Goal: Task Accomplishment & Management: Complete application form

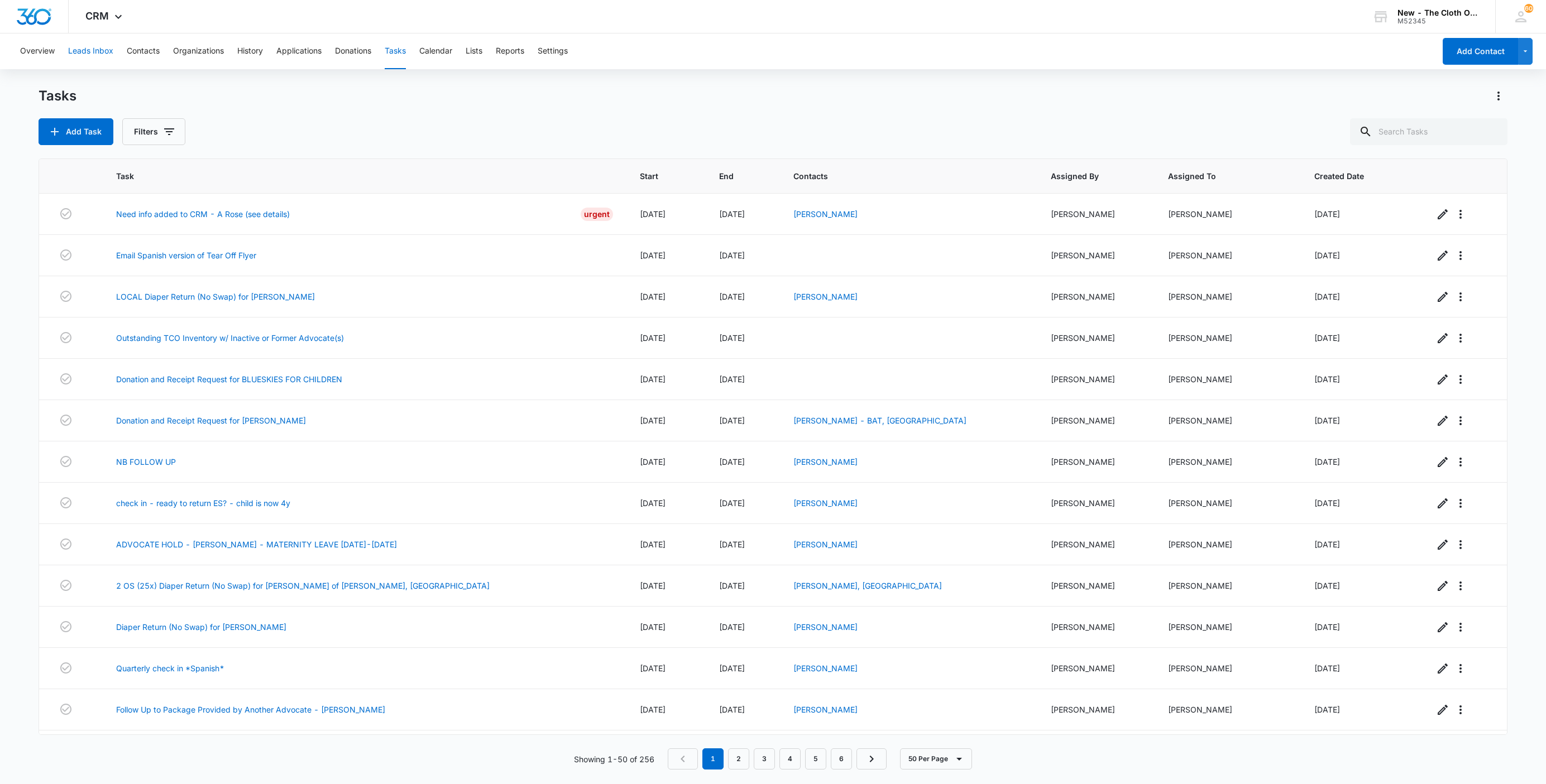
click at [105, 58] on button "Leads Inbox" at bounding box center [90, 51] width 45 height 36
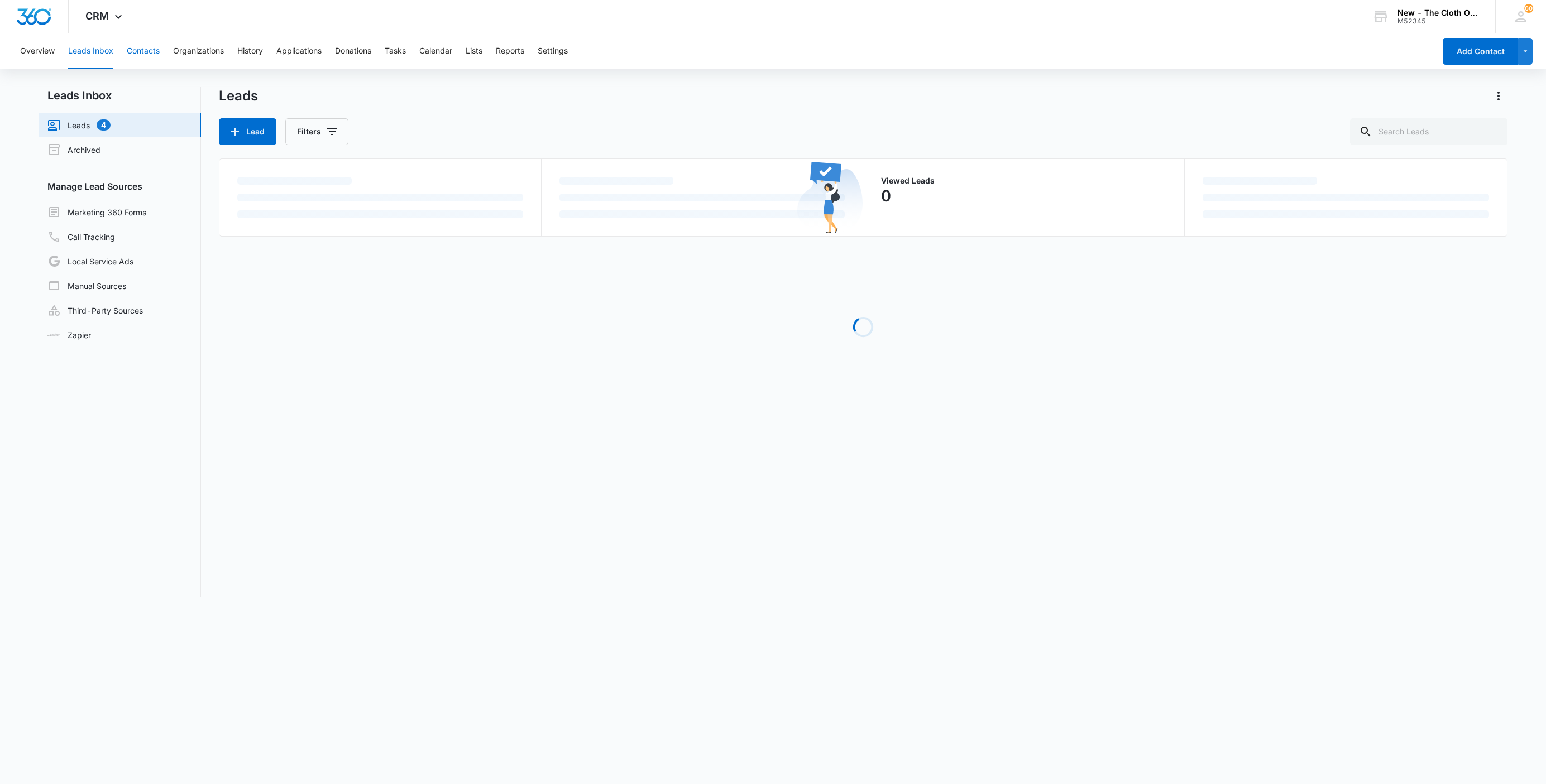
click at [152, 55] on button "Contacts" at bounding box center [143, 51] width 33 height 36
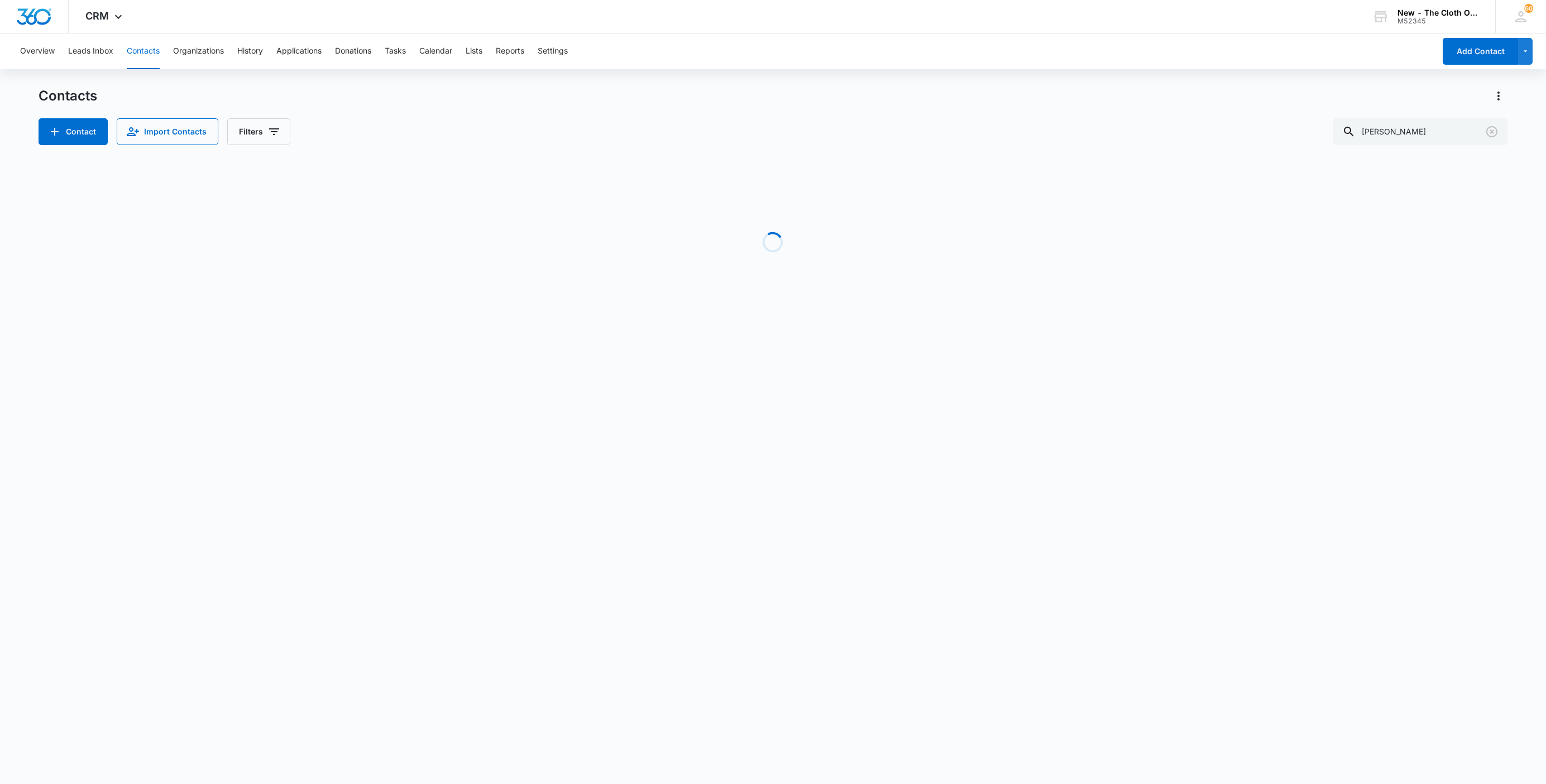
click at [64, 48] on div "Overview Leads Inbox Contacts Organizations History Applications Donations Task…" at bounding box center [723, 51] width 1421 height 36
click at [92, 54] on button "Leads Inbox" at bounding box center [90, 51] width 45 height 36
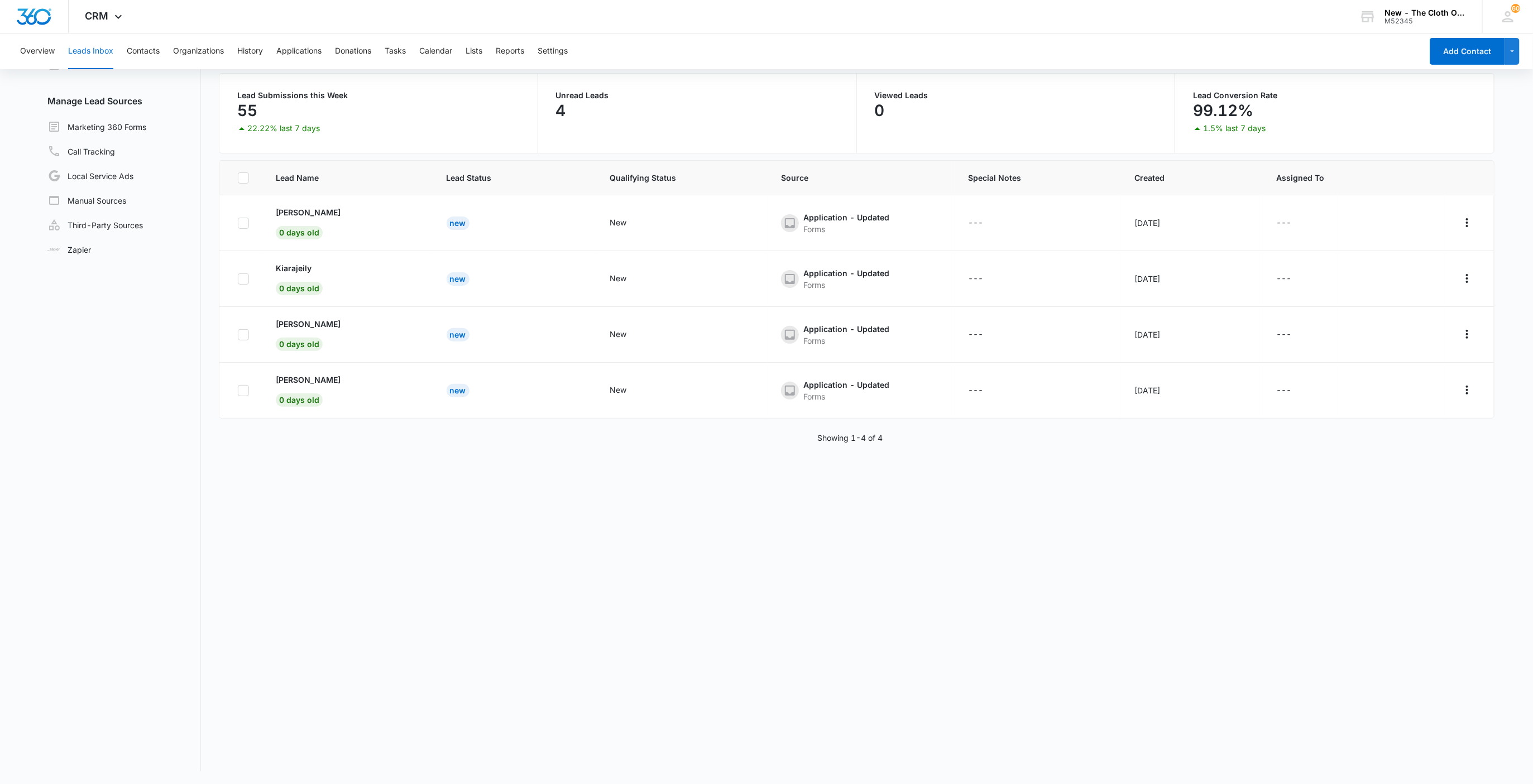
scroll to position [86, 0]
click at [283, 327] on p "[PERSON_NAME]" at bounding box center [308, 323] width 64 height 12
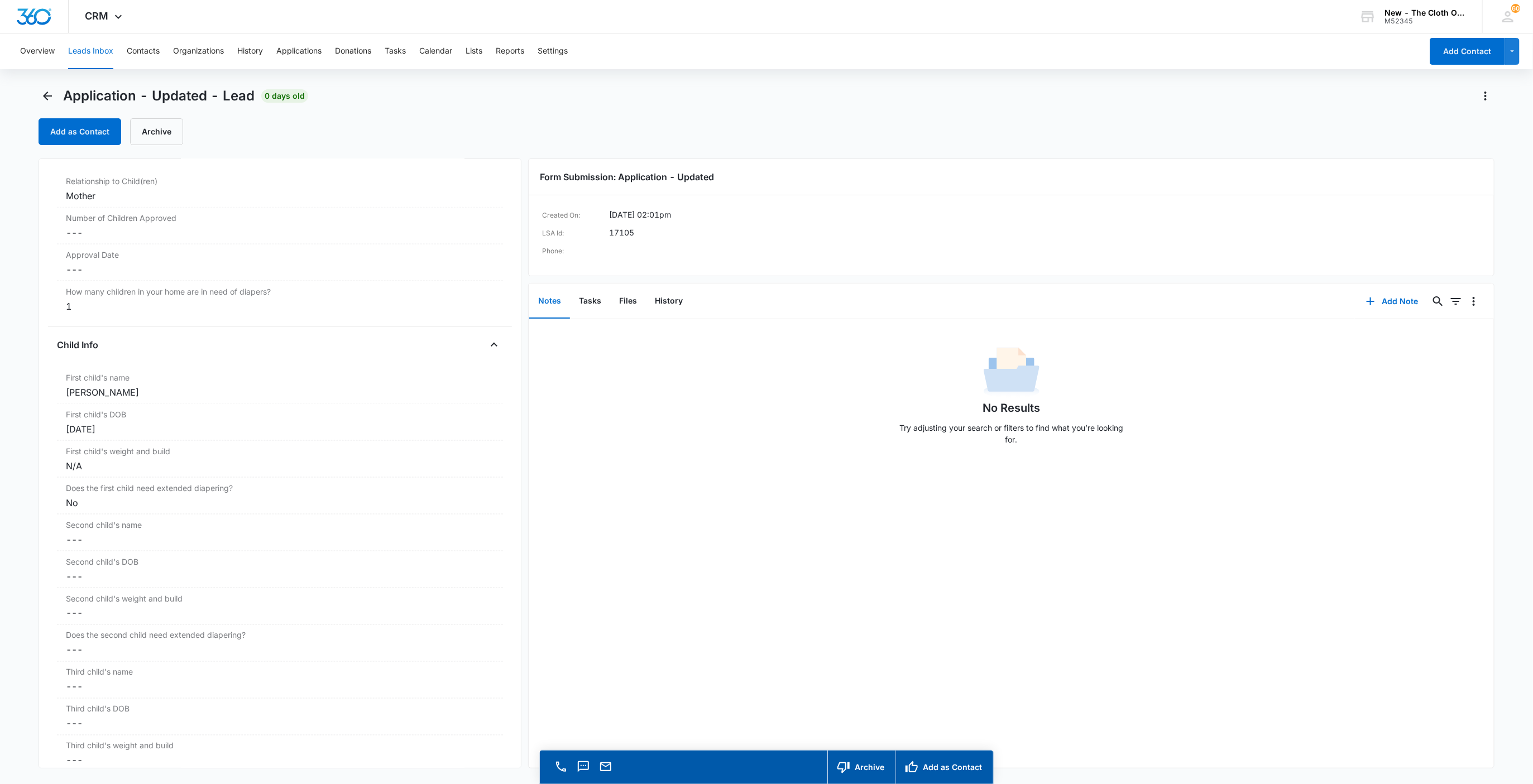
scroll to position [1088, 0]
click at [86, 43] on button "Leads Inbox" at bounding box center [90, 51] width 45 height 36
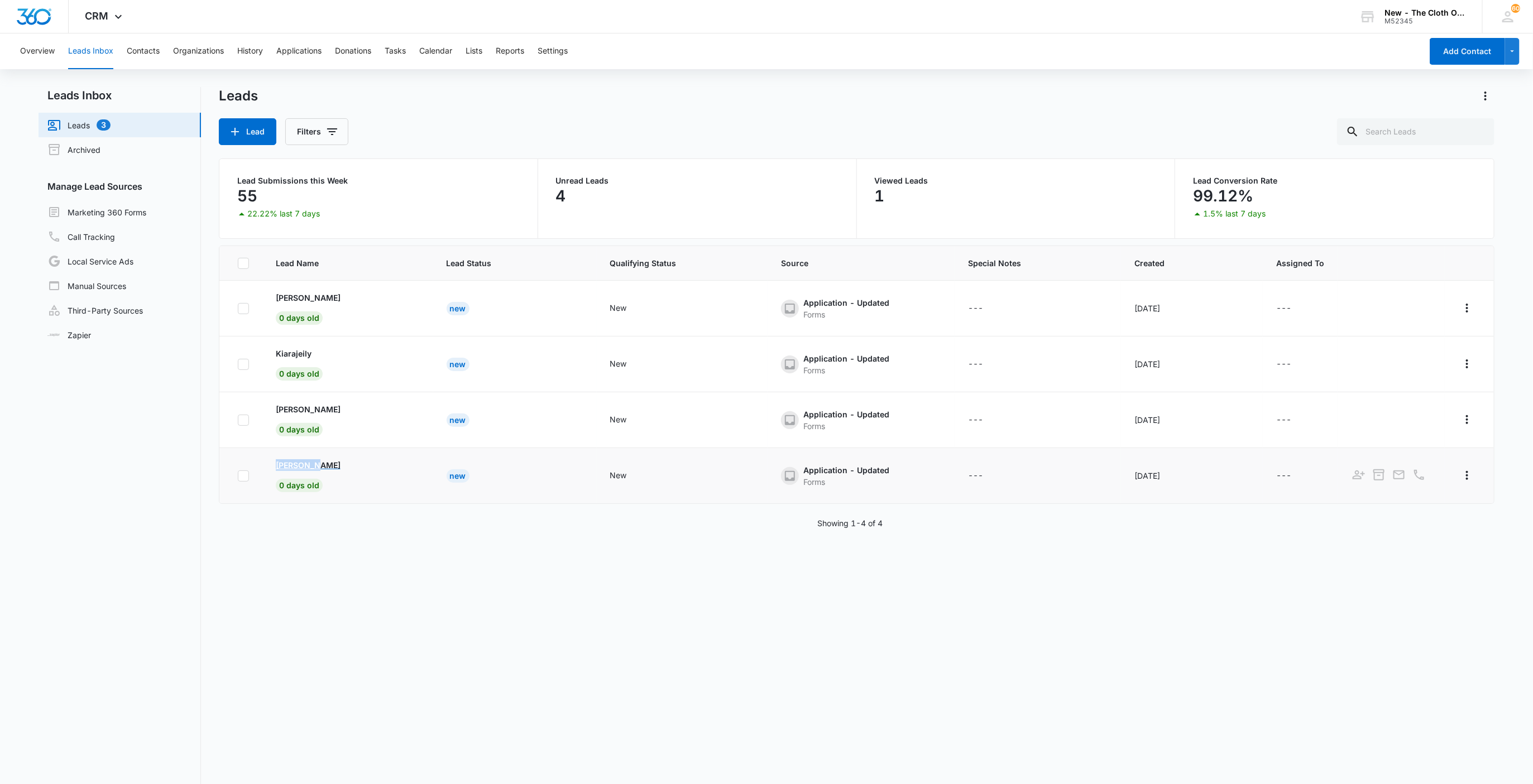
drag, startPoint x: 257, startPoint y: 459, endPoint x: 336, endPoint y: 465, distance: 79.2
click at [336, 465] on tr "[PERSON_NAME] 0 days old New New Application - Updated Forms --- [DATE] ---" at bounding box center [856, 476] width 1275 height 56
copy p "[PERSON_NAME]"
click at [307, 464] on p "[PERSON_NAME]" at bounding box center [308, 466] width 64 height 12
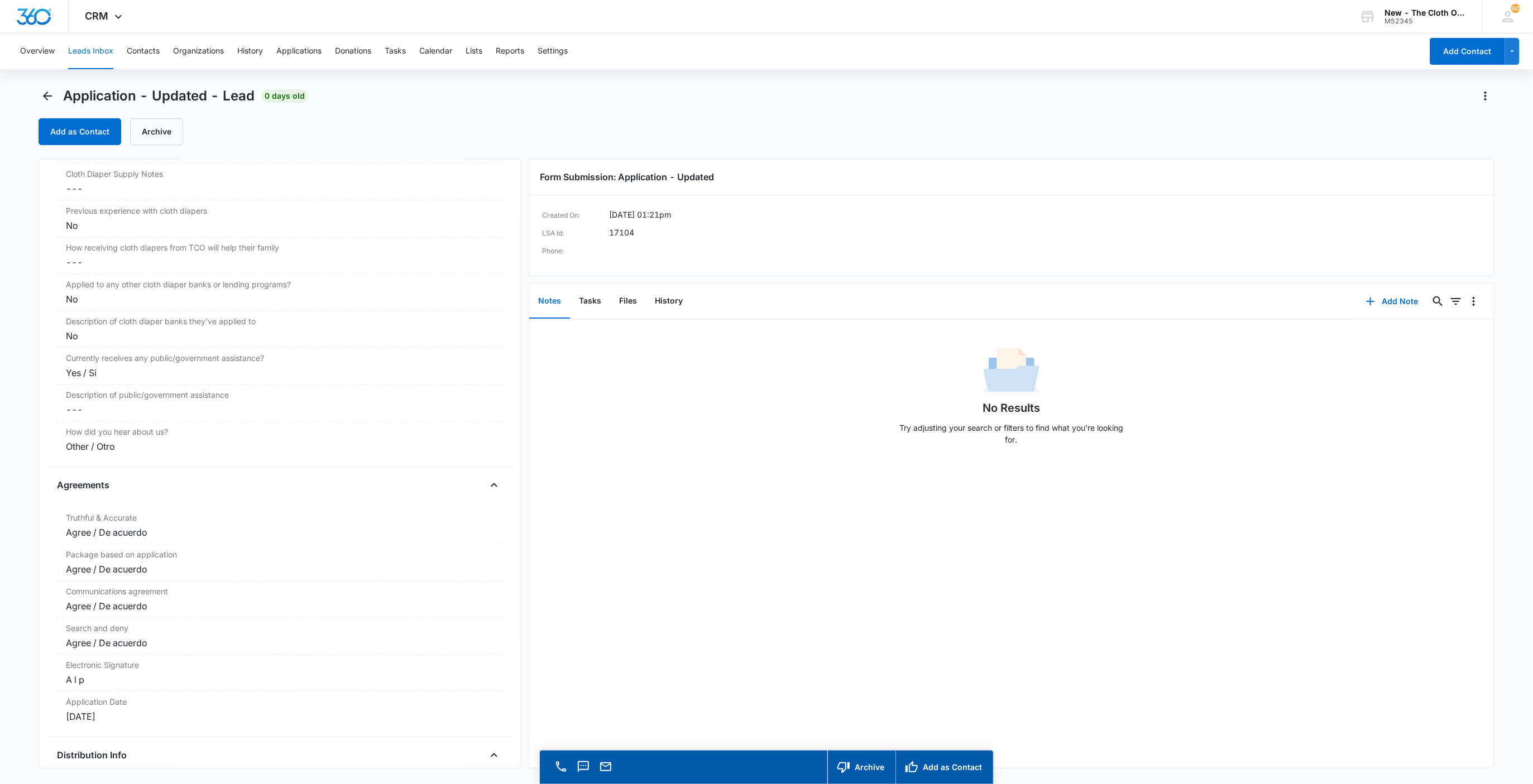
scroll to position [2010, 0]
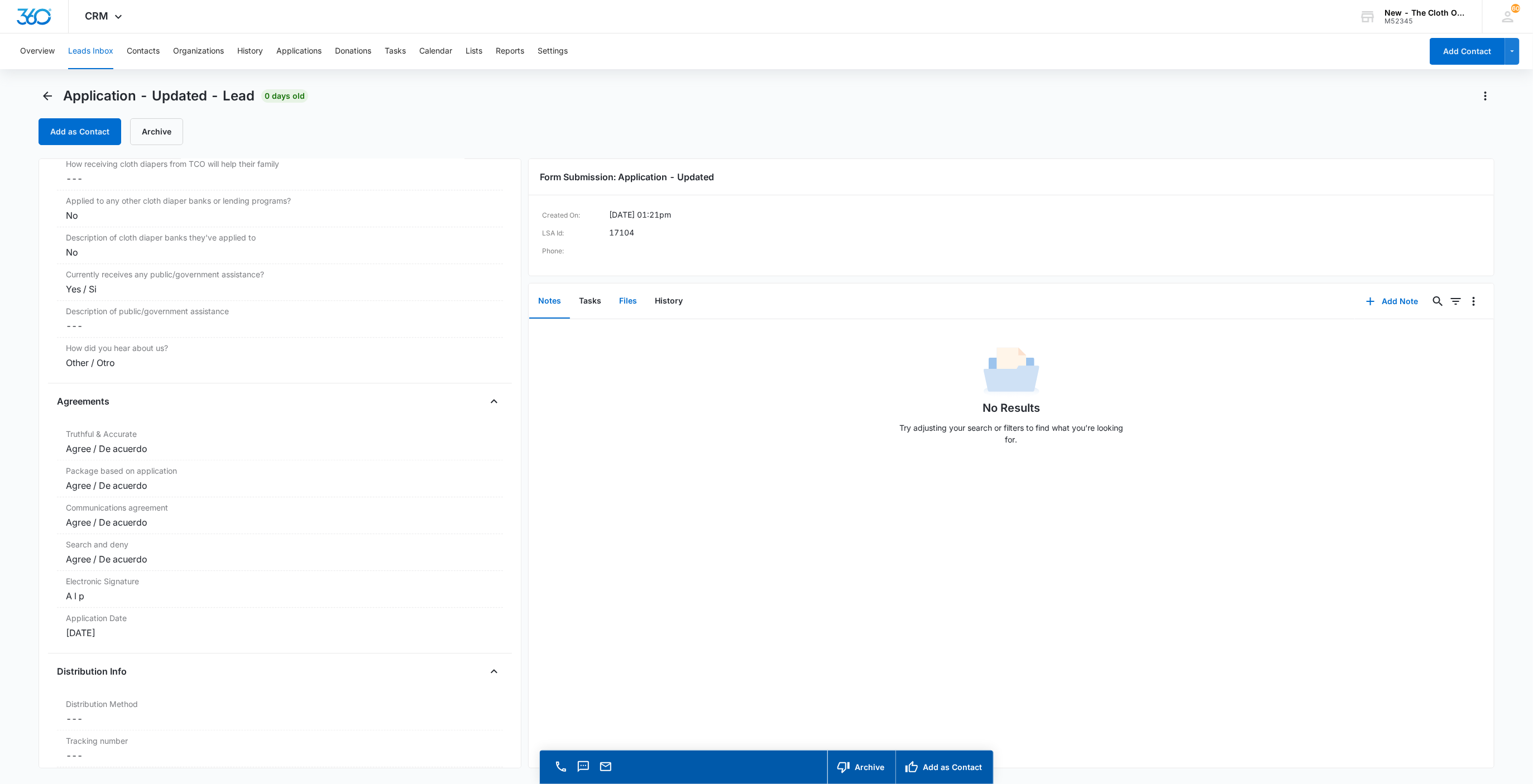
click at [629, 304] on button "Files" at bounding box center [627, 301] width 36 height 35
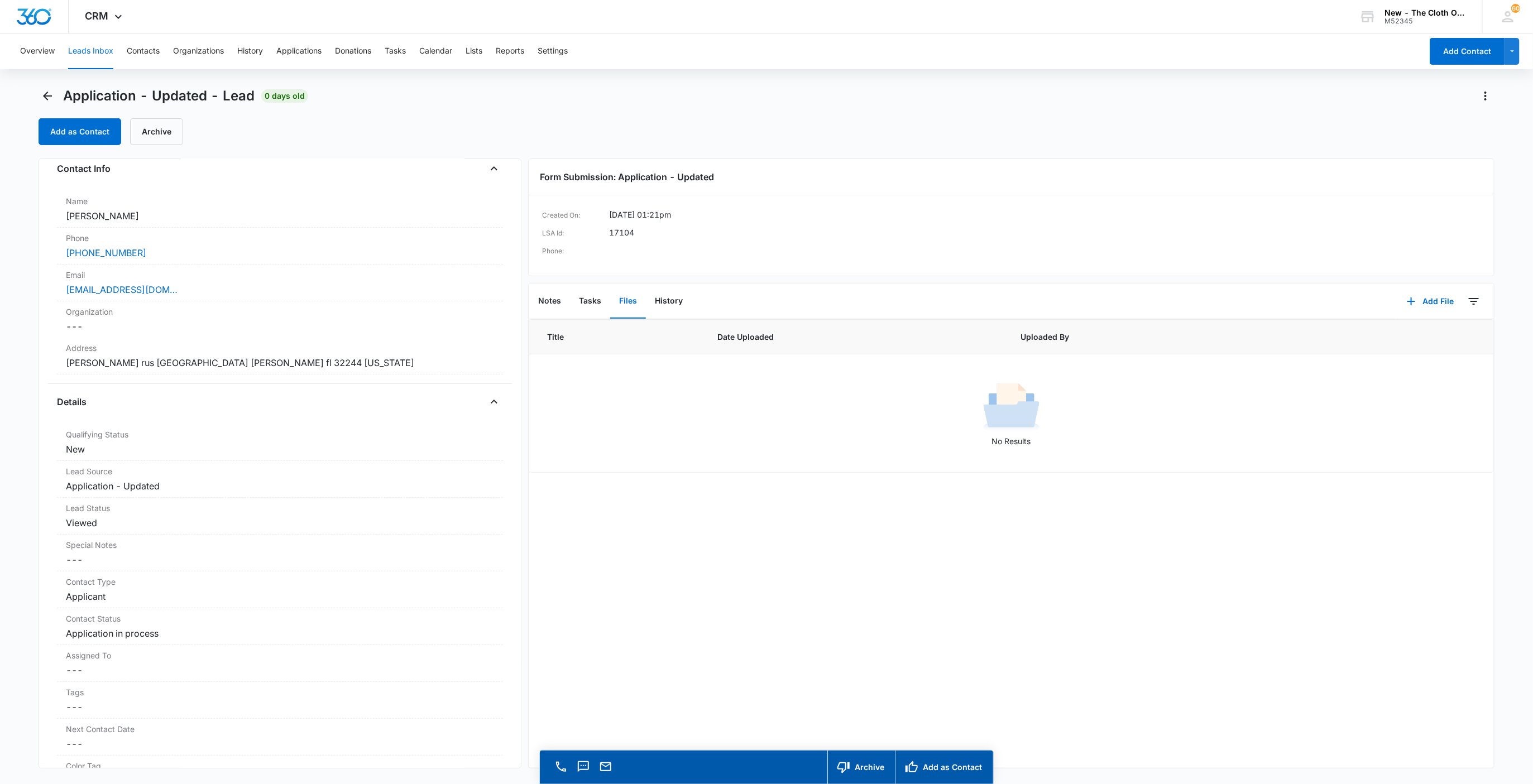
scroll to position [55, 0]
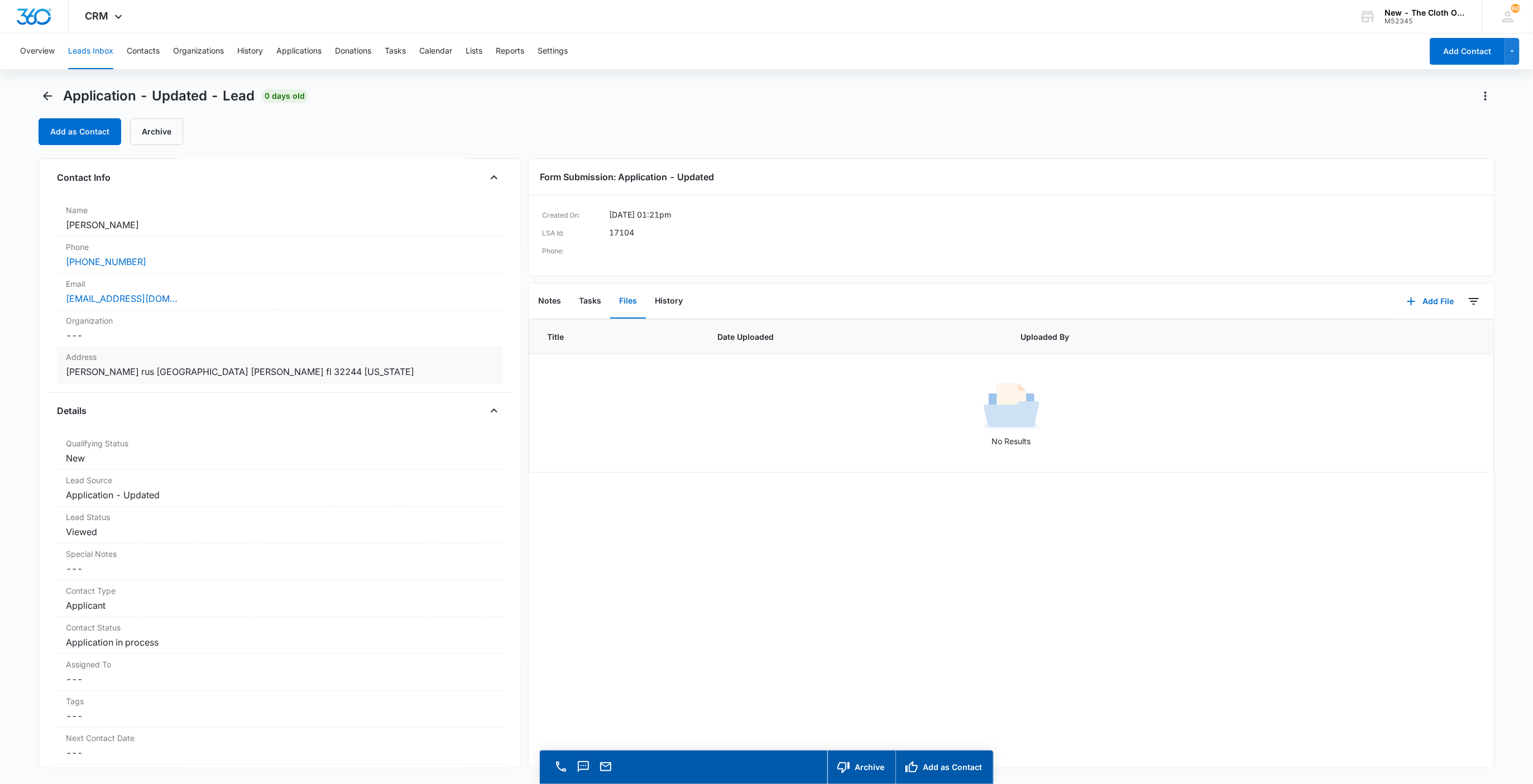
click at [367, 375] on dd "Cancel Save Changes [PERSON_NAME] rus [GEOGRAPHIC_DATA] [PERSON_NAME] fl 32244 …" at bounding box center [280, 371] width 429 height 13
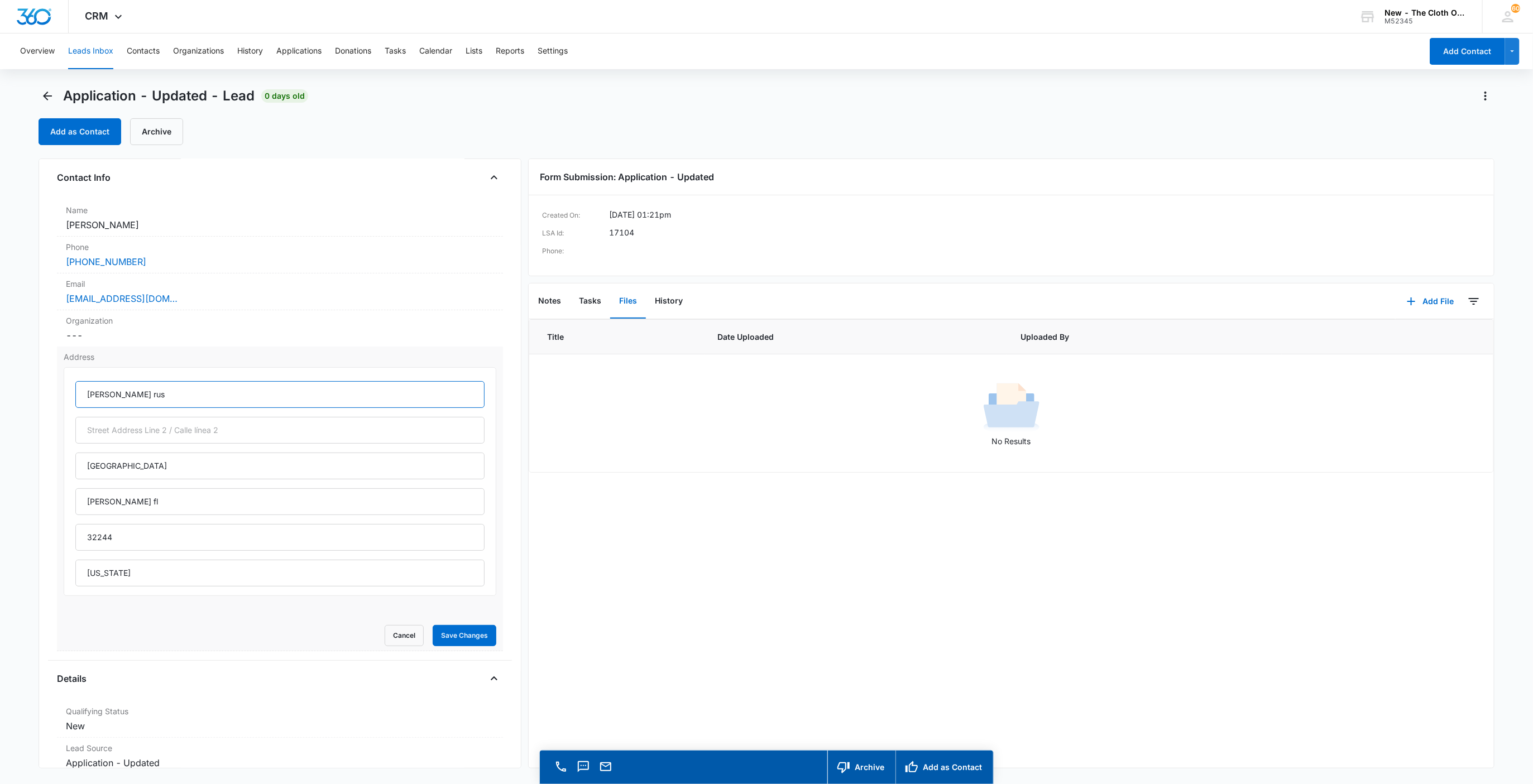
click at [116, 397] on input "[PERSON_NAME] rus" at bounding box center [280, 394] width 410 height 27
type input "[PERSON_NAME] Rus"
type input "[PERSON_NAME]"
type input "[US_STATE]"
click at [145, 472] on input "[PERSON_NAME]" at bounding box center [280, 467] width 410 height 27
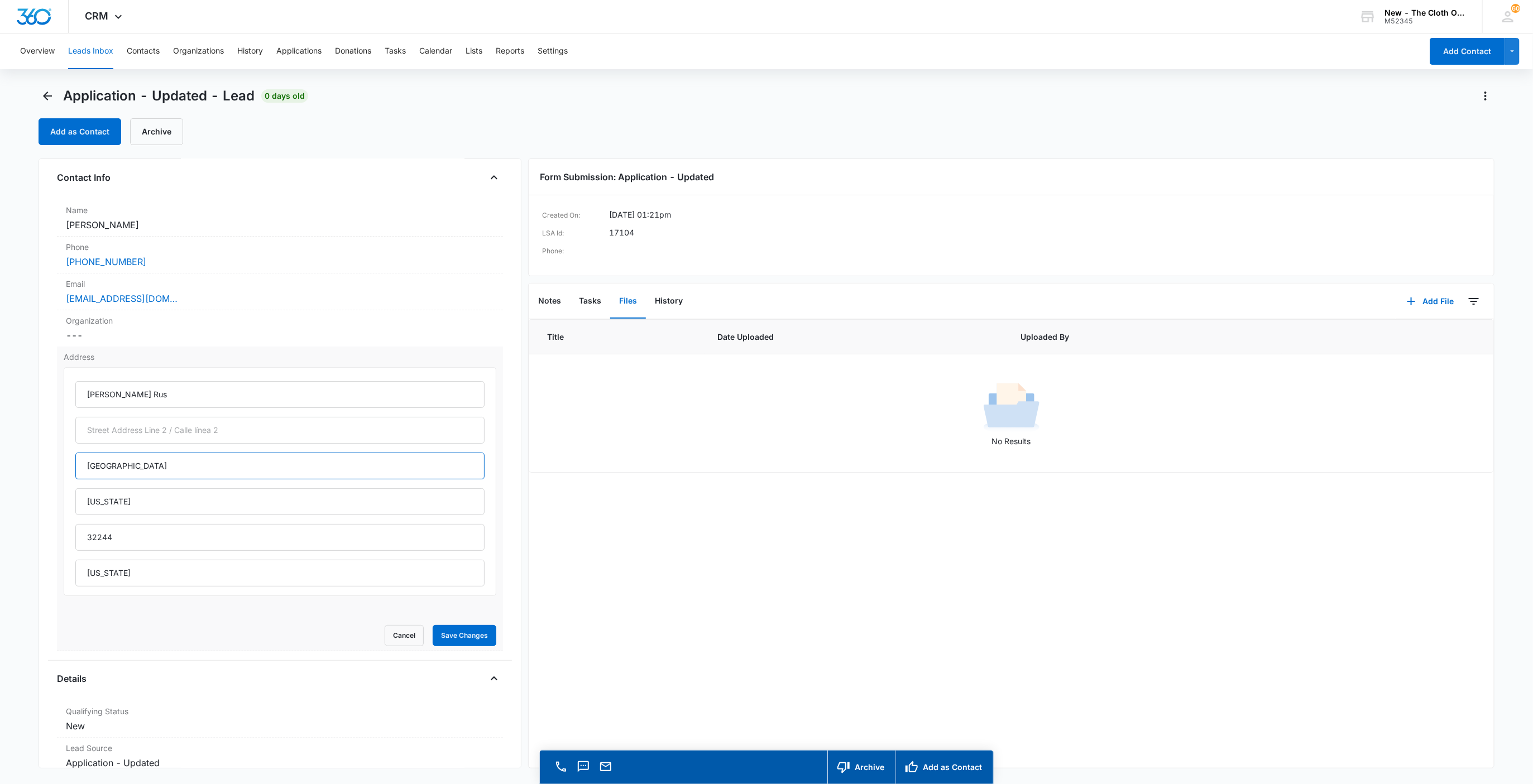
type input "[GEOGRAPHIC_DATA]"
click at [453, 628] on button "Save Changes" at bounding box center [465, 636] width 64 height 21
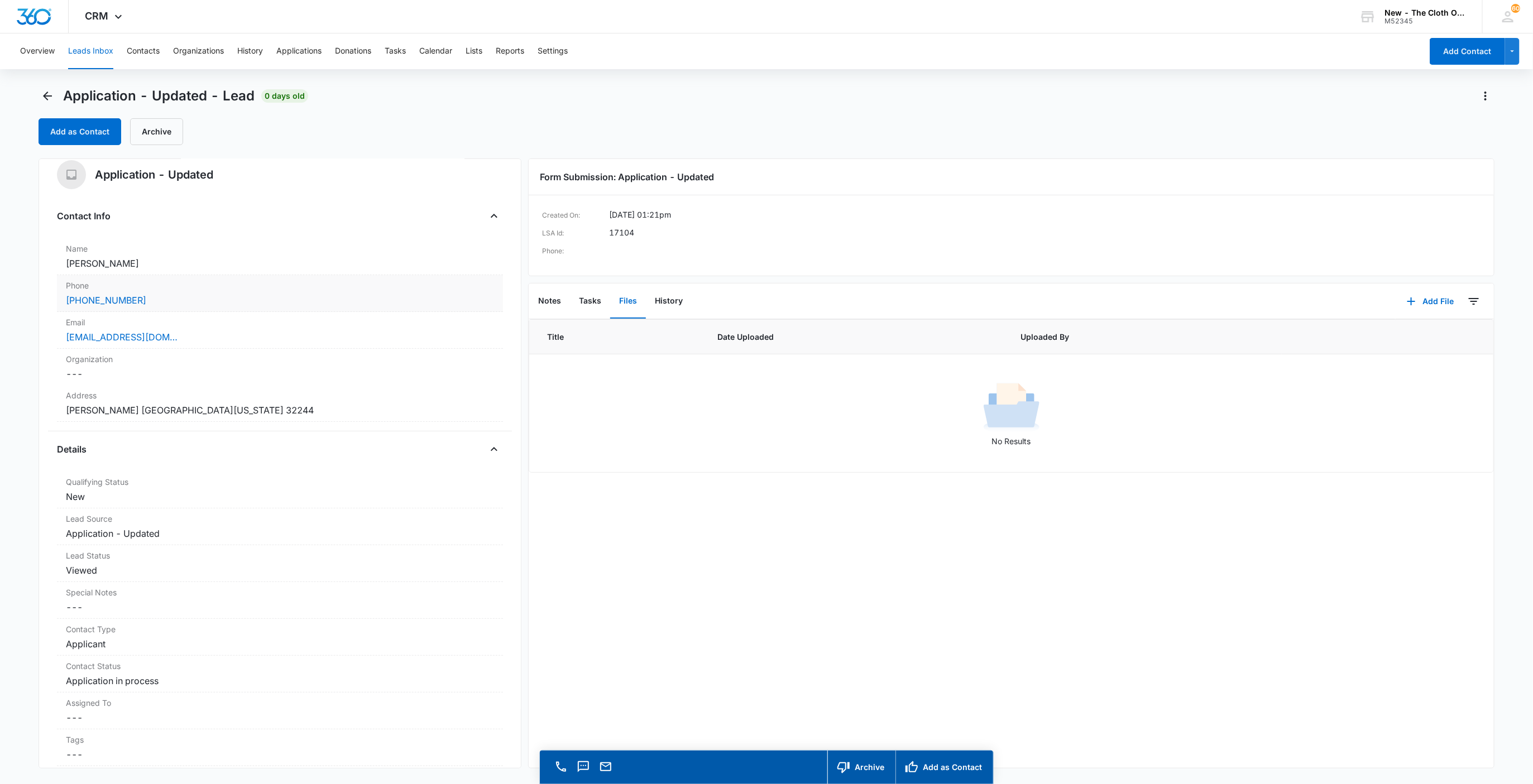
scroll to position [0, 0]
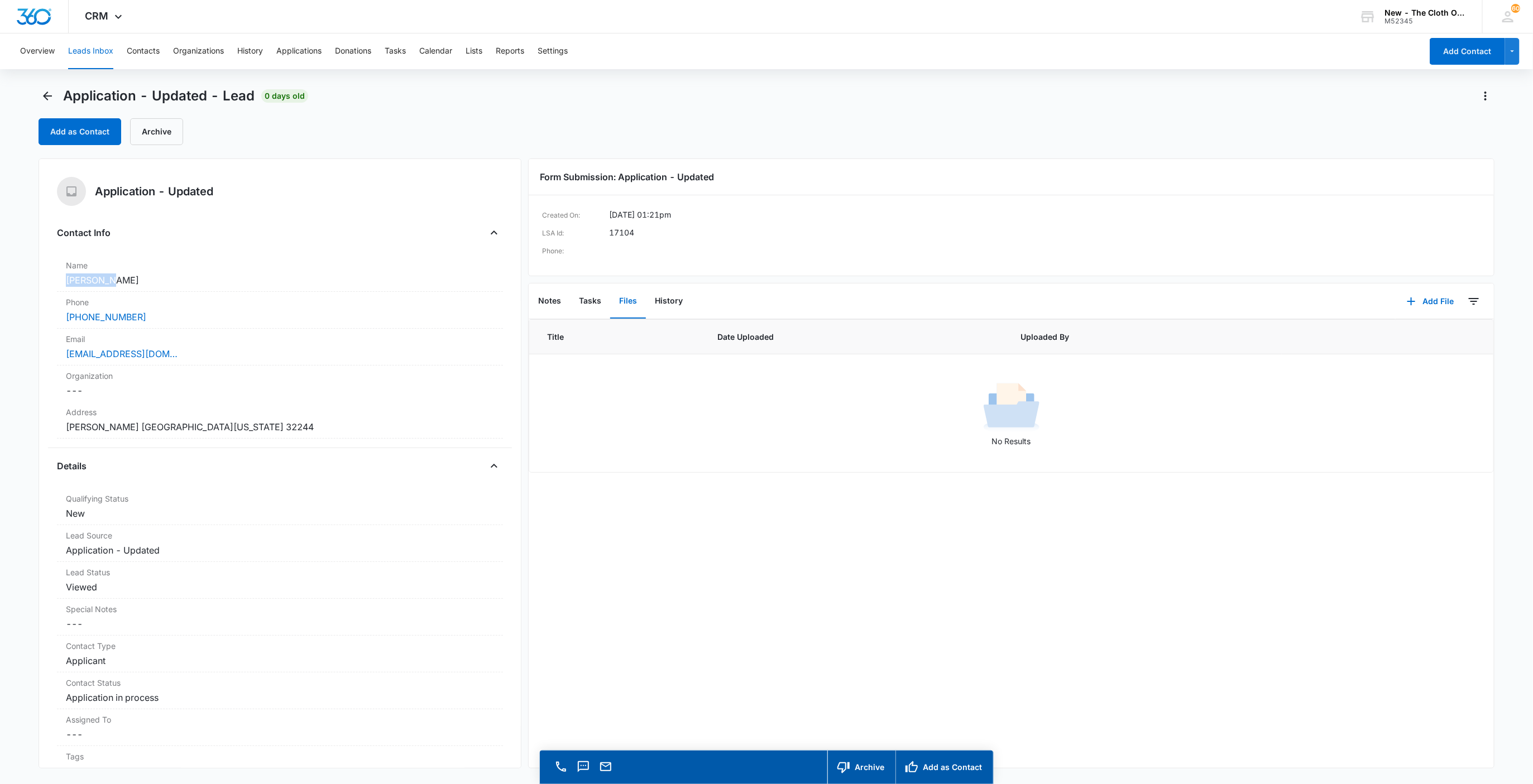
drag, startPoint x: 120, startPoint y: 280, endPoint x: 4, endPoint y: 275, distance: 116.1
click at [0, 275] on html "CRM Apps Reputation Websites Forms CRM Email Social Shop Payments POS Ads Intel…" at bounding box center [766, 392] width 1533 height 784
copy dd "[PERSON_NAME]"
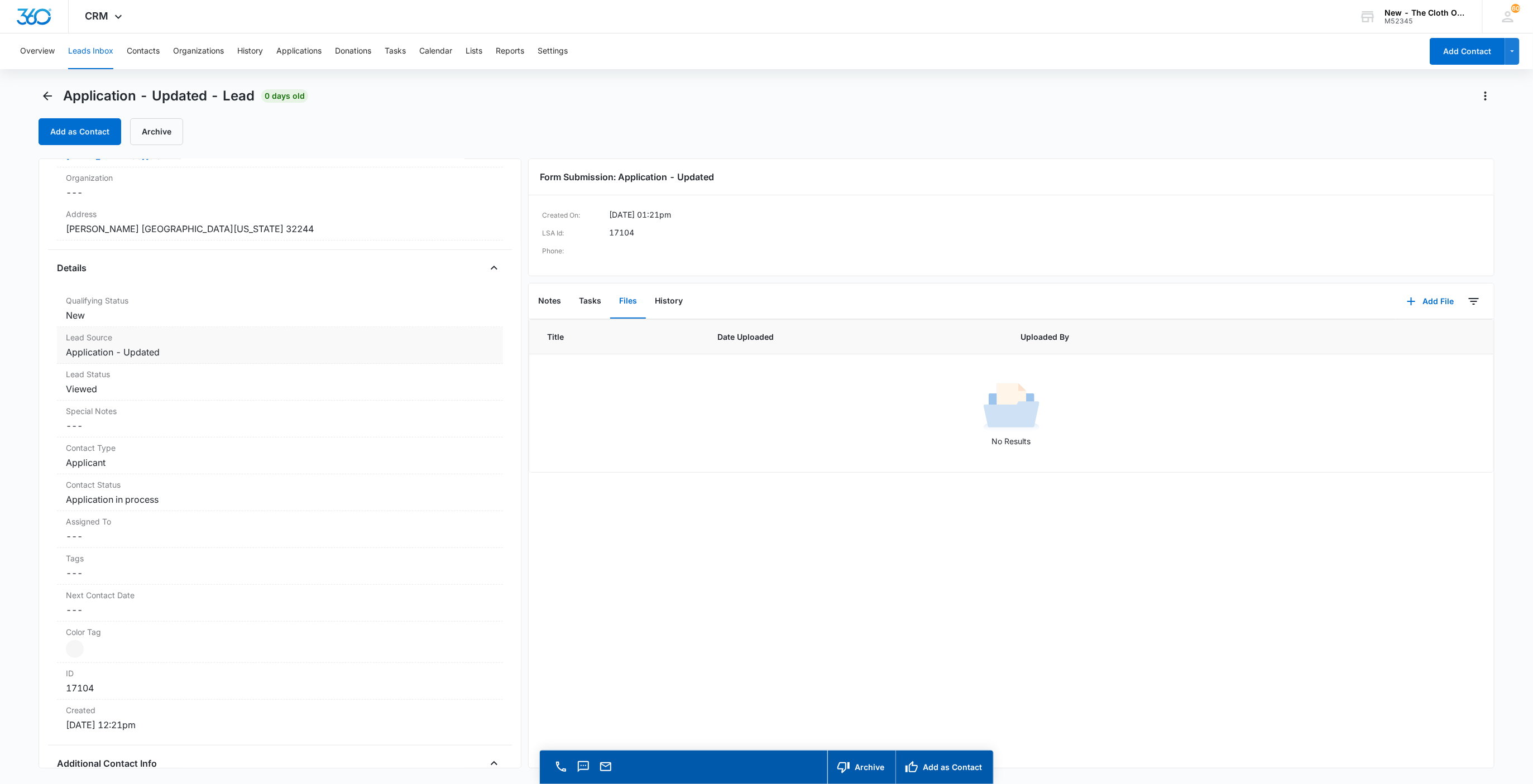
scroll to position [251, 0]
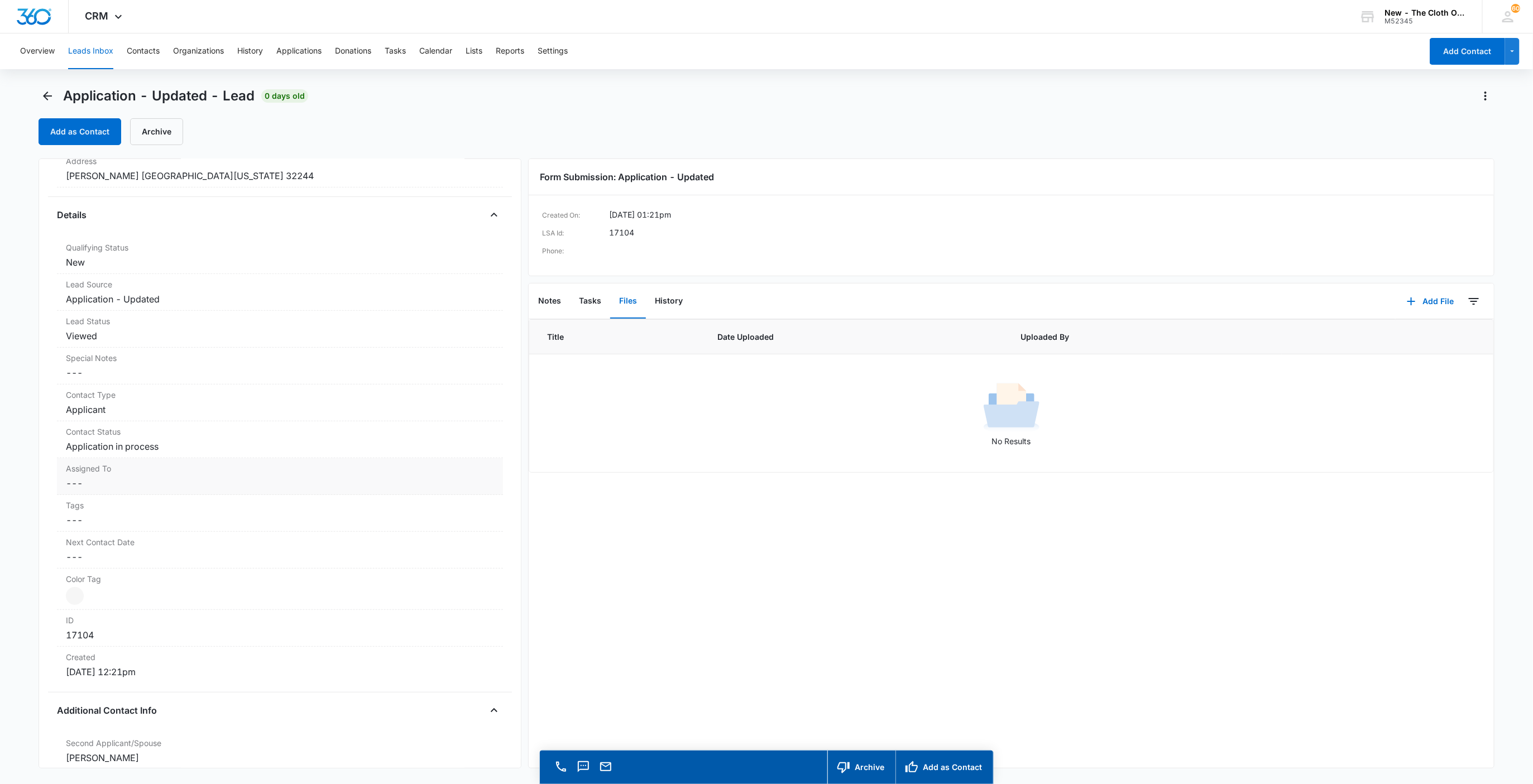
click at [85, 479] on dd "Cancel Save Changes ---" at bounding box center [280, 484] width 429 height 13
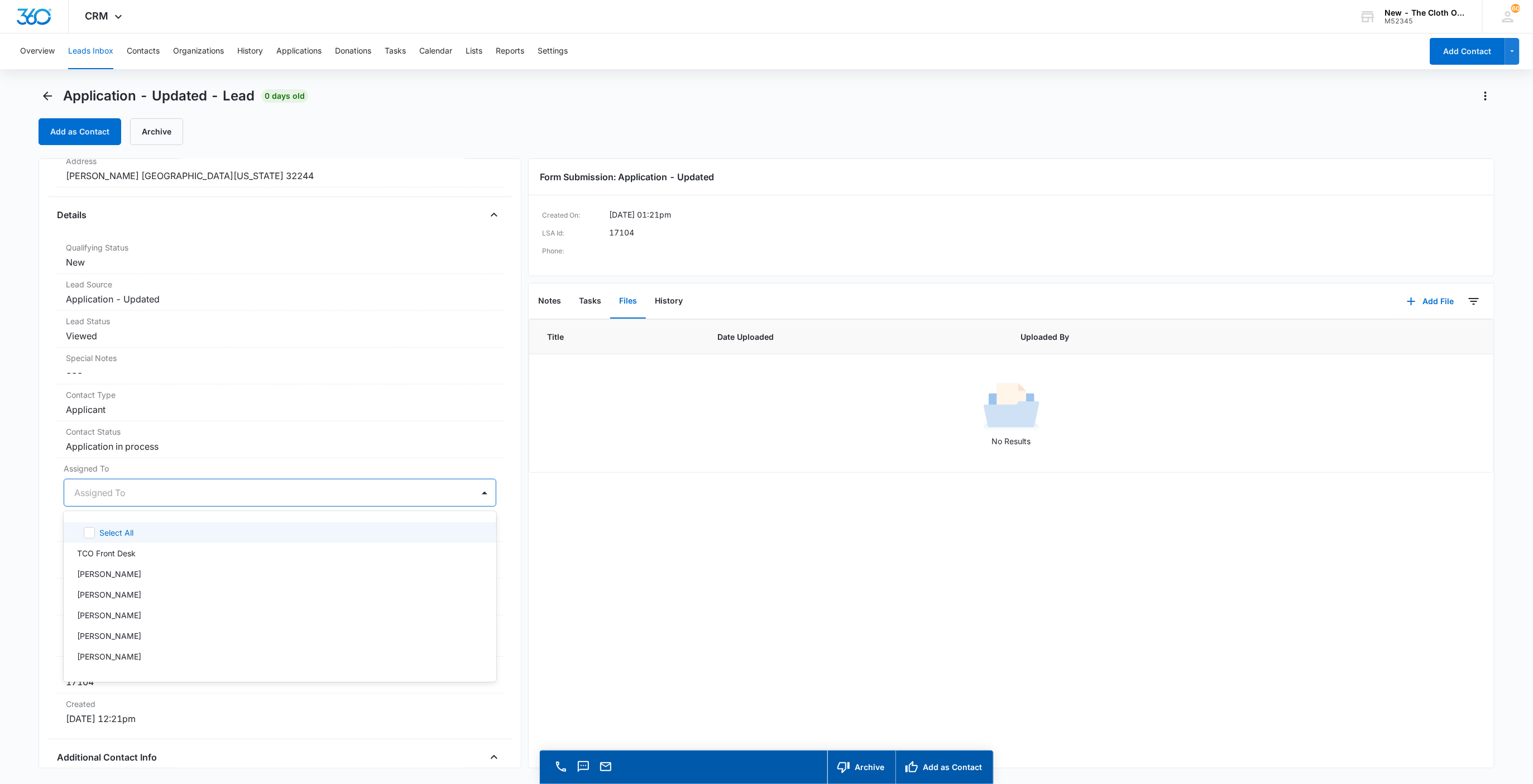
click at [92, 491] on div at bounding box center [267, 493] width 385 height 15
type input "app"
click at [221, 492] on div at bounding box center [310, 493] width 297 height 15
click at [441, 531] on button "Save Changes" at bounding box center [465, 526] width 64 height 21
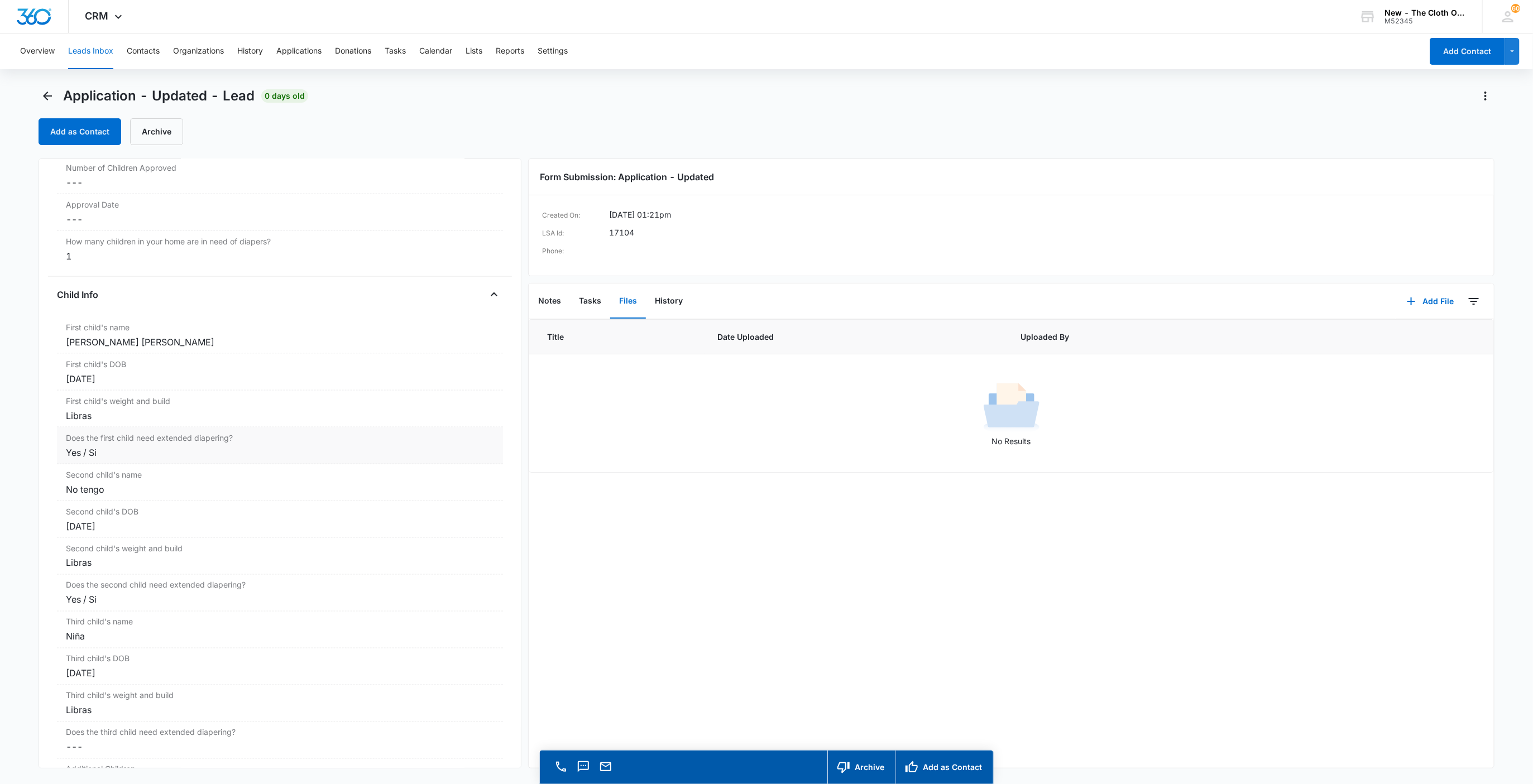
scroll to position [1125, 0]
click at [133, 505] on div "No tengo" at bounding box center [280, 498] width 429 height 13
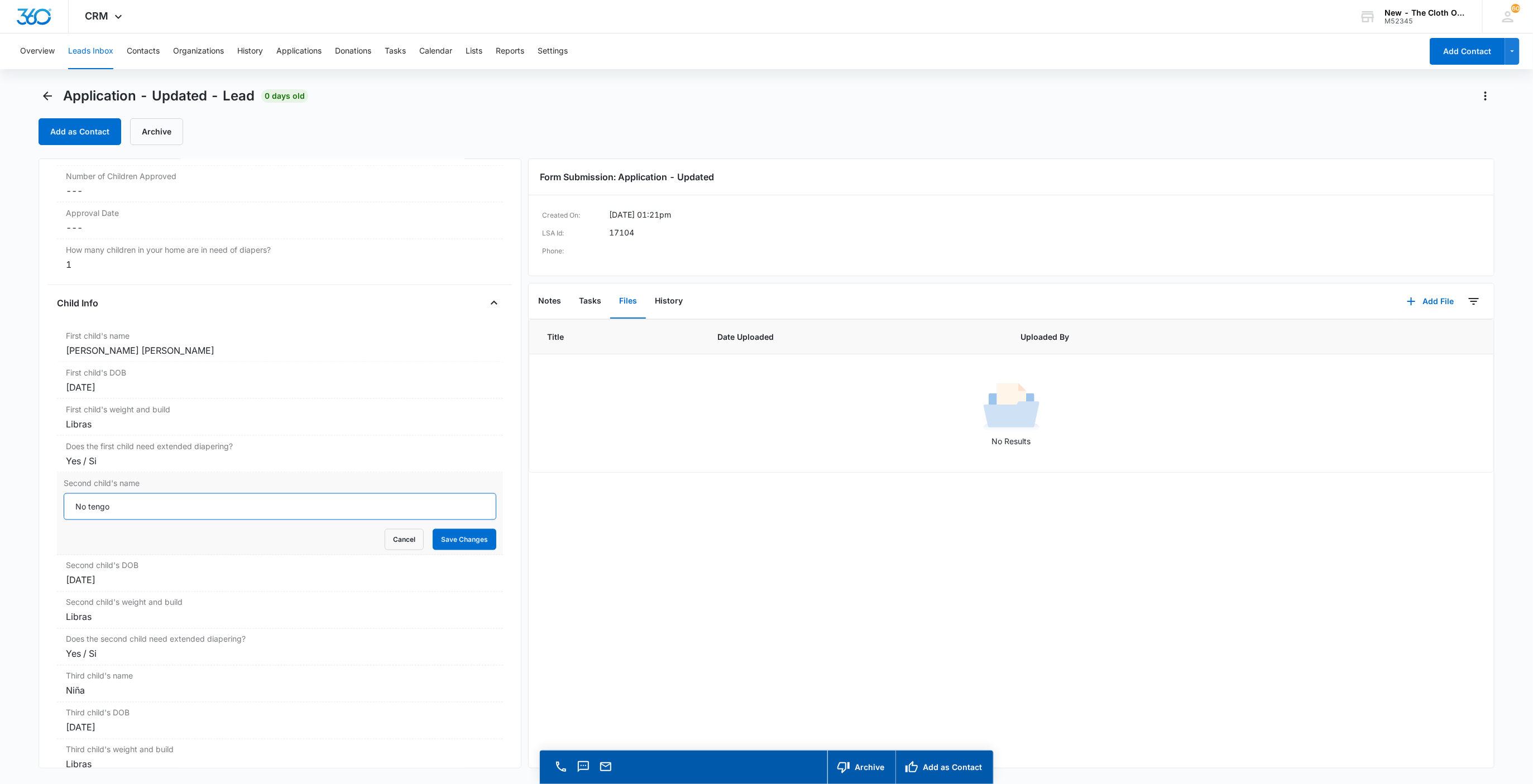
drag, startPoint x: 133, startPoint y: 511, endPoint x: 5, endPoint y: 509, distance: 128.0
click at [7, 509] on main "Application - Updated - Lead 0 days old Add as Contact Archive Application - Up…" at bounding box center [766, 452] width 1533 height 729
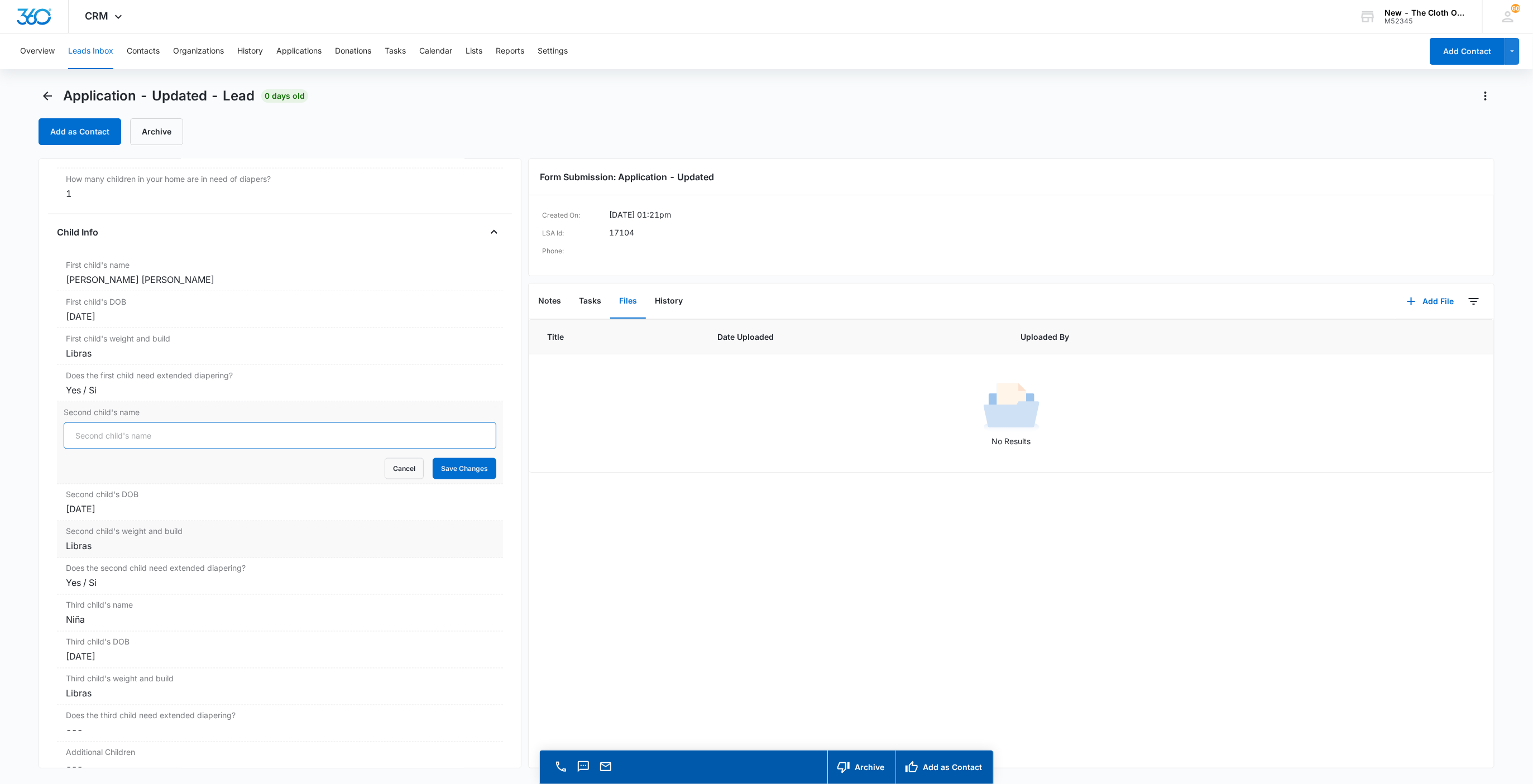
scroll to position [1293, 0]
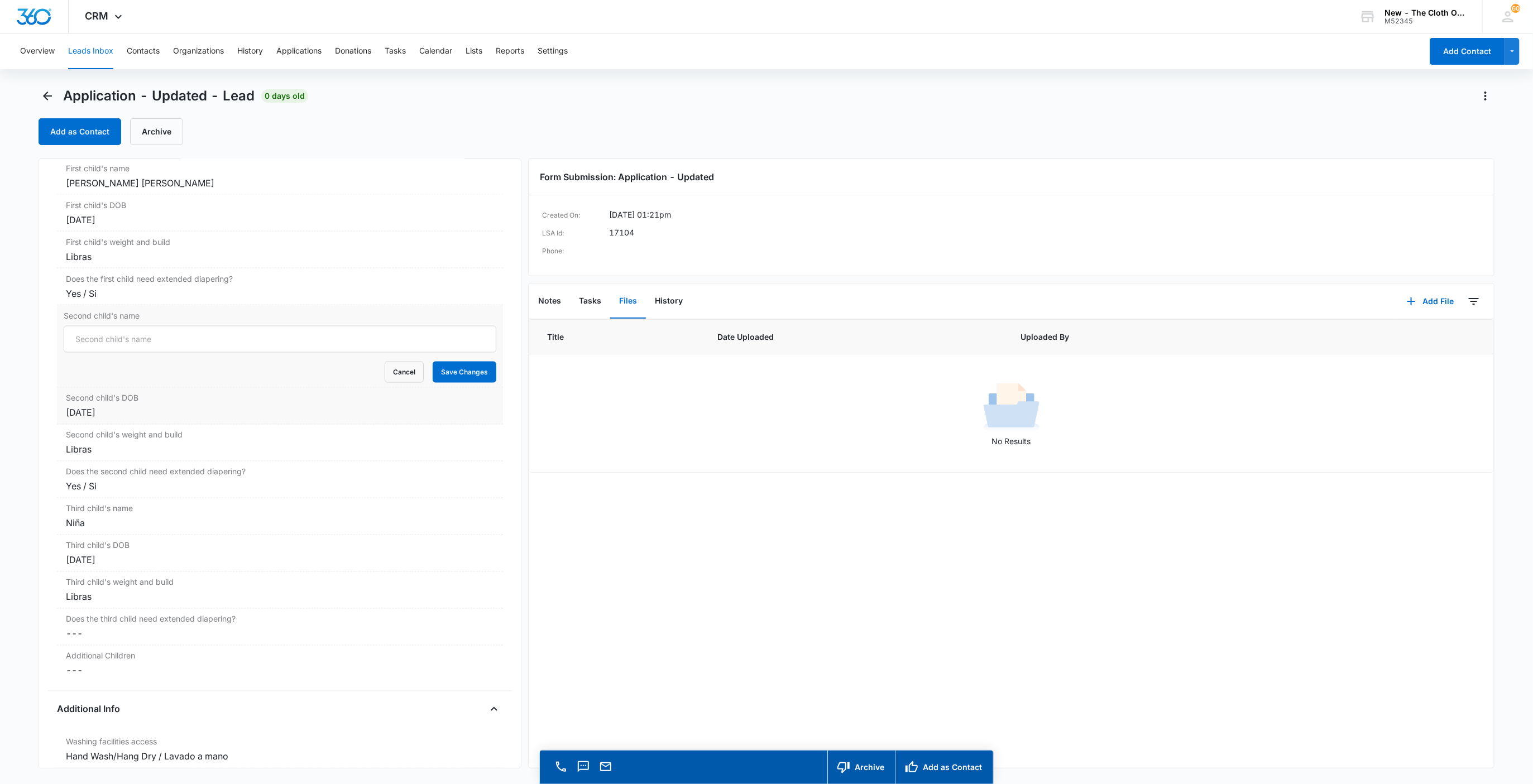
click at [138, 419] on div "[DATE]" at bounding box center [280, 413] width 429 height 13
click at [138, 428] on input "[DATE]" at bounding box center [111, 421] width 82 height 13
click at [169, 430] on div "[DATE] Su Mo Tu We Th Fr Sa 29 30 1 2 3 4 5 6 7 8 9 10 11 12 13 14 15 16 17 18 …" at bounding box center [280, 422] width 433 height 27
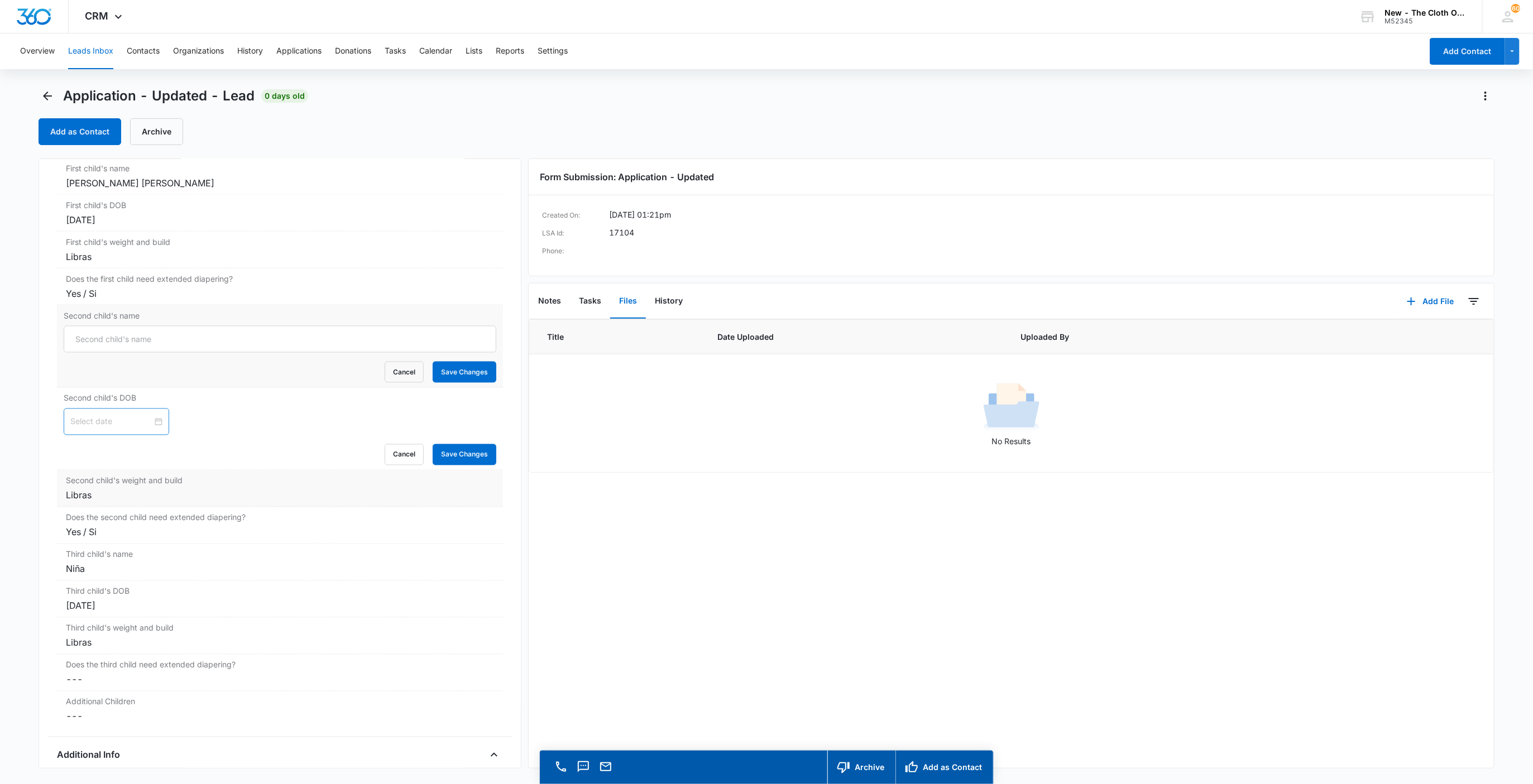
click at [127, 507] on div "Second child's weight and build Cancel Save Changes Libras" at bounding box center [280, 489] width 447 height 37
click at [119, 515] on input "Libras" at bounding box center [280, 505] width 433 height 27
click at [136, 590] on div "Does the second child need extended diapering? Cancel Save Changes Yes / Si" at bounding box center [280, 571] width 447 height 37
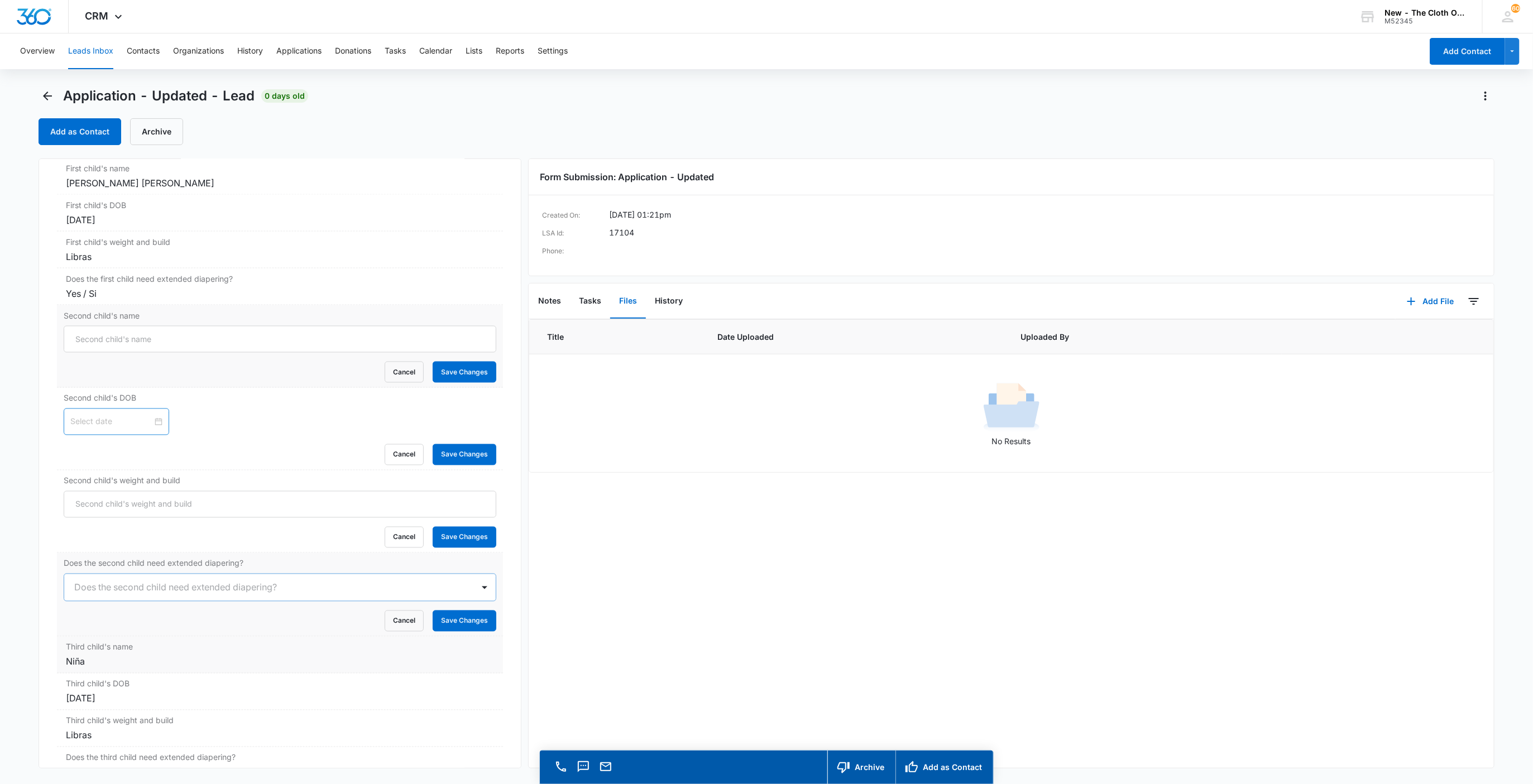
click at [162, 669] on div "Niña" at bounding box center [280, 662] width 429 height 13
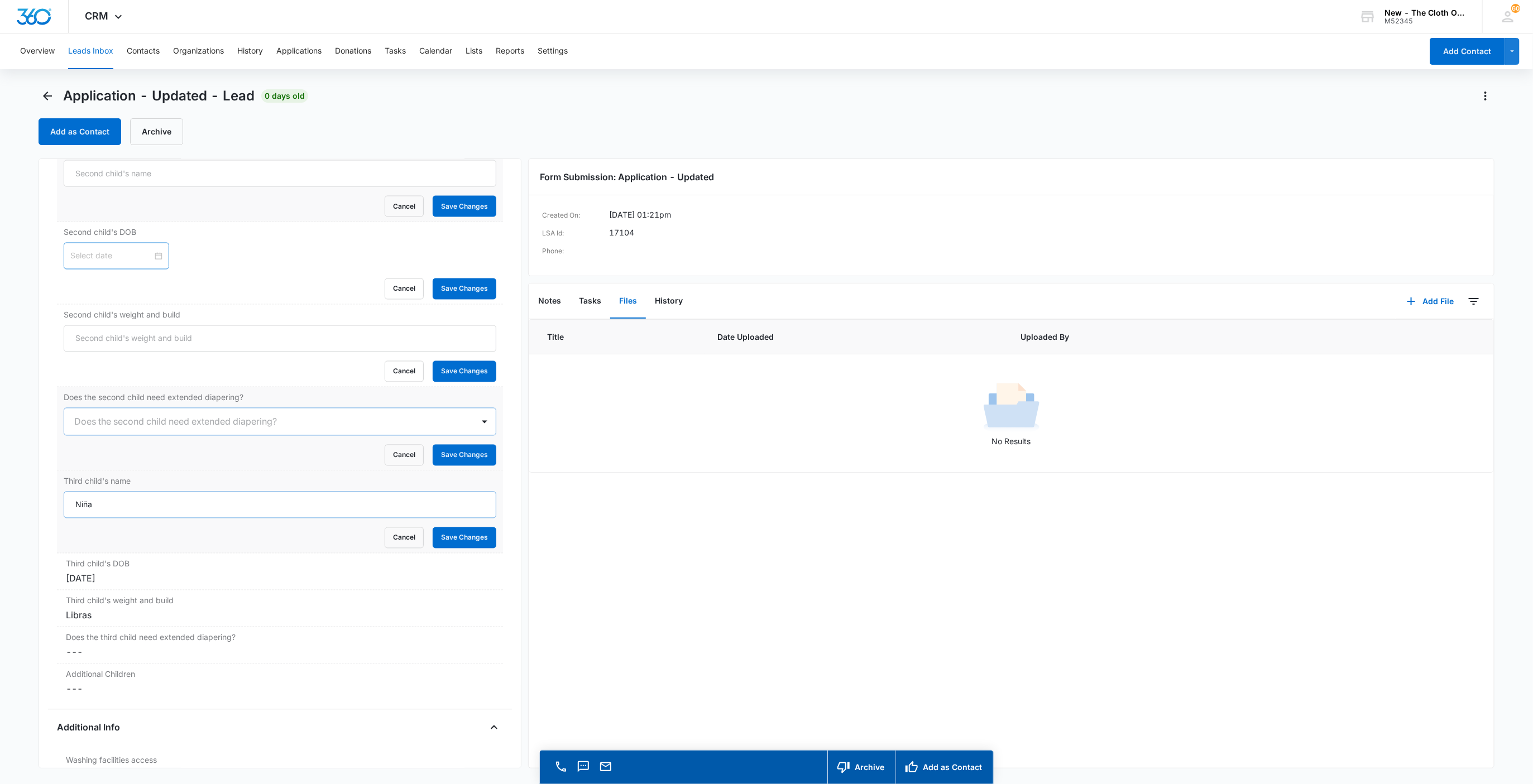
scroll to position [1460, 0]
drag, startPoint x: 85, startPoint y: 519, endPoint x: 64, endPoint y: 518, distance: 21.0
click at [64, 517] on input "Niña" at bounding box center [280, 503] width 433 height 27
click at [115, 583] on div "[DATE]" at bounding box center [280, 577] width 429 height 13
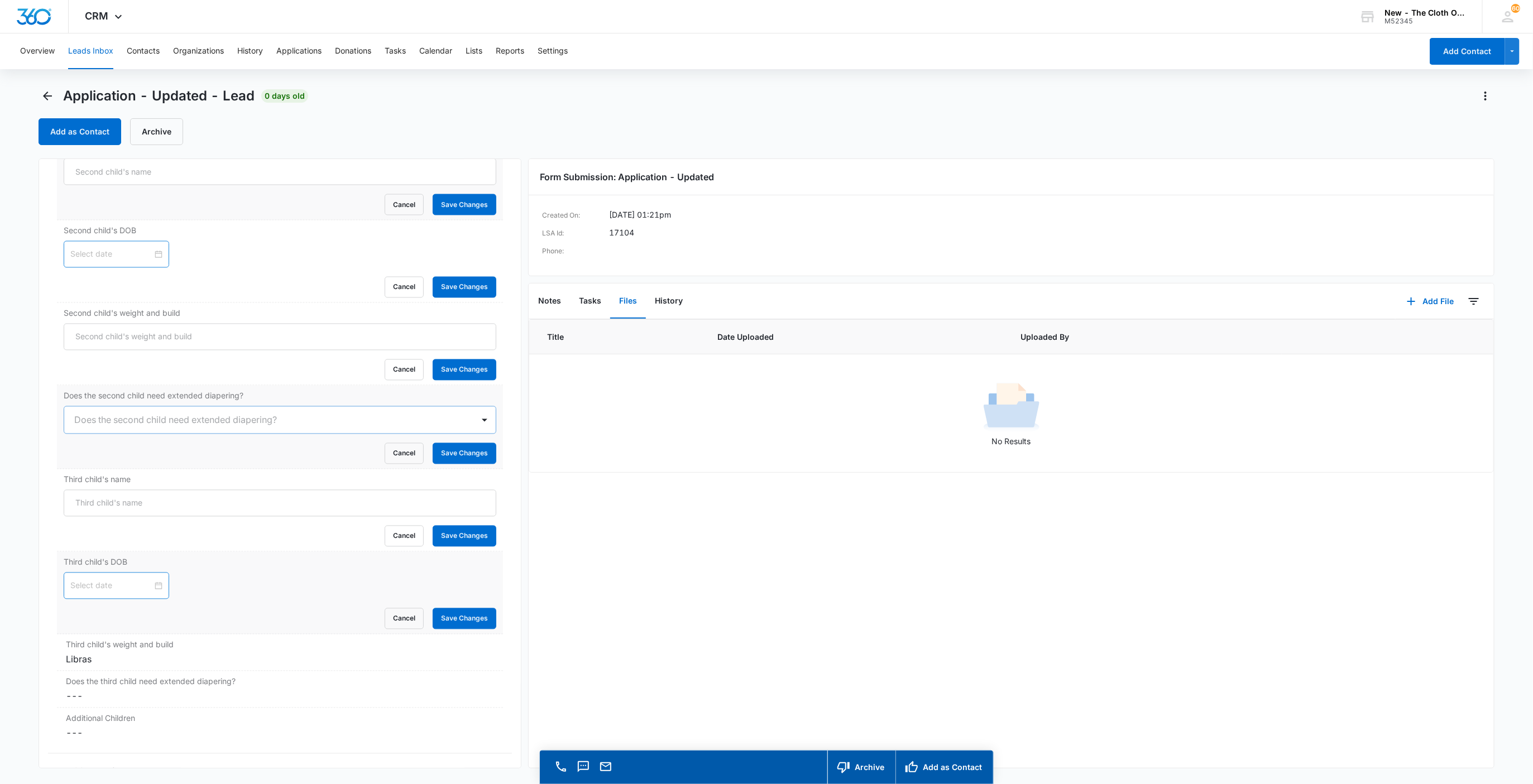
click at [219, 599] on div at bounding box center [280, 586] width 433 height 27
click at [100, 667] on div "Libras" at bounding box center [280, 660] width 429 height 13
drag, startPoint x: 107, startPoint y: 682, endPoint x: 15, endPoint y: 669, distance: 92.9
click at [15, 669] on main "Application - Updated - Lead 0 days old Add as Contact Archive Application - Up…" at bounding box center [766, 452] width 1533 height 729
click at [441, 712] on button "Save Changes" at bounding box center [465, 701] width 64 height 21
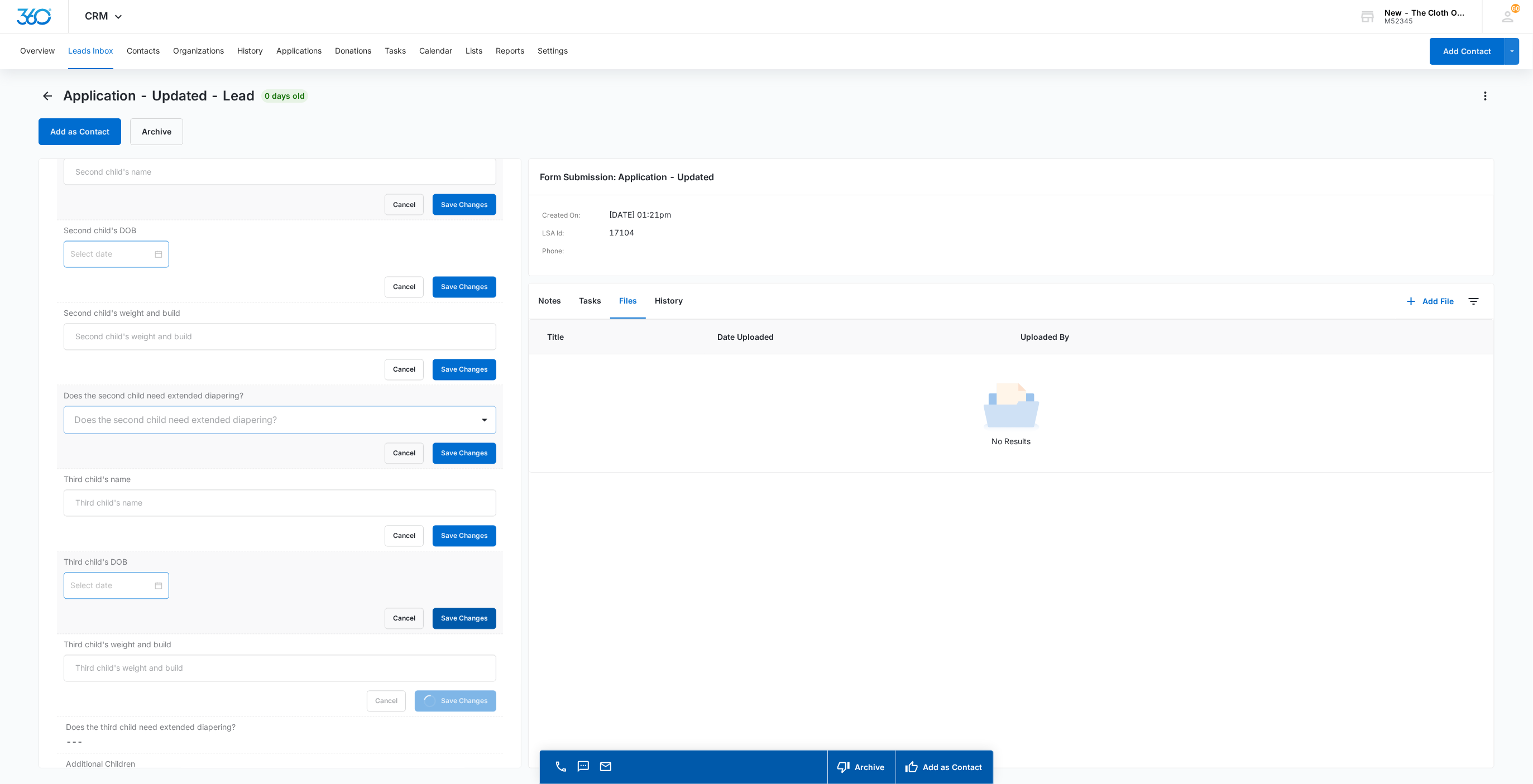
click at [441, 629] on button "Save Changes" at bounding box center [465, 619] width 64 height 21
click at [451, 539] on button "Save Changes" at bounding box center [465, 537] width 64 height 21
click at [452, 461] on button "Save Changes" at bounding box center [465, 454] width 64 height 21
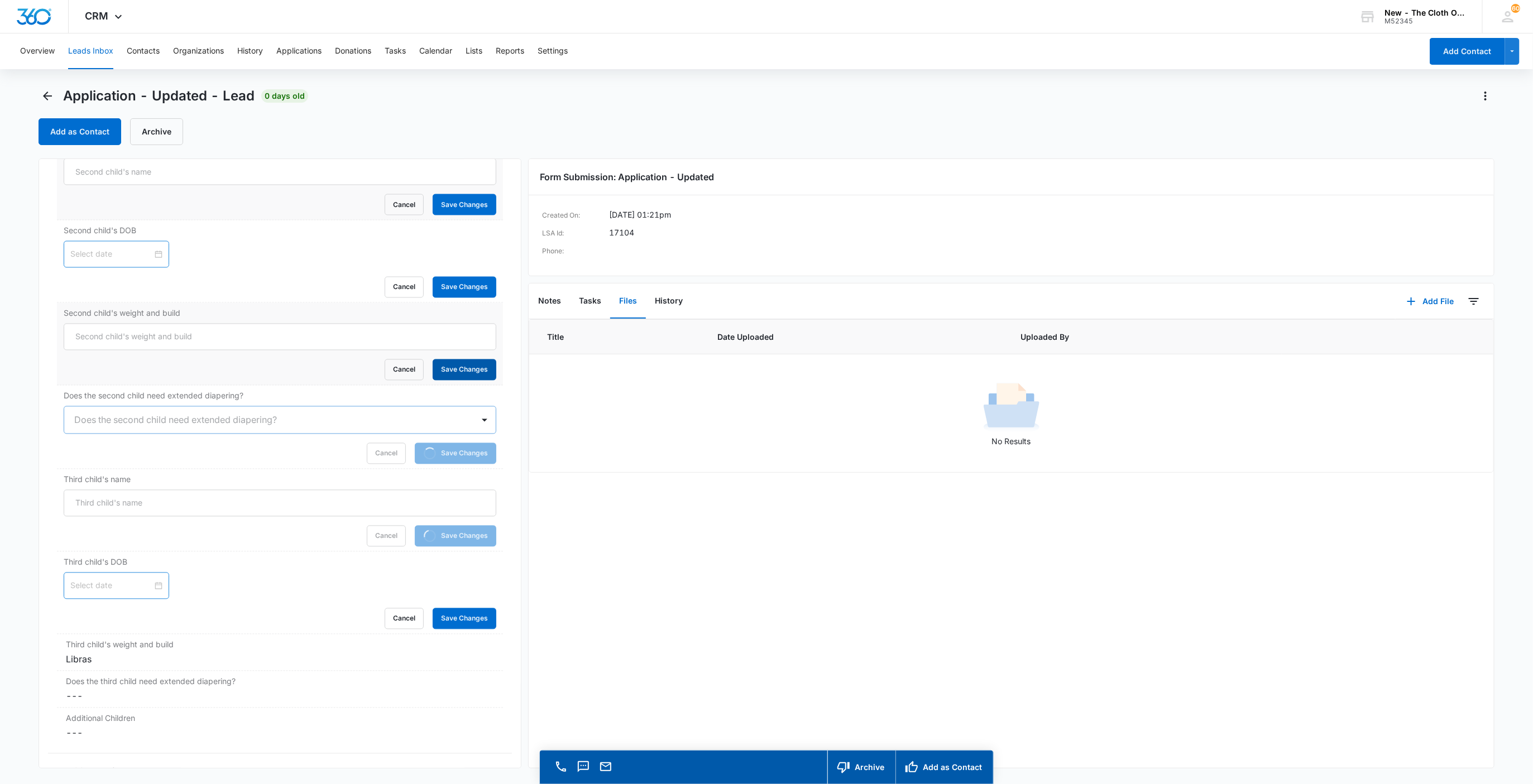
click at [451, 377] on button "Save Changes" at bounding box center [465, 370] width 64 height 21
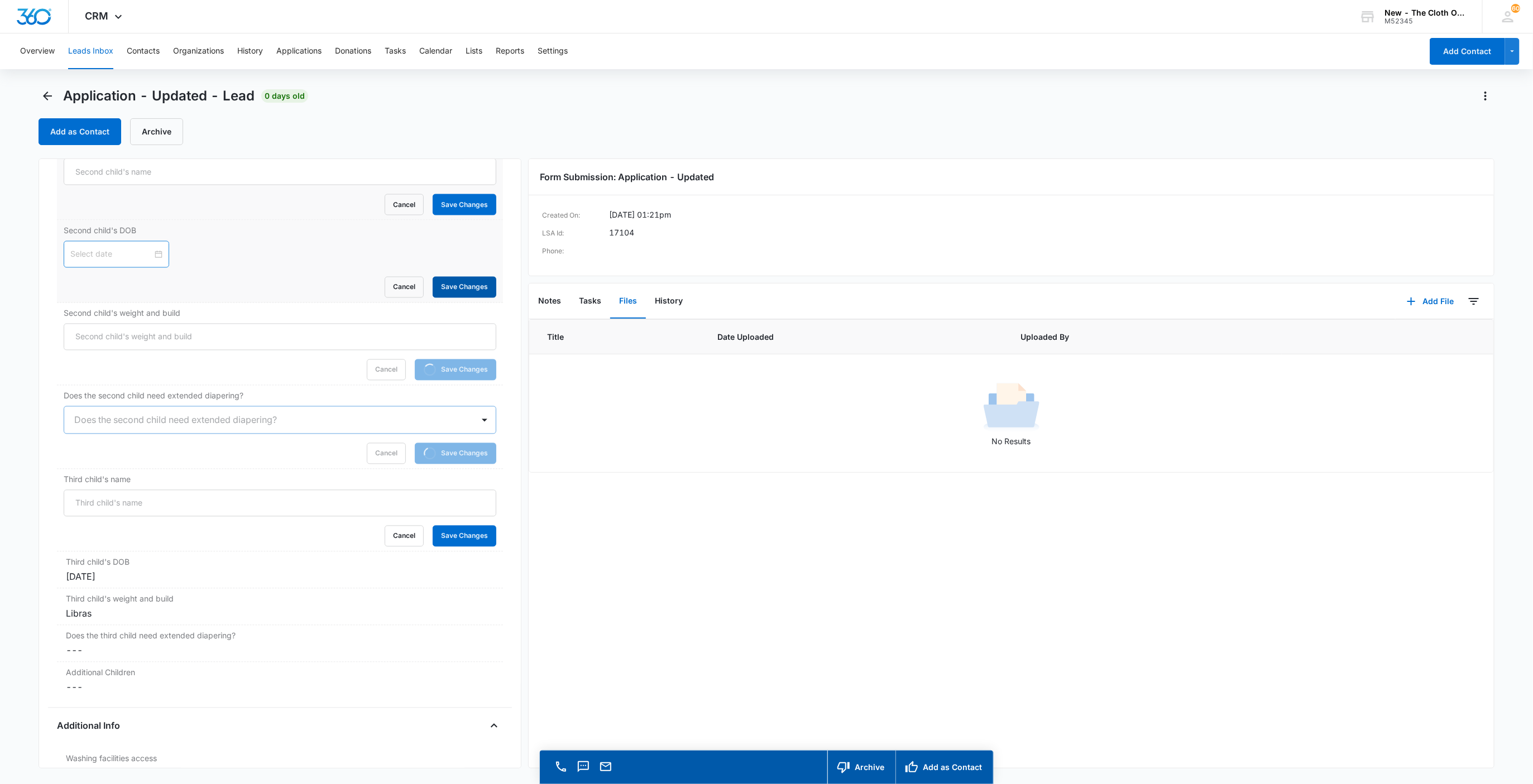
click at [454, 287] on button "Save Changes" at bounding box center [465, 288] width 64 height 21
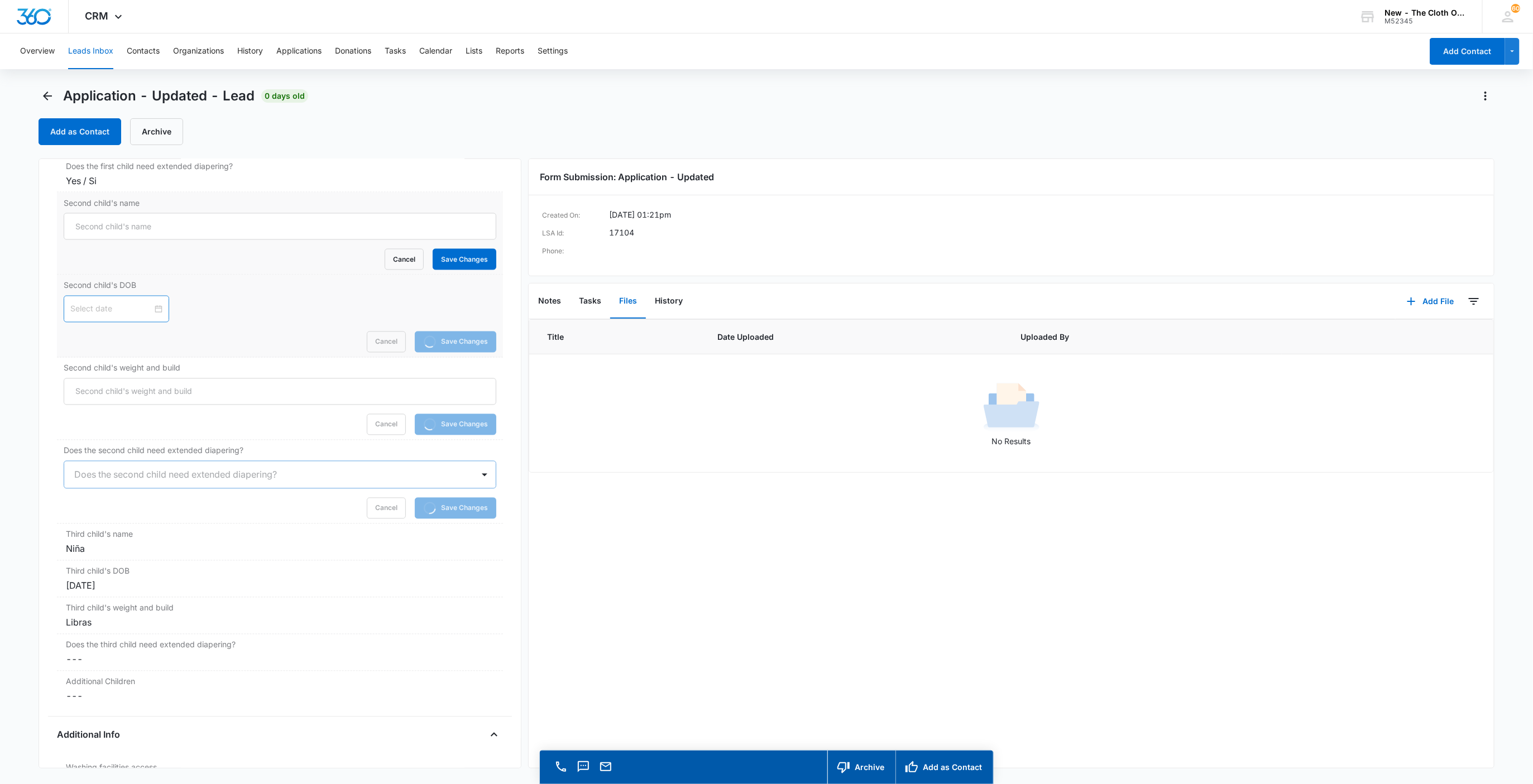
scroll to position [1377, 0]
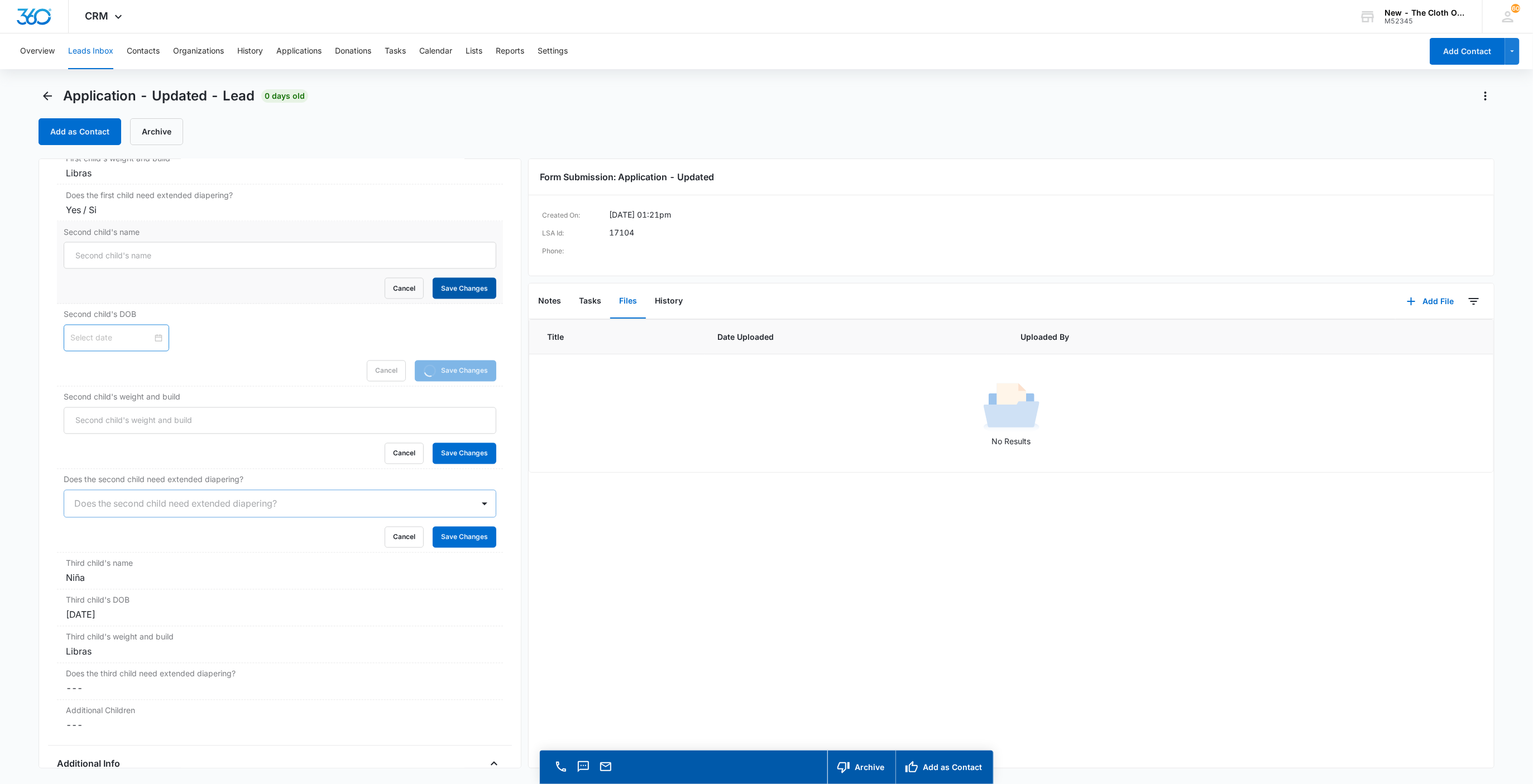
click at [454, 288] on button "Save Changes" at bounding box center [465, 289] width 64 height 21
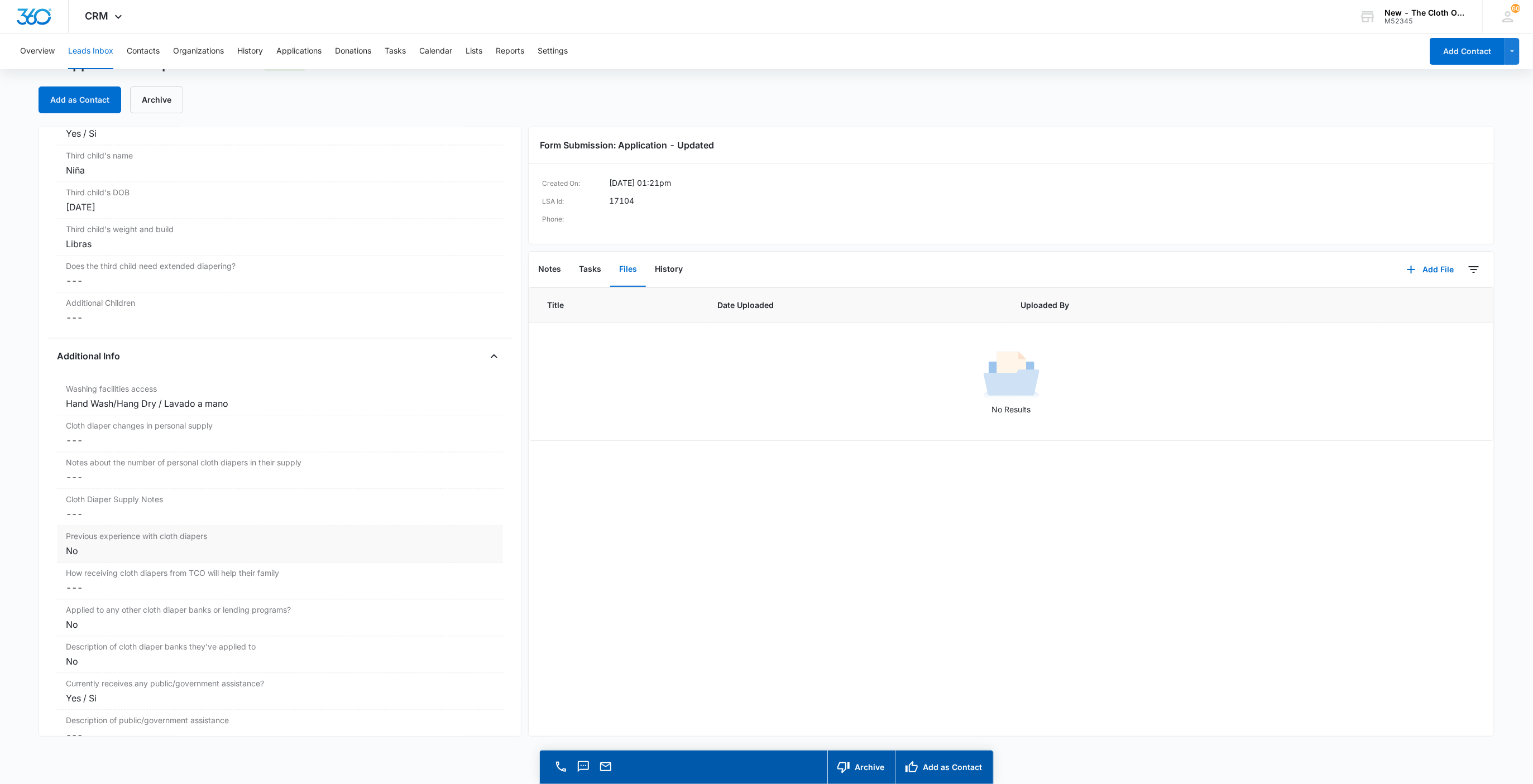
scroll to position [1628, 0]
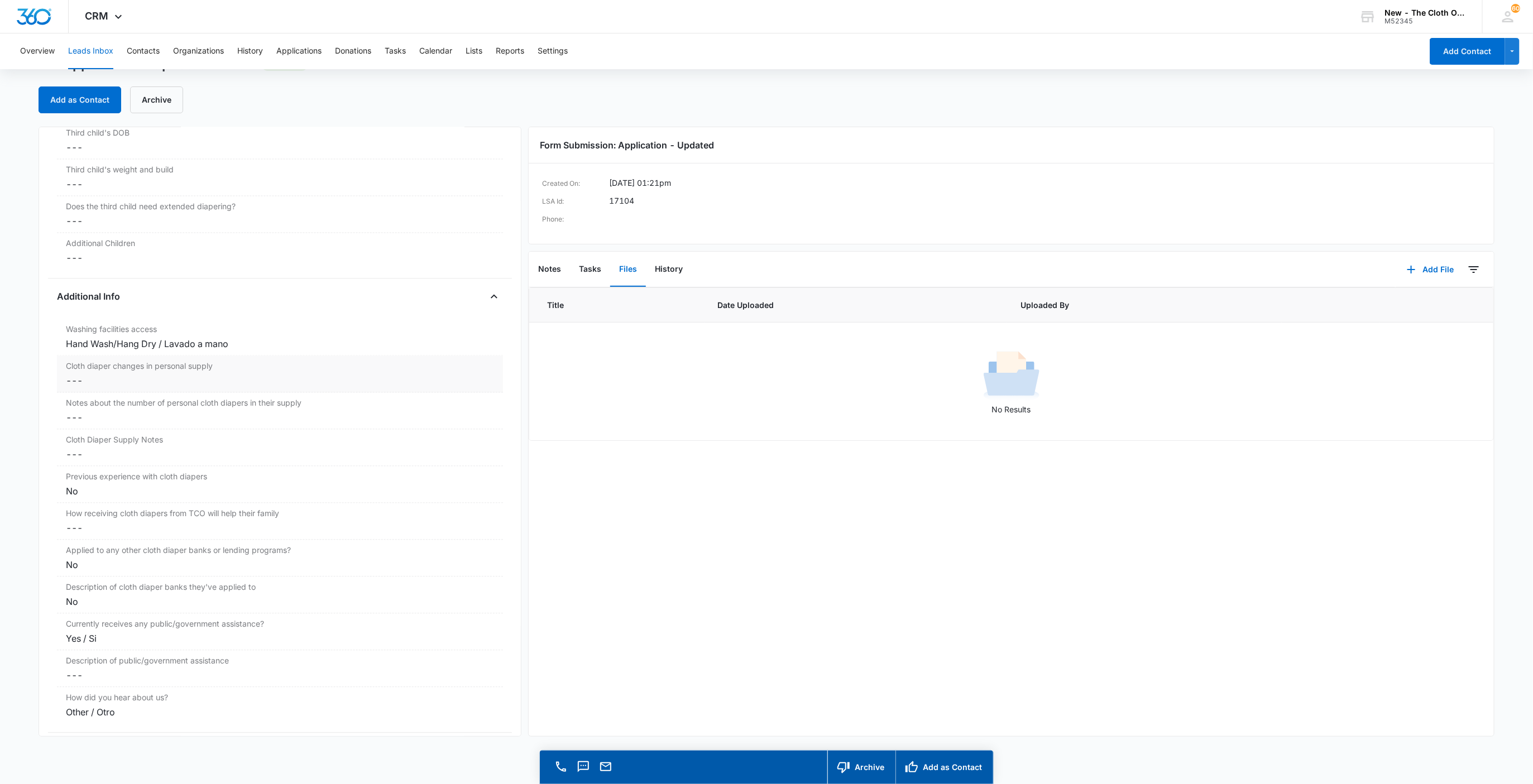
click at [79, 388] on dd "Cancel Save Changes ---" at bounding box center [280, 381] width 429 height 13
click at [82, 403] on input "Cloth diaper changes in personal supply" at bounding box center [280, 391] width 433 height 27
click at [433, 413] on button "Save Changes" at bounding box center [465, 423] width 64 height 21
type input "-2"
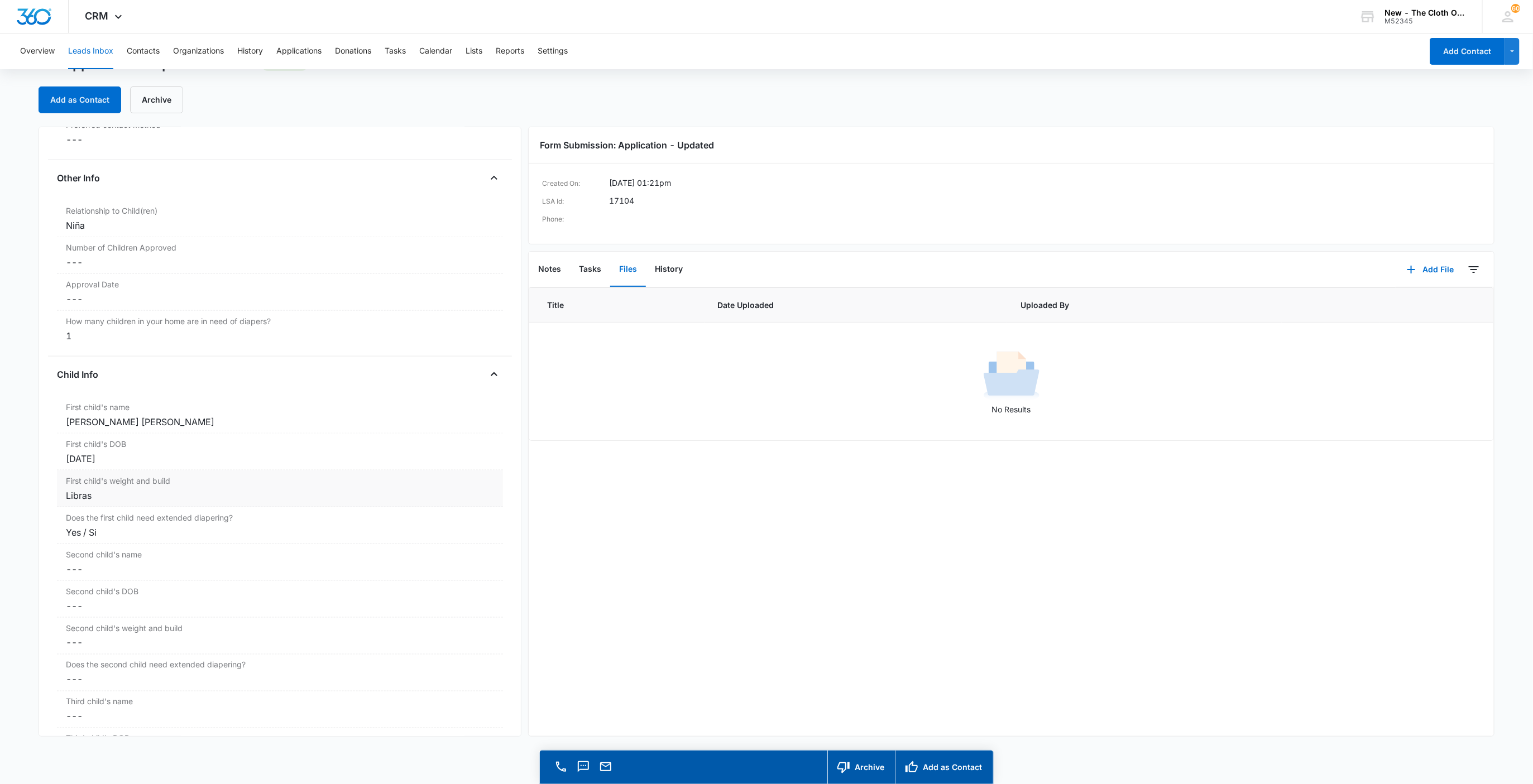
scroll to position [1042, 0]
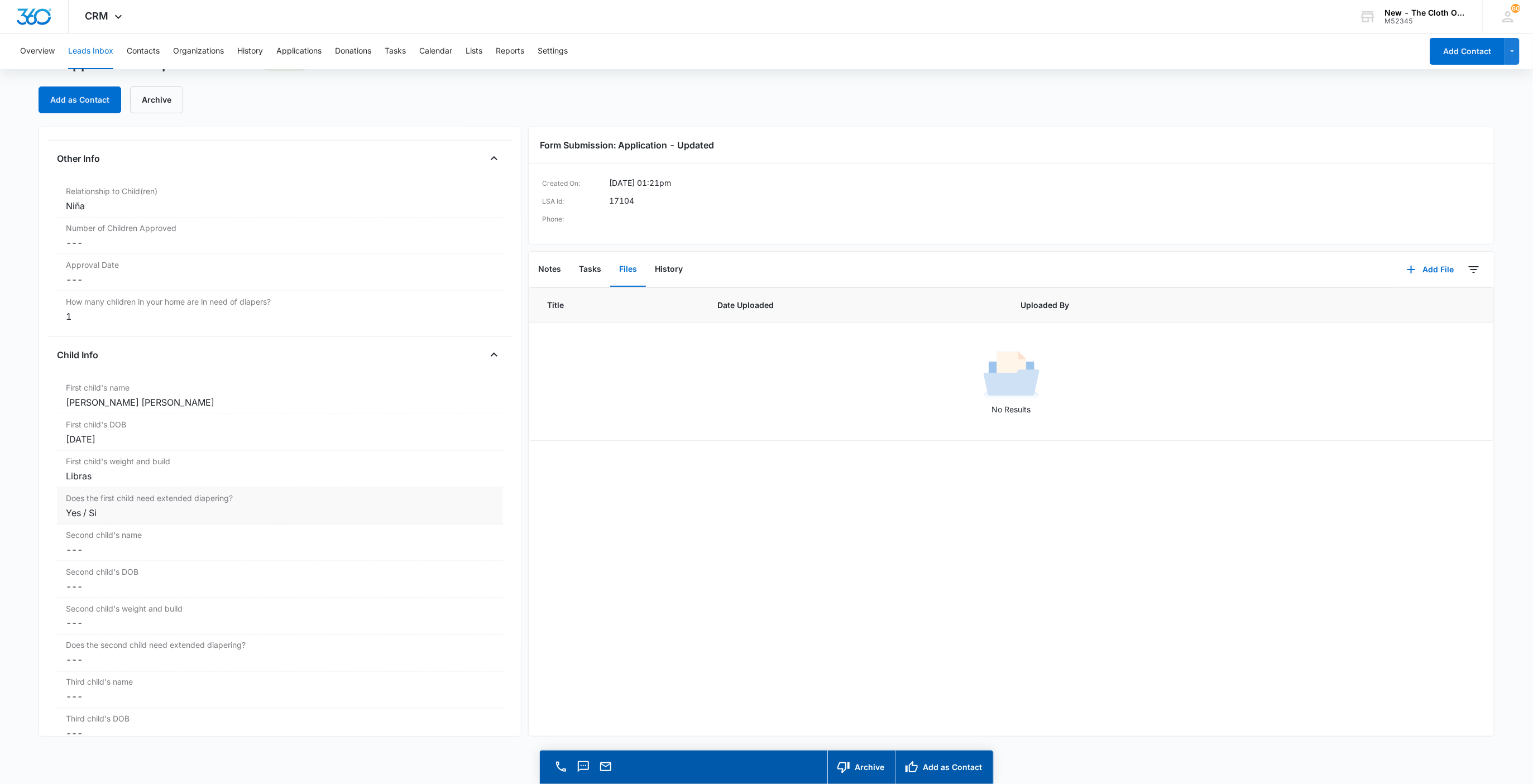
click at [108, 519] on div "Yes / Si" at bounding box center [280, 513] width 429 height 13
click at [473, 565] on button "Save Changes" at bounding box center [465, 556] width 64 height 21
click at [88, 96] on button "Add as Contact" at bounding box center [80, 100] width 83 height 27
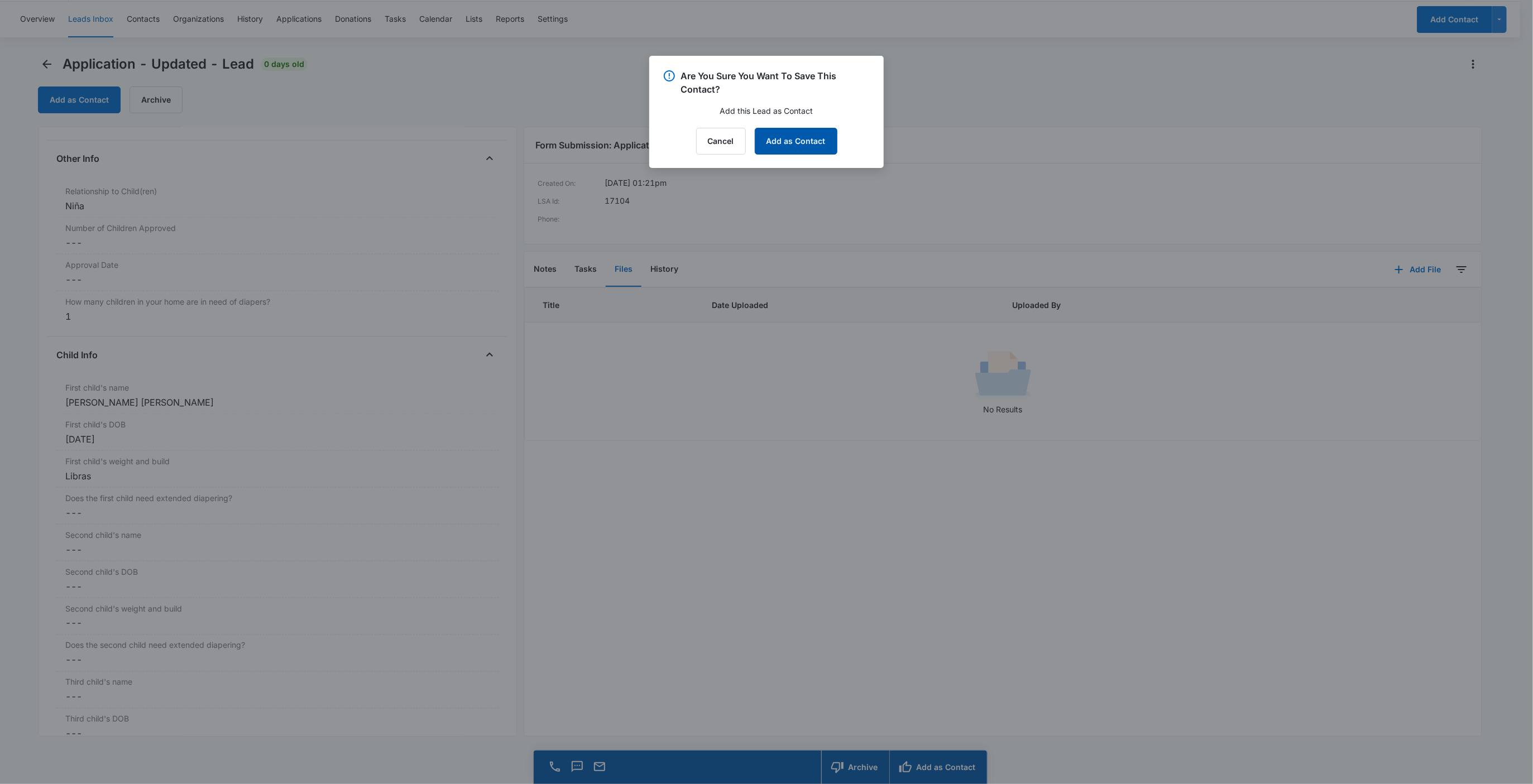
click at [772, 149] on button "Add as Contact" at bounding box center [796, 141] width 83 height 27
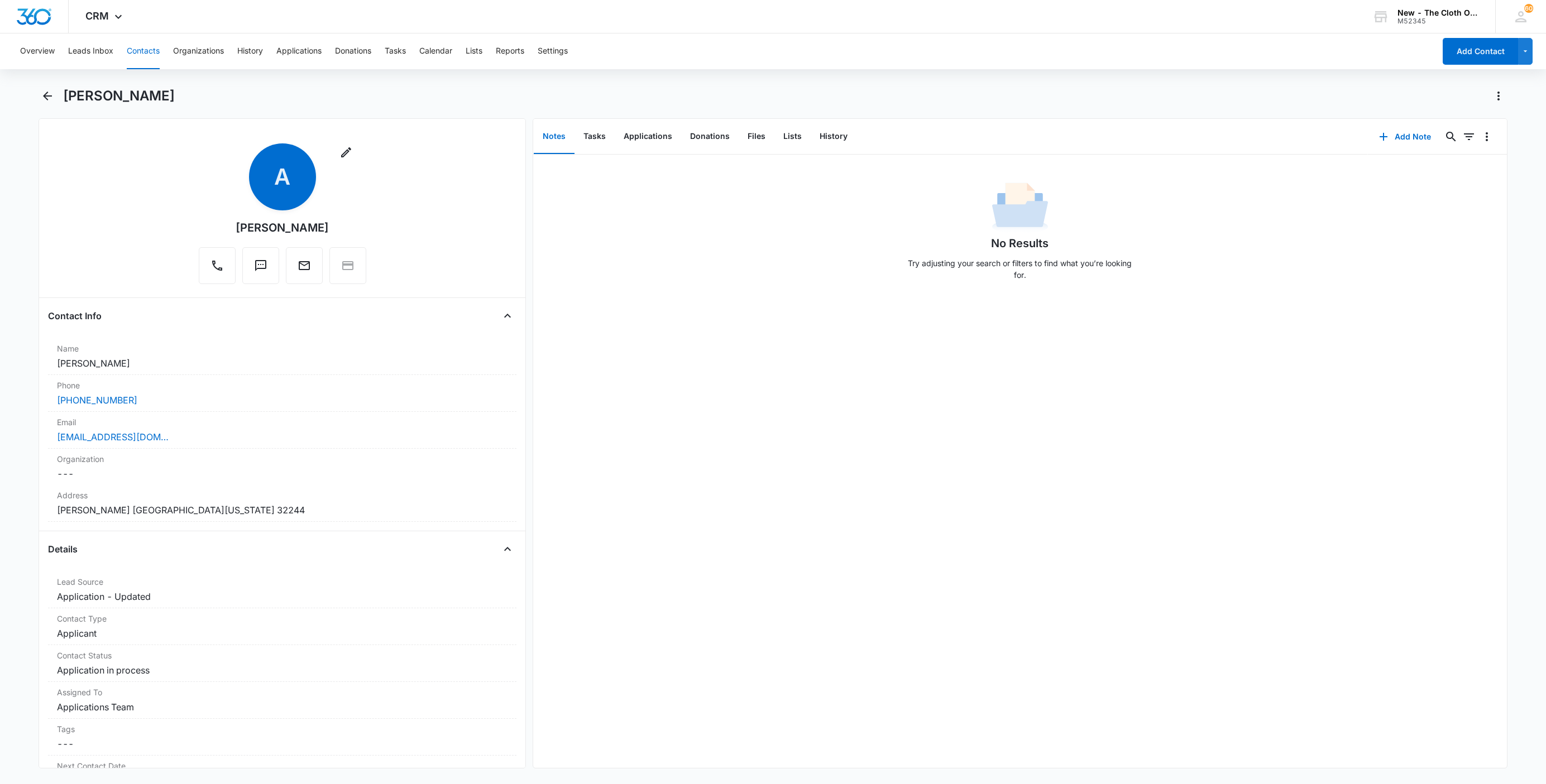
click at [79, 98] on h1 "[PERSON_NAME]" at bounding box center [119, 95] width 112 height 16
copy h1 "[PERSON_NAME]"
click at [660, 138] on button "Applications" at bounding box center [647, 137] width 66 height 35
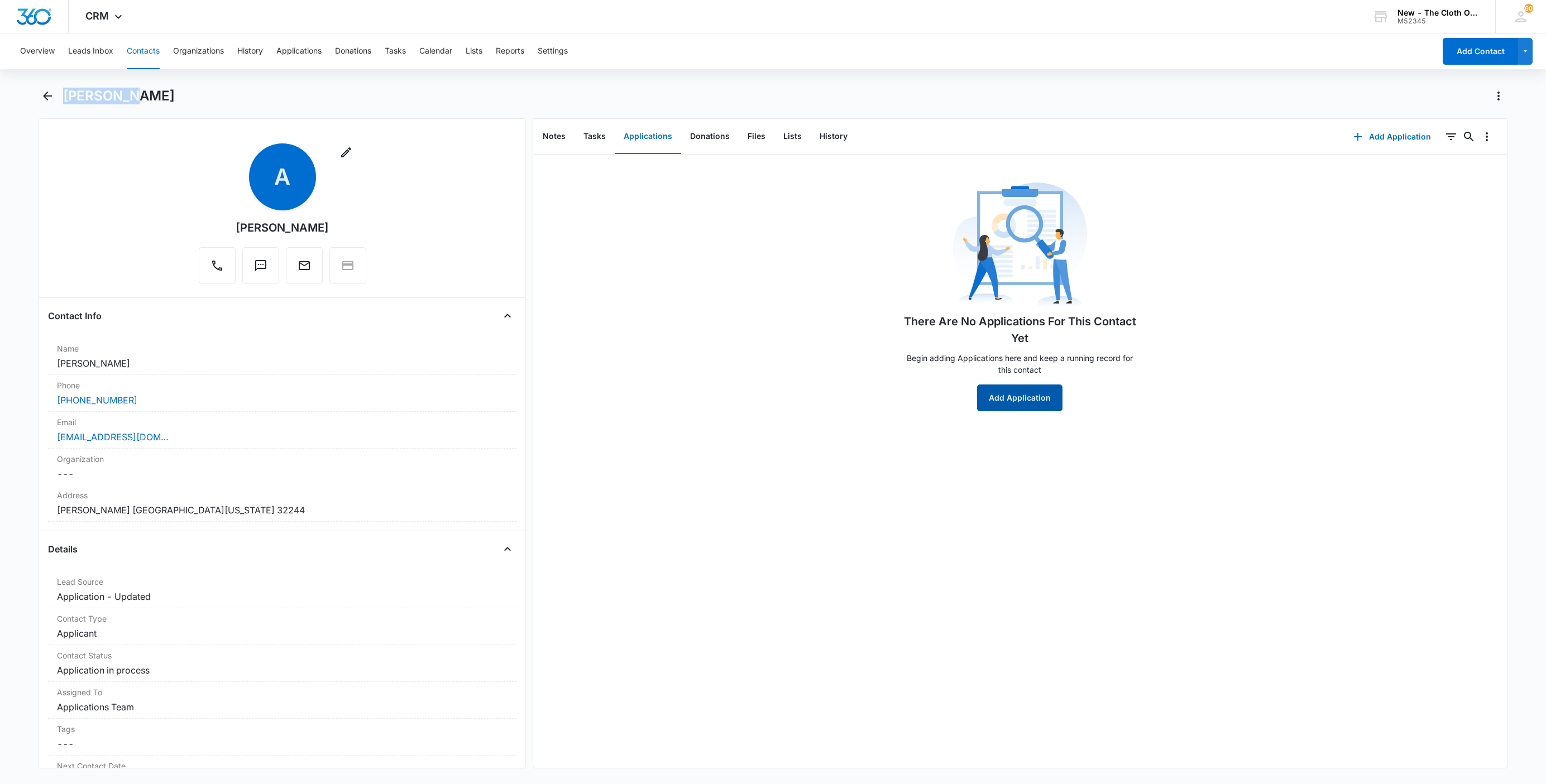
click at [1021, 401] on button "Add Application" at bounding box center [1019, 398] width 86 height 27
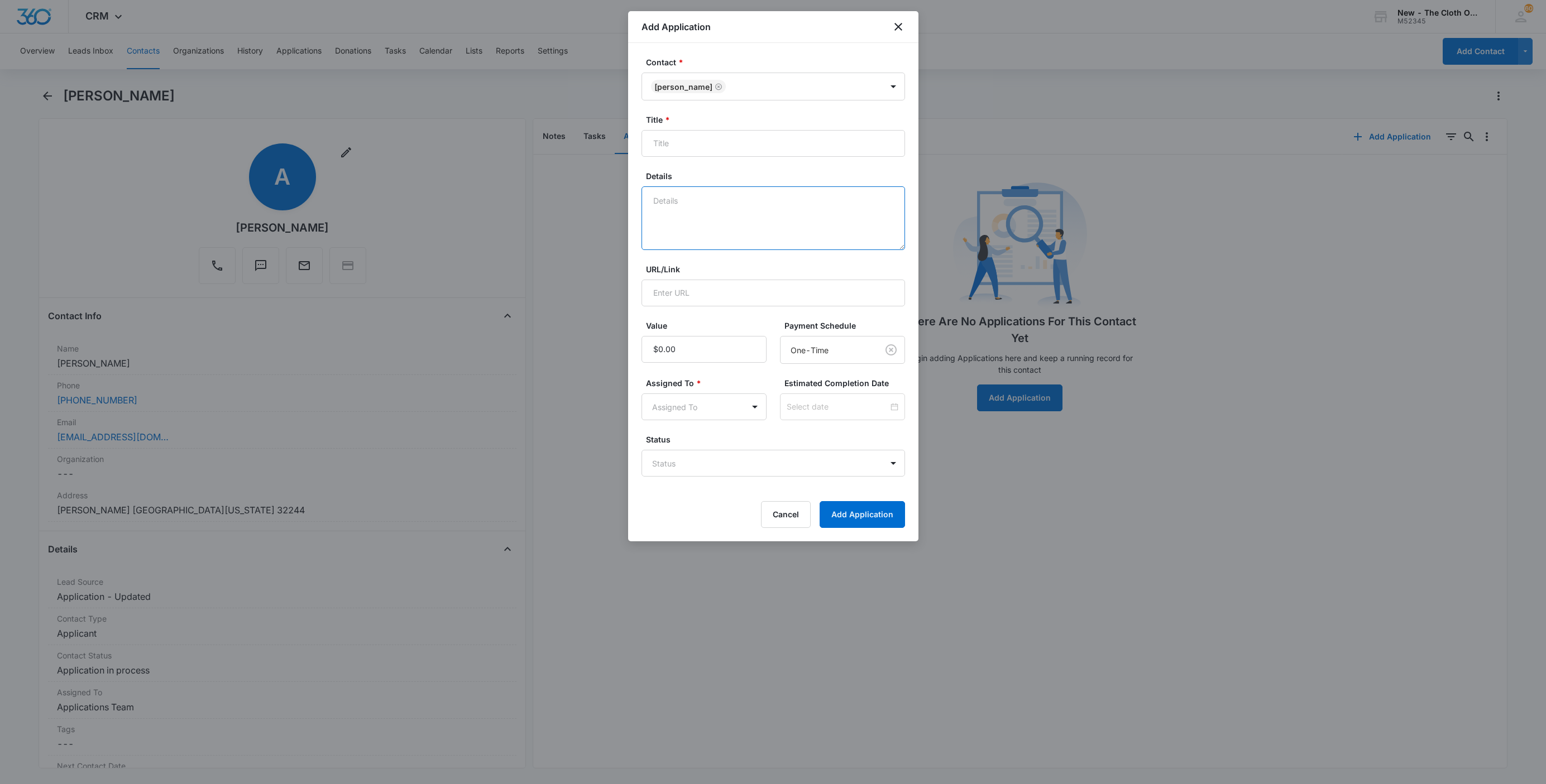
click at [769, 220] on textarea "Details" at bounding box center [773, 218] width 264 height 63
type textarea "*SPANISH* 08/11 - No docs rcvd. Need to check FB after full name received. Aske…"
click at [827, 137] on input "Title *" at bounding box center [773, 143] width 264 height 27
paste input "[PERSON_NAME]"
type input "Applicant - [PERSON_NAME]"
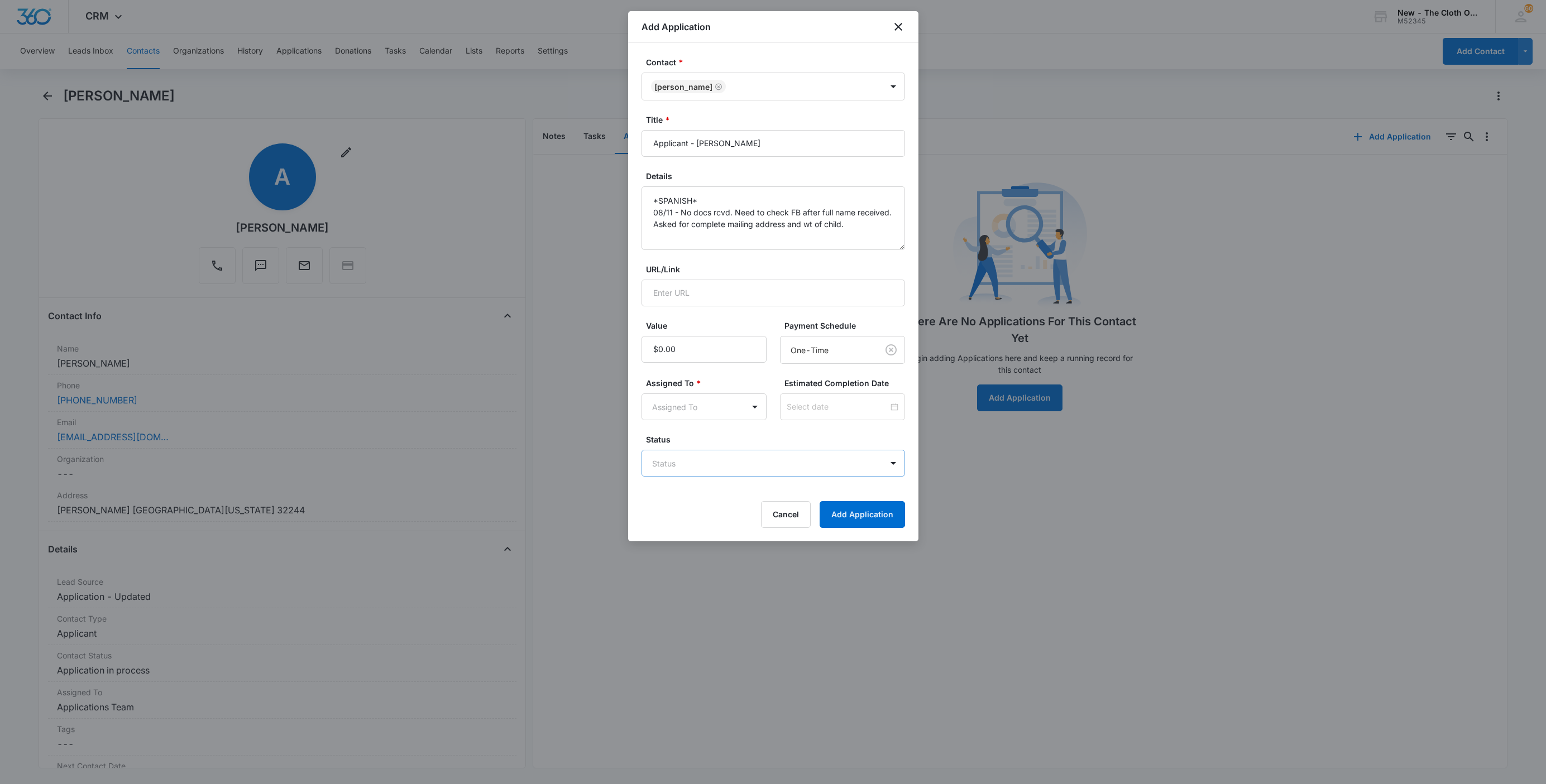
click at [674, 478] on body "CRM Apps Reputation Websites Forms CRM Email Social Shop Payments POS Ads Intel…" at bounding box center [773, 392] width 1546 height 784
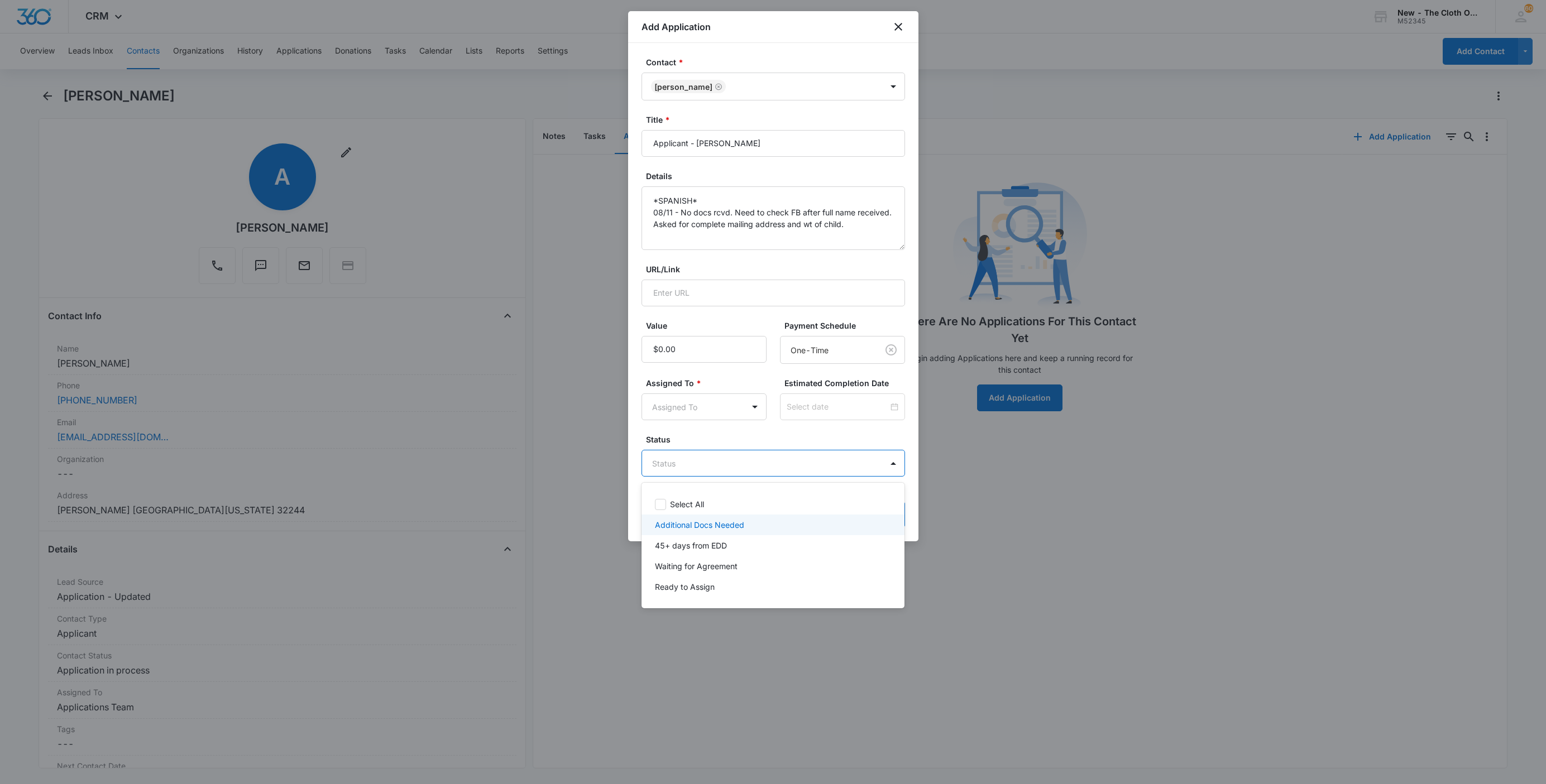
click at [688, 529] on p "Additional Docs Needed" at bounding box center [699, 525] width 89 height 12
click at [682, 402] on div at bounding box center [773, 392] width 1546 height 784
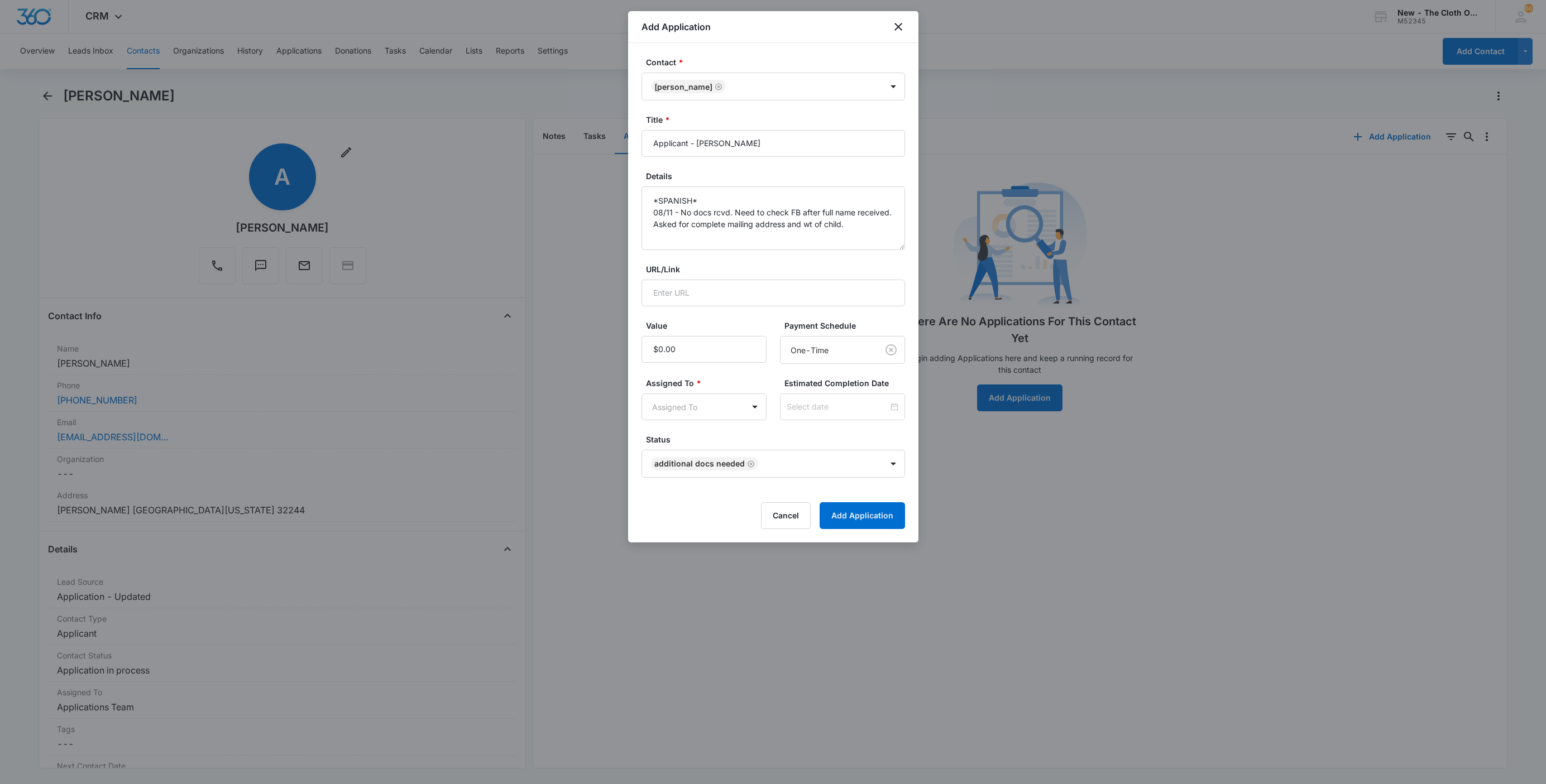
click at [682, 402] on body "CRM Apps Reputation Websites Forms CRM Email Social Shop Payments POS Ads Intel…" at bounding box center [773, 392] width 1546 height 784
type input "app"
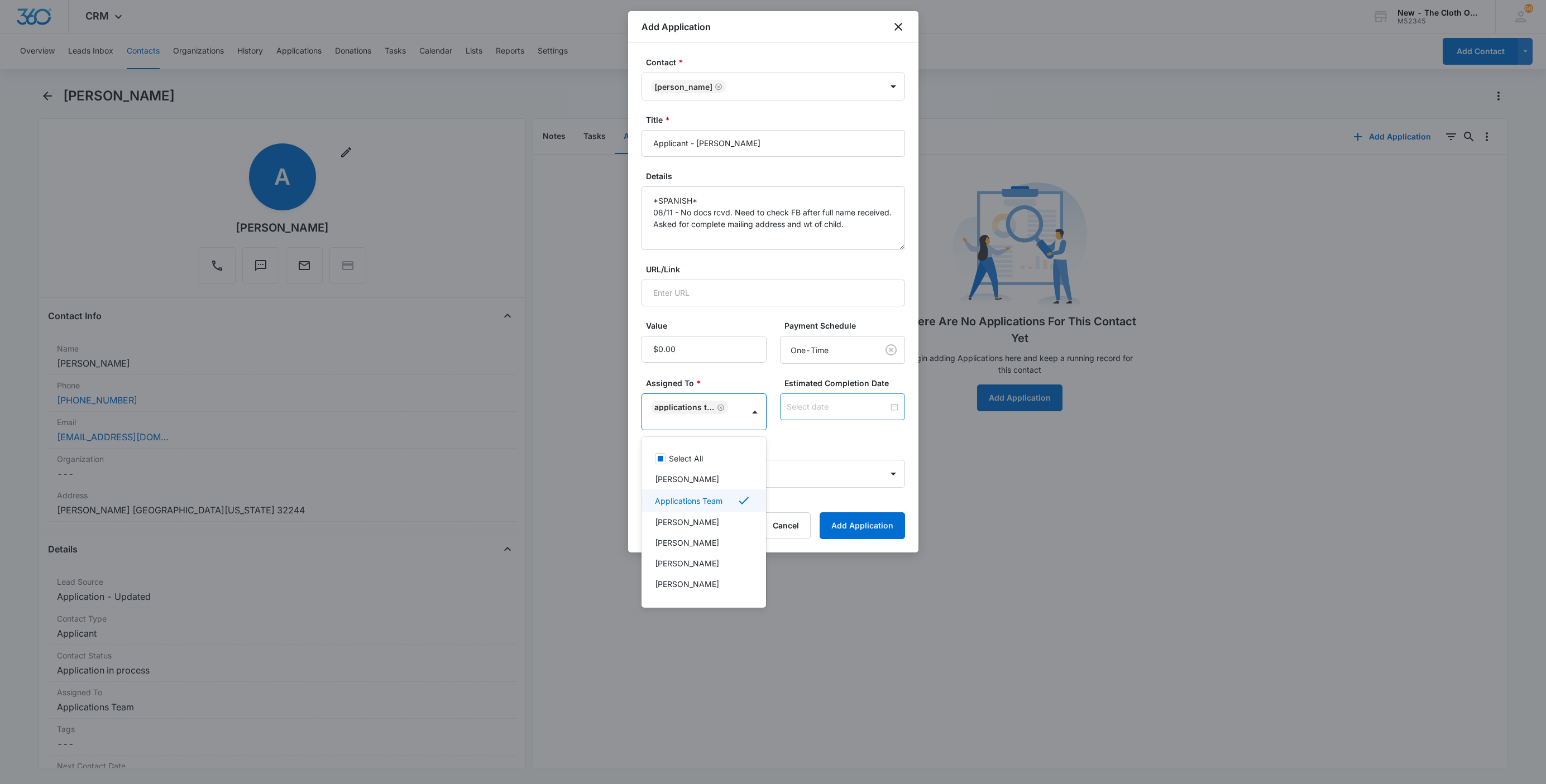
drag, startPoint x: 784, startPoint y: 393, endPoint x: 800, endPoint y: 399, distance: 17.1
click at [784, 394] on div at bounding box center [773, 392] width 1546 height 784
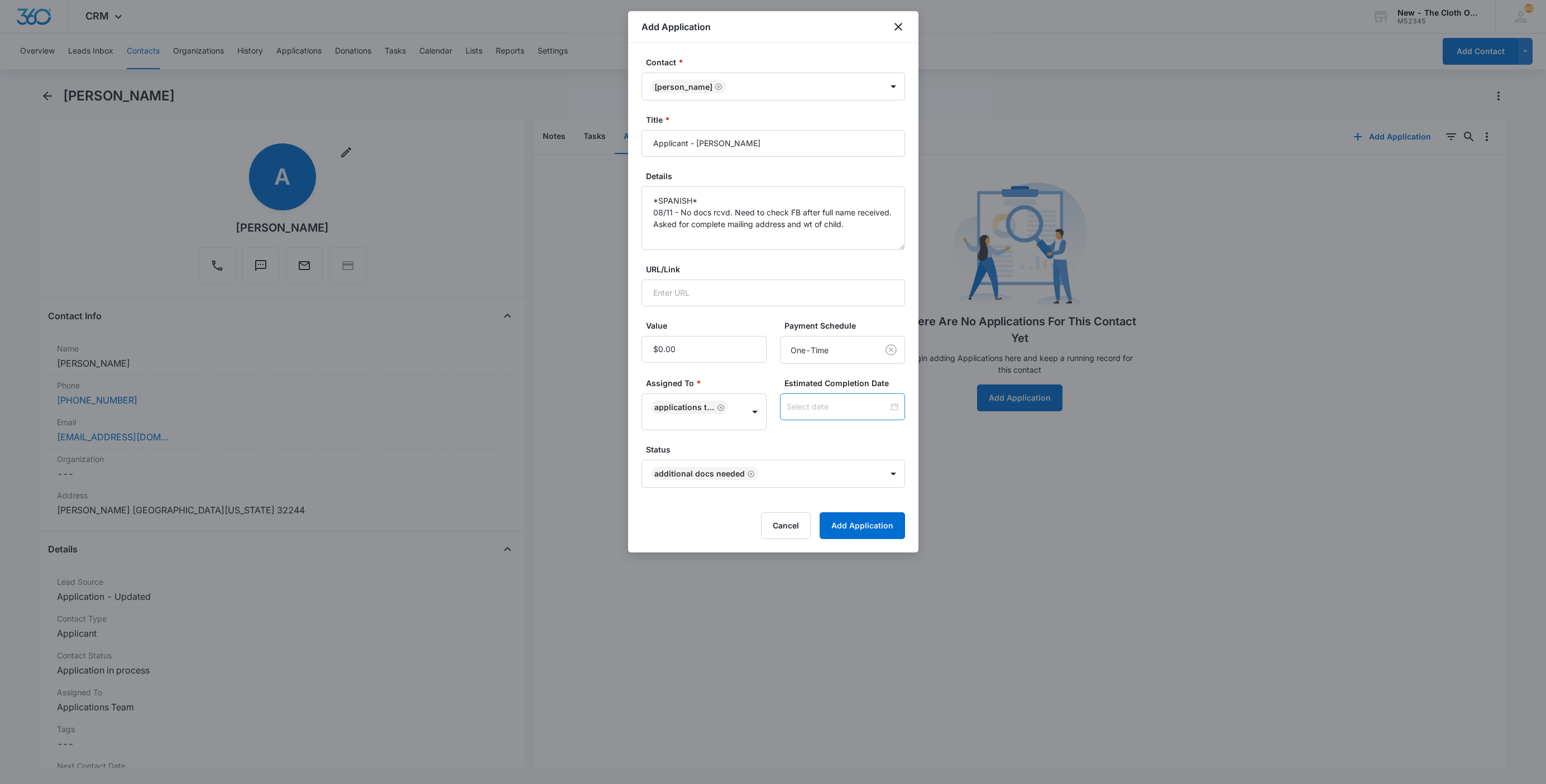
click at [800, 400] on div at bounding box center [843, 407] width 125 height 27
type input "[DATE]"
click at [786, 328] on div "18" at bounding box center [785, 324] width 13 height 13
click at [802, 439] on form "Contact * [PERSON_NAME] Title * [PERSON_NAME] Details *[DEMOGRAPHIC_DATA]* 08/1…" at bounding box center [773, 298] width 264 height 483
click at [873, 514] on form "Contact * [PERSON_NAME] Title * [PERSON_NAME] Details *[DEMOGRAPHIC_DATA]* 08/1…" at bounding box center [773, 298] width 264 height 483
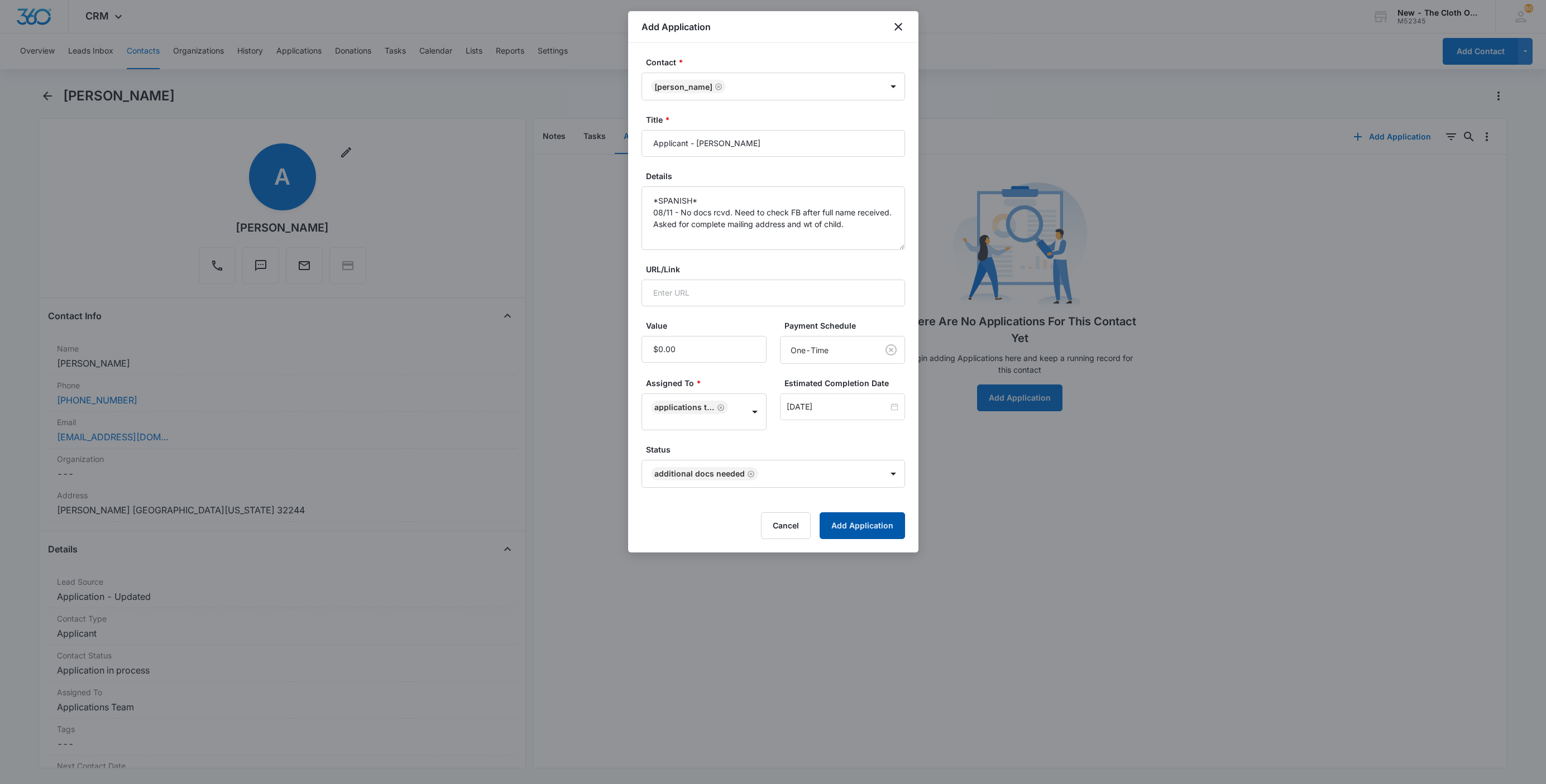
click at [874, 521] on button "Add Application" at bounding box center [862, 526] width 86 height 27
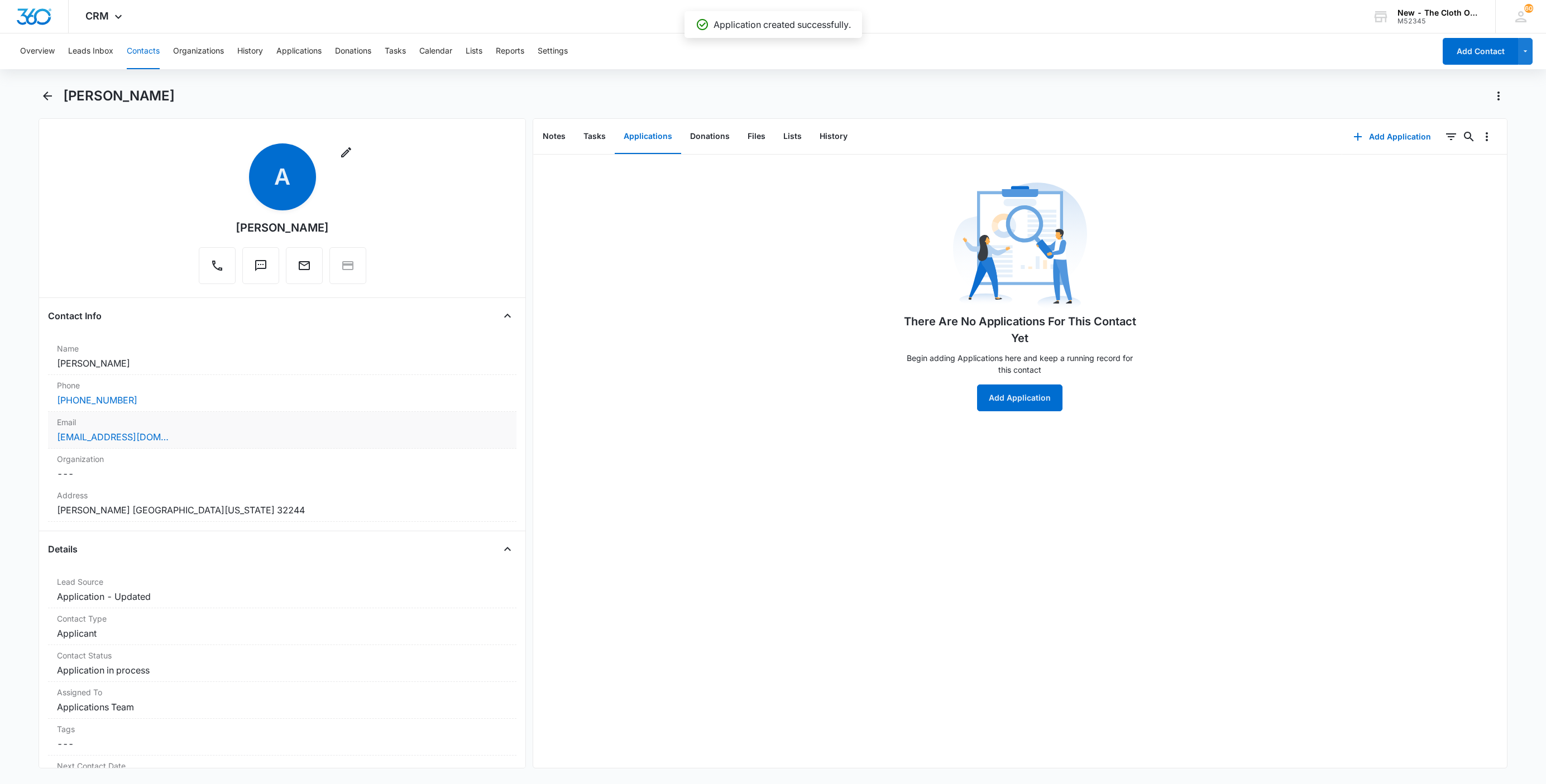
click at [233, 447] on div "Email Cancel Save Changes [EMAIL_ADDRESS][DOMAIN_NAME]" at bounding box center [282, 430] width 469 height 37
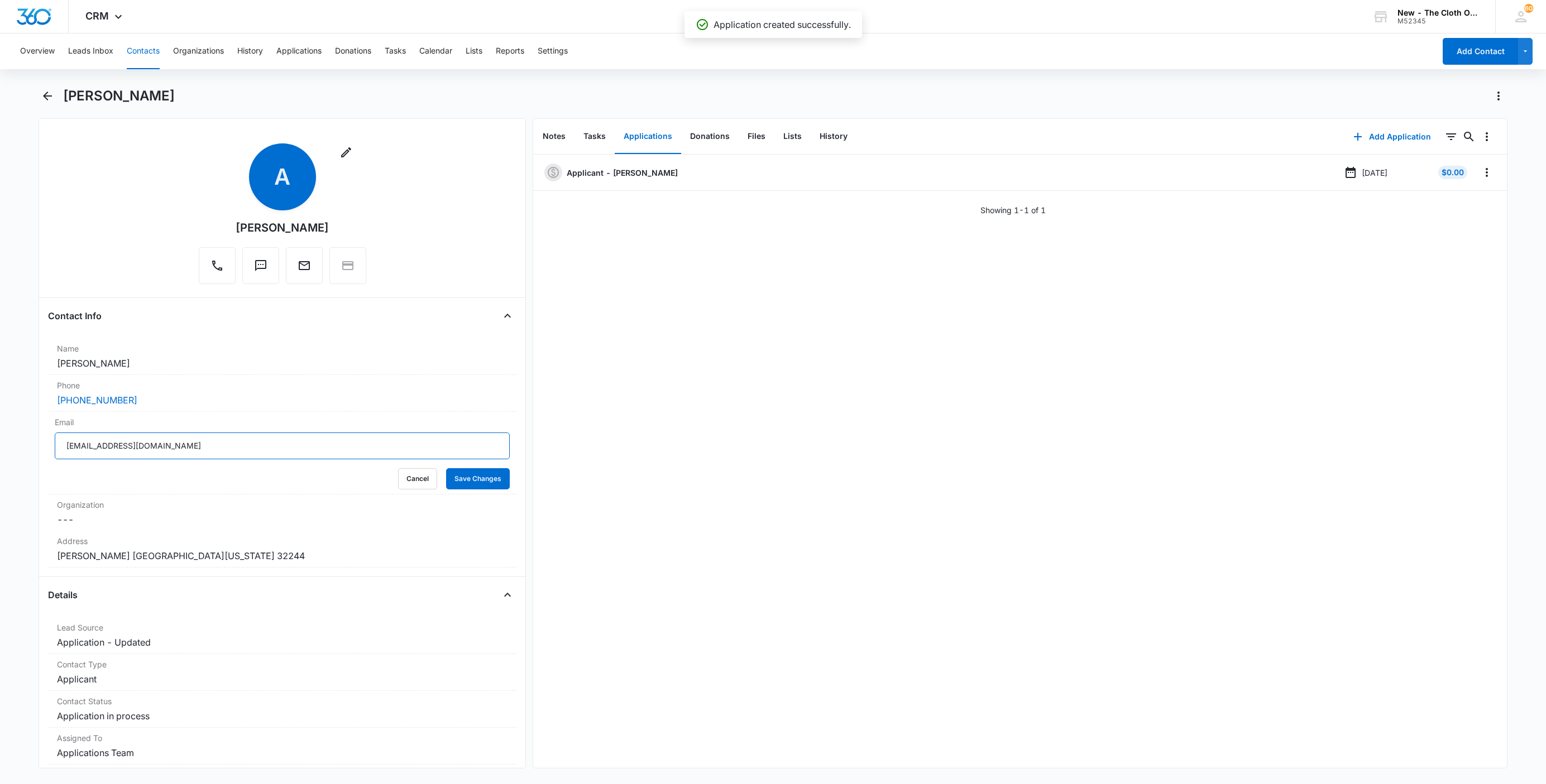
drag, startPoint x: 227, startPoint y: 454, endPoint x: -50, endPoint y: 431, distance: 278.0
click at [0, 431] on html "CRM Apps Reputation Websites Forms CRM Email Social Shop Payments POS Ads Intel…" at bounding box center [773, 392] width 1546 height 784
click at [436, 495] on div "Organization Cancel Save Changes ---" at bounding box center [282, 513] width 469 height 37
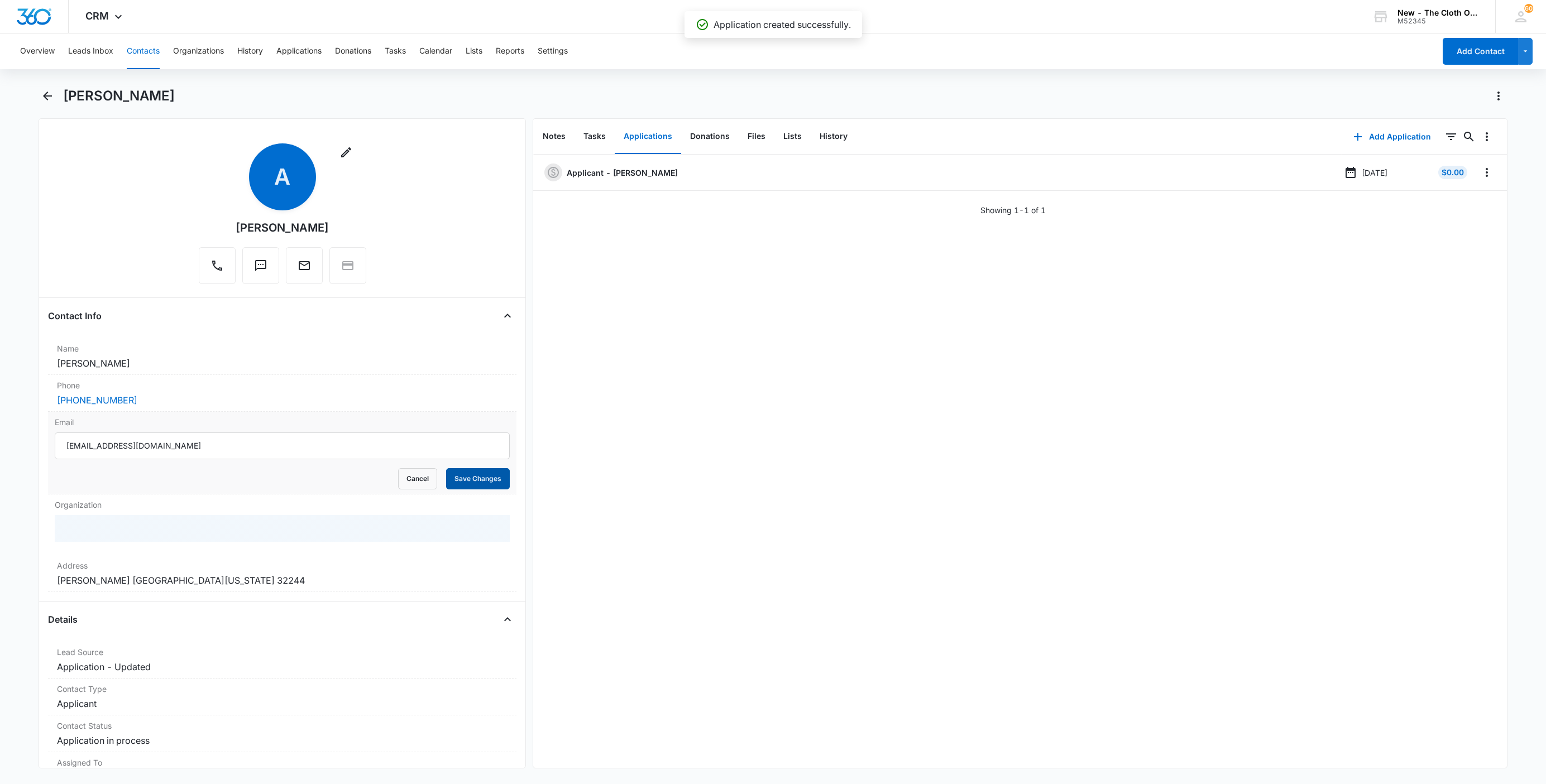
click at [454, 490] on button "Save Changes" at bounding box center [478, 479] width 63 height 21
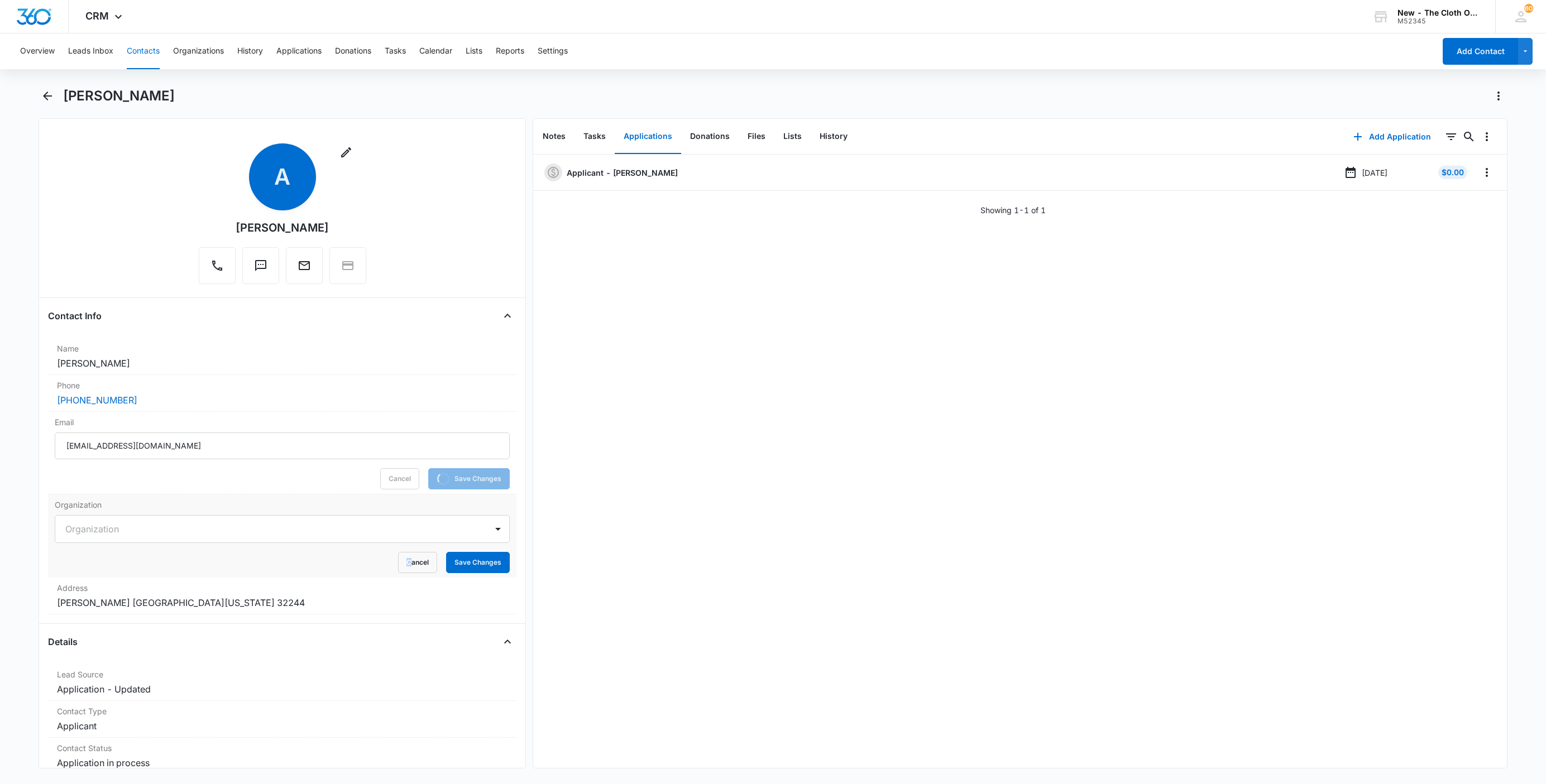
click at [397, 551] on form "Organization Cancel Save Changes" at bounding box center [282, 544] width 455 height 58
click at [394, 554] on dl "Name Cancel Save Changes [PERSON_NAME] Phone Cancel Save Changes [PHONE_NUMBER]…" at bounding box center [282, 476] width 469 height 276
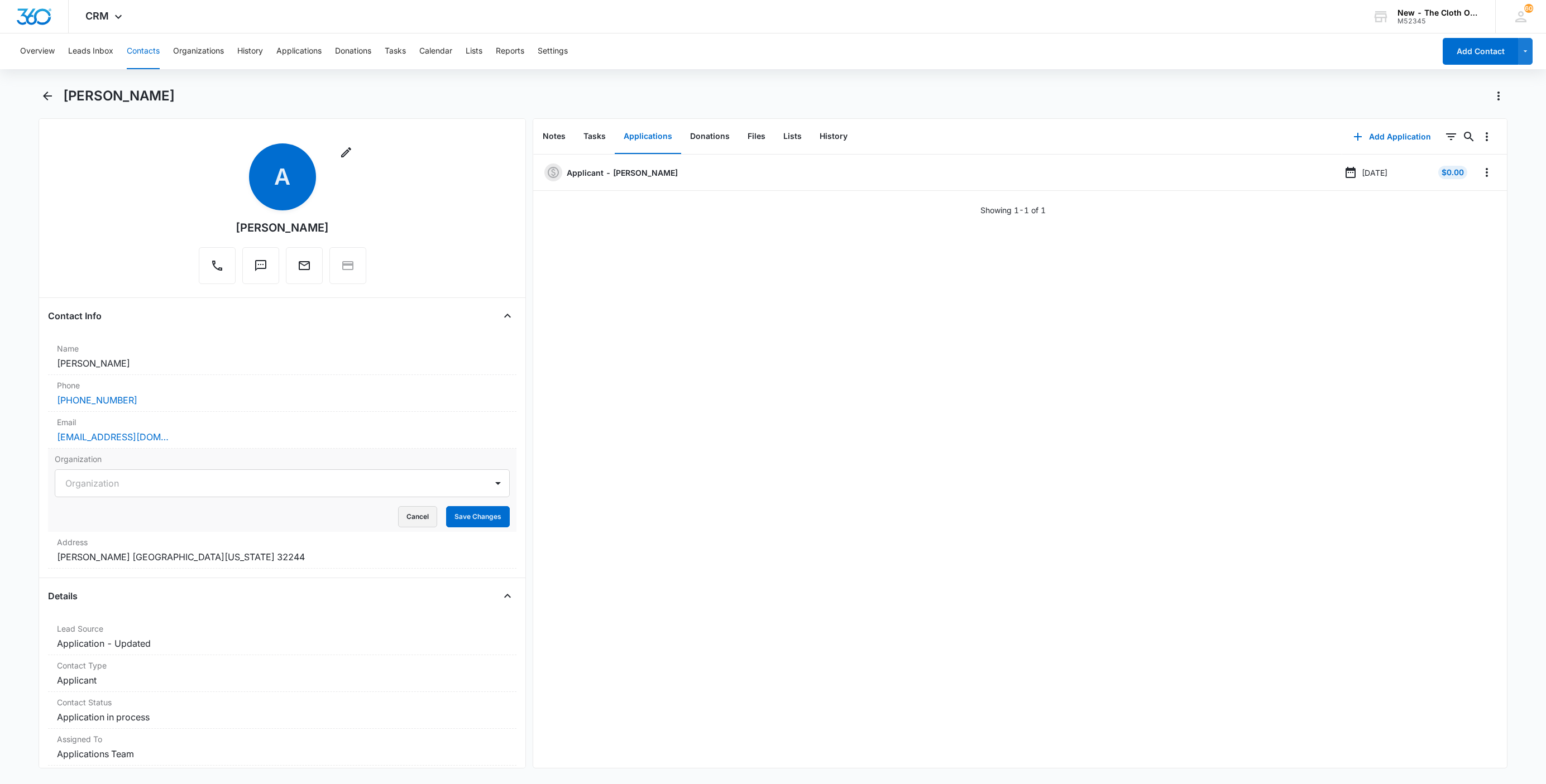
click at [401, 514] on button "Cancel" at bounding box center [418, 517] width 39 height 21
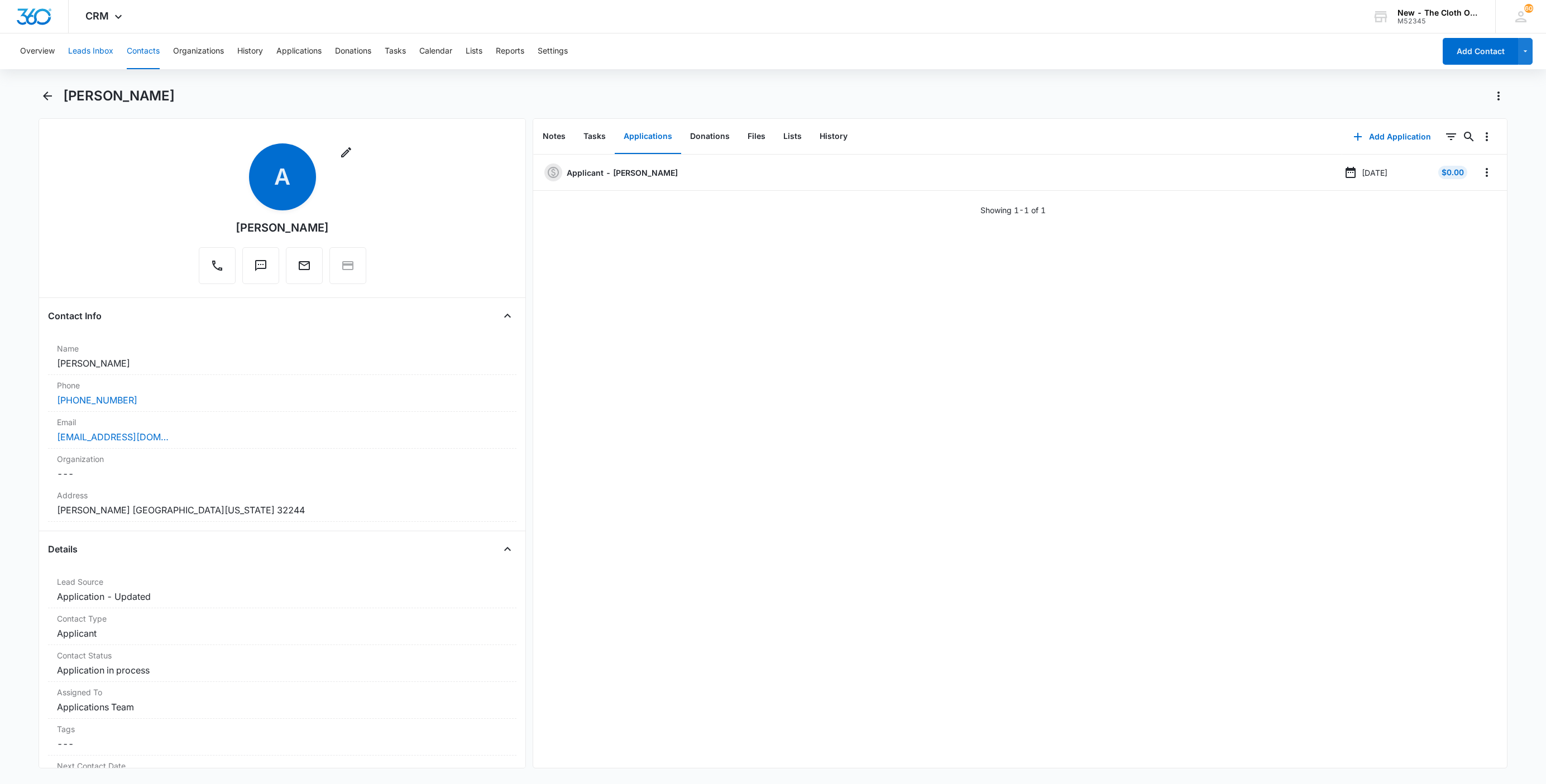
click at [92, 50] on button "Leads Inbox" at bounding box center [90, 51] width 45 height 36
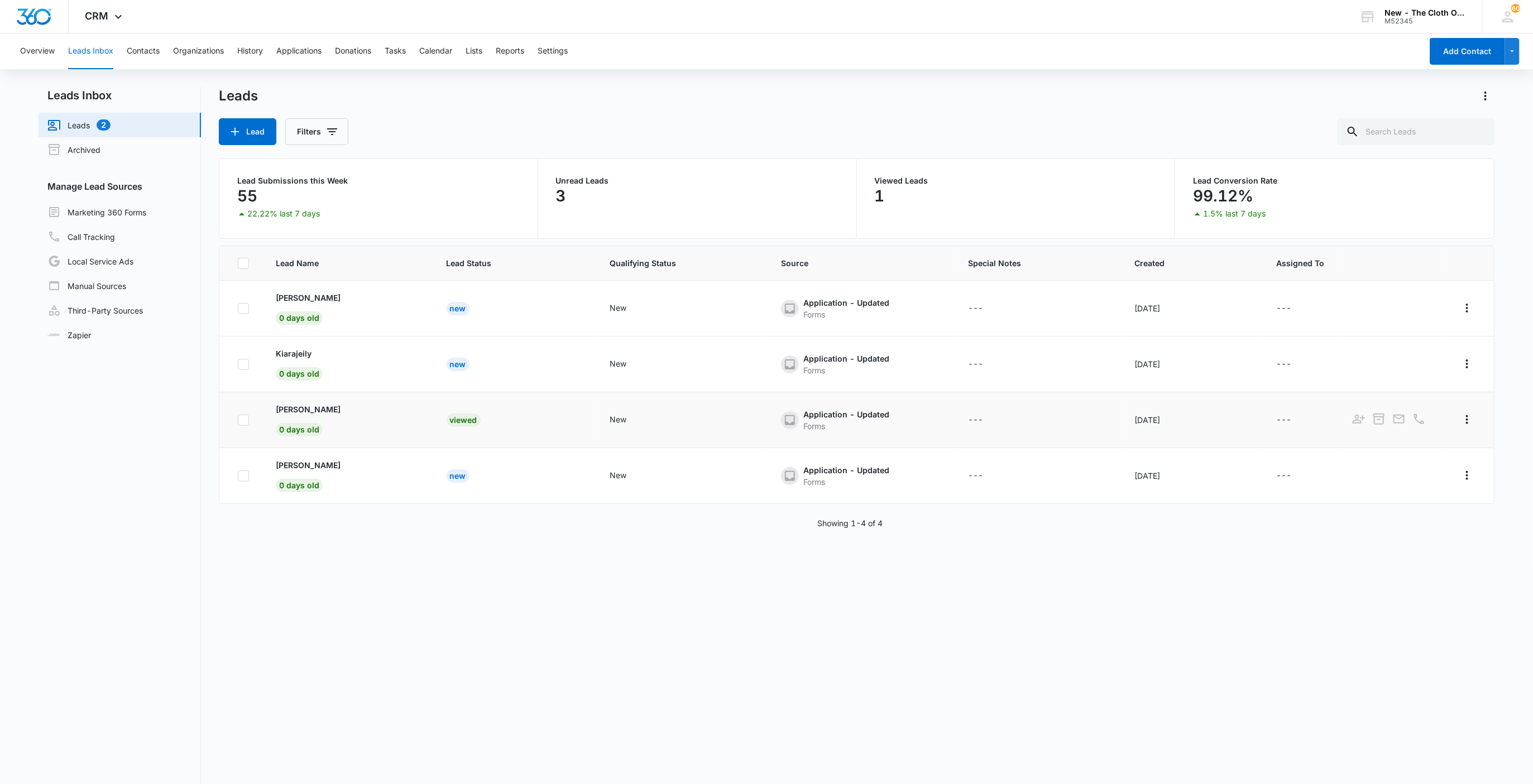
drag, startPoint x: 266, startPoint y: 402, endPoint x: 337, endPoint y: 402, distance: 71.0
click at [337, 402] on td "[PERSON_NAME] 0 days old" at bounding box center [348, 420] width 171 height 56
copy p "[PERSON_NAME]"
click at [308, 410] on p "[PERSON_NAME]" at bounding box center [308, 409] width 64 height 12
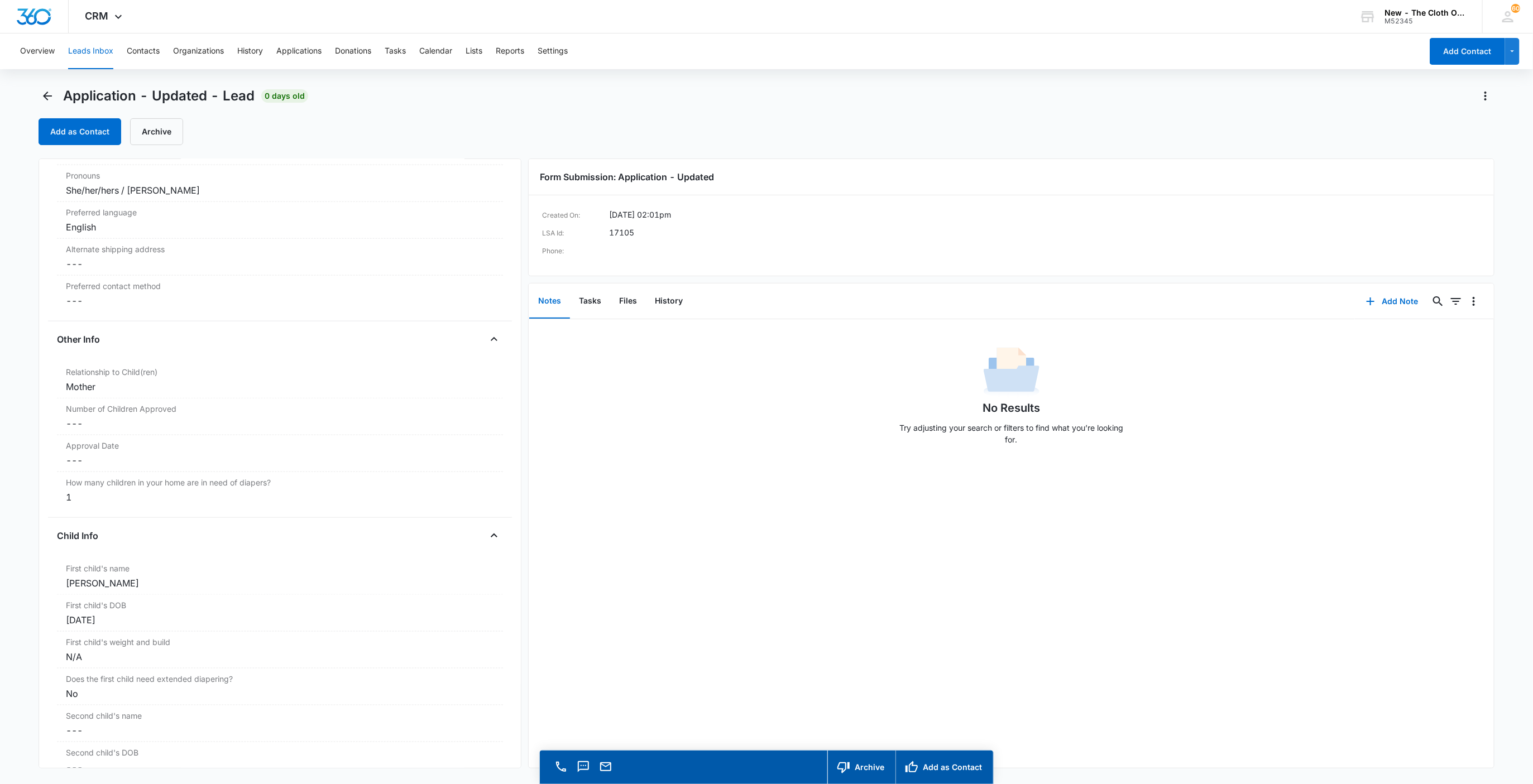
scroll to position [921, 0]
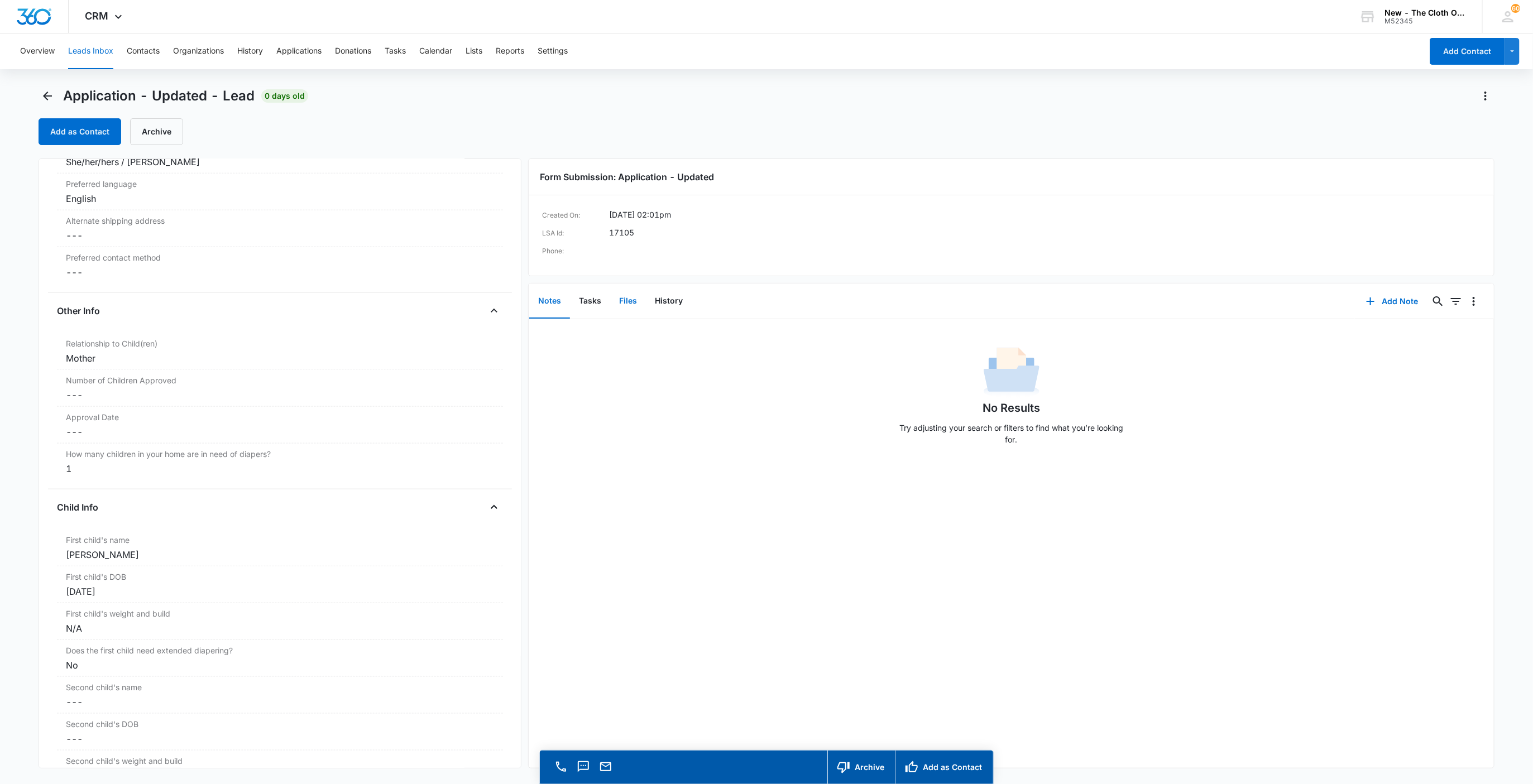
drag, startPoint x: 631, startPoint y: 288, endPoint x: 630, endPoint y: 294, distance: 6.1
click at [631, 291] on button "Files" at bounding box center [627, 301] width 36 height 35
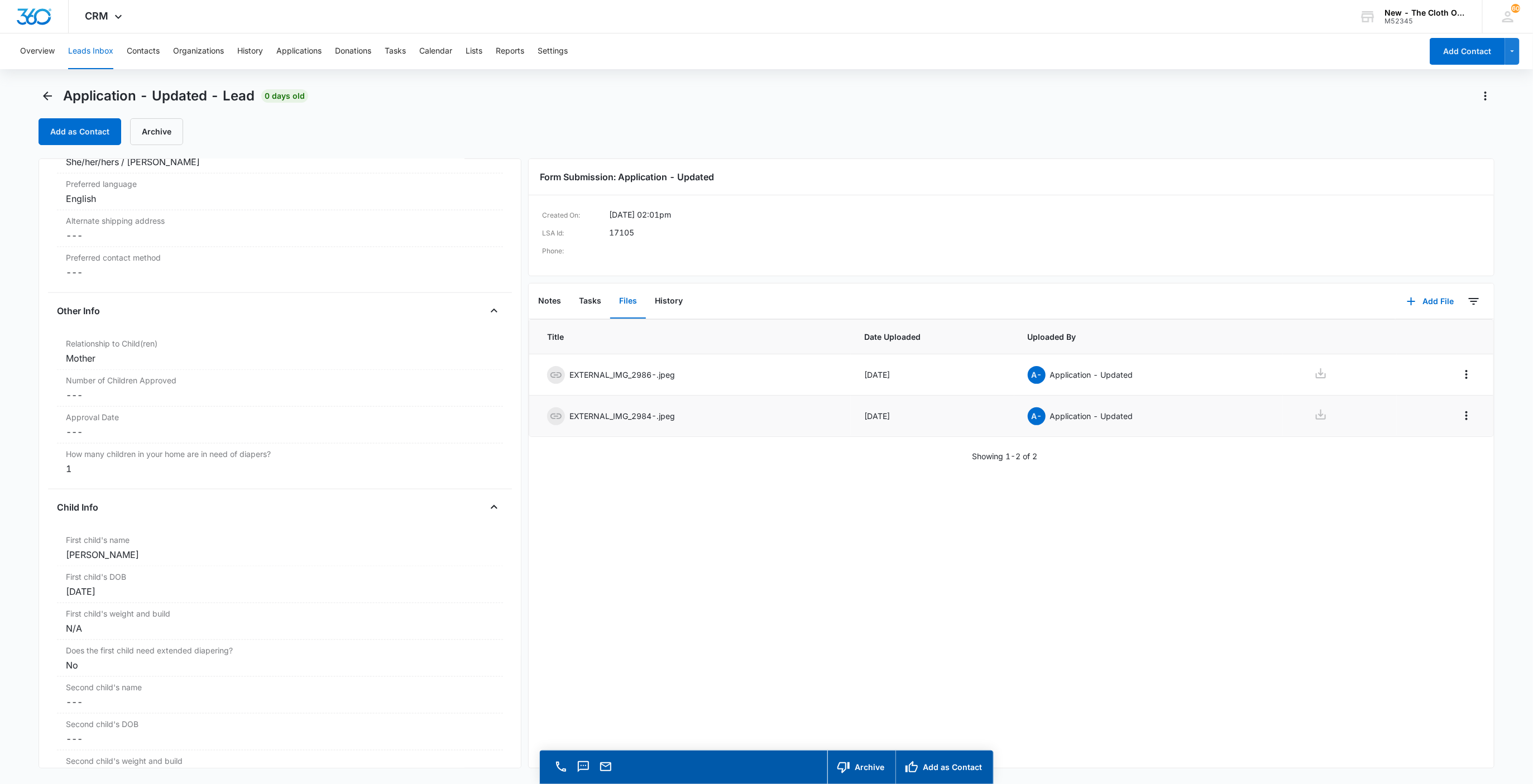
click at [1315, 420] on icon at bounding box center [1321, 415] width 13 height 13
click at [1316, 374] on icon at bounding box center [1321, 373] width 10 height 10
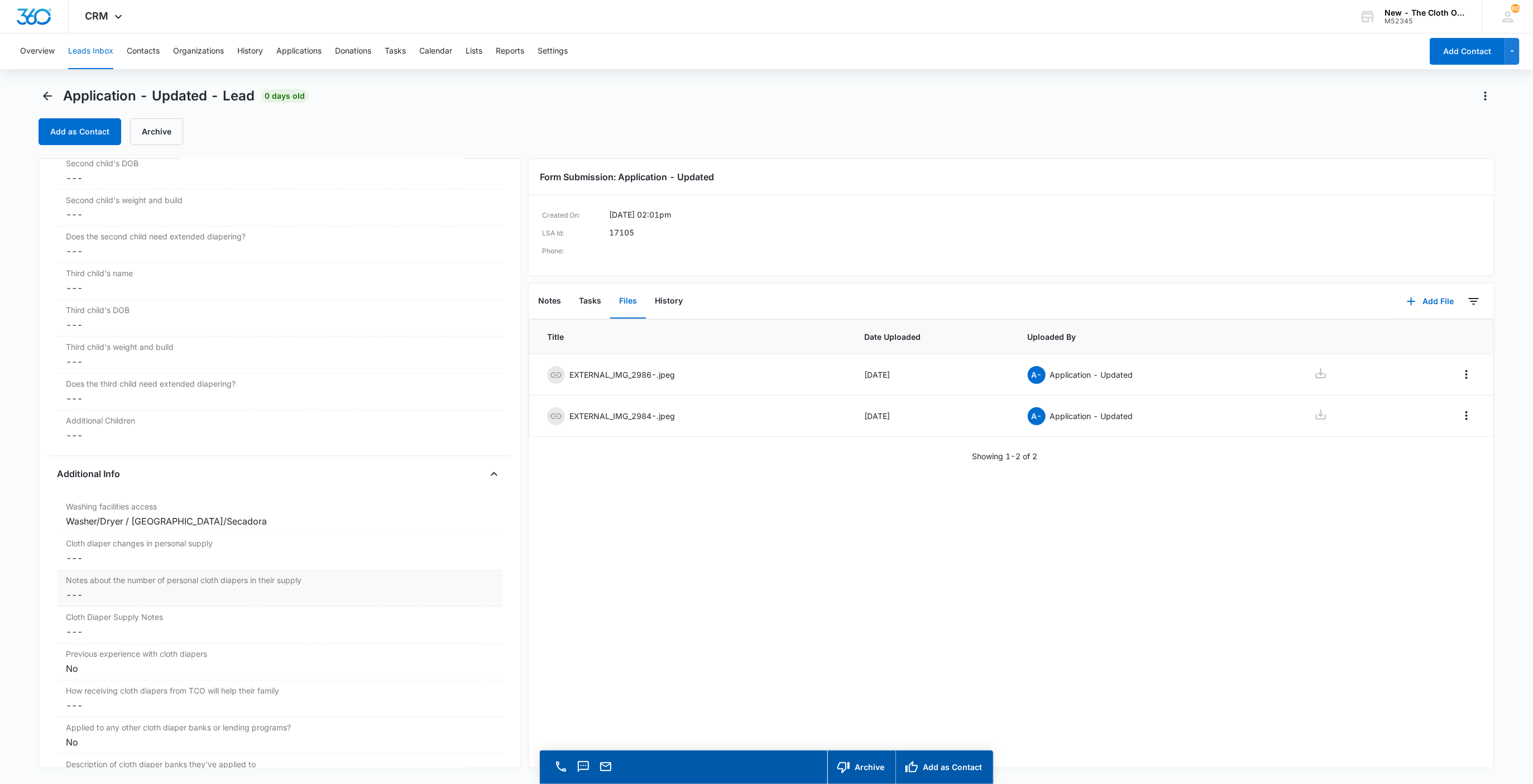
scroll to position [1507, 0]
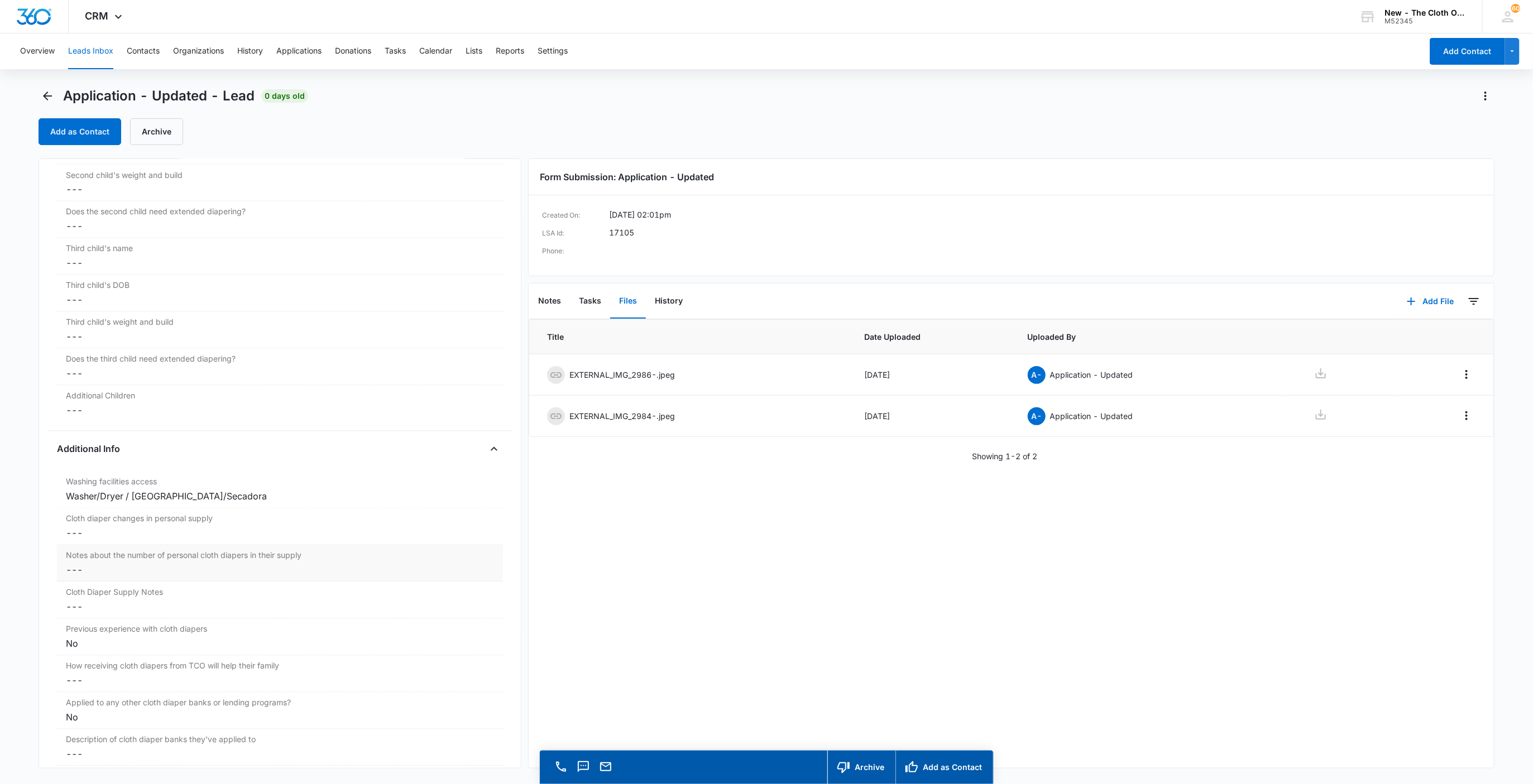
click at [92, 577] on dd "Cancel Save Changes ---" at bounding box center [280, 570] width 429 height 13
click at [94, 588] on input "Notes about the number of personal cloth diapers in their supply" at bounding box center [280, 579] width 433 height 27
type input "[DATE]: 0"
click at [433, 601] on button "Save Changes" at bounding box center [465, 612] width 64 height 21
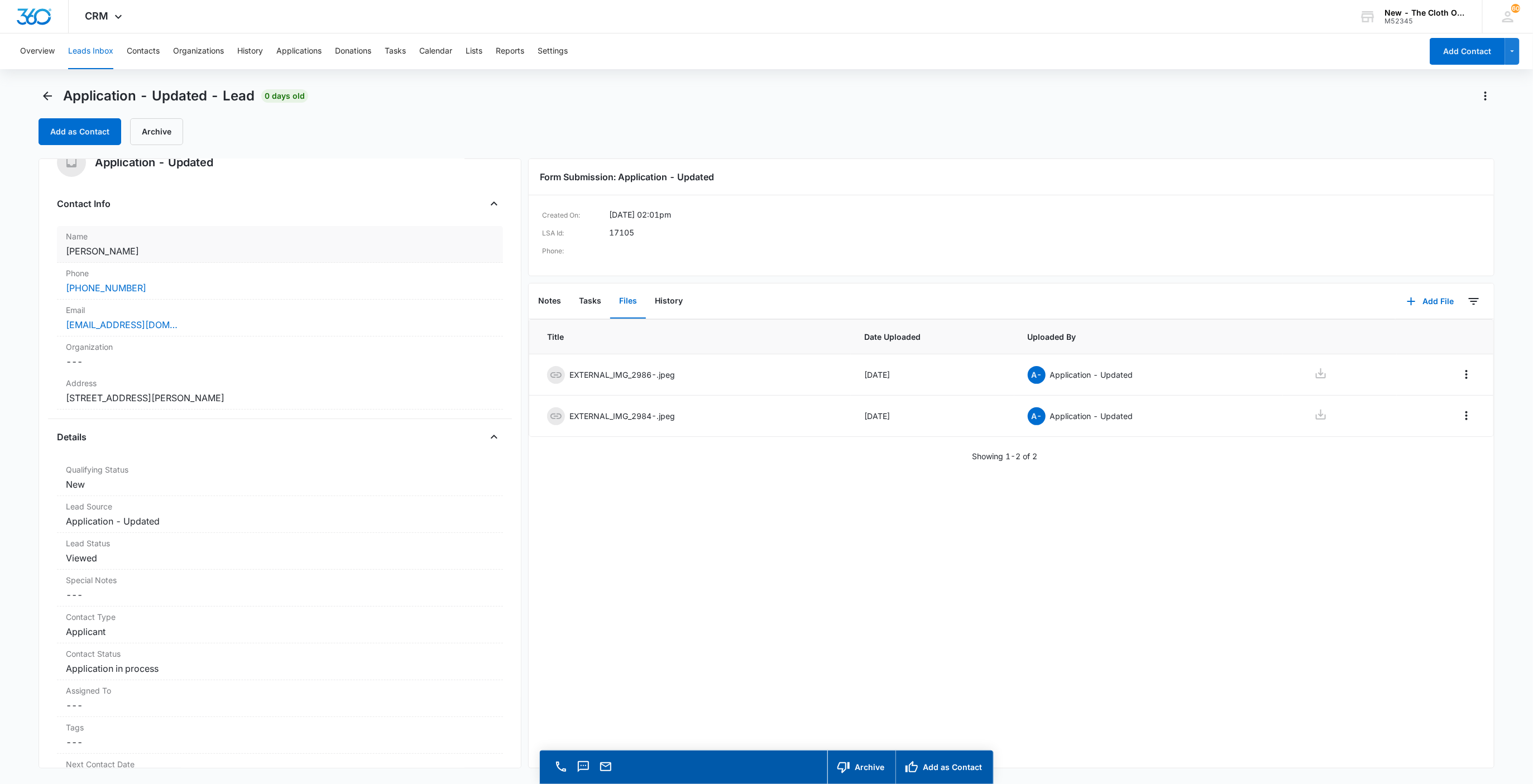
scroll to position [0, 0]
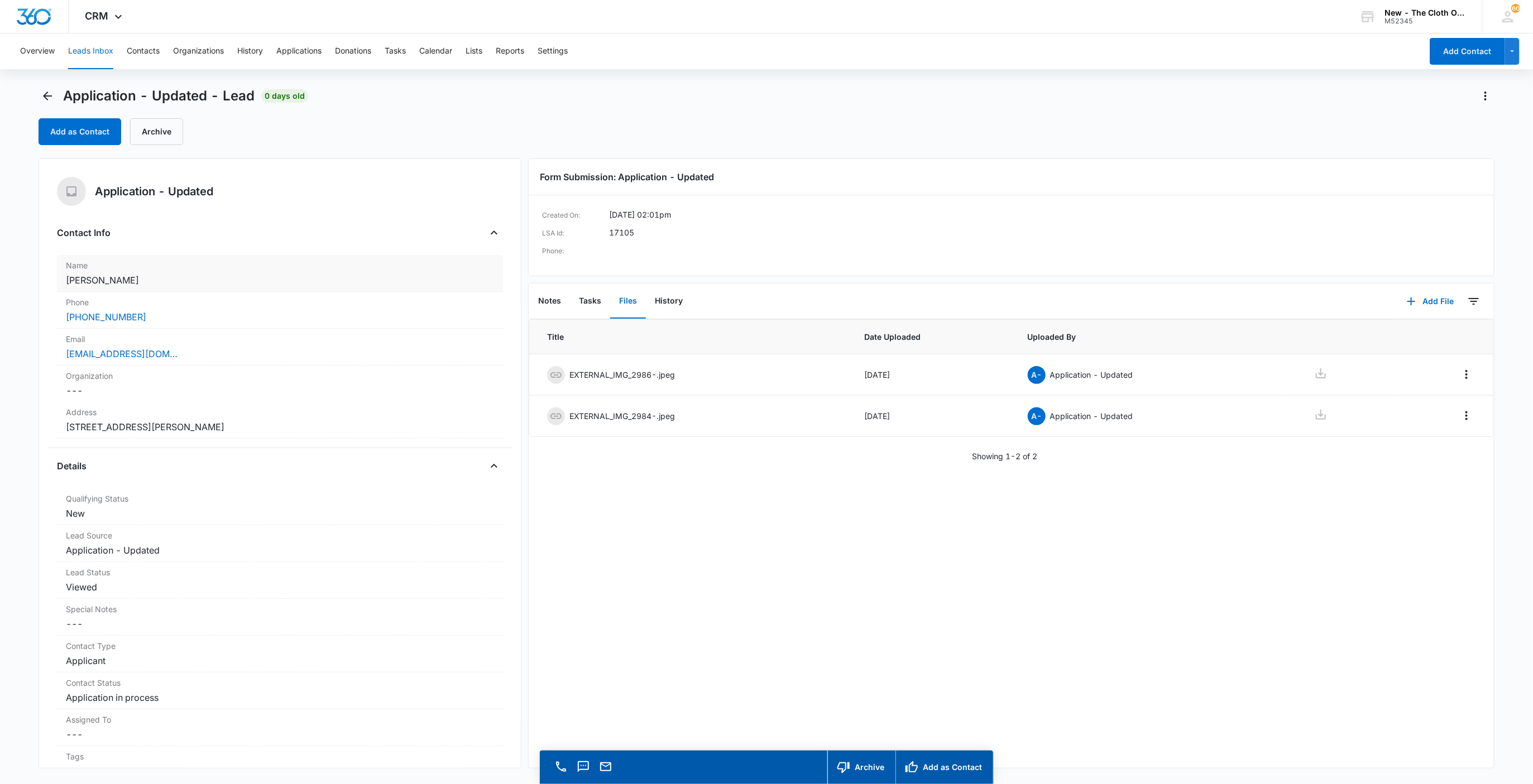
click at [152, 279] on dd "Cancel Save Changes [PERSON_NAME]" at bounding box center [280, 280] width 429 height 13
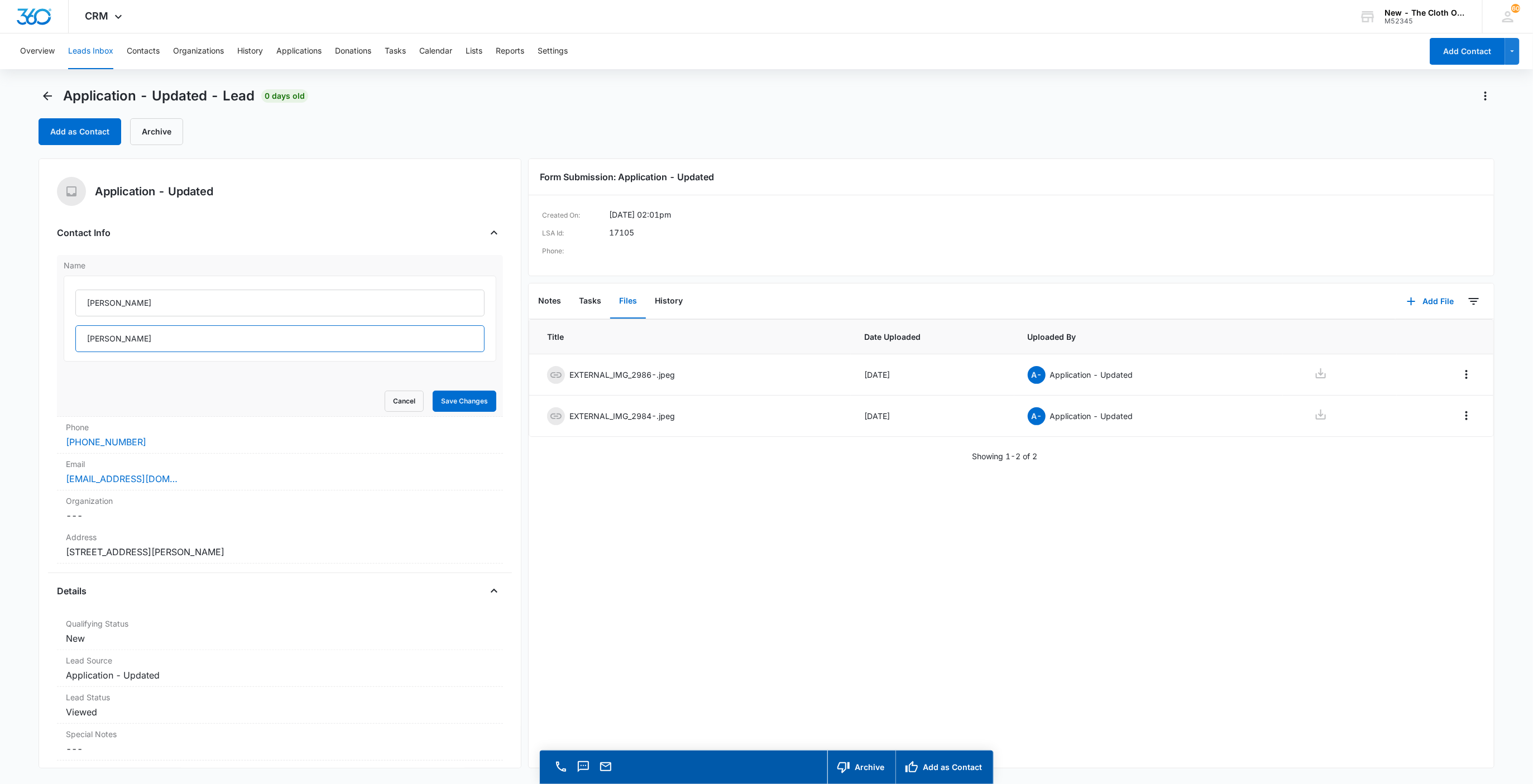
click at [240, 345] on input "[PERSON_NAME]" at bounding box center [280, 339] width 410 height 27
type input "[PERSON_NAME] ([GEOGRAPHIC_DATA])"
click at [462, 405] on button "Save Changes" at bounding box center [465, 401] width 64 height 21
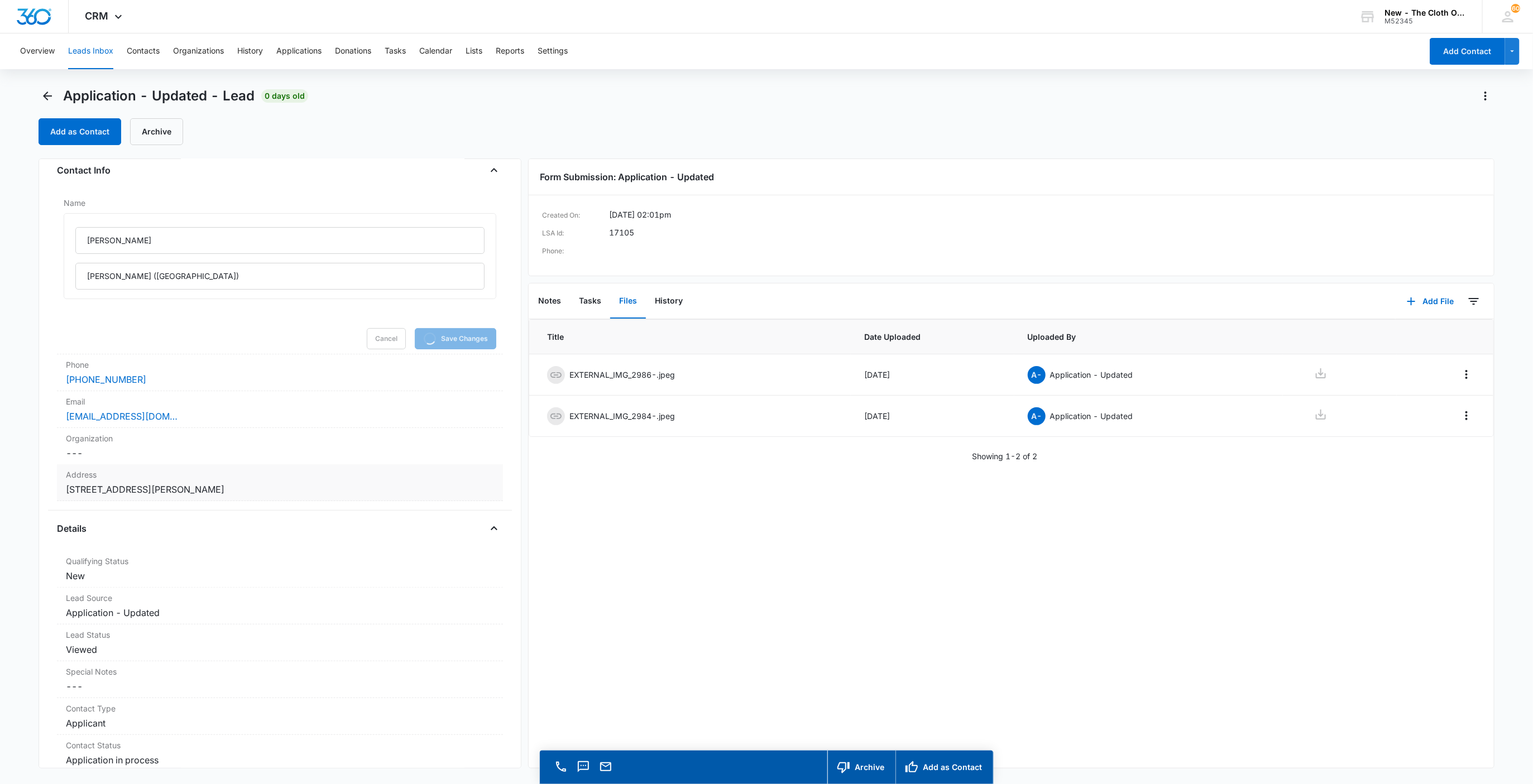
scroll to position [167, 0]
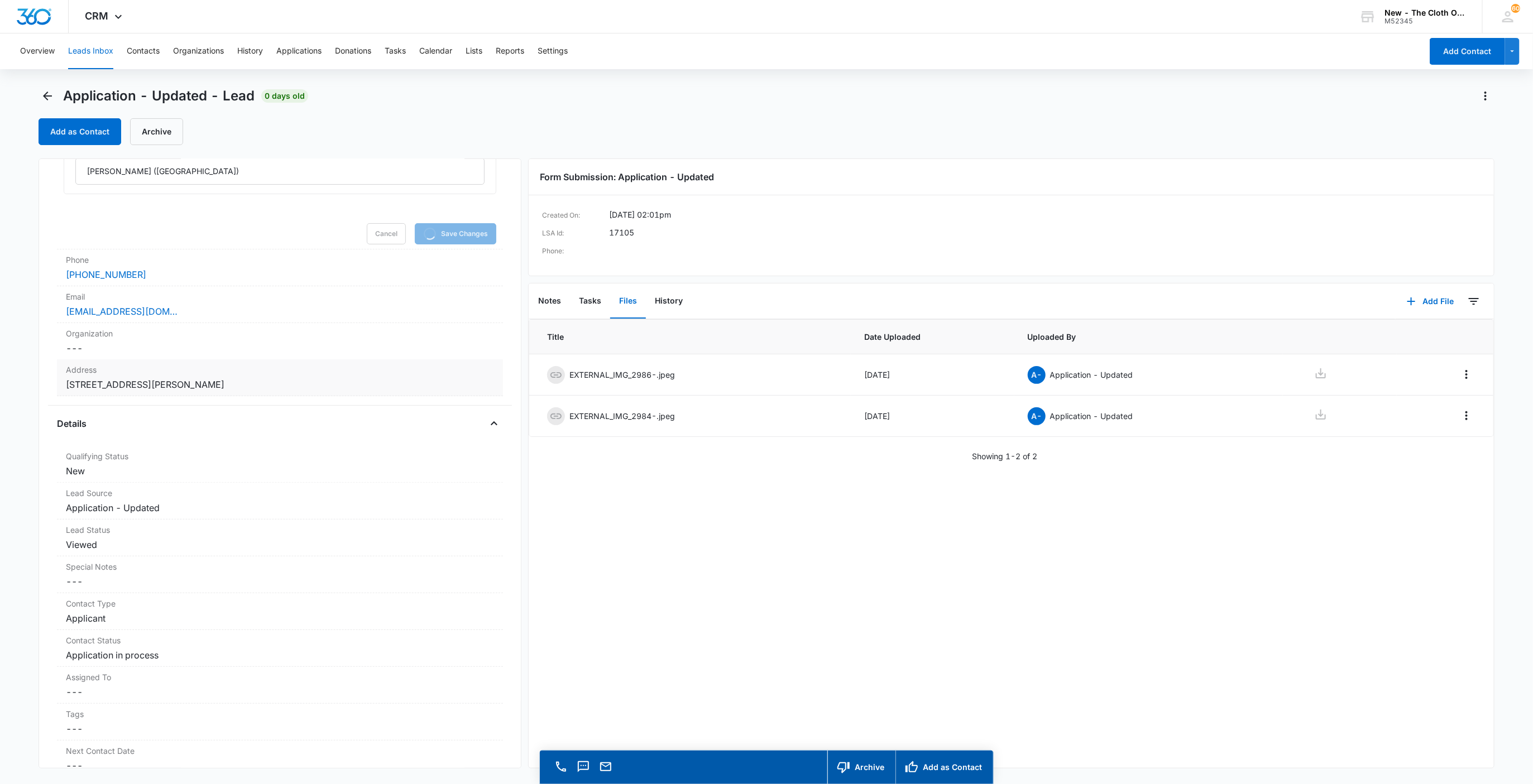
click at [342, 384] on dd "Cancel Save Changes [STREET_ADDRESS][PERSON_NAME]" at bounding box center [280, 385] width 429 height 13
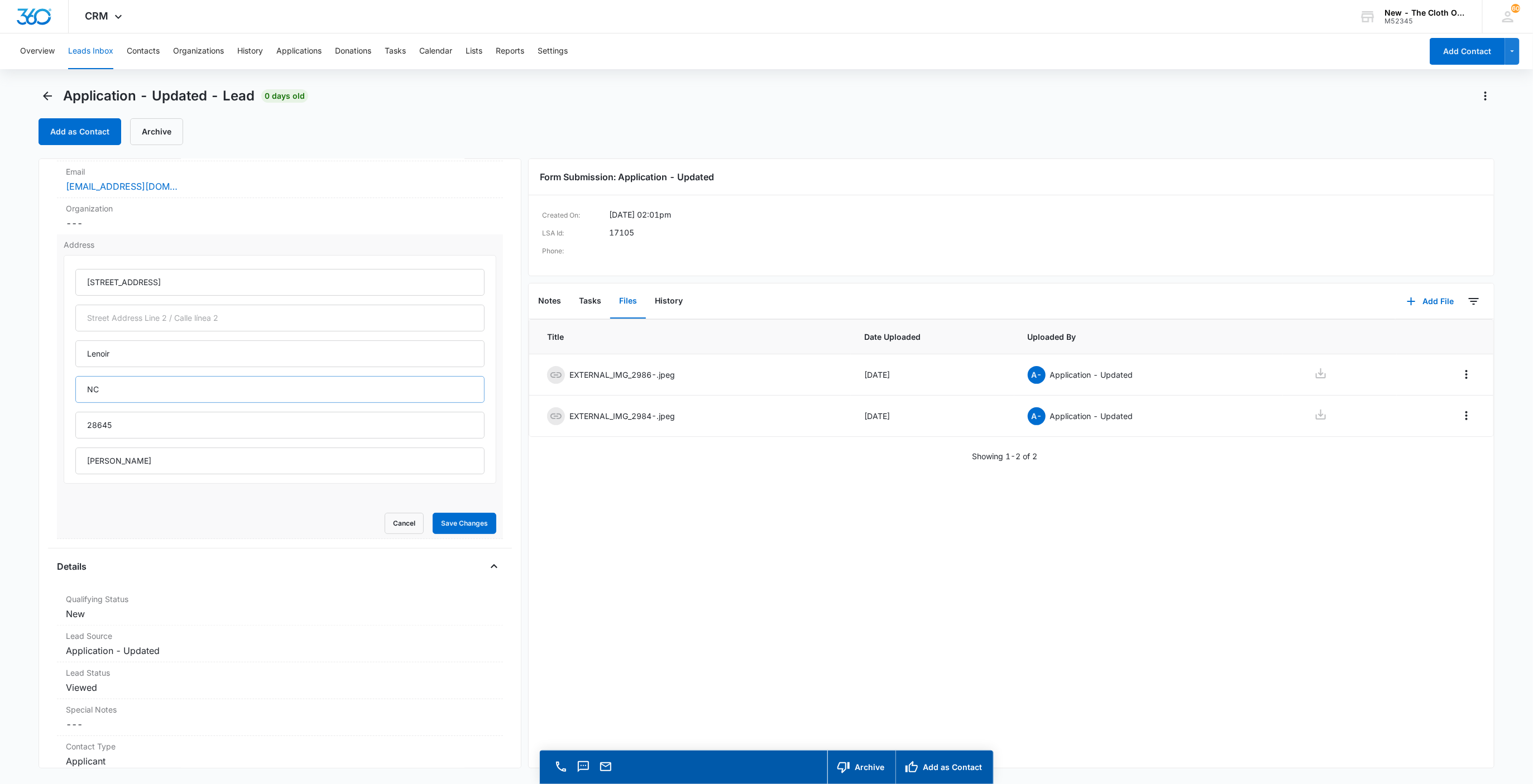
scroll to position [145, 0]
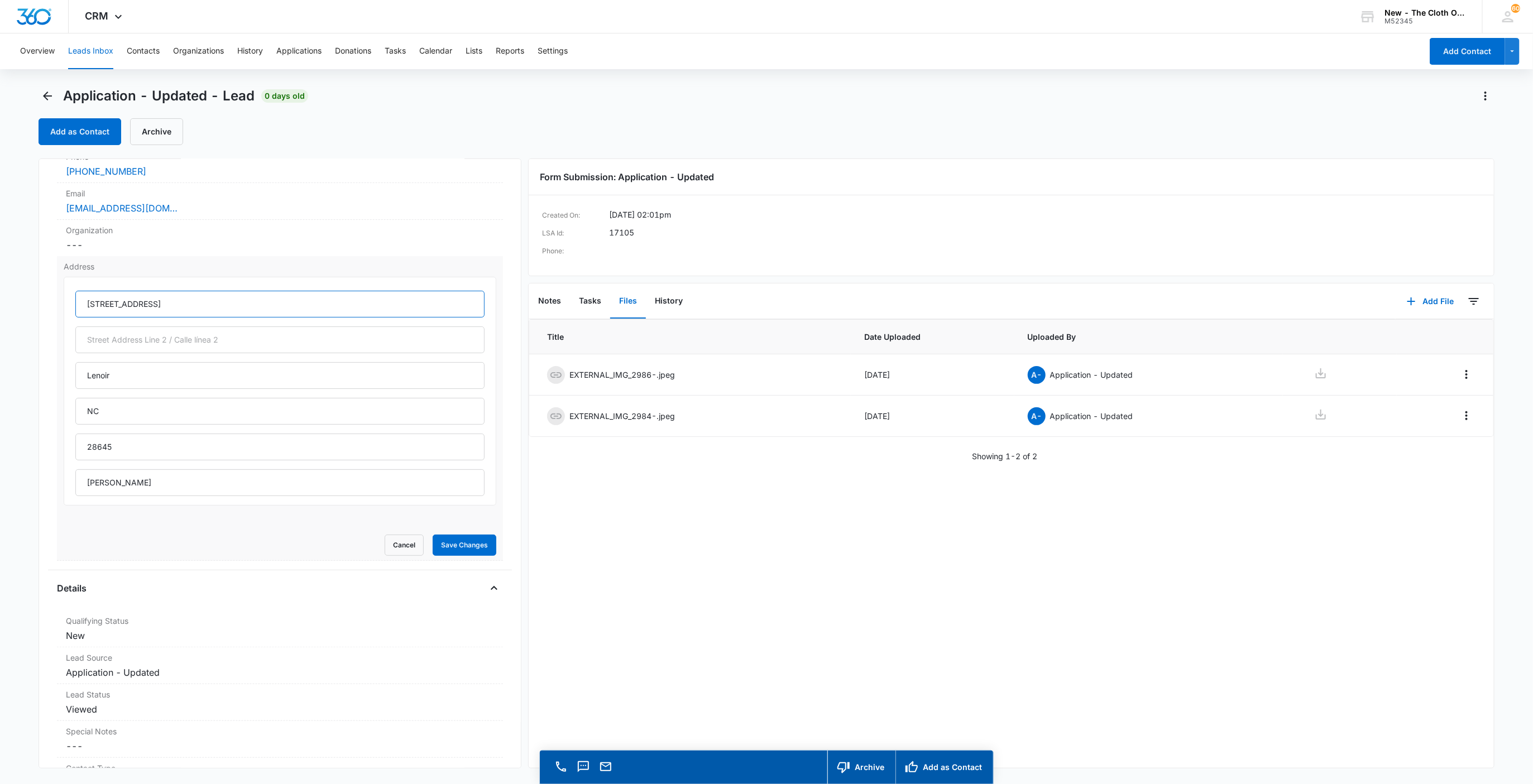
click at [143, 305] on input "[STREET_ADDRESS]" at bounding box center [280, 304] width 410 height 27
type input "[STREET_ADDRESS]"
type input "[US_STATE]"
click at [453, 552] on button "Save Changes" at bounding box center [465, 545] width 64 height 21
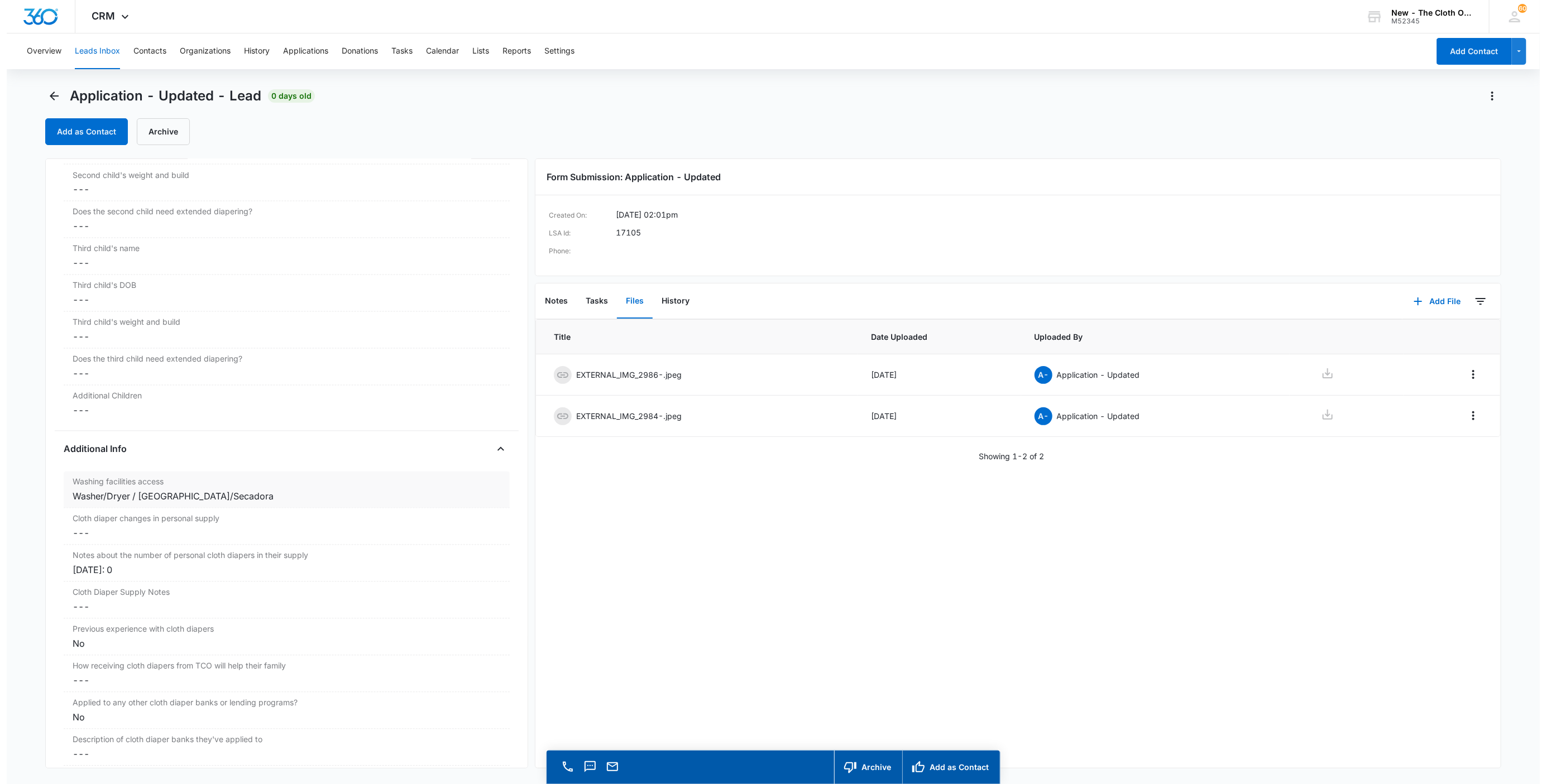
scroll to position [1255, 0]
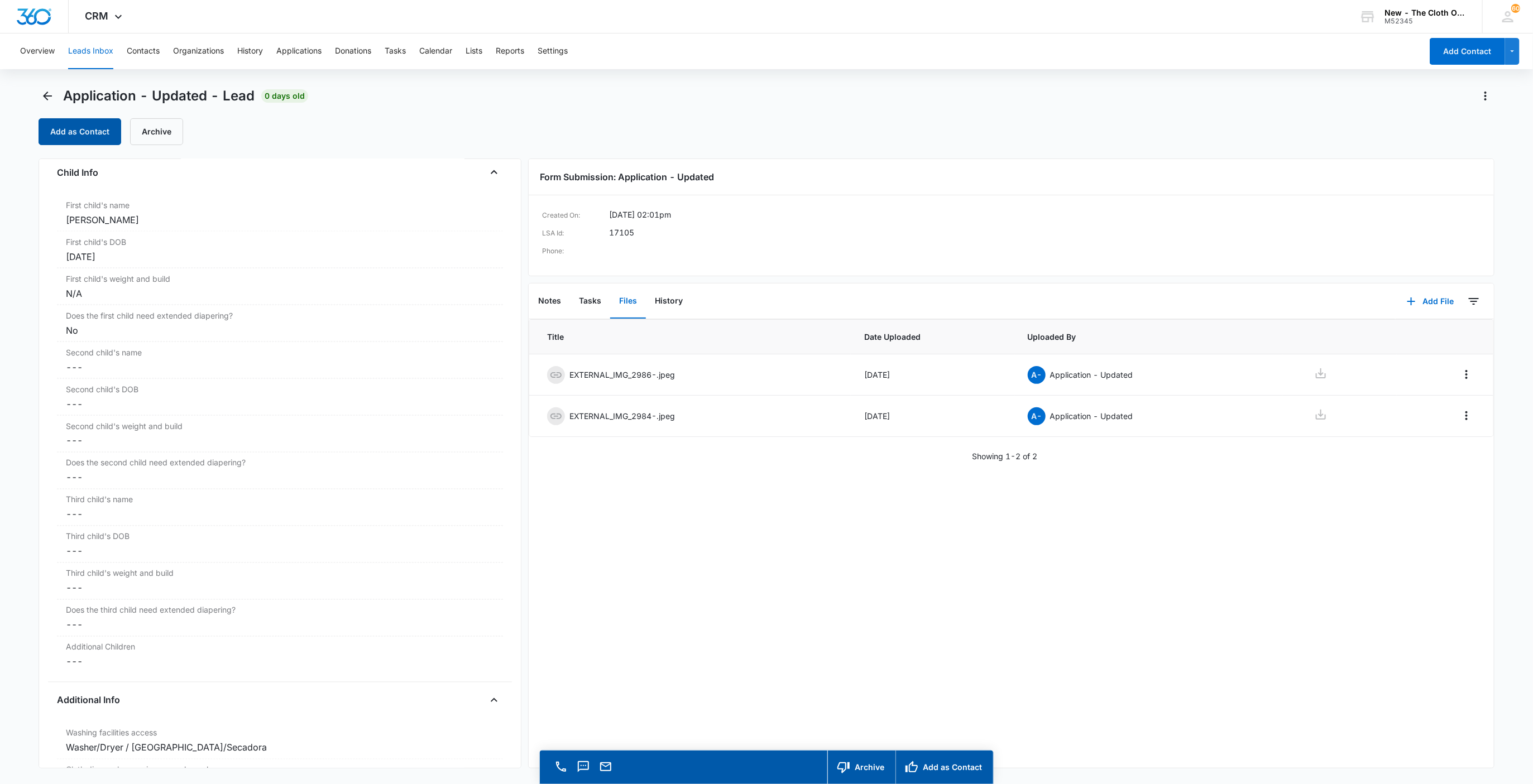
click at [107, 135] on button "Add as Contact" at bounding box center [80, 132] width 83 height 27
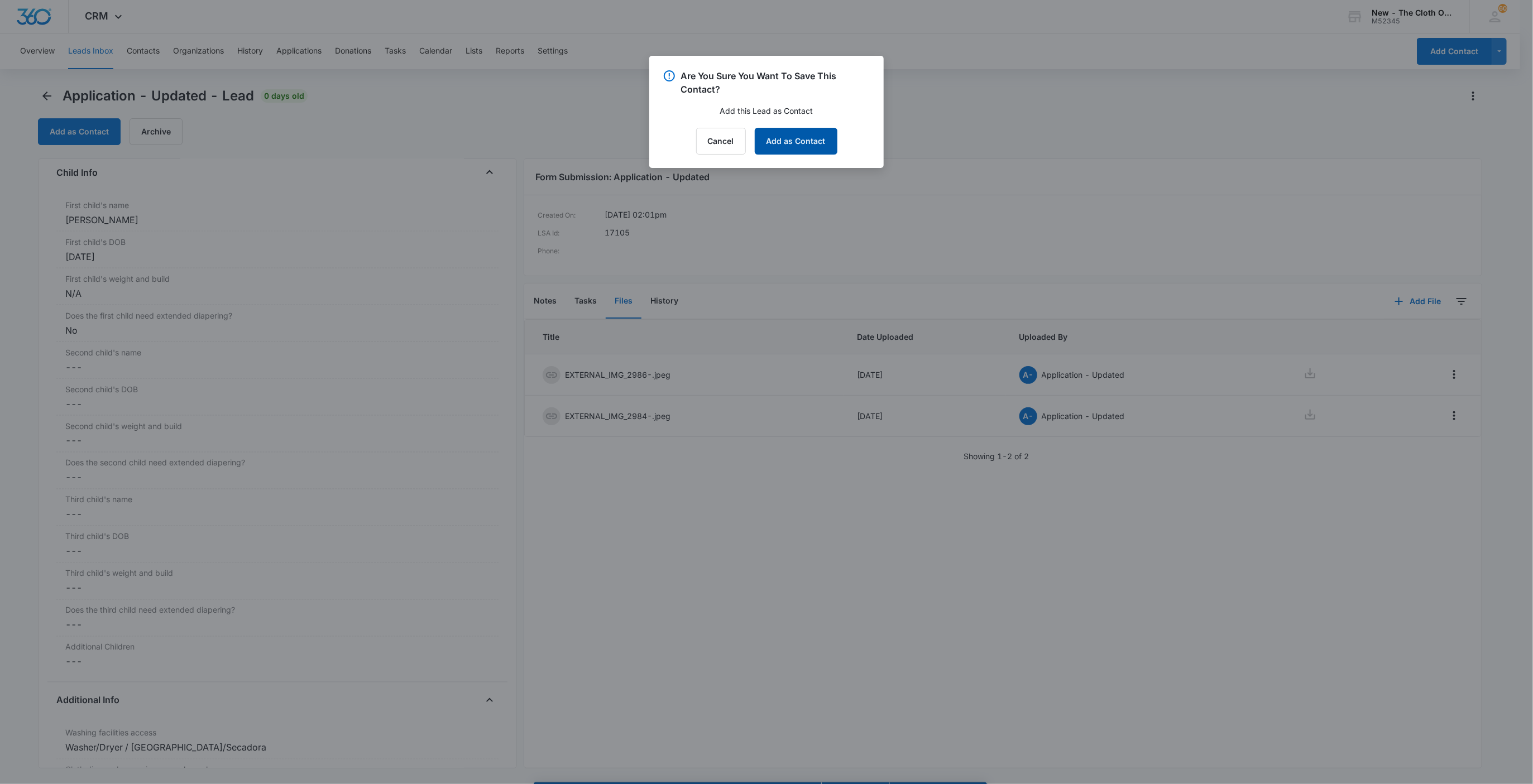
click at [814, 141] on button "Add as Contact" at bounding box center [796, 141] width 83 height 27
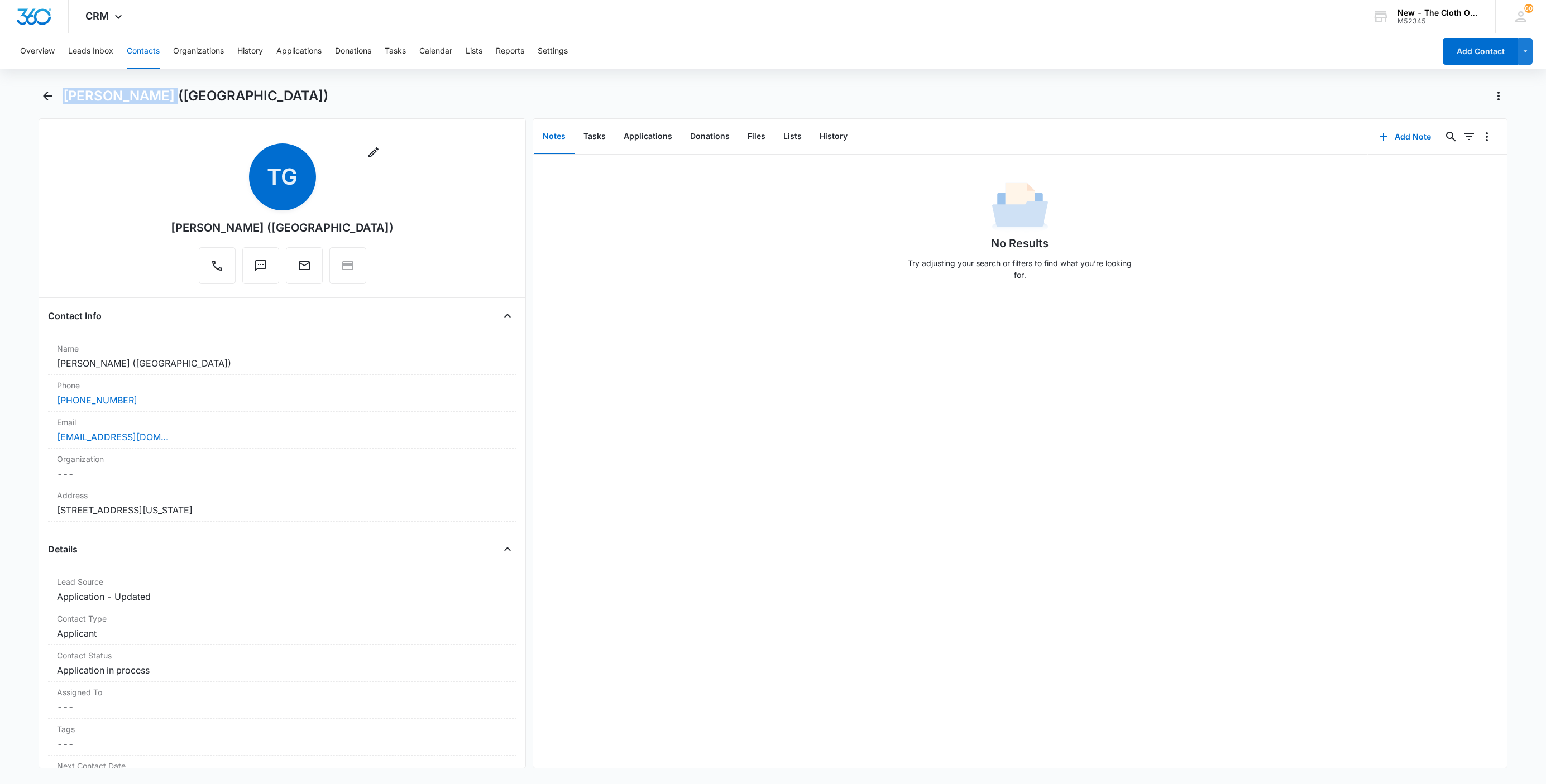
drag, startPoint x: 149, startPoint y: 97, endPoint x: 61, endPoint y: 92, distance: 88.1
click at [61, 92] on div "[PERSON_NAME] ([GEOGRAPHIC_DATA])" at bounding box center [773, 103] width 1469 height 31
copy h1 "[PERSON_NAME]"
drag, startPoint x: 185, startPoint y: 437, endPoint x: 30, endPoint y: 430, distance: 155.2
click at [33, 438] on main "[PERSON_NAME] ([GEOGRAPHIC_DATA]) Remove TG [PERSON_NAME] ([GEOGRAPHIC_DATA]) C…" at bounding box center [773, 435] width 1546 height 695
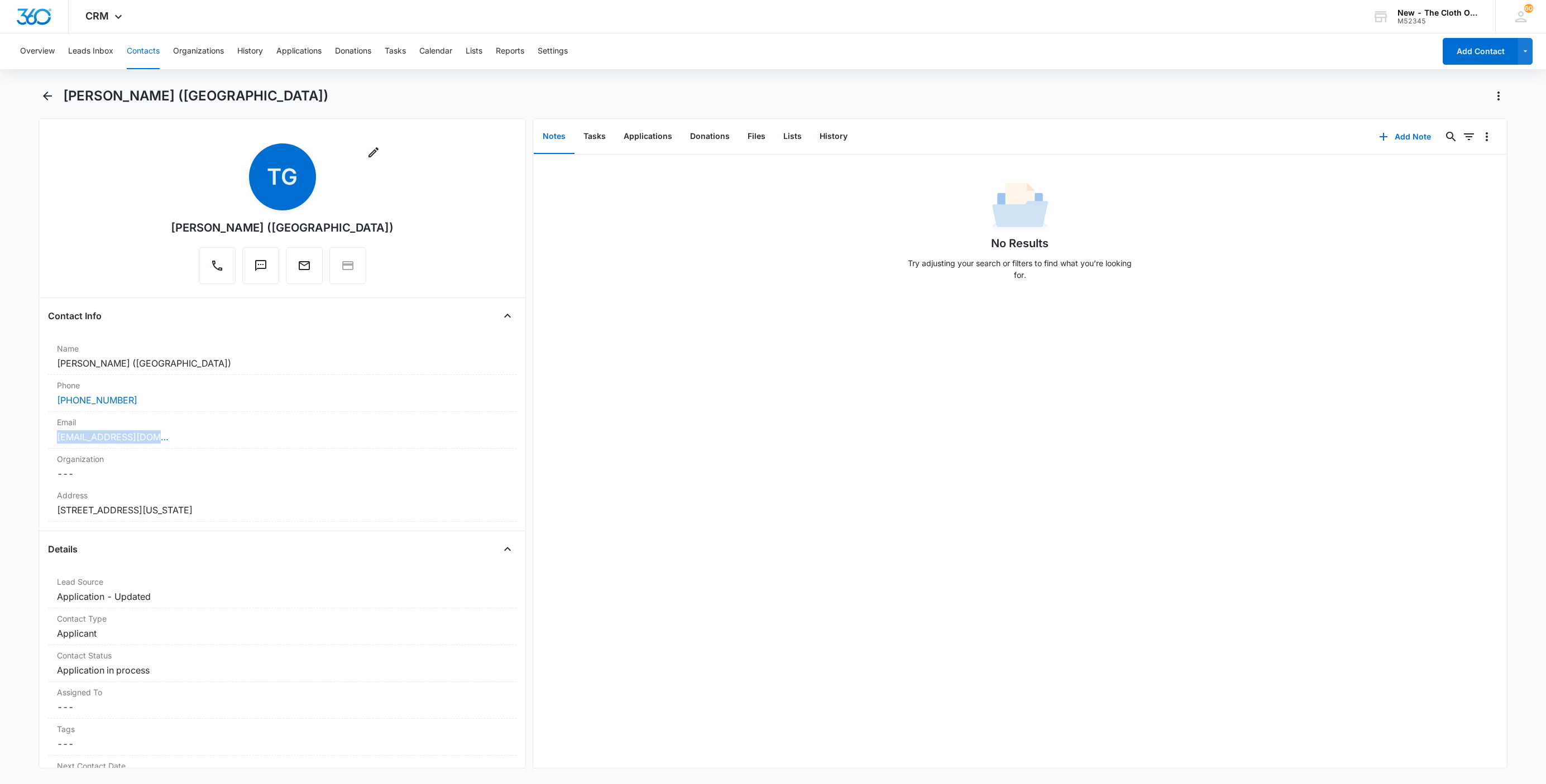
copy link "[EMAIL_ADDRESS][DOMAIN_NAME]"
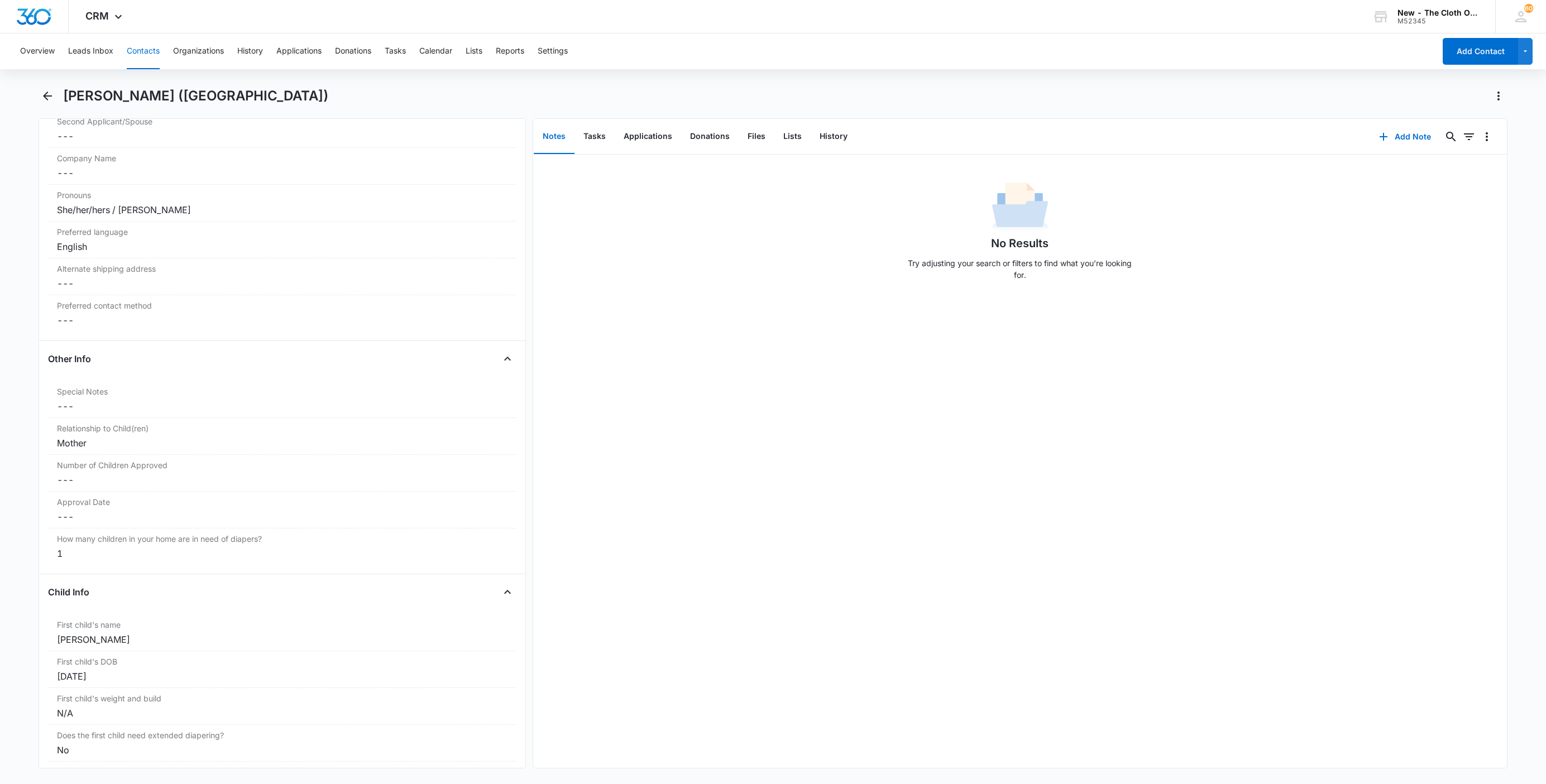
scroll to position [1088, 0]
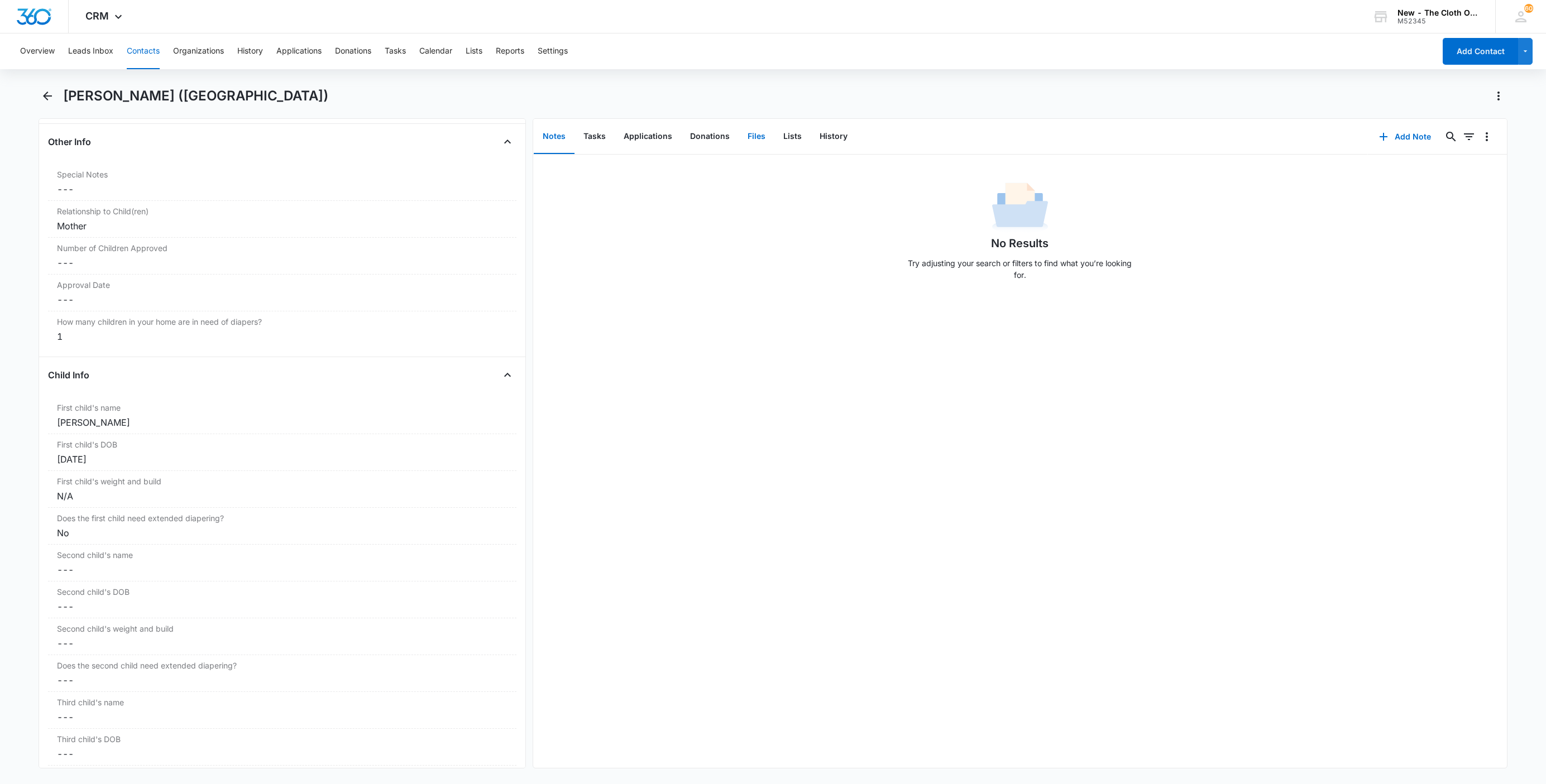
click at [747, 142] on button "Files" at bounding box center [756, 137] width 36 height 35
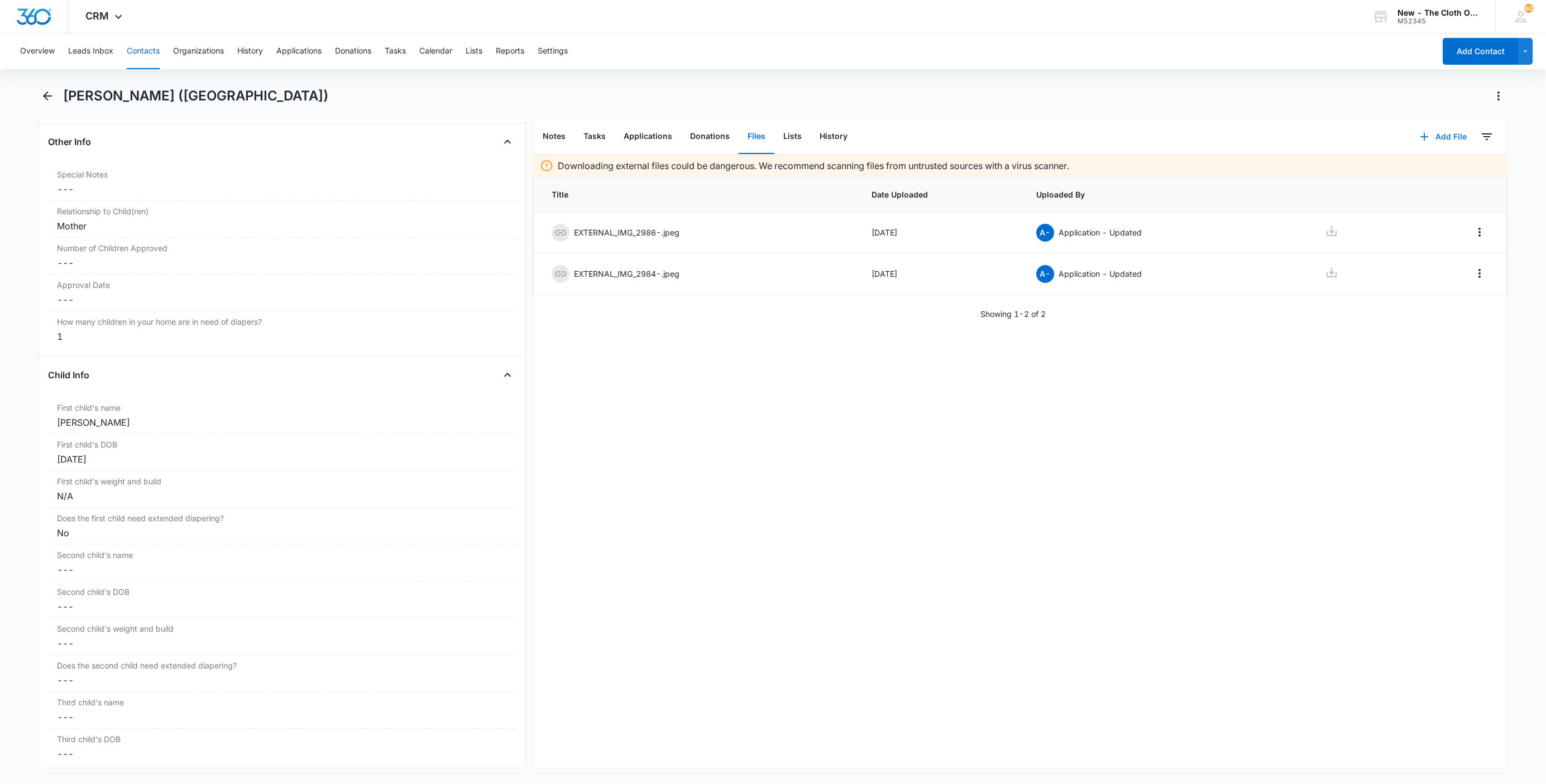
click at [1408, 130] on button "Add File" at bounding box center [1443, 137] width 69 height 27
click at [1421, 172] on div "Upload Files" at bounding box center [1427, 172] width 44 height 8
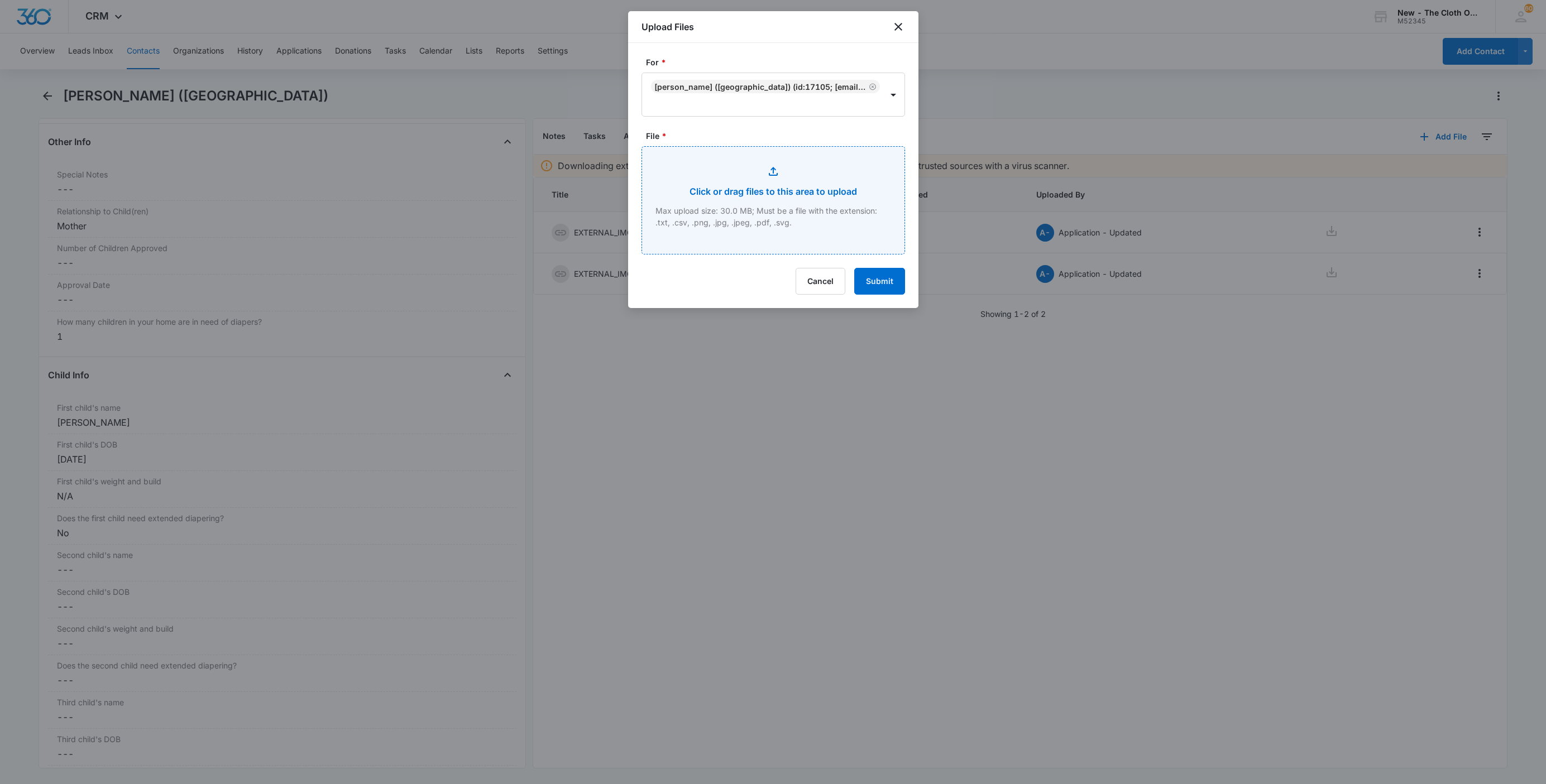
click at [754, 186] on input "File *" at bounding box center [773, 200] width 263 height 107
type input "C:\fakepath\[PERSON_NAME] Gilbert1.jpeg"
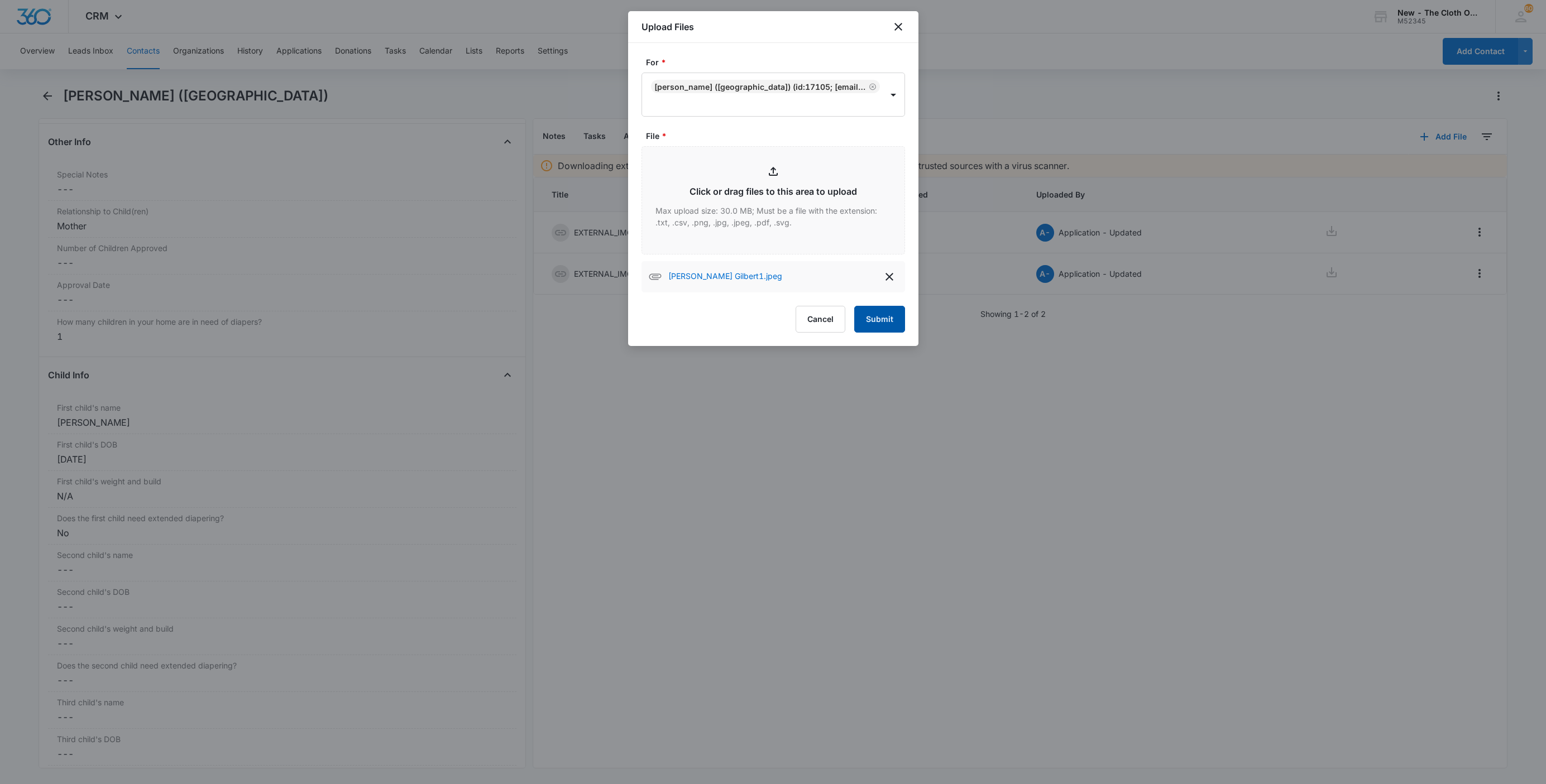
click at [889, 316] on button "Submit" at bounding box center [879, 319] width 51 height 27
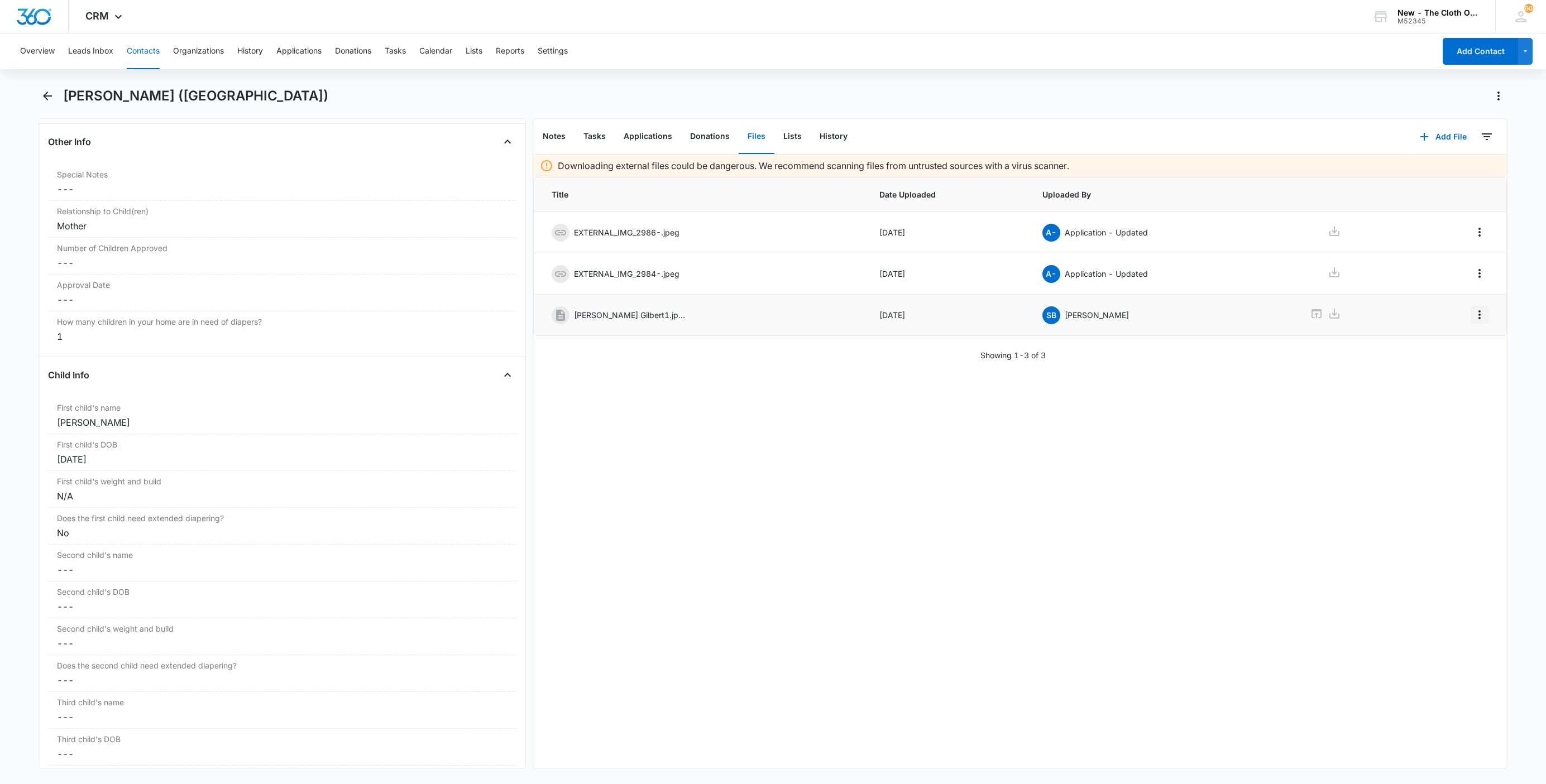
click at [1473, 318] on icon "Overflow Menu" at bounding box center [1480, 315] width 13 height 13
click at [1462, 352] on button "Edit" at bounding box center [1443, 348] width 63 height 16
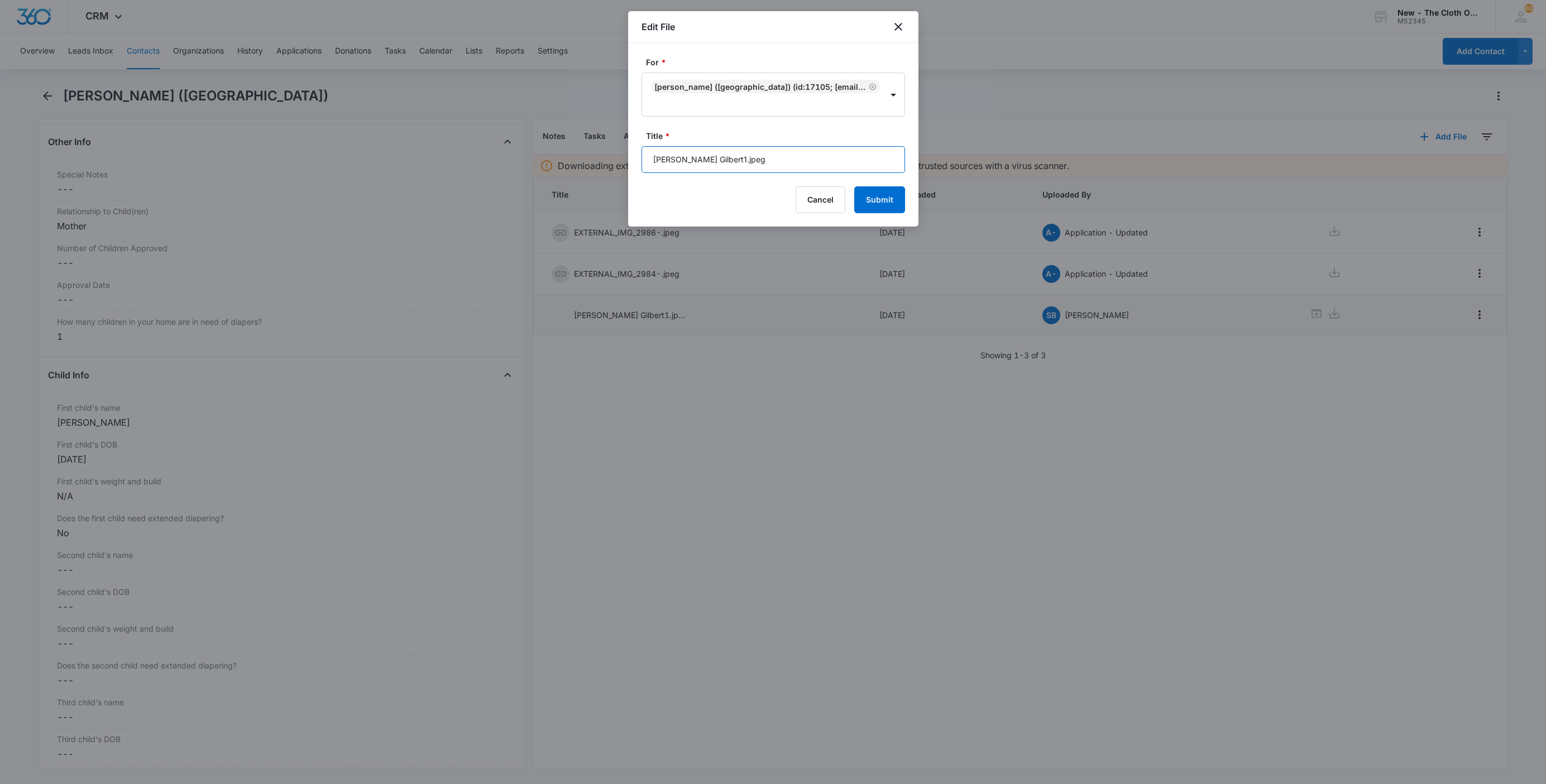
drag, startPoint x: 655, startPoint y: 151, endPoint x: 536, endPoint y: 144, distance: 119.2
click at [536, 144] on body "CRM Apps Reputation Websites Forms CRM Email Social Shop Payments POS Ads Intel…" at bounding box center [773, 392] width 1546 height 784
type input "Ultrasound [DATE] T [PERSON_NAME].jpeg"
click at [854, 187] on button "Submit" at bounding box center [879, 200] width 51 height 27
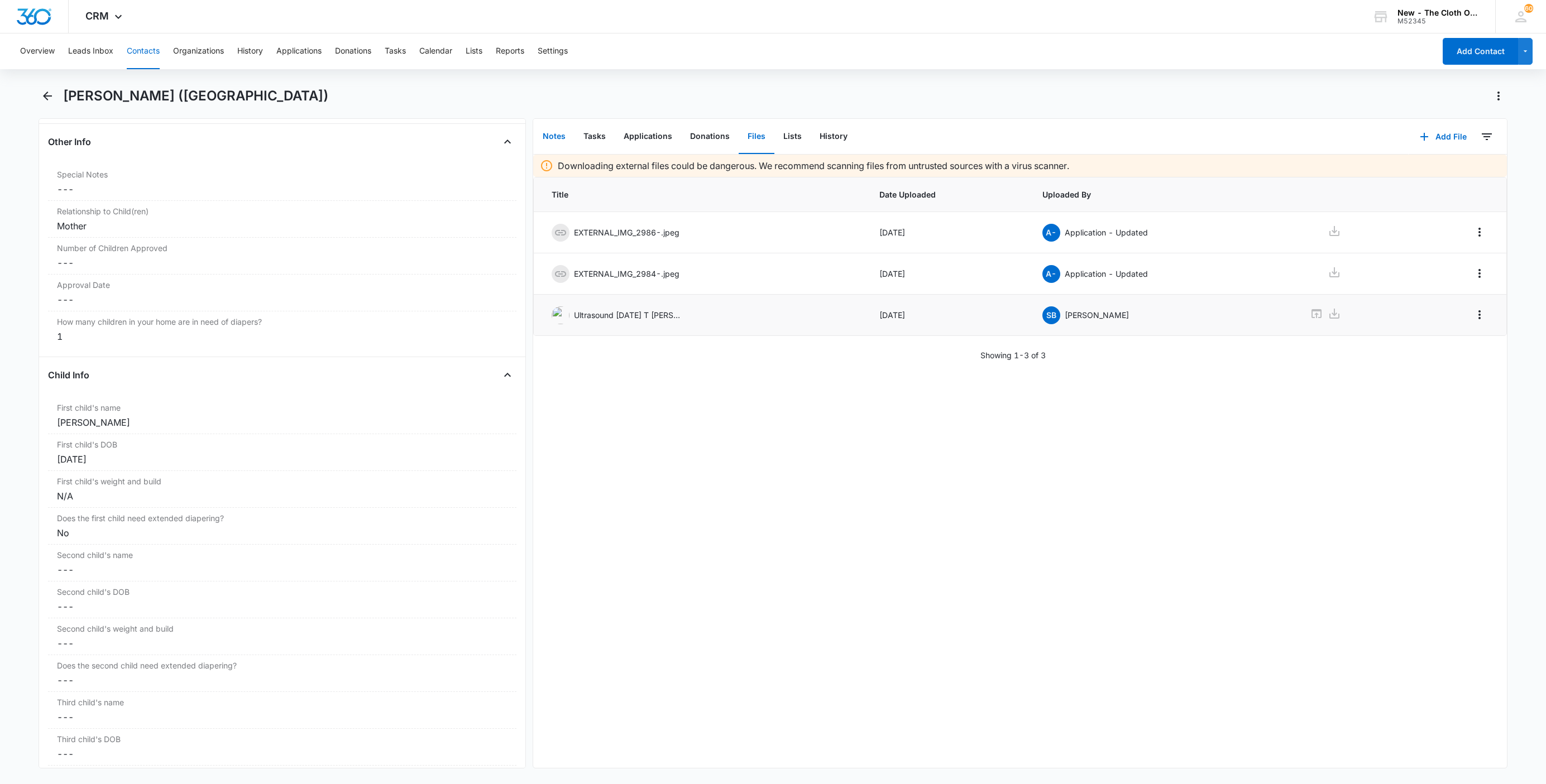
click at [556, 138] on button "Notes" at bounding box center [554, 137] width 40 height 35
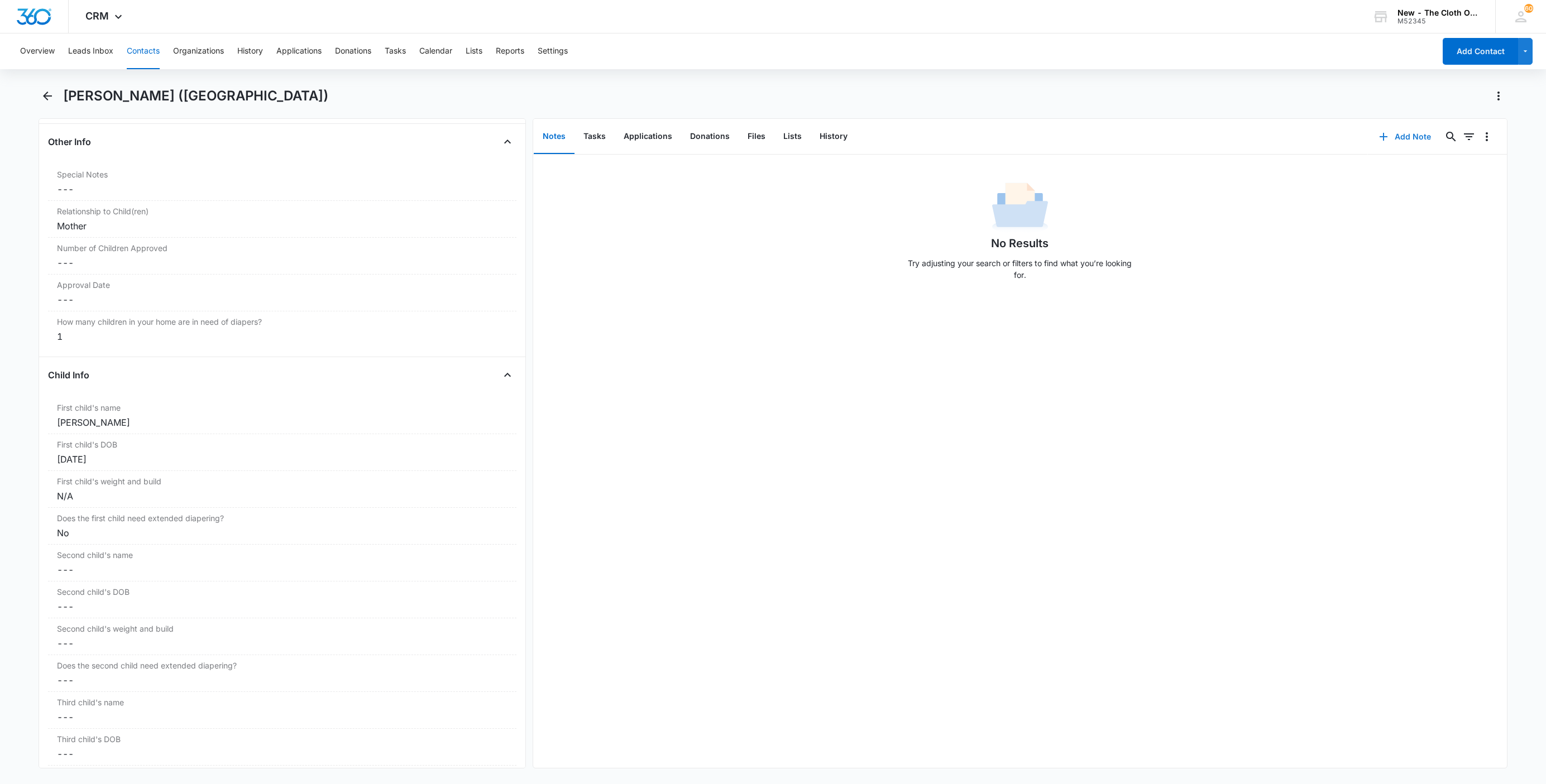
click at [1383, 142] on button "Add Note" at bounding box center [1405, 137] width 74 height 27
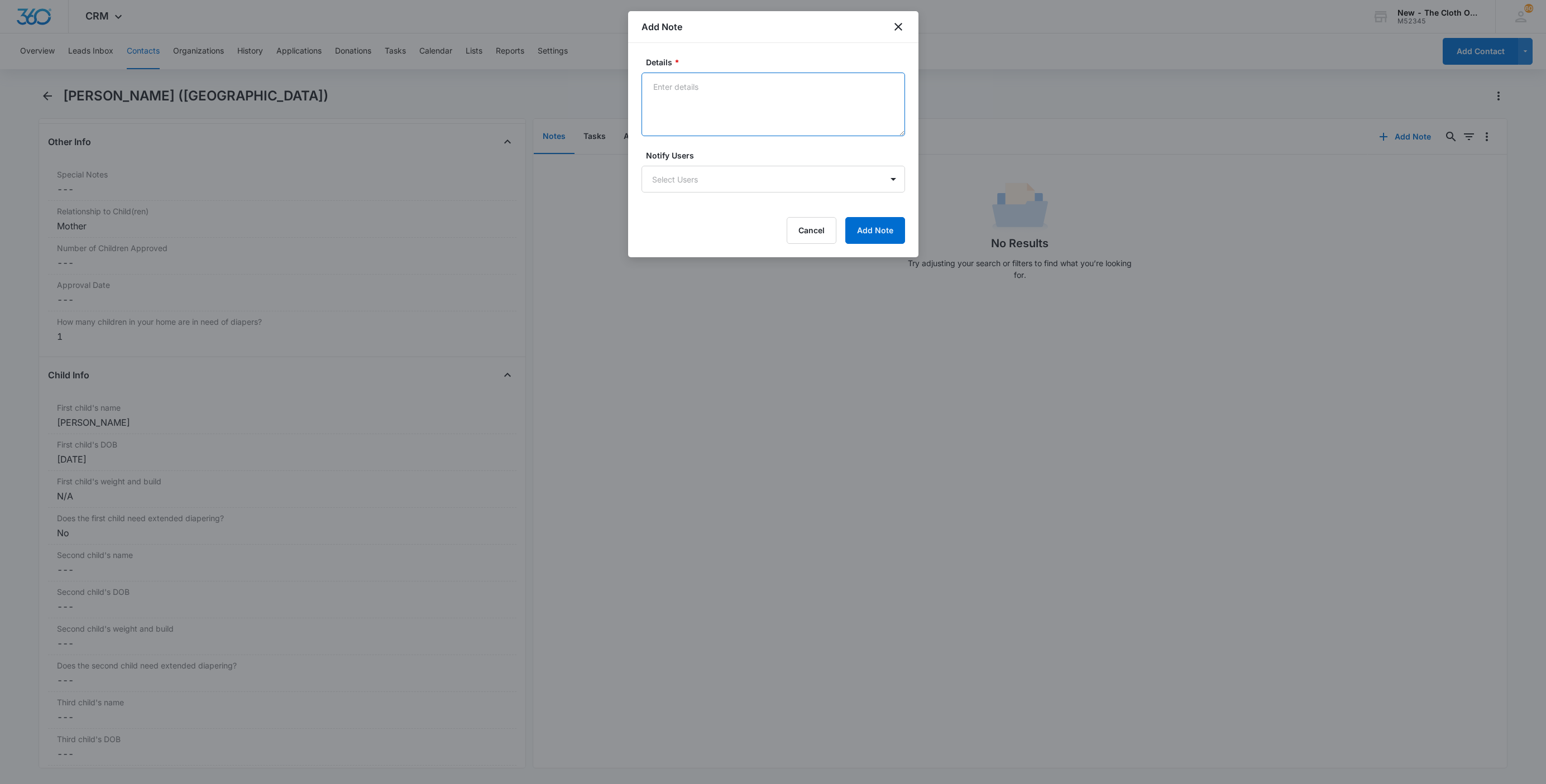
click at [687, 107] on textarea "Details *" at bounding box center [773, 104] width 264 height 63
paste textarea "[URL][DOMAIN_NAME][PERSON_NAME][PERSON_NAME]"
paste textarea "[PERSON_NAME]"
paste textarea "[URL][DOMAIN_NAME][PERSON_NAME]"
paste textarea "[PERSON_NAME]"
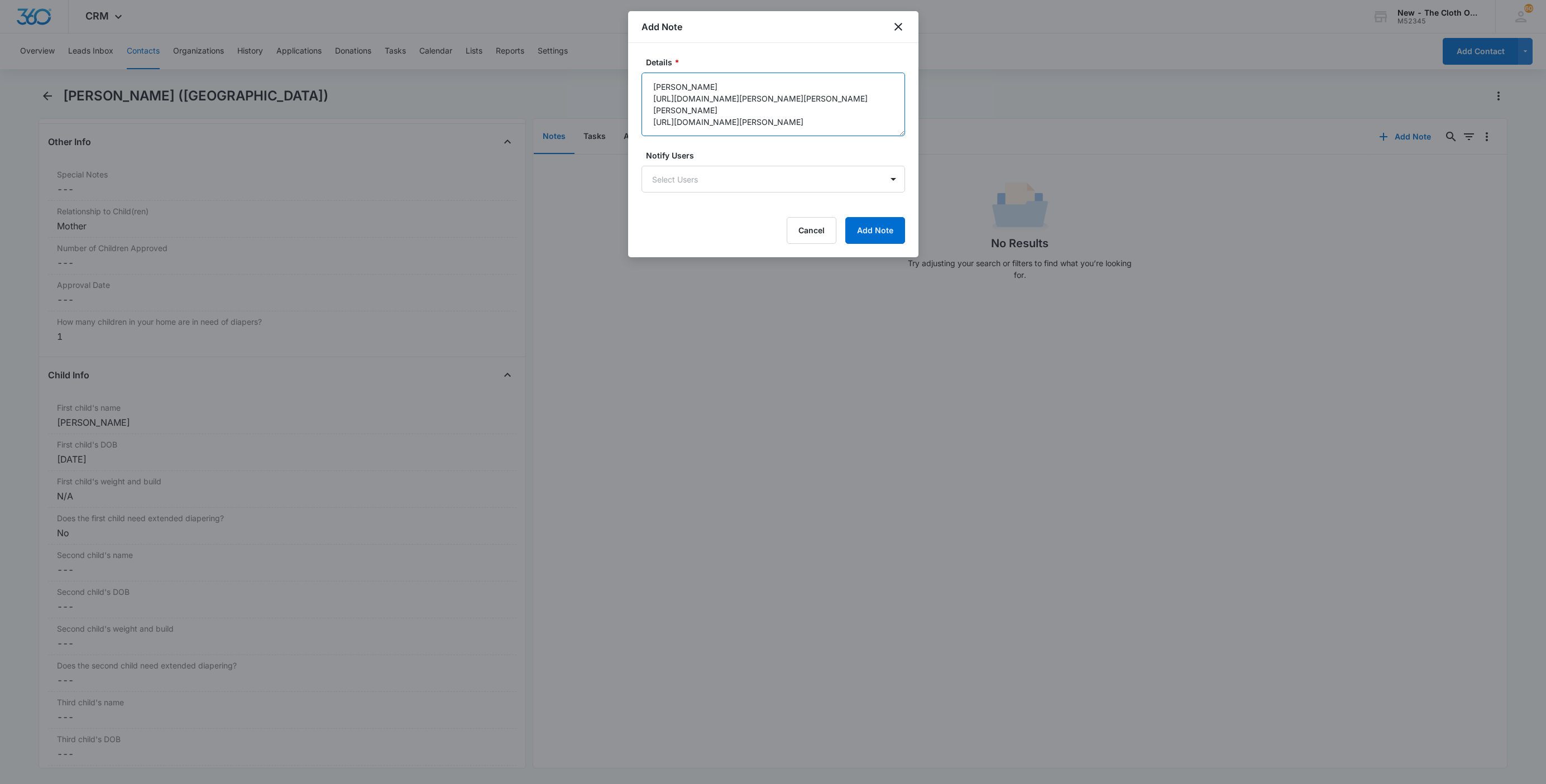
type textarea "[PERSON_NAME] [URL][DOMAIN_NAME][PERSON_NAME][PERSON_NAME] [PERSON_NAME] [URL][…"
click at [873, 235] on button "Add Note" at bounding box center [874, 231] width 60 height 27
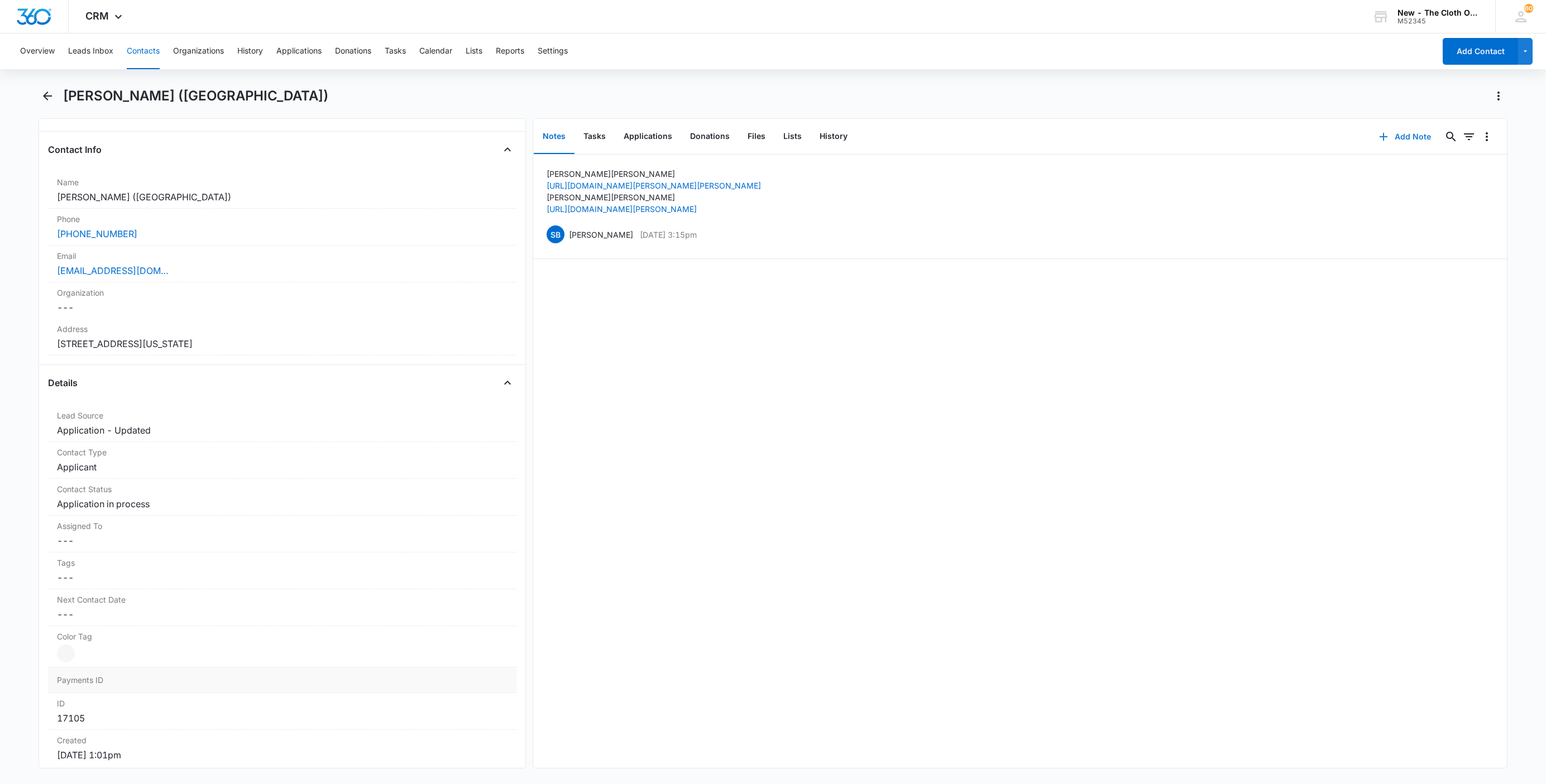
scroll to position [84, 0]
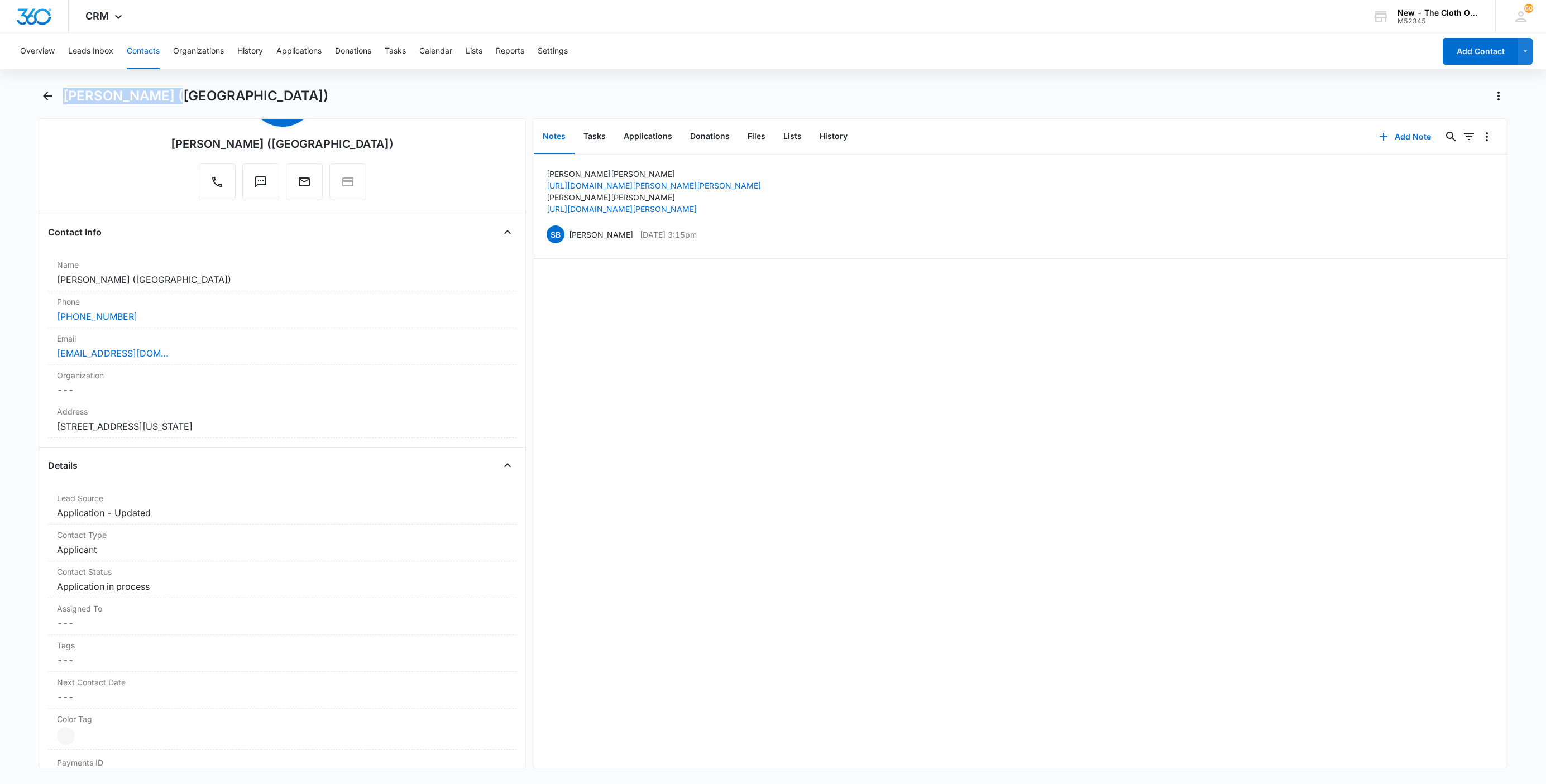
drag, startPoint x: 85, startPoint y: 90, endPoint x: 30, endPoint y: 83, distance: 55.4
click at [30, 83] on div "Overview Leads Inbox Contacts Organizations History Applications Donations Task…" at bounding box center [773, 408] width 1546 height 748
copy h1 "[PERSON_NAME]"
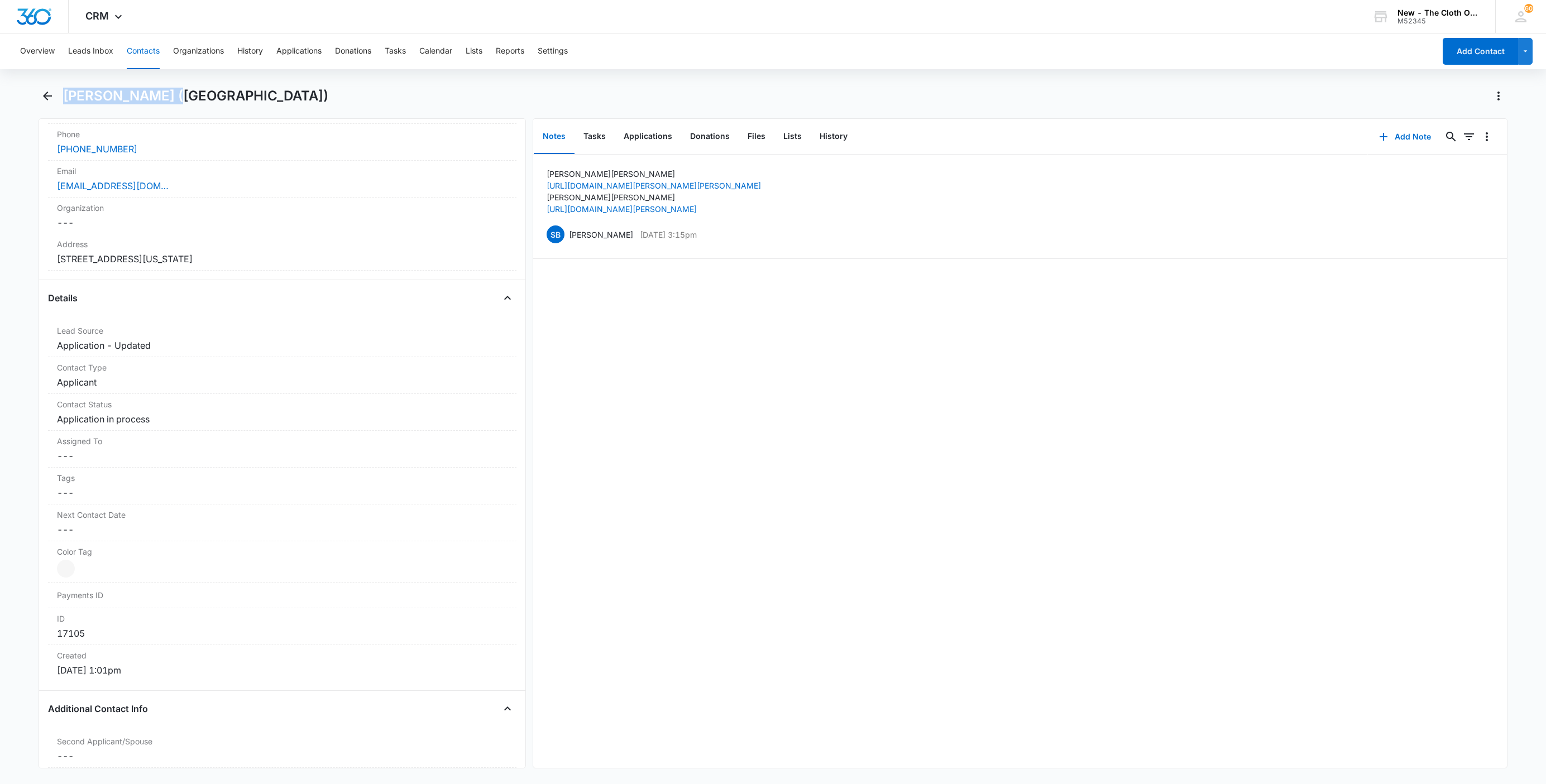
scroll to position [335, 0]
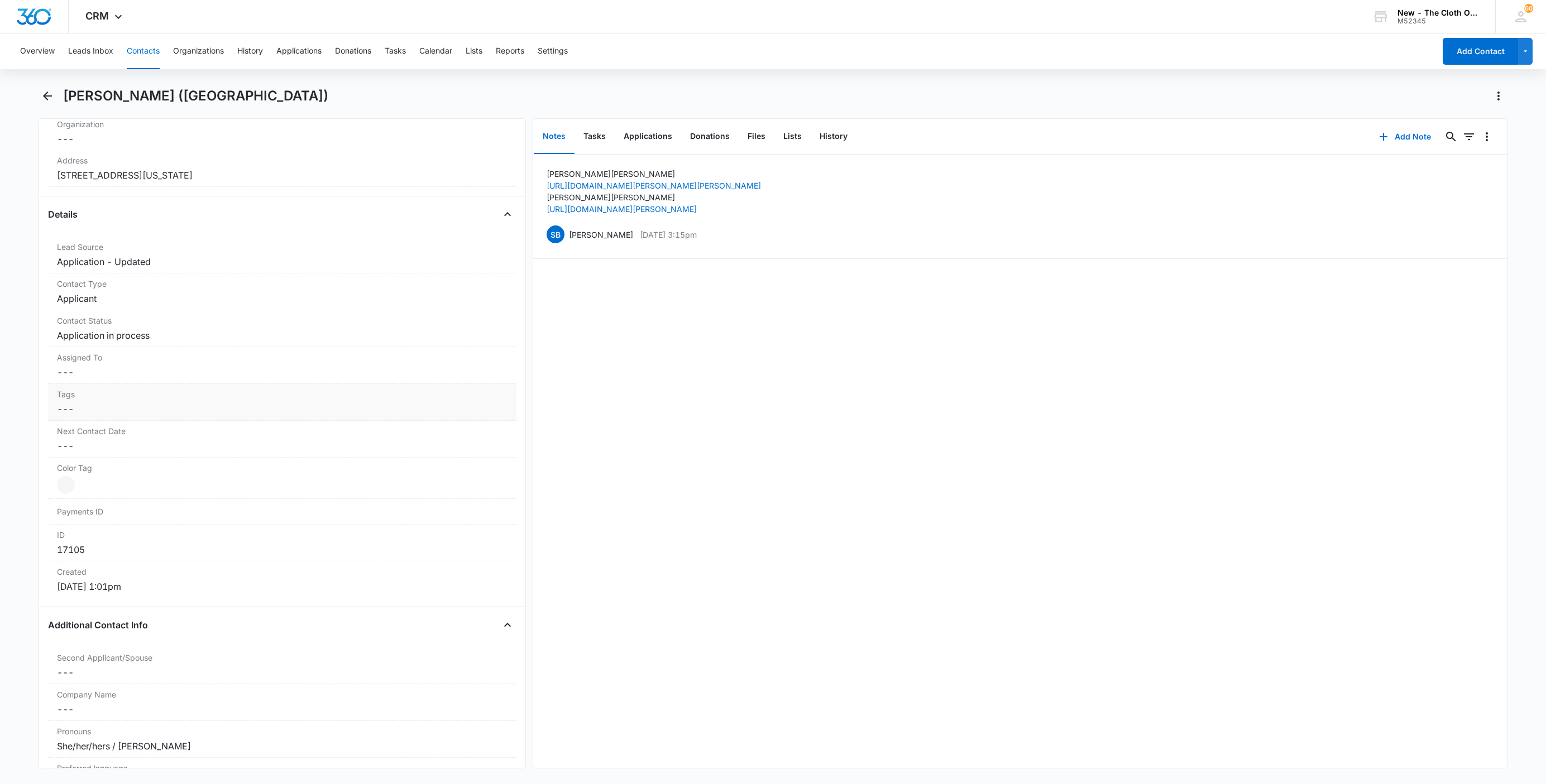
click at [102, 375] on dd "Cancel Save Changes ---" at bounding box center [282, 372] width 450 height 13
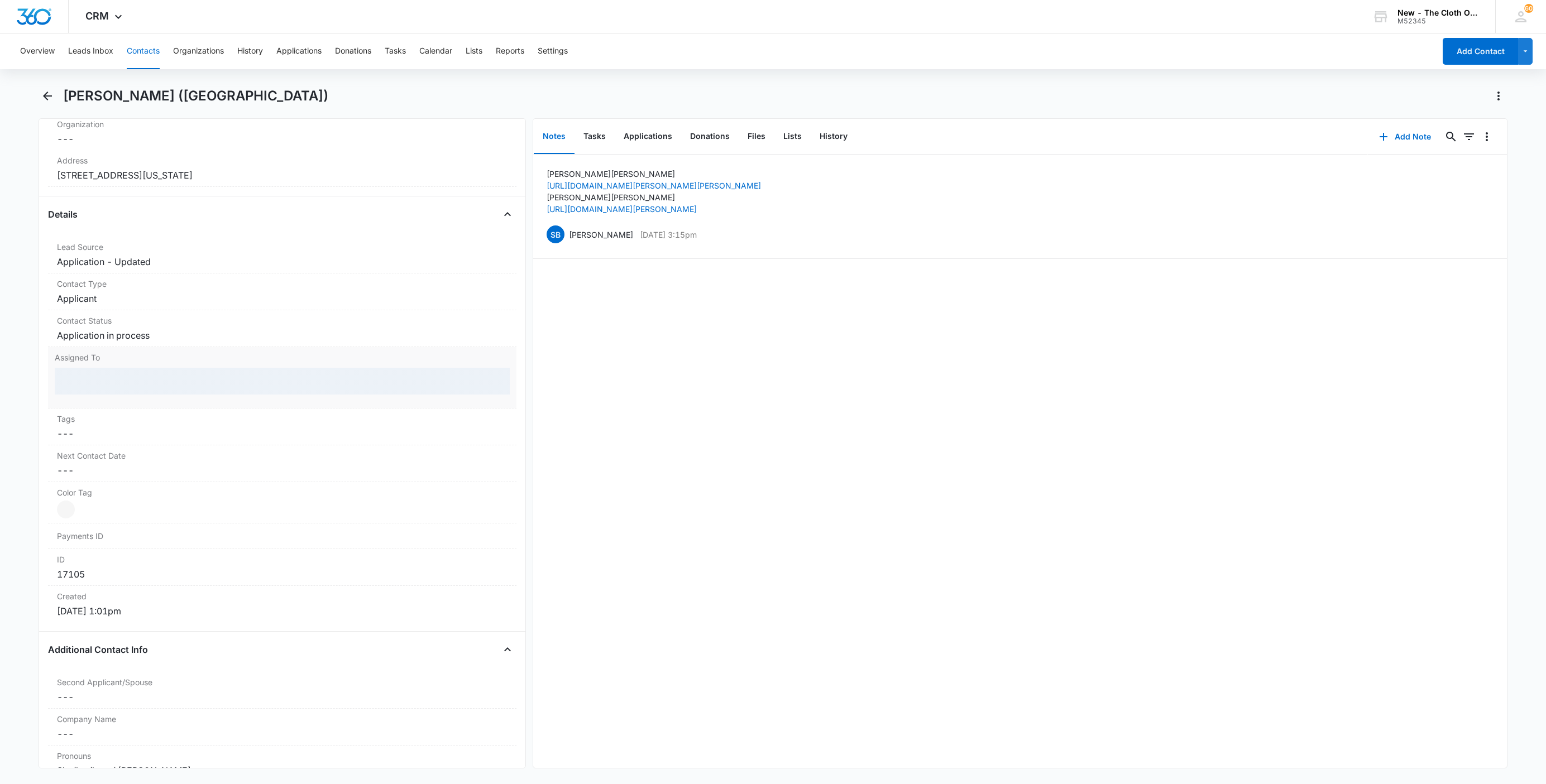
click at [89, 389] on div at bounding box center [282, 381] width 455 height 27
click at [89, 389] on div at bounding box center [268, 382] width 407 height 15
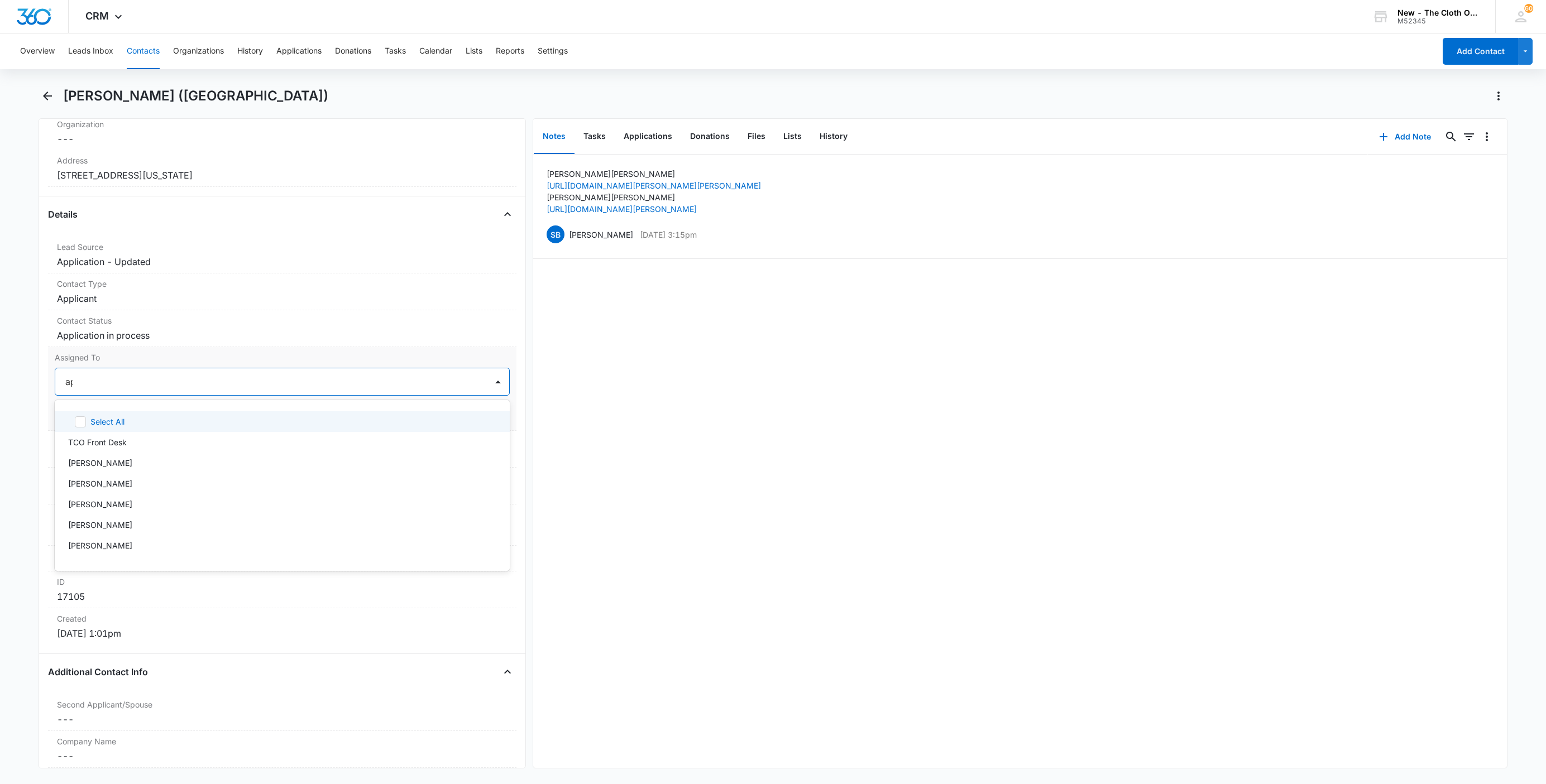
type input "app"
click at [201, 388] on div at bounding box center [313, 382] width 319 height 15
click at [469, 419] on button "Save Changes" at bounding box center [478, 416] width 63 height 21
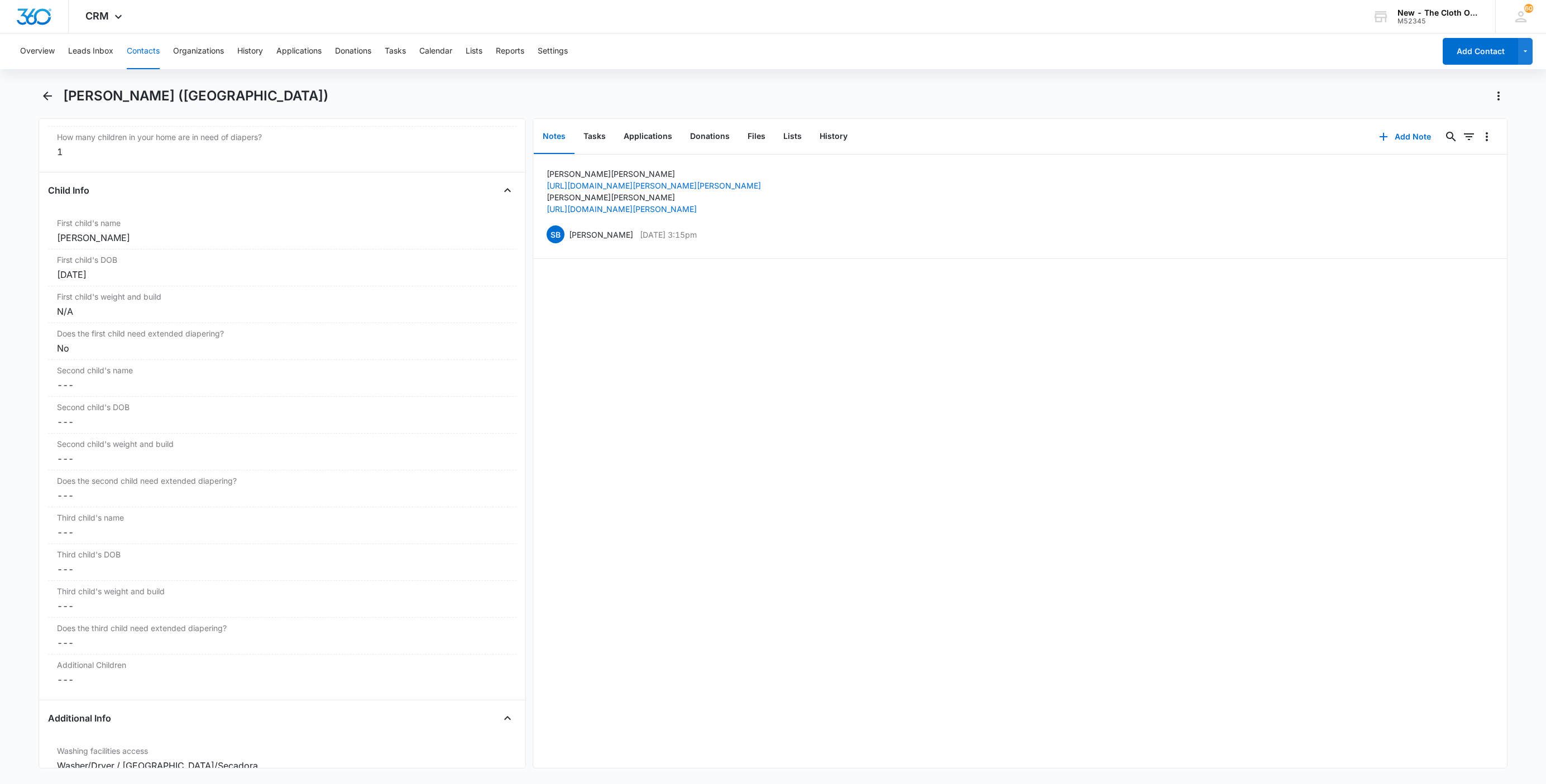
scroll to position [1340, 0]
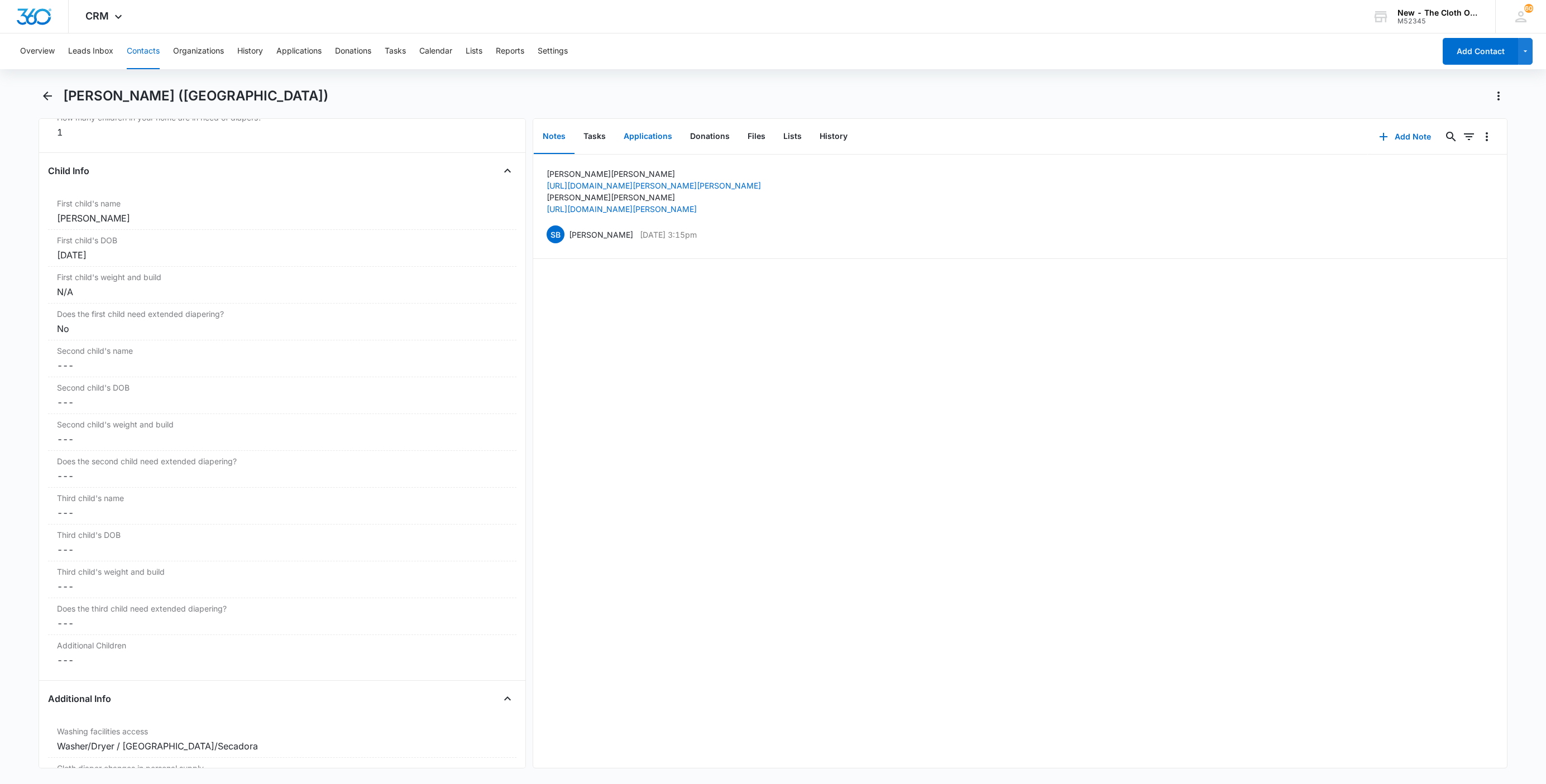
click at [644, 136] on button "Applications" at bounding box center [647, 137] width 66 height 35
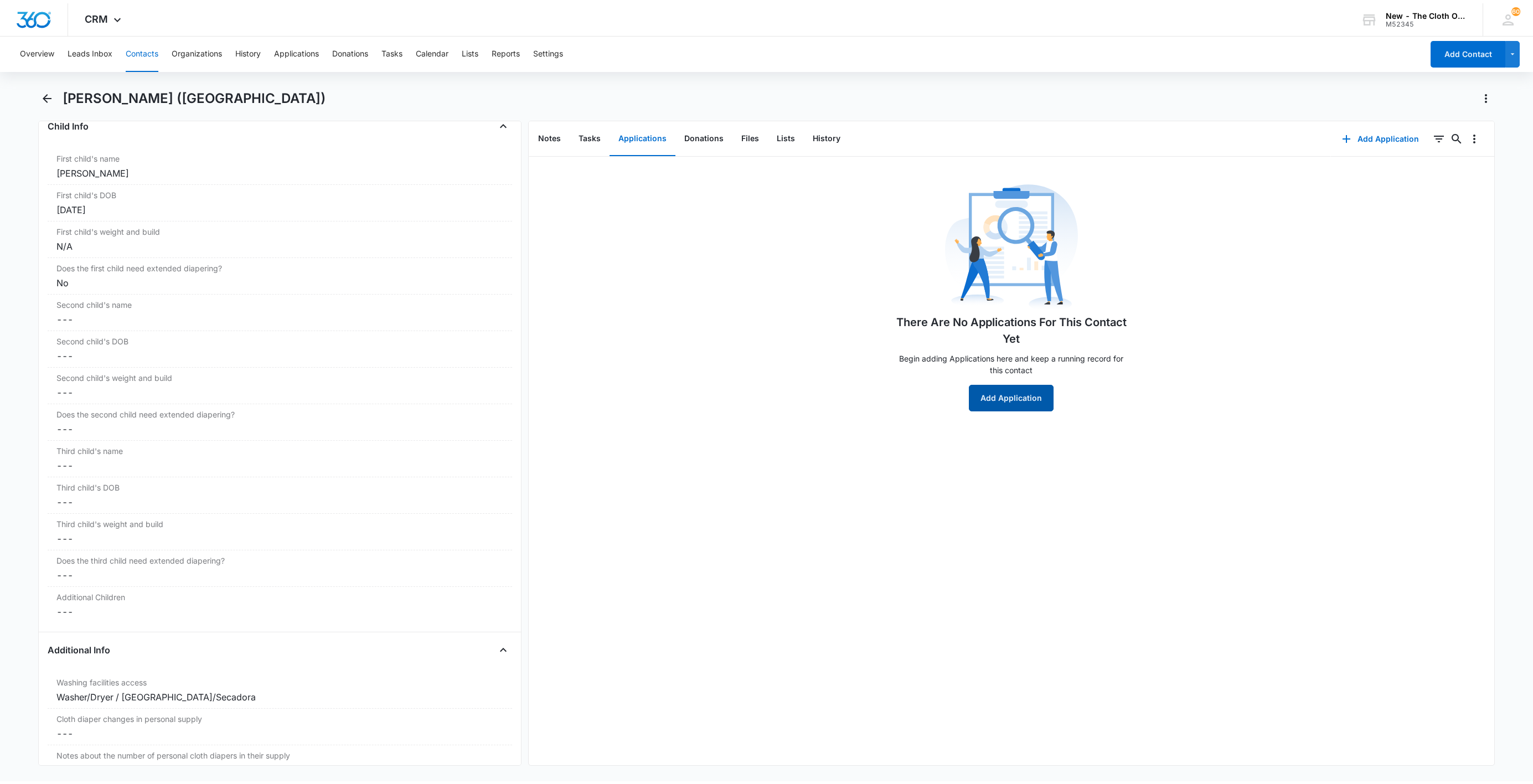
scroll to position [1282, 0]
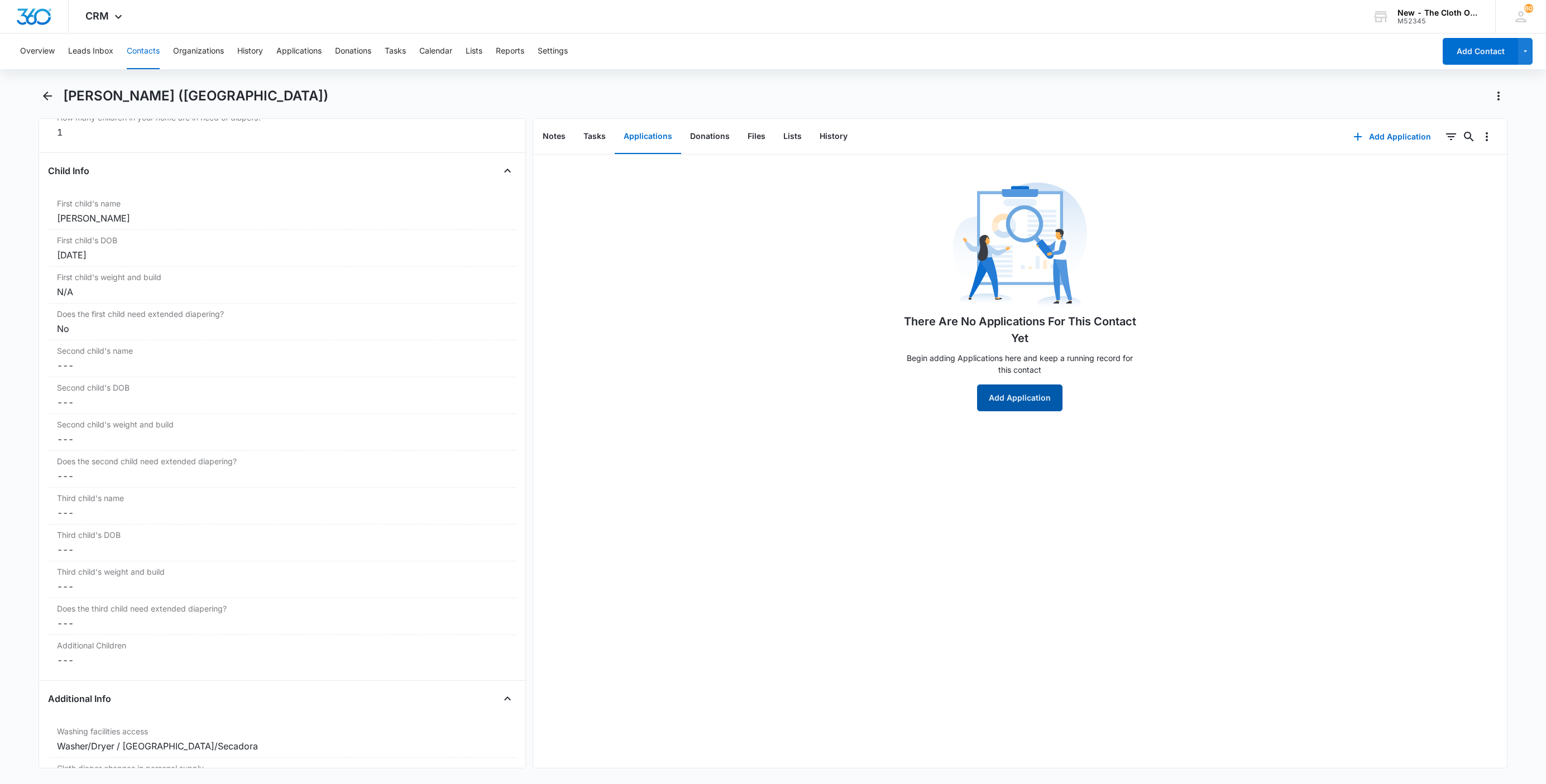
click at [1001, 401] on button "Add Application" at bounding box center [1019, 398] width 86 height 27
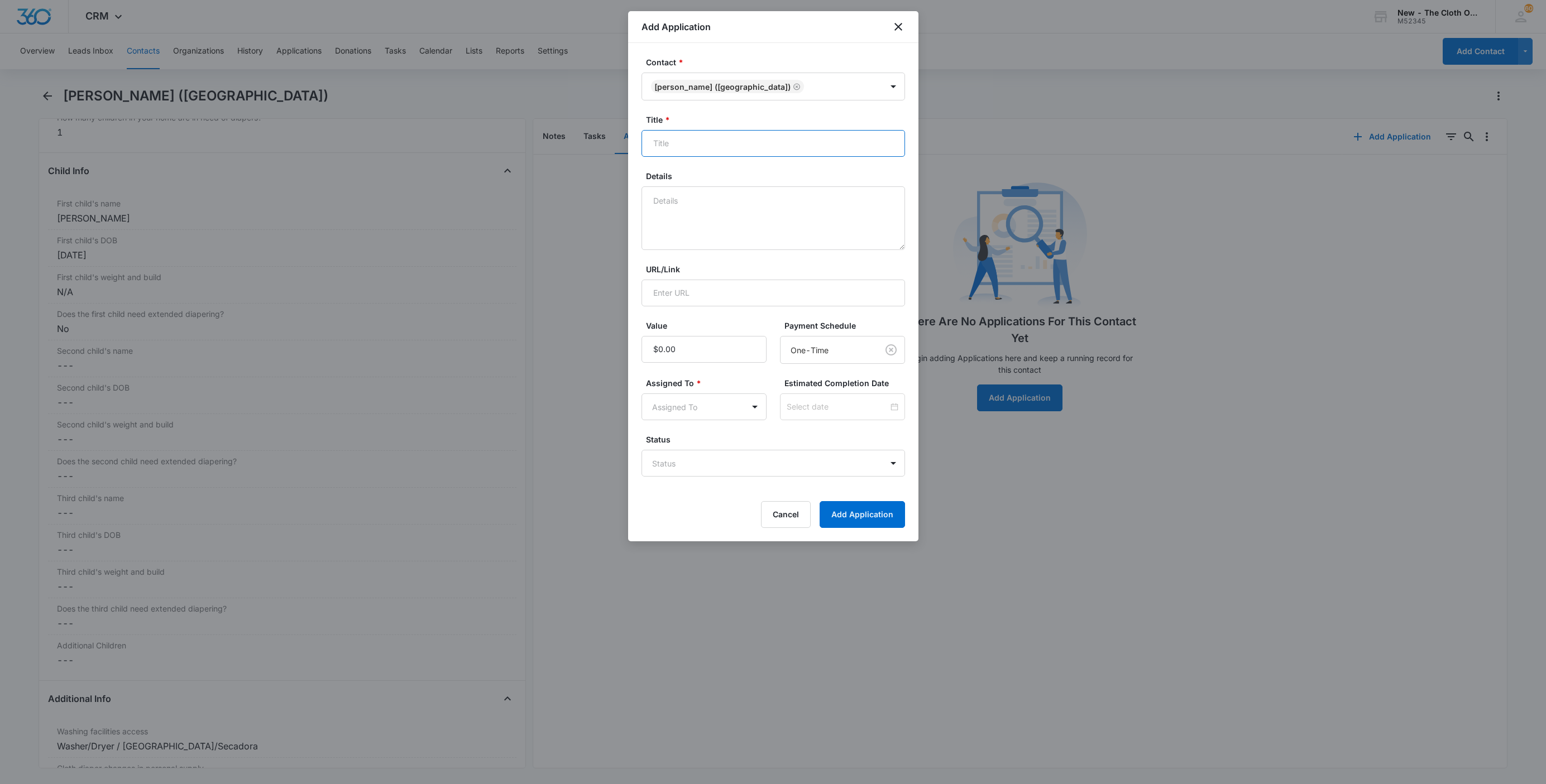
click at [748, 151] on input "Title *" at bounding box center [773, 143] width 264 height 27
paste input "[PERSON_NAME]"
type input "EDD [DATE] - Applicant - [PERSON_NAME]"
type textarea "08/11 - DEFERRED - rcvd child doc. profile in notes."
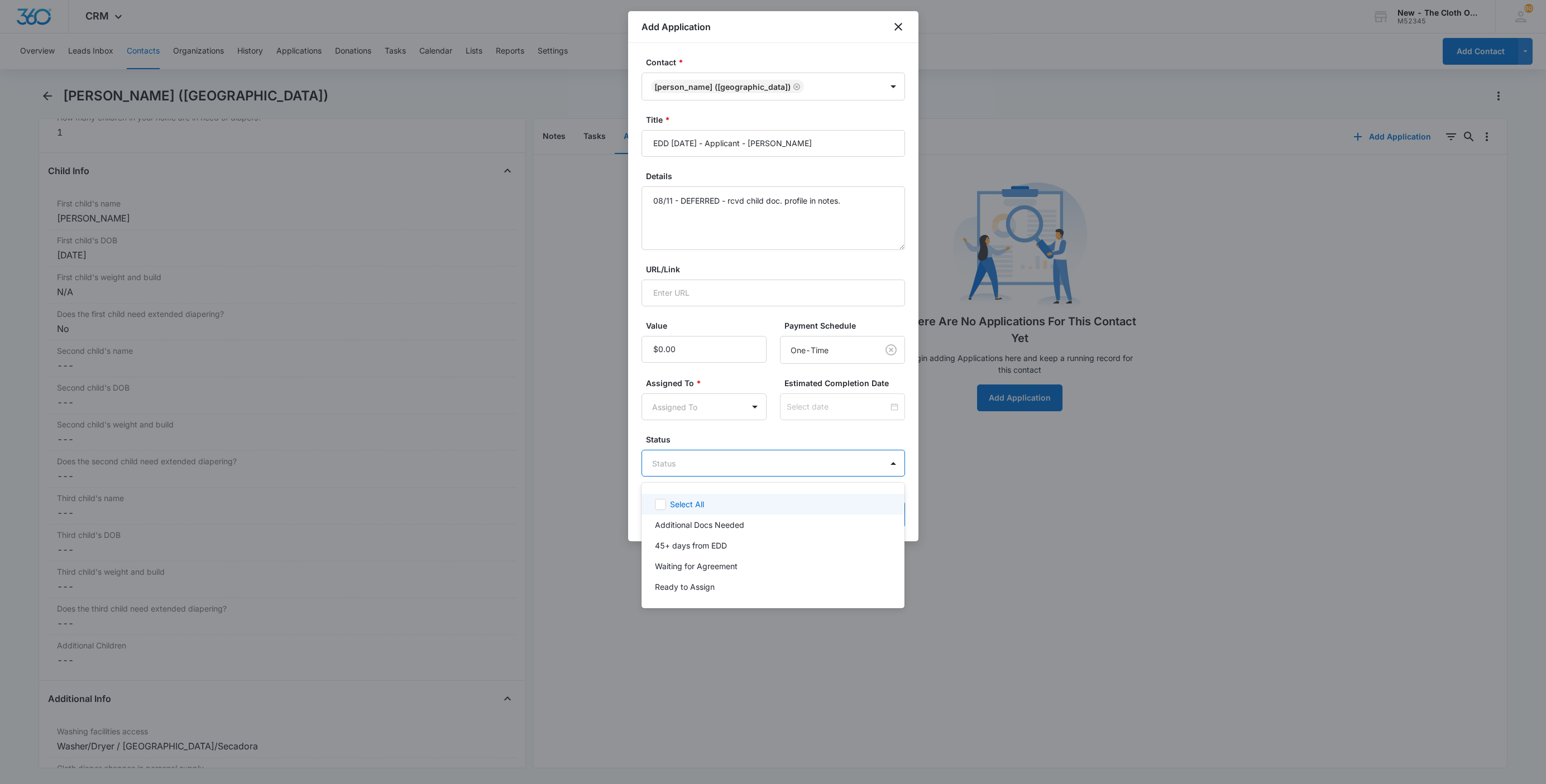
drag, startPoint x: 667, startPoint y: 456, endPoint x: 667, endPoint y: 468, distance: 12.0
click at [667, 461] on body "CRM Apps Reputation Websites Forms CRM Email Social Shop Payments POS Ads Intel…" at bounding box center [773, 392] width 1546 height 784
drag, startPoint x: 677, startPoint y: 519, endPoint x: 674, endPoint y: 539, distance: 20.2
click at [674, 539] on div "Select All Additional Docs Needed 45+ days from EDD Waiting for Agreement Ready…" at bounding box center [773, 545] width 264 height 108
click at [674, 540] on p "45+ days from EDD" at bounding box center [691, 545] width 72 height 12
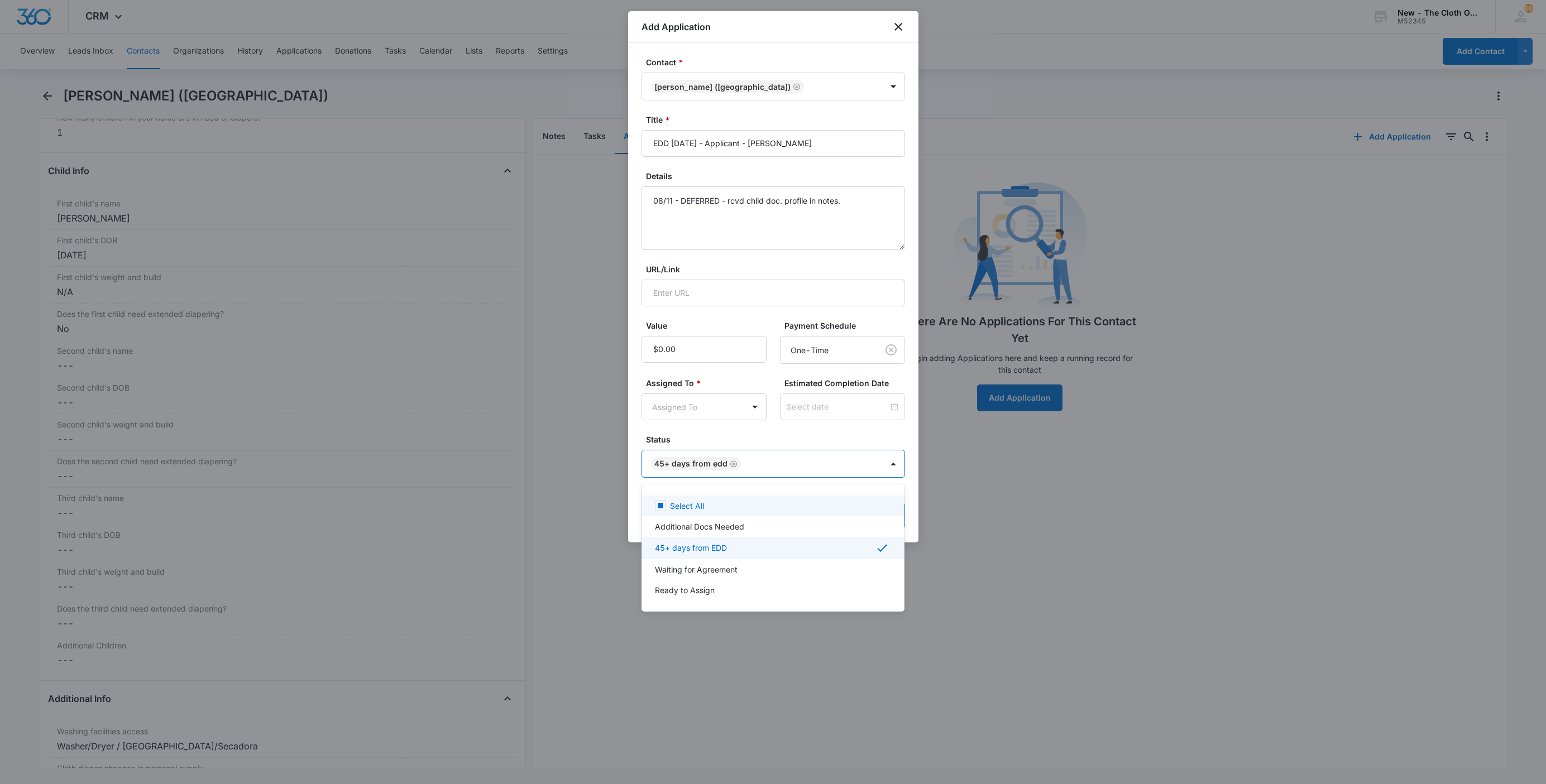
click at [671, 427] on div at bounding box center [773, 392] width 1546 height 784
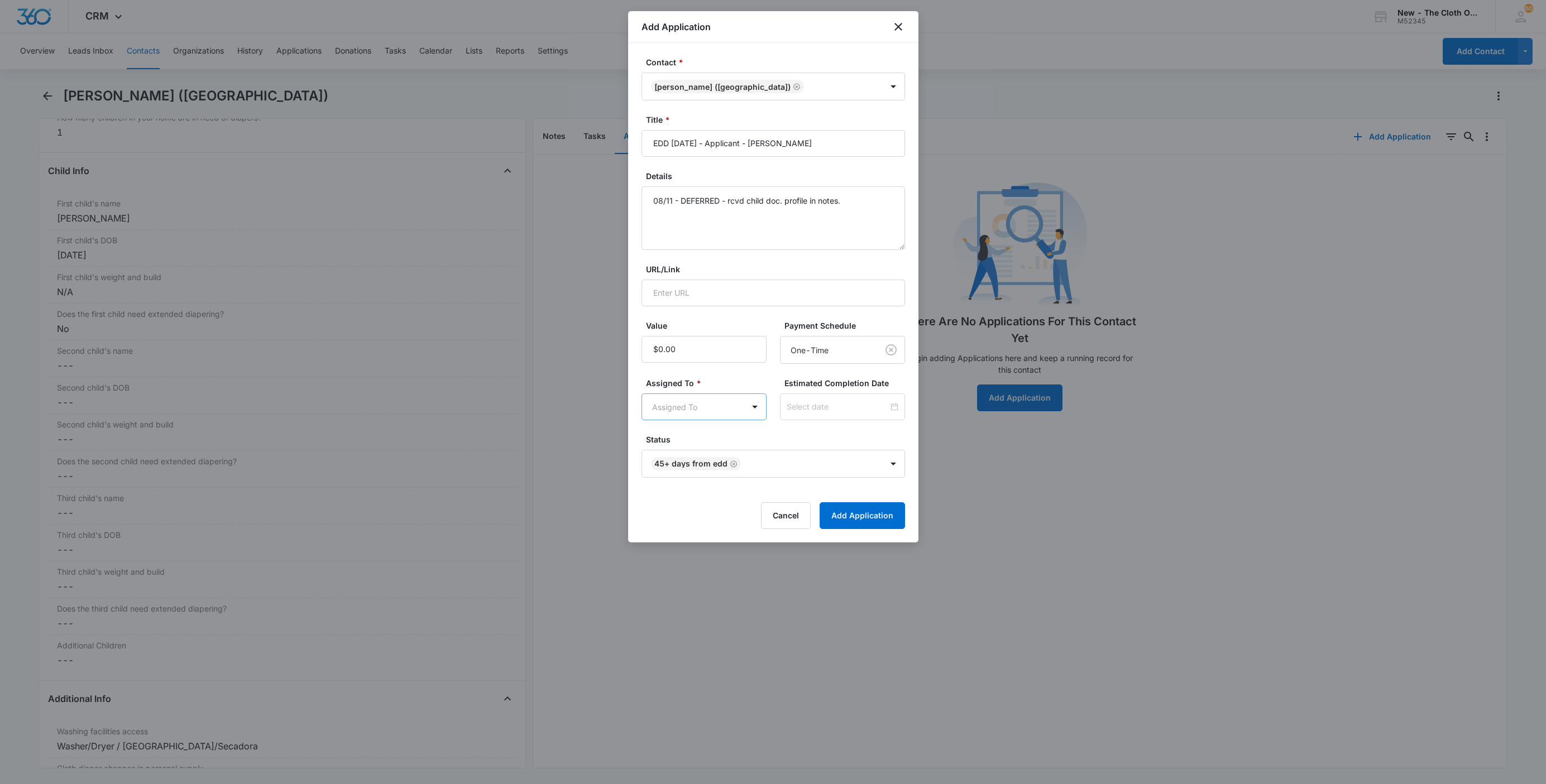
click at [672, 412] on body "CRM Apps Reputation Websites Forms CRM Email Social Shop Payments POS Ads Intel…" at bounding box center [773, 392] width 1546 height 784
type input "app"
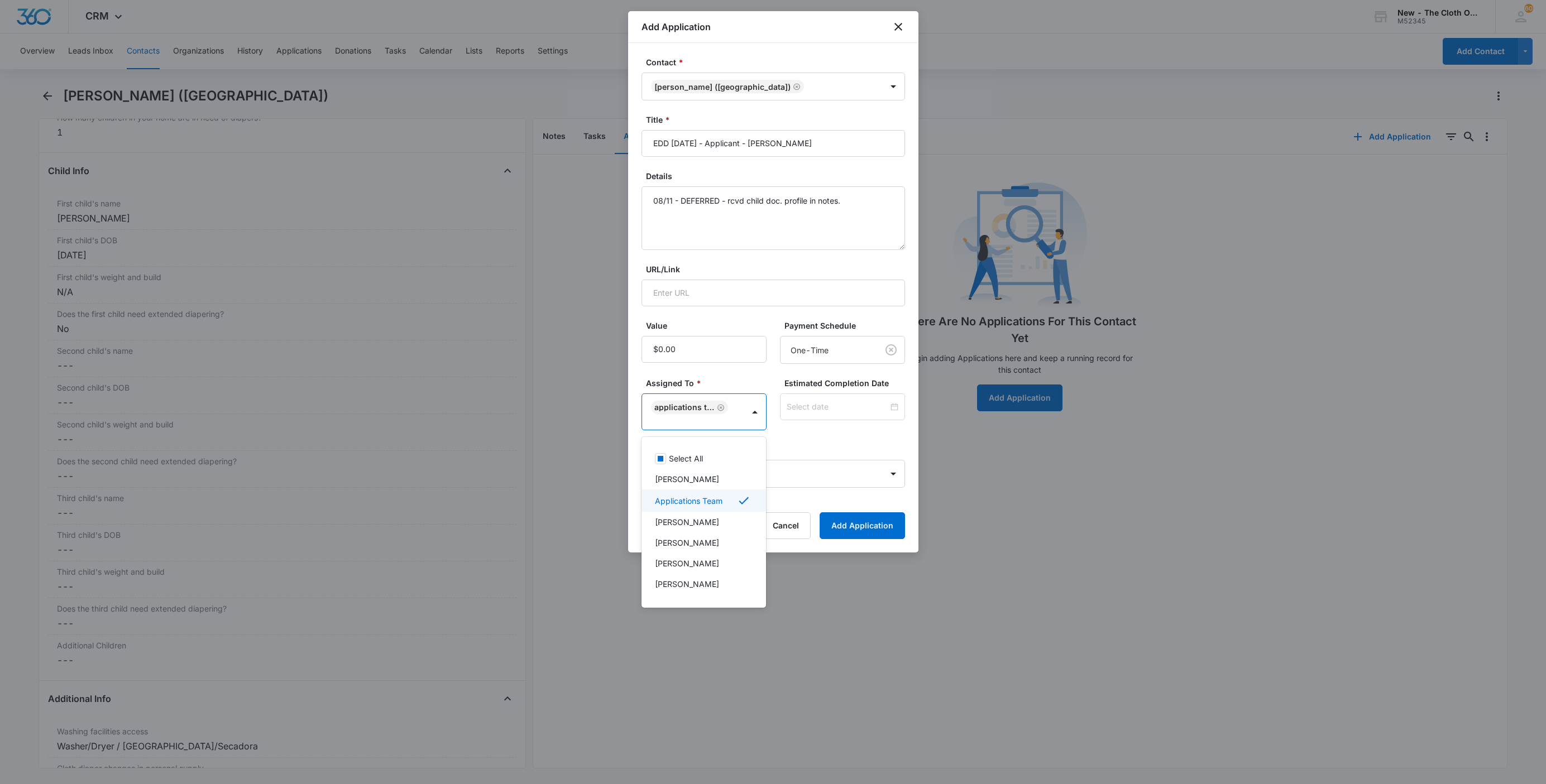
click at [720, 372] on div at bounding box center [773, 392] width 1546 height 784
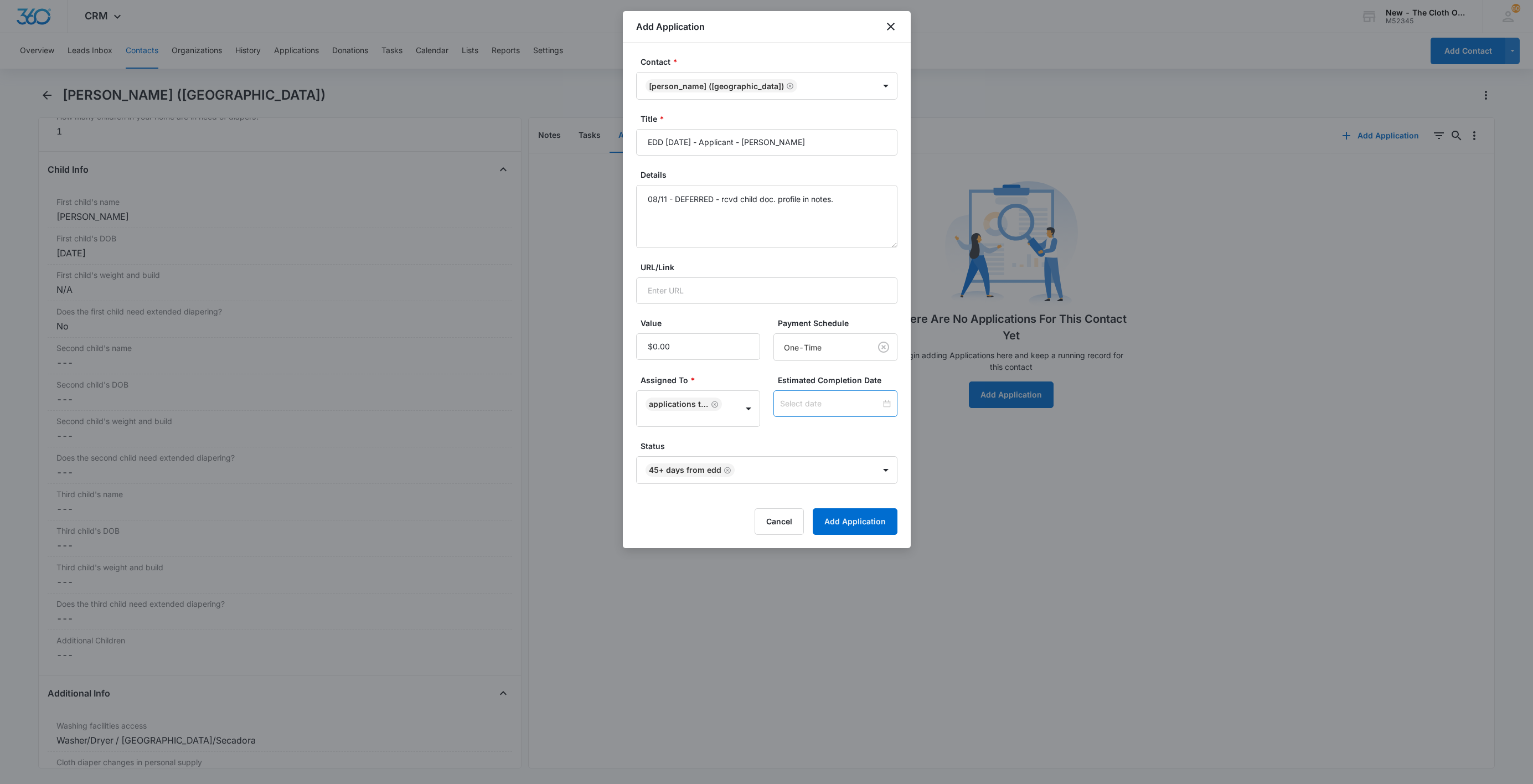
click at [850, 396] on div at bounding box center [836, 403] width 124 height 27
type input "[DATE]"
click at [872, 232] on button "button" at bounding box center [874, 229] width 12 height 22
type input "[DATE]"
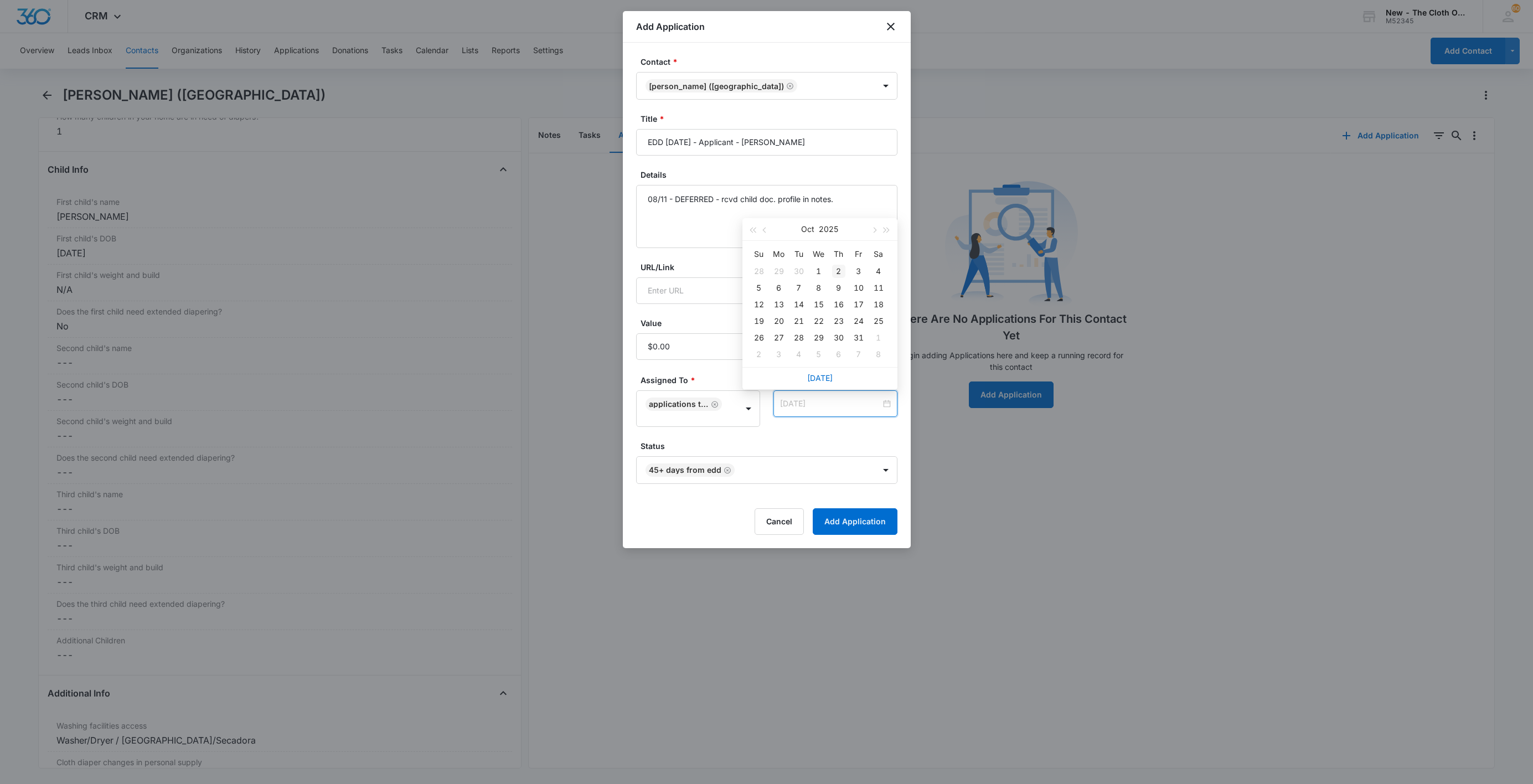
click at [838, 270] on div "2" at bounding box center [839, 271] width 13 height 13
click at [827, 417] on div "[DATE]" at bounding box center [836, 403] width 124 height 27
click at [855, 516] on button "Add Application" at bounding box center [855, 522] width 85 height 27
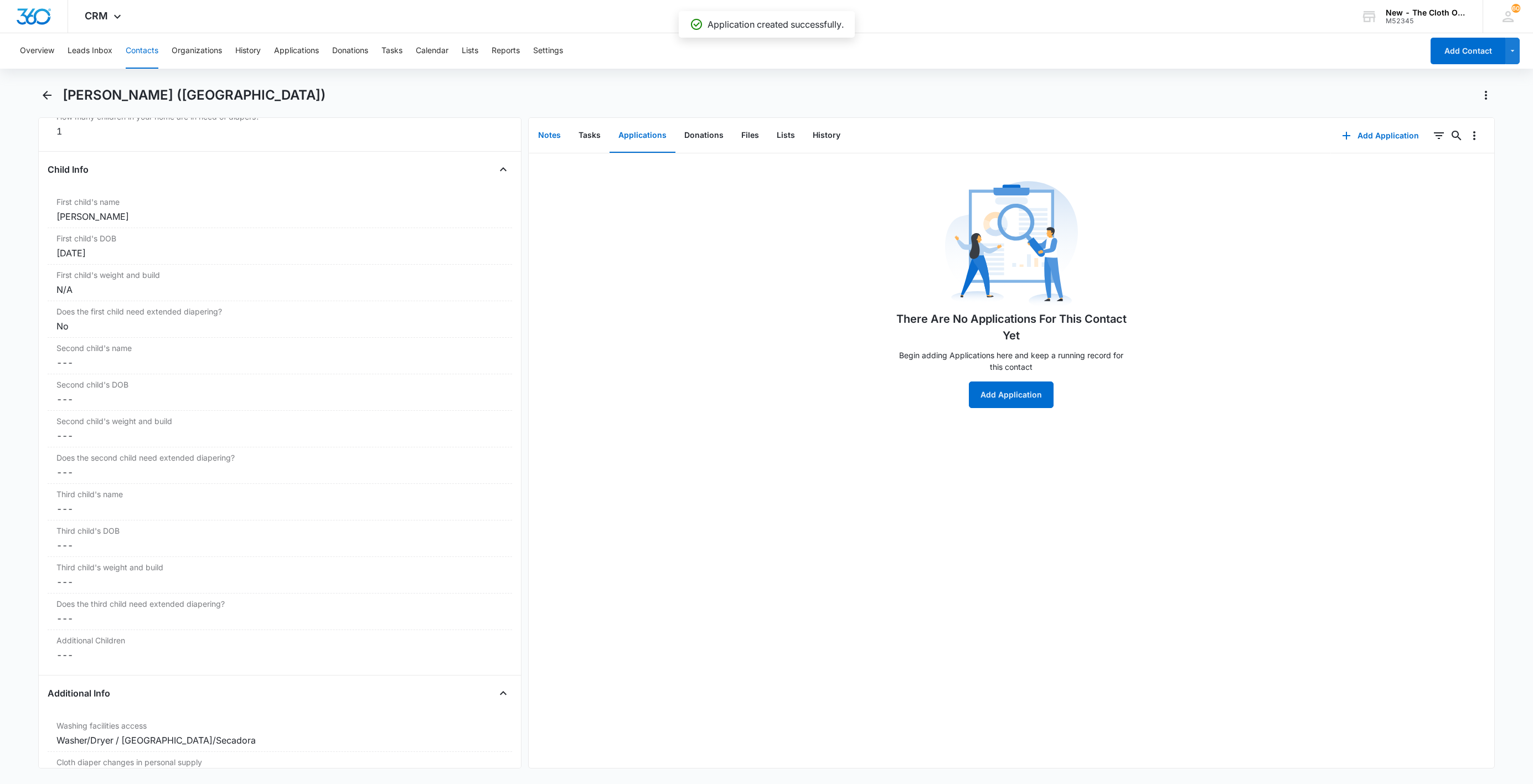
click at [546, 133] on button "Notes" at bounding box center [549, 135] width 40 height 34
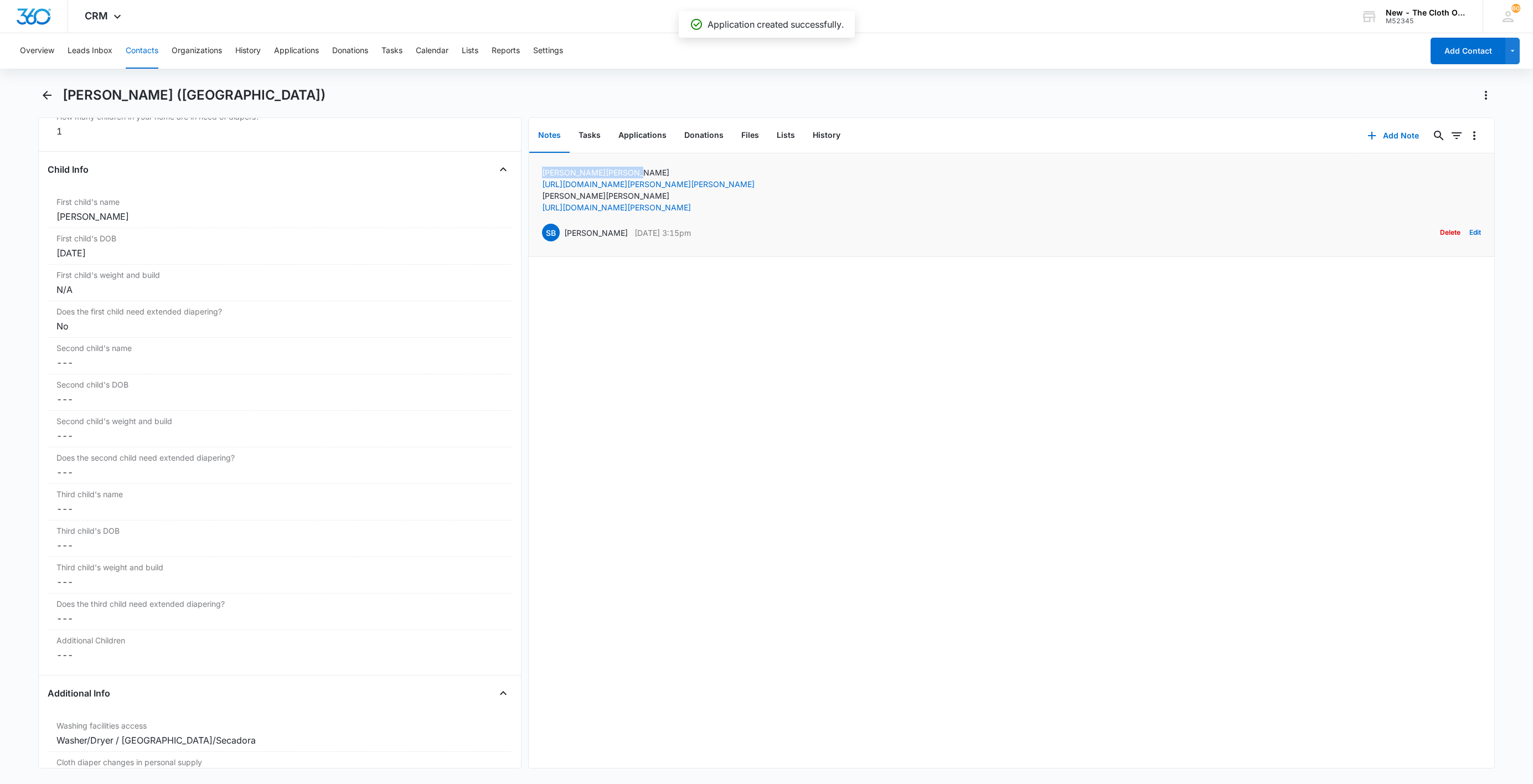
drag, startPoint x: 596, startPoint y: 171, endPoint x: 537, endPoint y: 174, distance: 59.1
click at [537, 174] on li "[PERSON_NAME] [URL][DOMAIN_NAME][PERSON_NAME][PERSON_NAME] [PERSON_NAME] [URL][…" at bounding box center [1011, 205] width 965 height 104
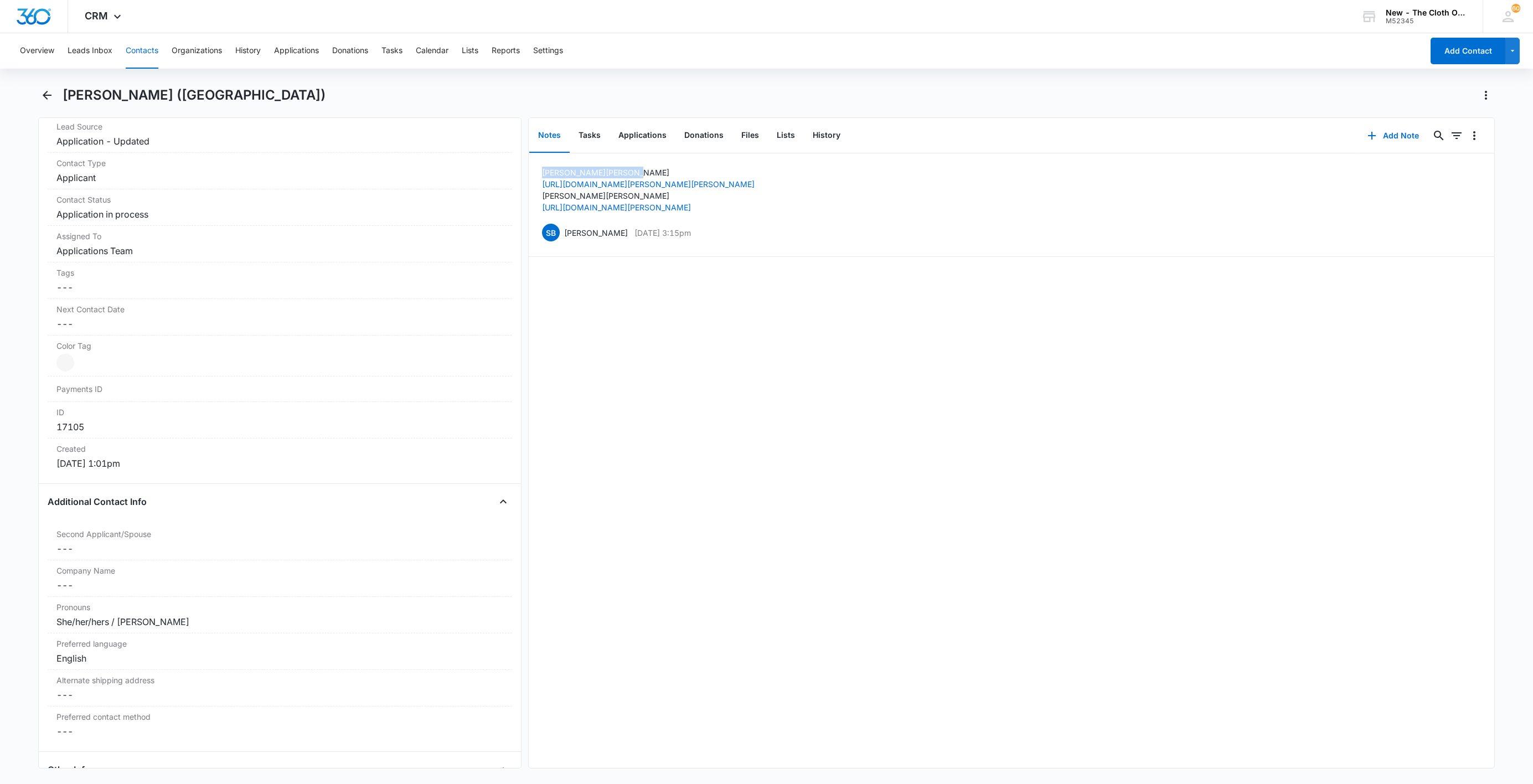
scroll to position [36, 0]
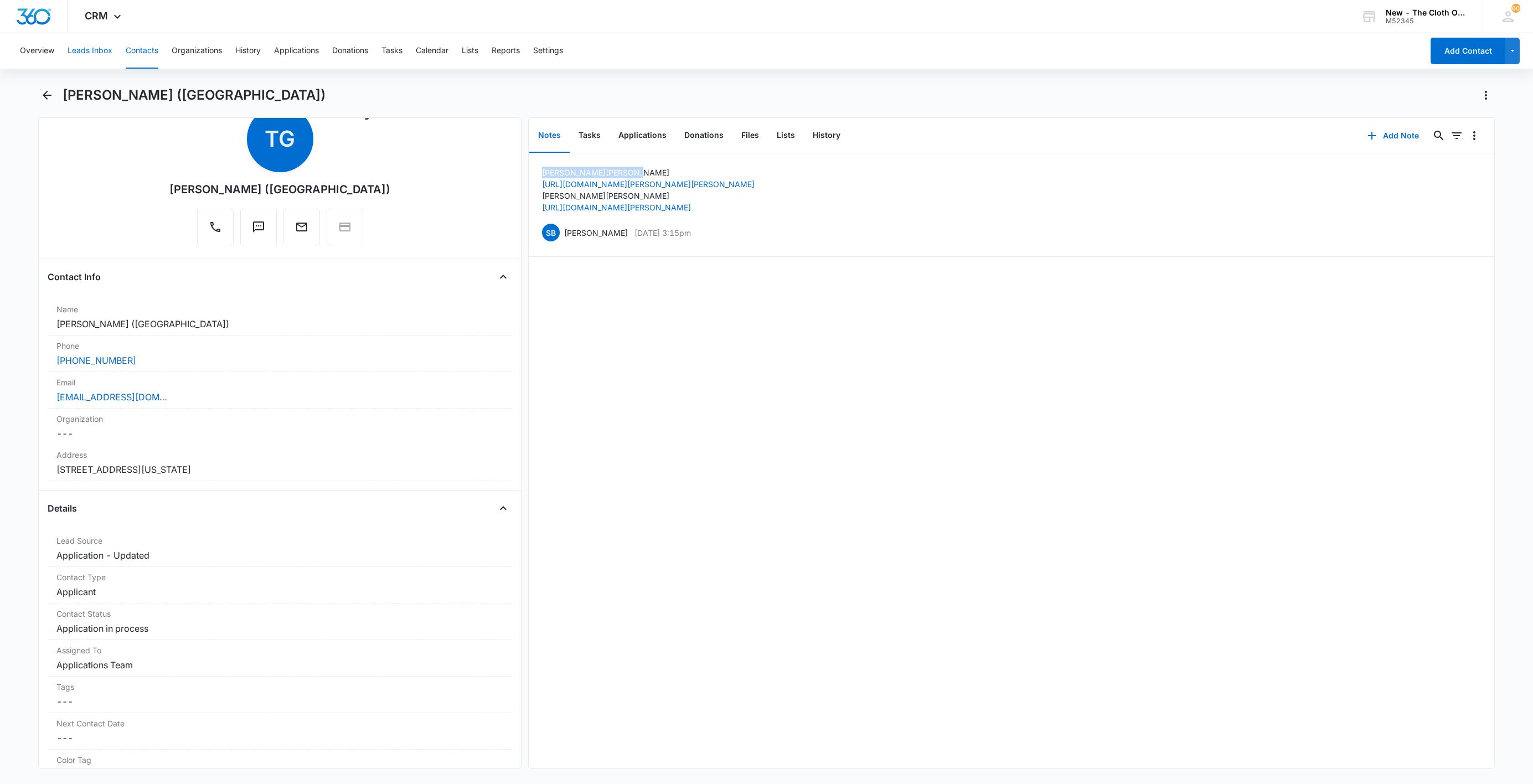
click at [94, 50] on button "Leads Inbox" at bounding box center [90, 51] width 45 height 35
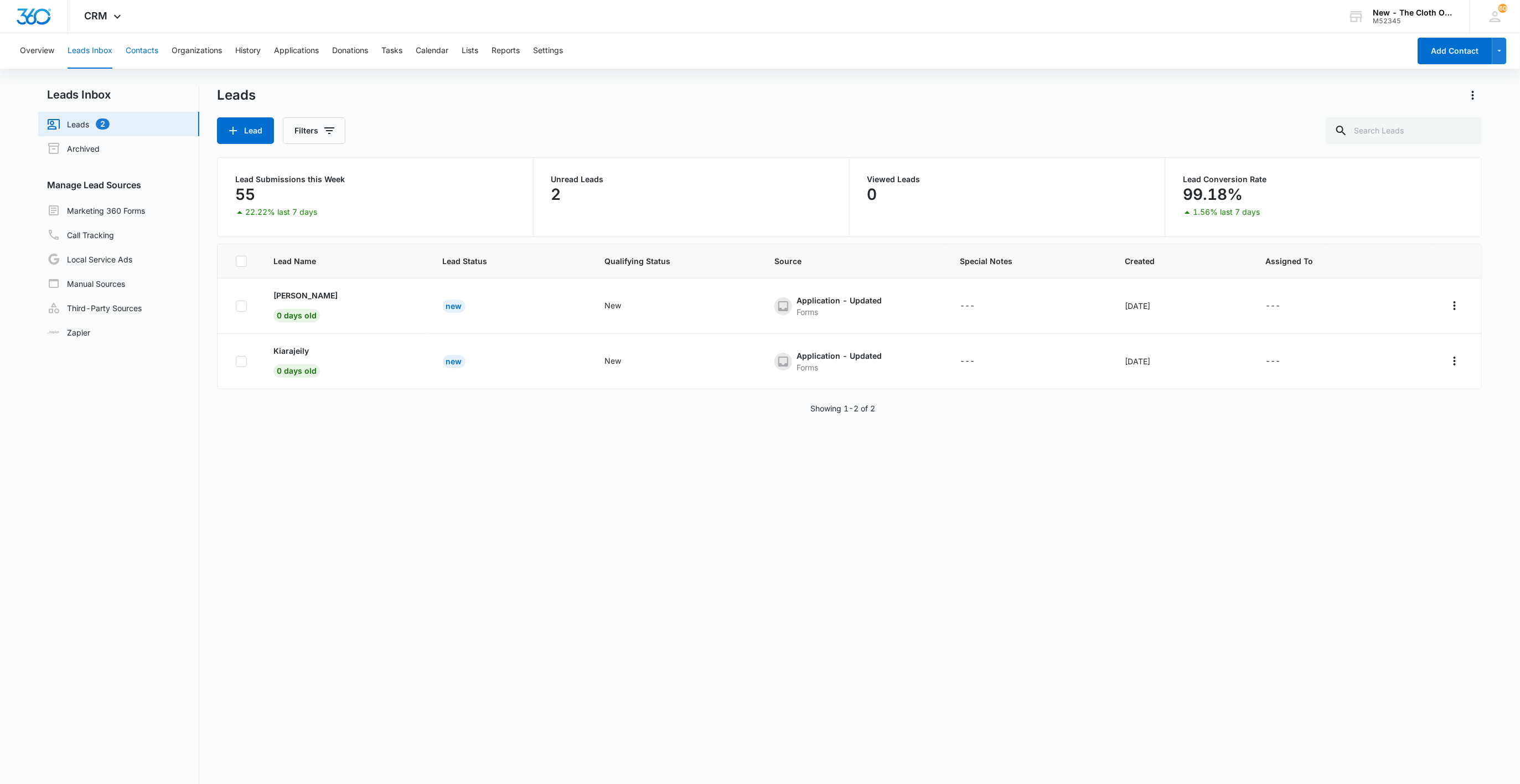
click at [135, 52] on button "Contacts" at bounding box center [142, 51] width 32 height 35
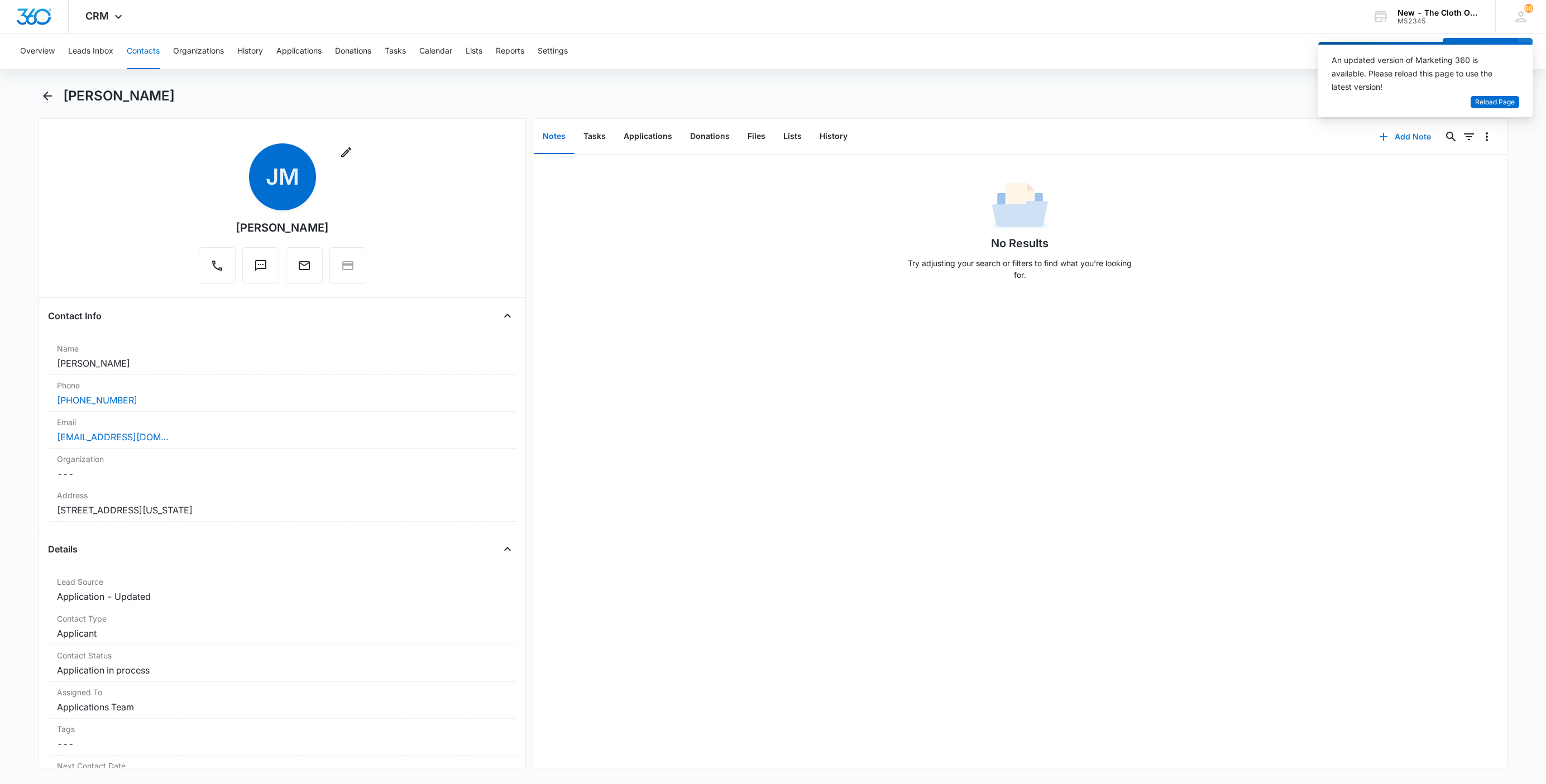
scroll to position [670, 0]
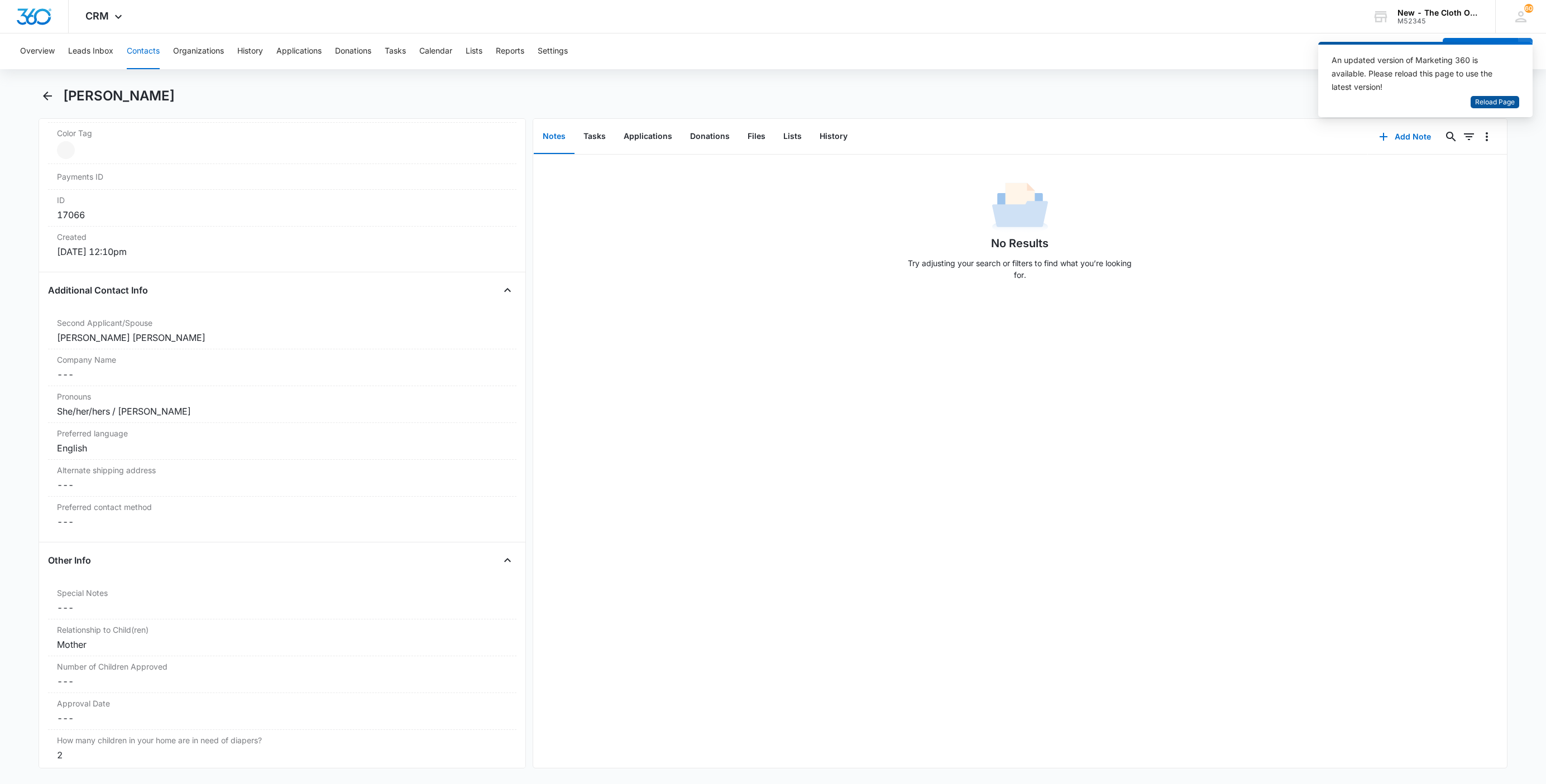
click at [1499, 102] on span "Reload Page" at bounding box center [1494, 102] width 39 height 11
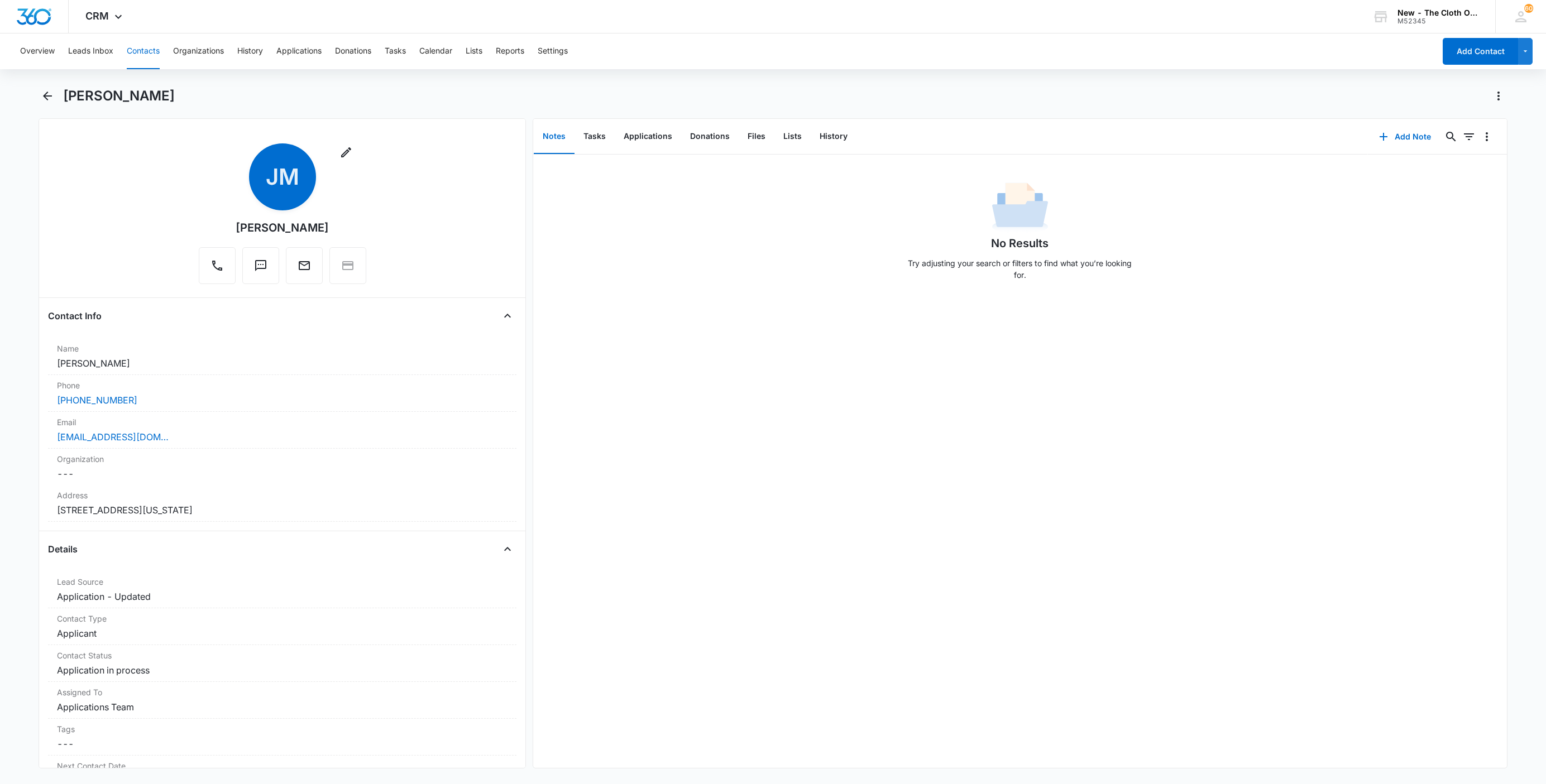
click at [143, 50] on button "Contacts" at bounding box center [143, 51] width 33 height 36
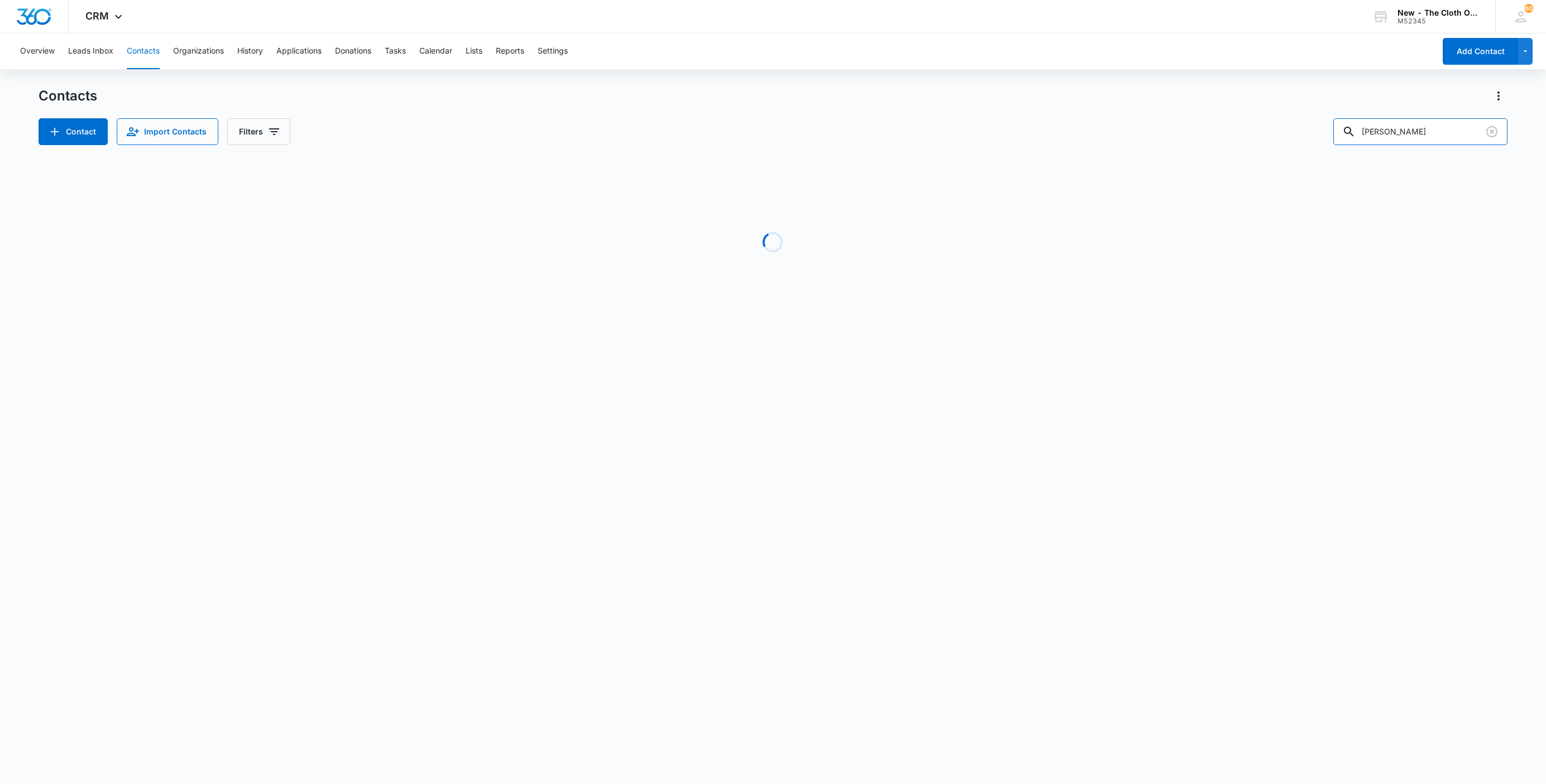
drag, startPoint x: 1435, startPoint y: 129, endPoint x: 1276, endPoint y: 131, distance: 159.0
click at [1276, 131] on div "Contact Import Contacts Filters Nayeli Saldivar" at bounding box center [773, 132] width 1469 height 27
paste input "[PERSON_NAME]"
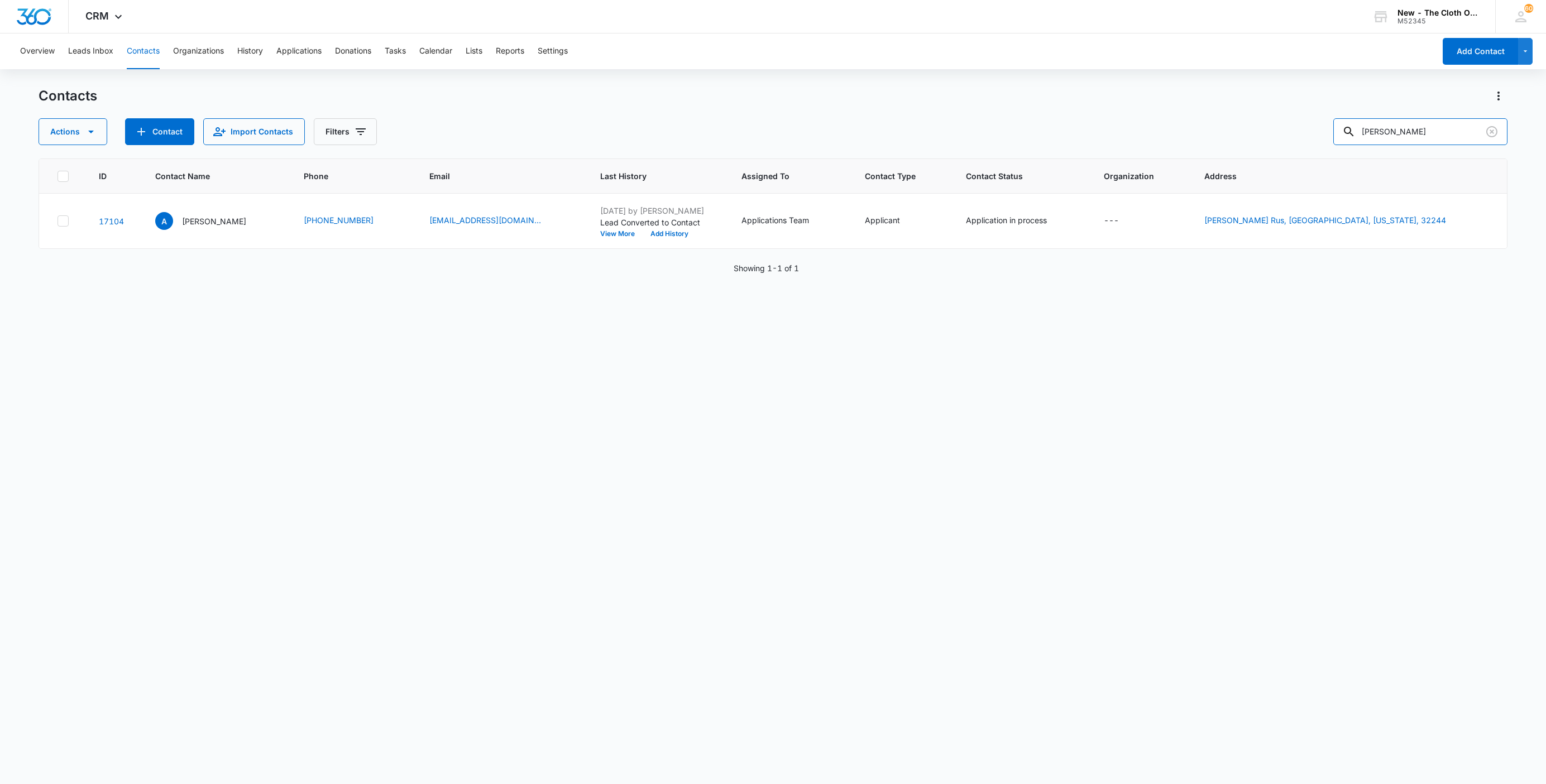
drag, startPoint x: 1449, startPoint y: 133, endPoint x: 1261, endPoint y: 135, distance: 188.0
click at [1267, 130] on div "Actions Contact Import Contacts Filters Alfonsina" at bounding box center [773, 132] width 1469 height 27
paste input "[PERSON_NAME]"
type input "[PERSON_NAME]"
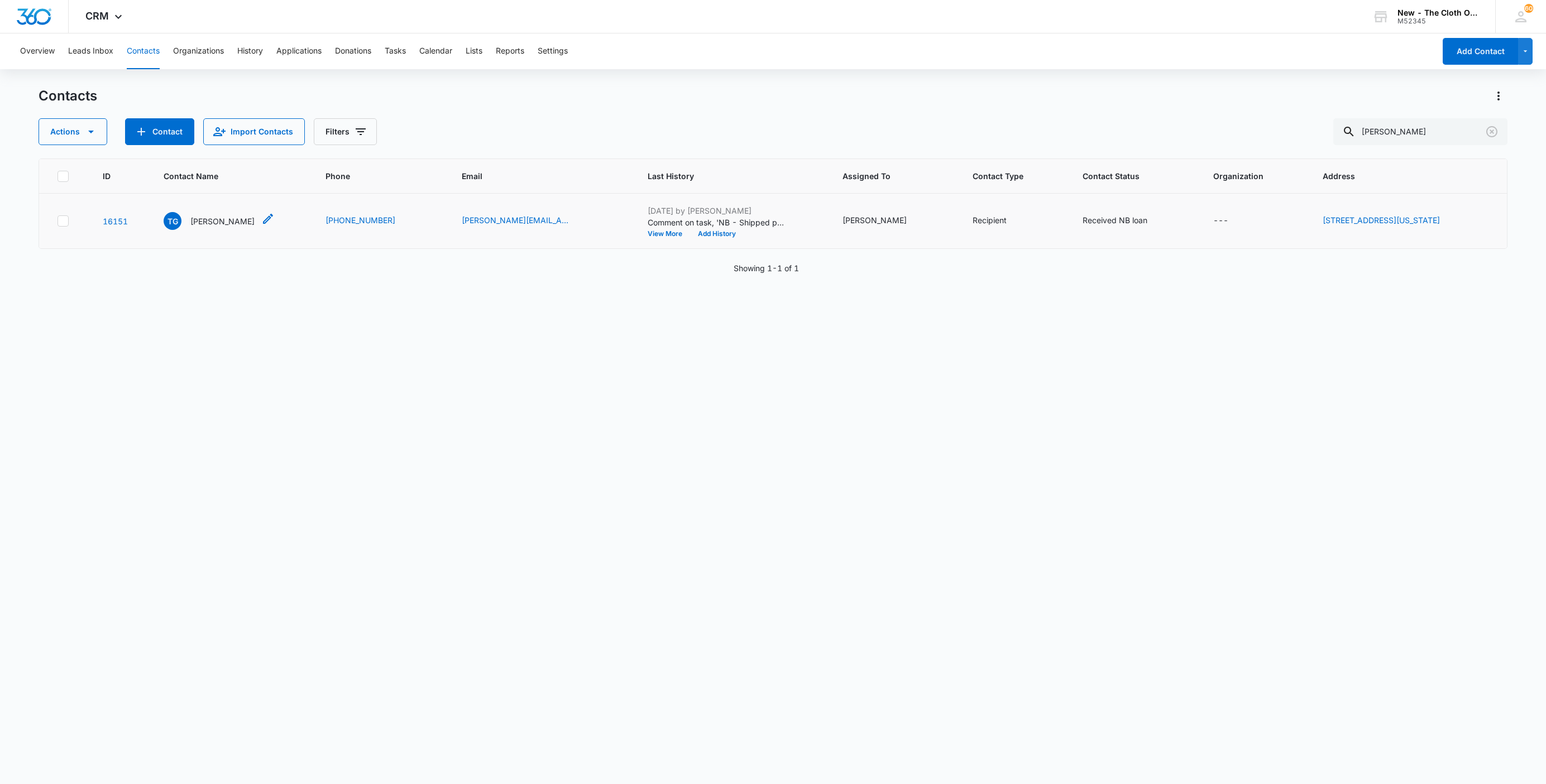
click at [219, 218] on p "[PERSON_NAME]" at bounding box center [222, 221] width 64 height 12
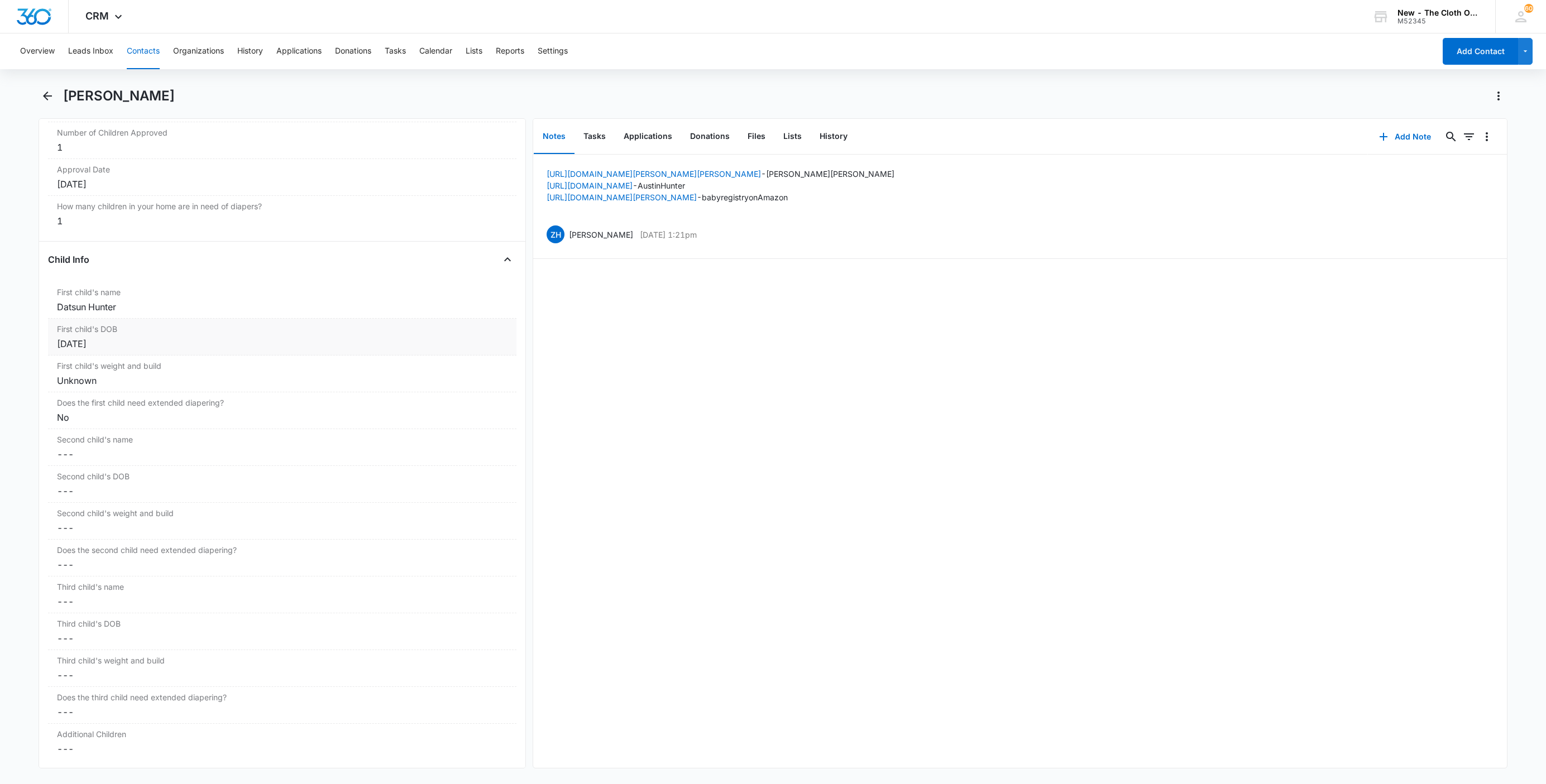
scroll to position [1088, 0]
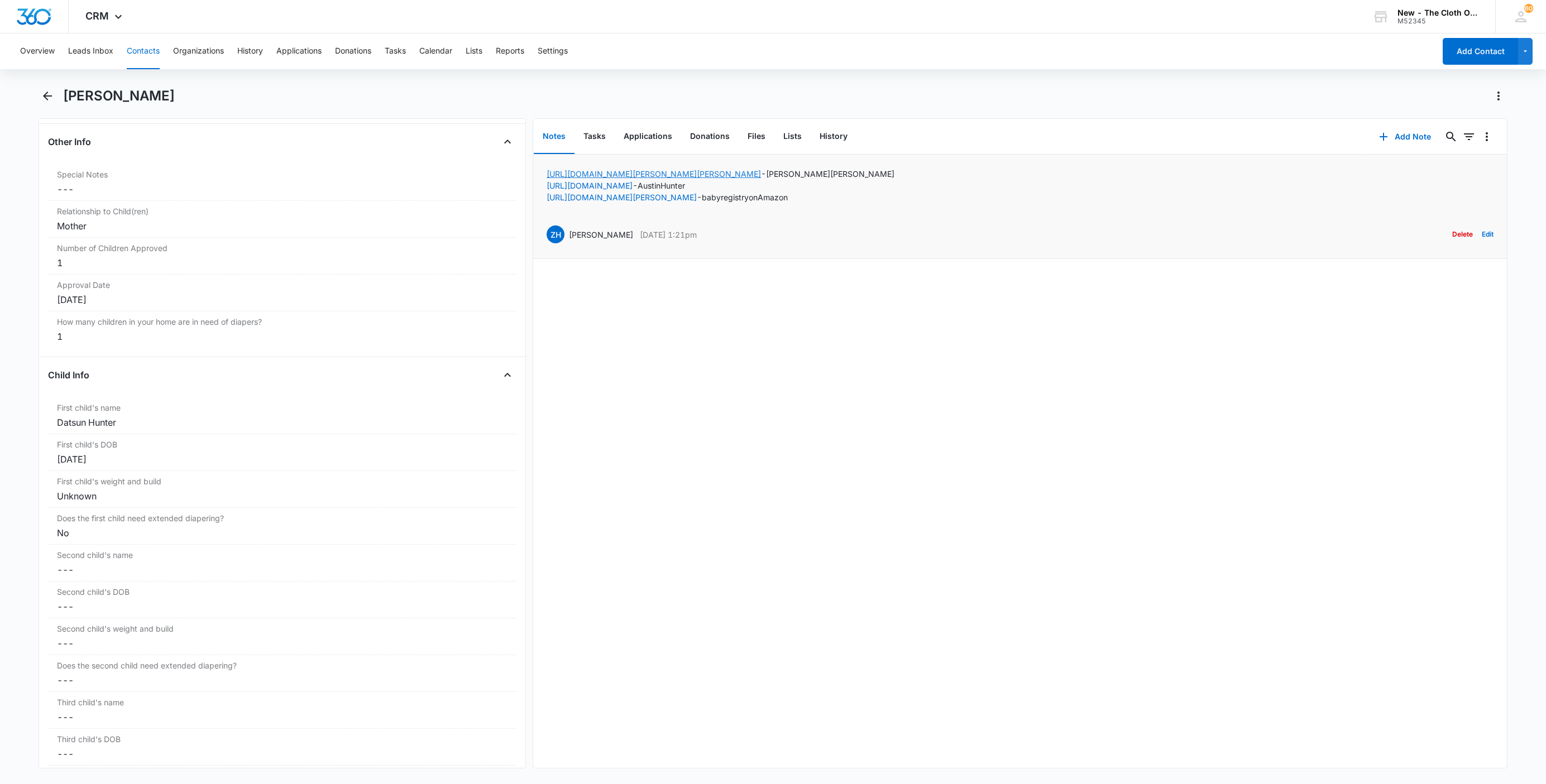
click at [644, 171] on link "https://www.facebook.com/taylor.gilbert.5437" at bounding box center [653, 174] width 215 height 10
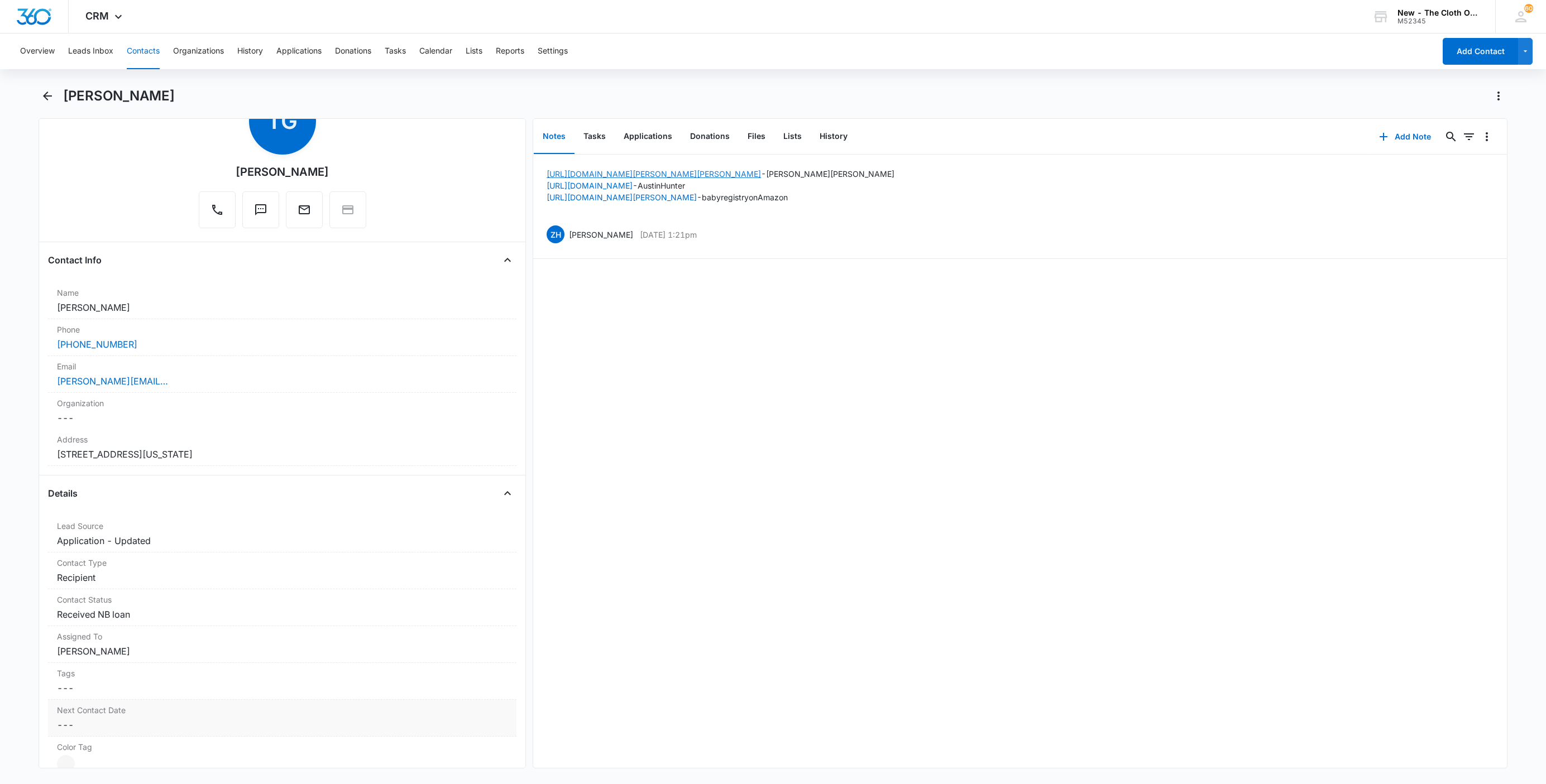
scroll to position [0, 0]
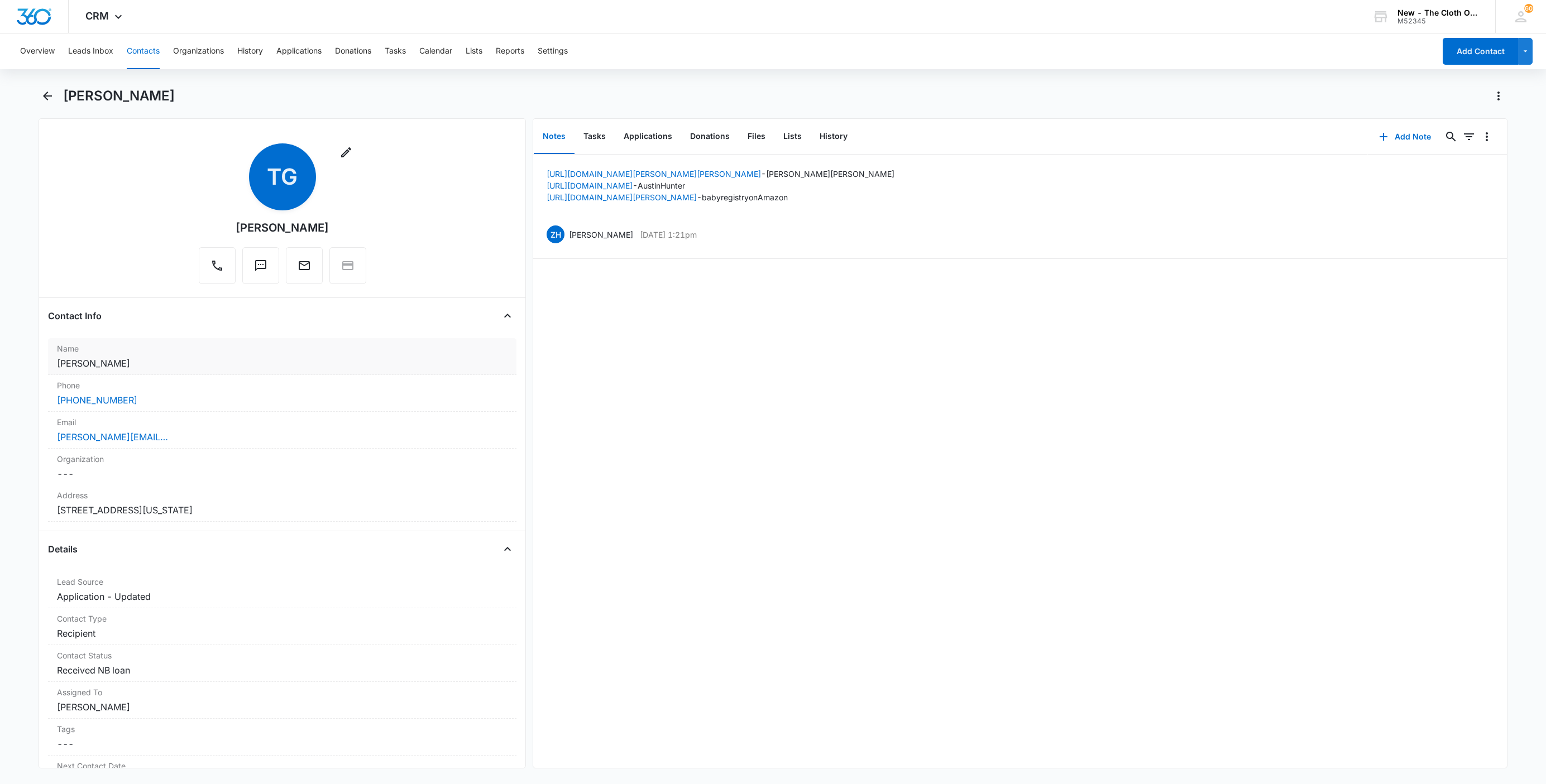
click at [228, 365] on dd "Cancel Save Changes [PERSON_NAME]" at bounding box center [282, 364] width 450 height 13
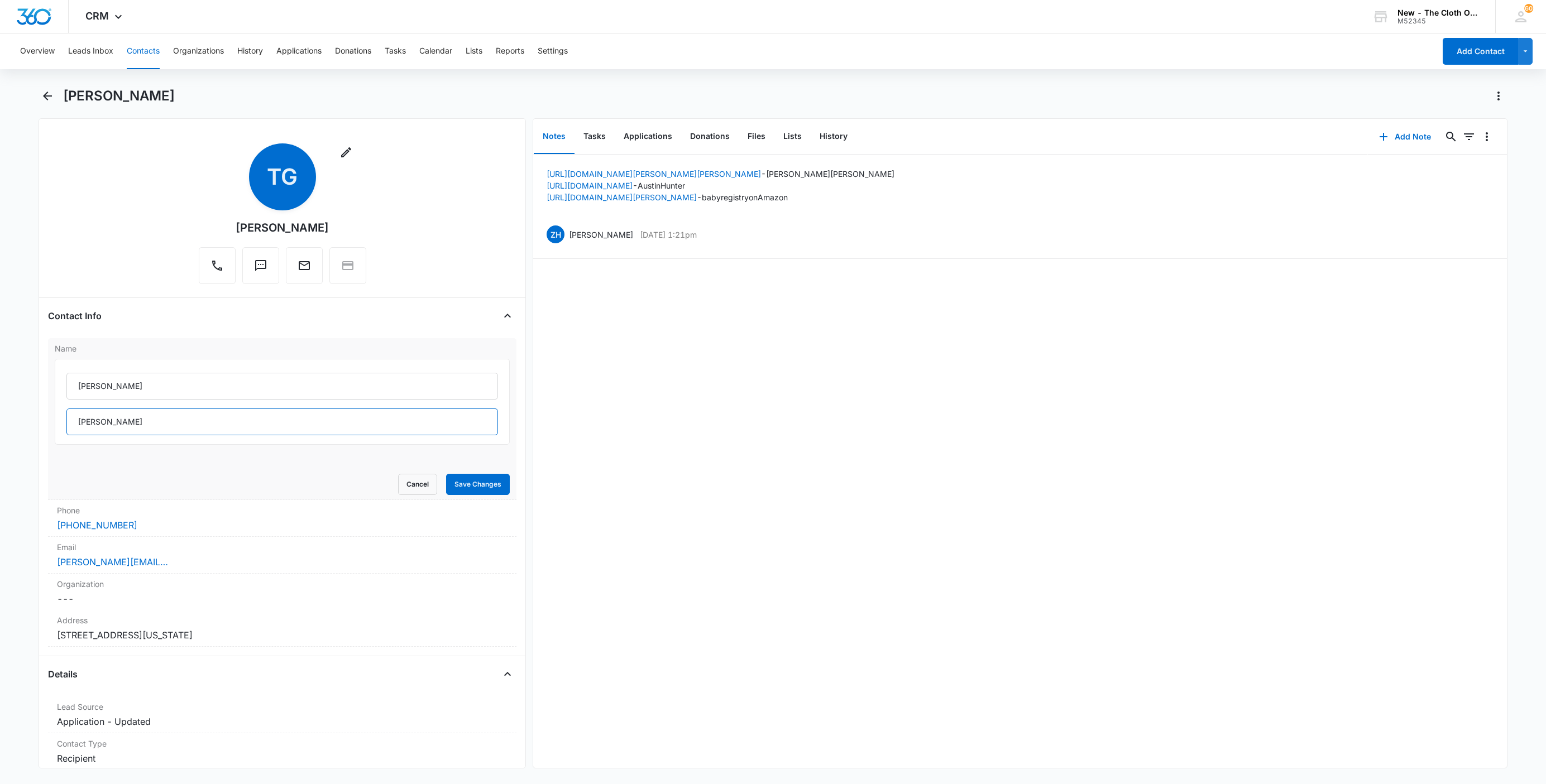
click at [308, 432] on input "[PERSON_NAME]" at bounding box center [282, 422] width 432 height 27
type input "Gilbert (IN)"
click at [446, 474] on button "Save Changes" at bounding box center [478, 485] width 63 height 21
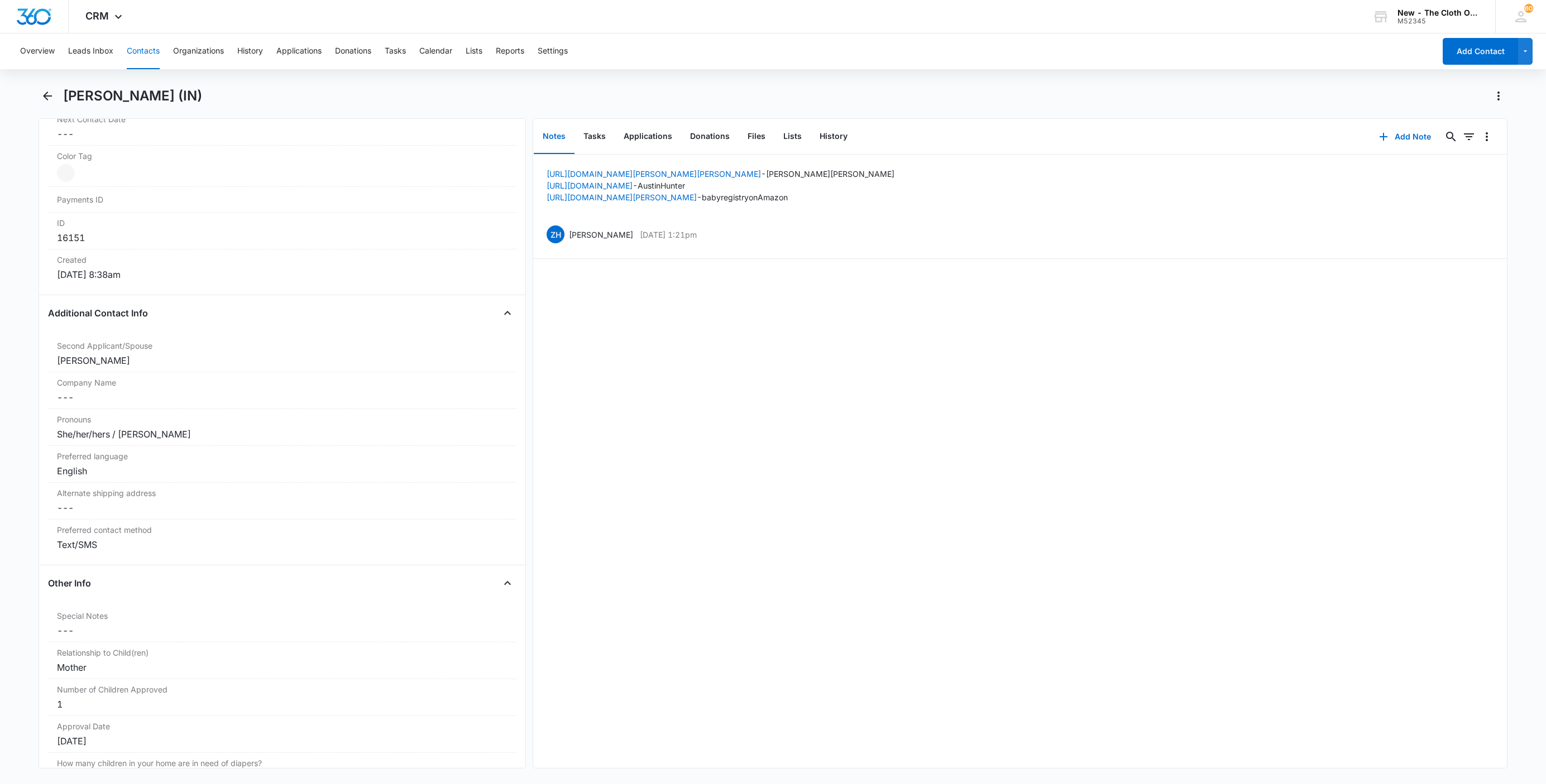
scroll to position [670, 0]
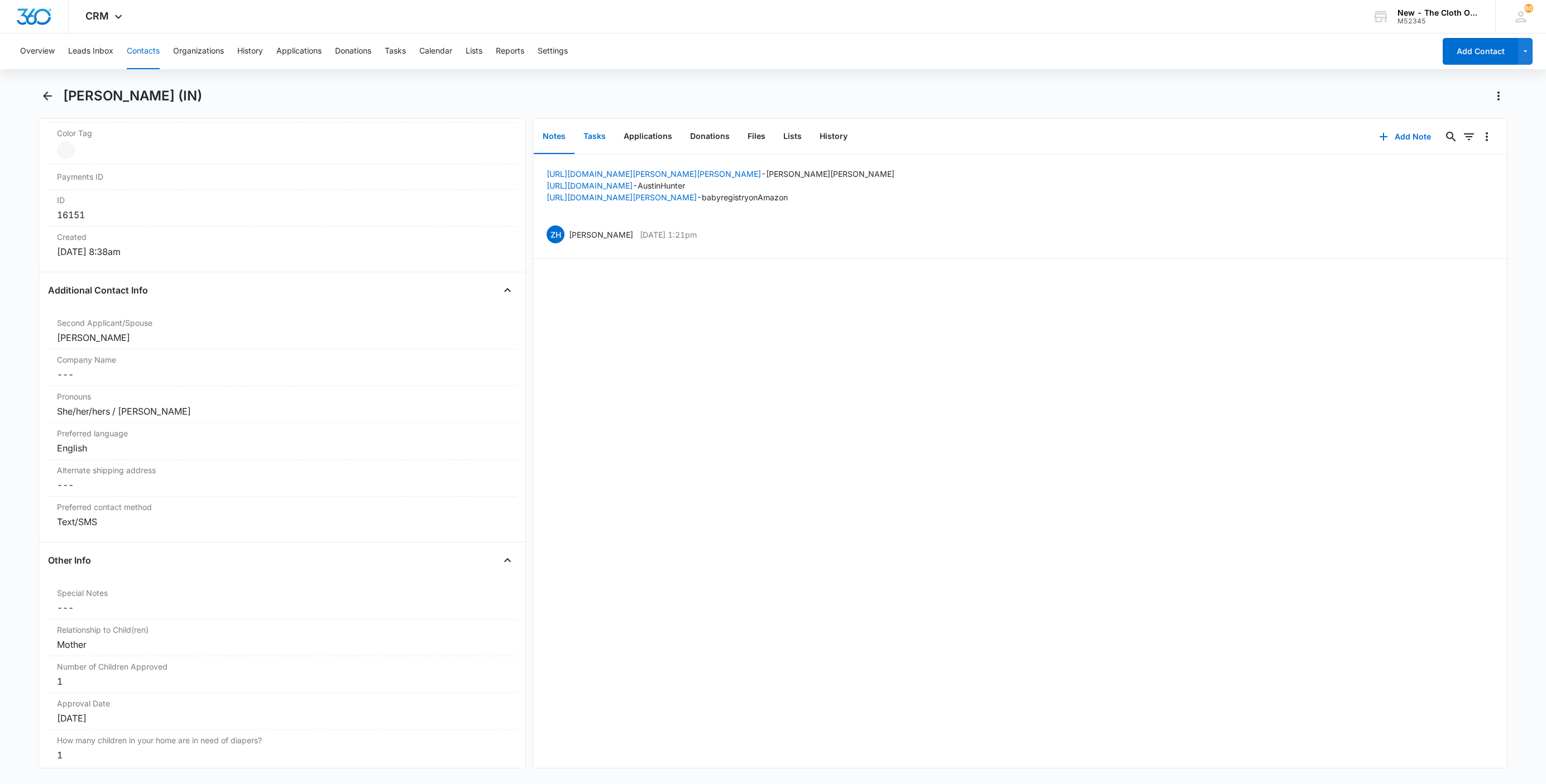
click at [591, 134] on button "Tasks" at bounding box center [595, 137] width 40 height 35
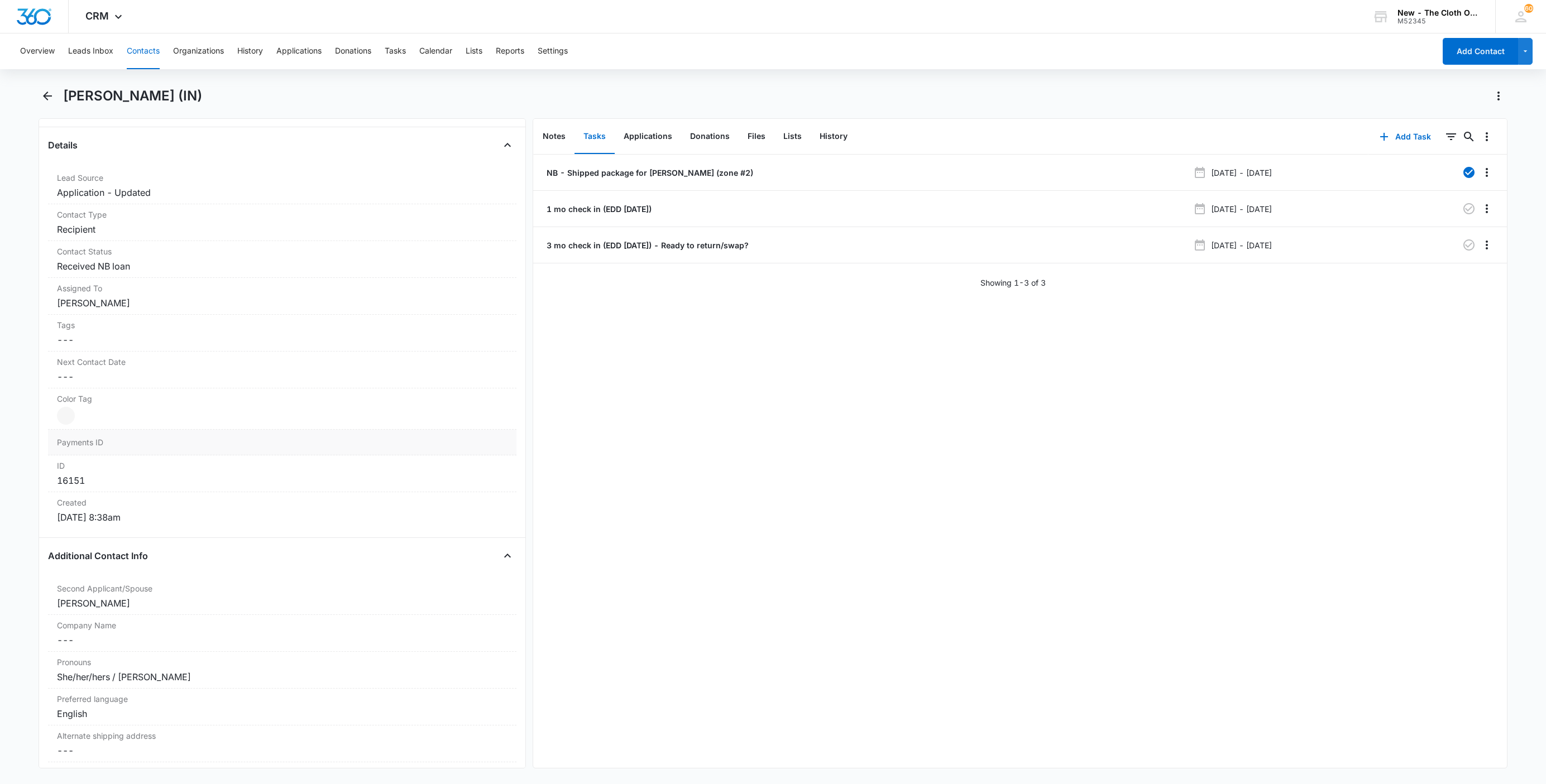
scroll to position [418, 0]
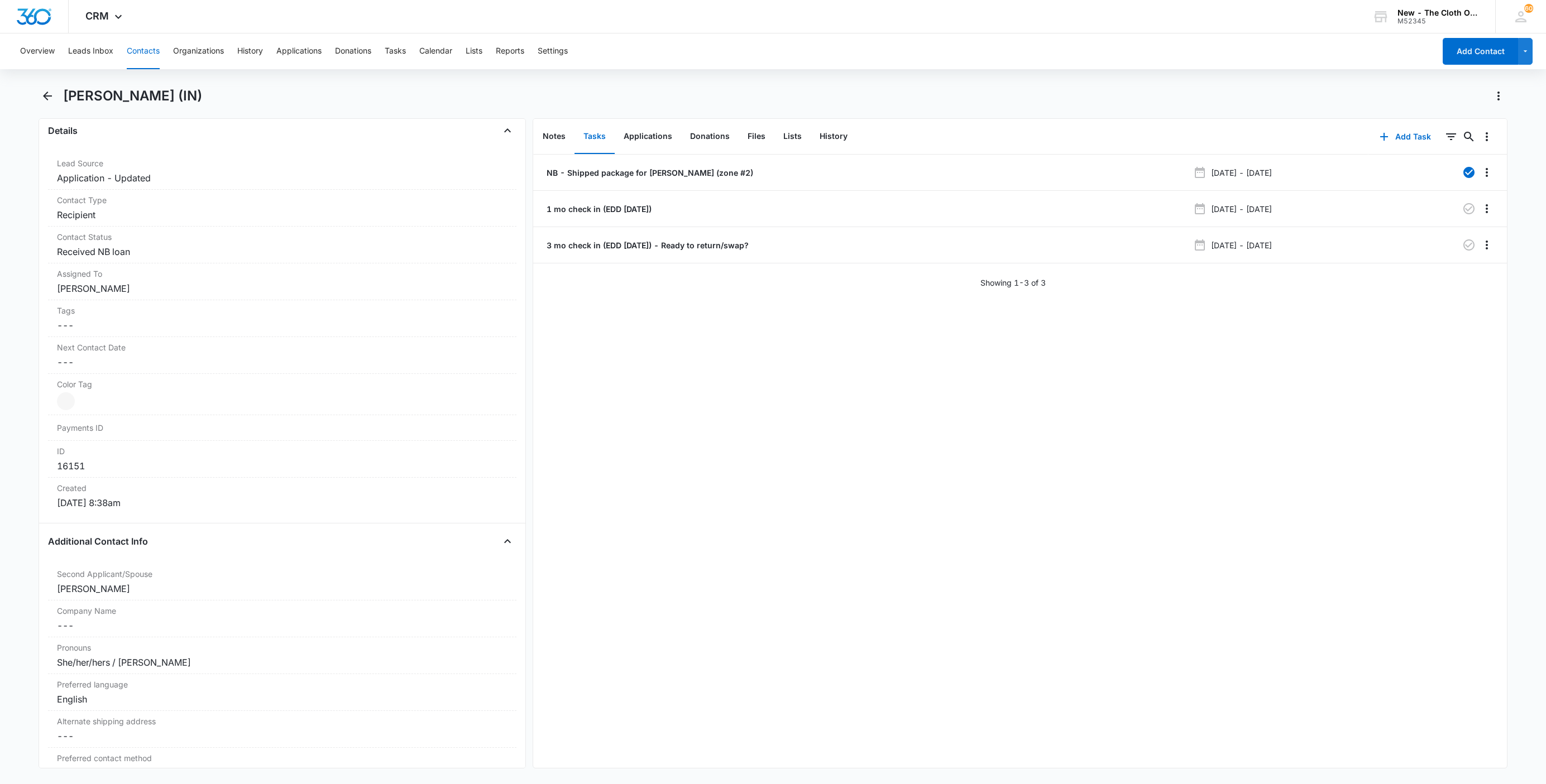
click at [149, 52] on button "Contacts" at bounding box center [143, 51] width 33 height 36
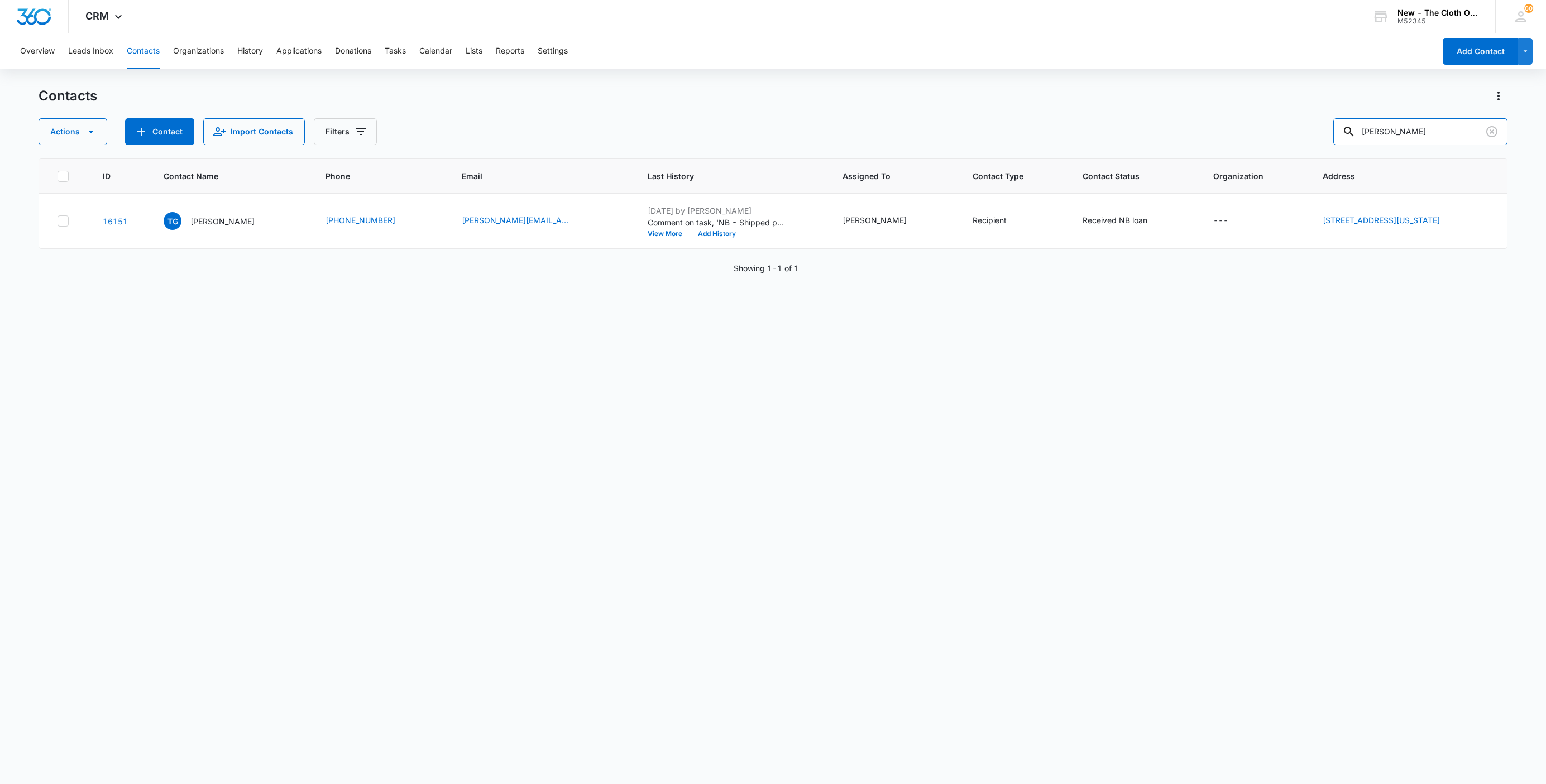
drag, startPoint x: 1442, startPoint y: 137, endPoint x: 1251, endPoint y: 149, distance: 191.4
click at [1251, 149] on div "Contacts Actions Contact Import Contacts Filters Taylor Gilbert ID Contact Name…" at bounding box center [773, 436] width 1469 height 696
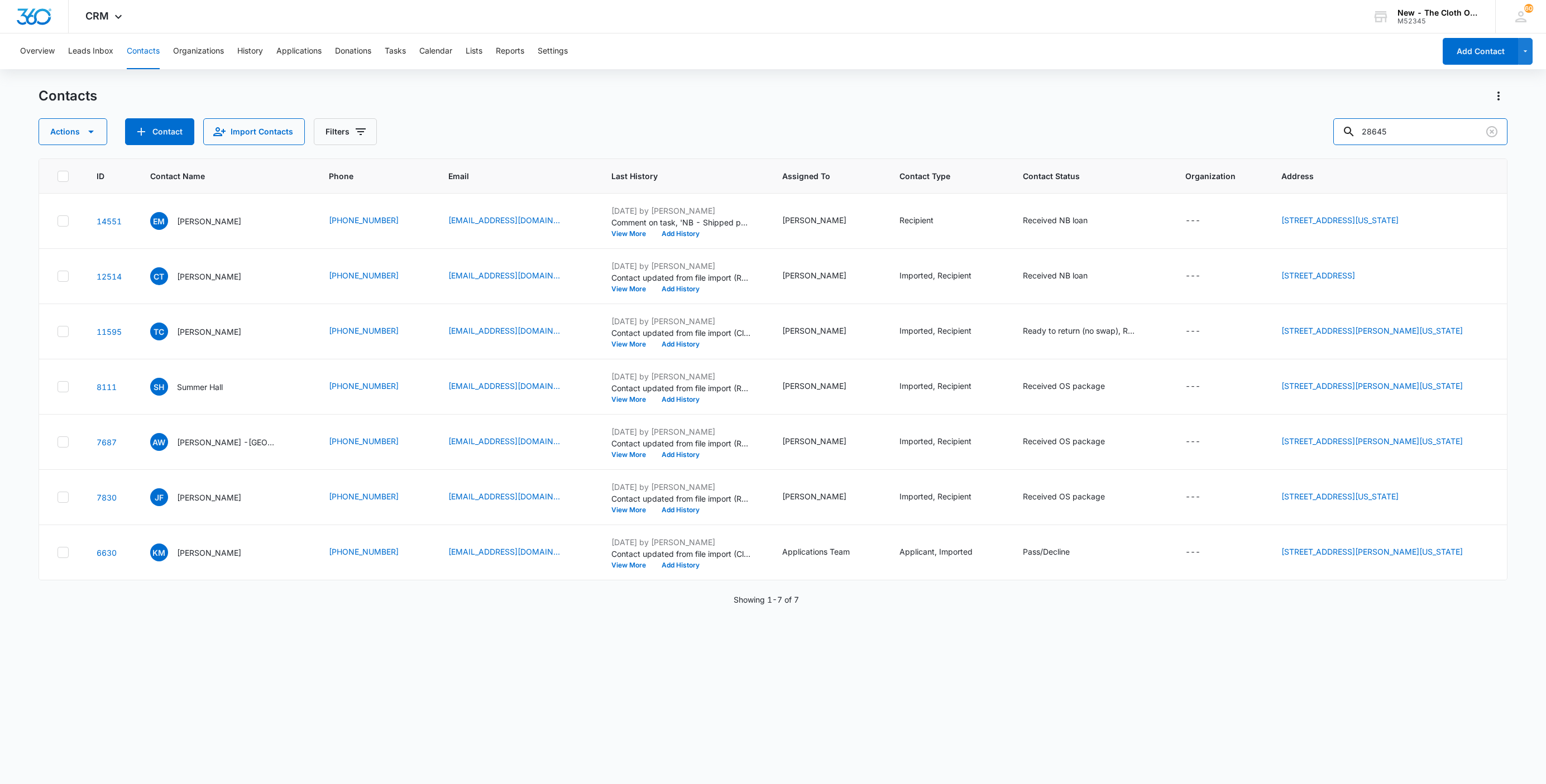
drag, startPoint x: 1407, startPoint y: 131, endPoint x: 1335, endPoint y: 136, distance: 72.2
click at [1337, 133] on div "Actions Contact Import Contacts Filters 28645" at bounding box center [773, 132] width 1469 height 27
type input "M"
type input "[PERSON_NAME]"
